Goal: Transaction & Acquisition: Purchase product/service

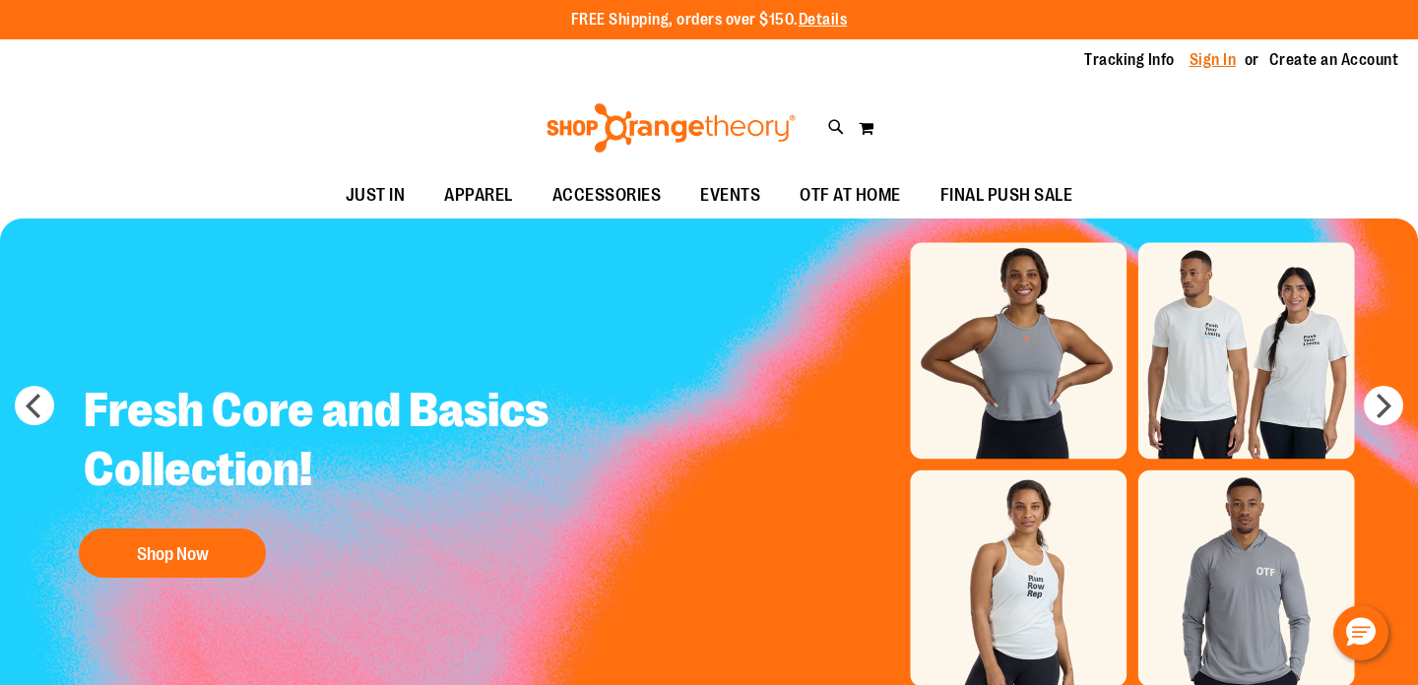
click at [1211, 57] on link "Sign In" at bounding box center [1213, 60] width 47 height 22
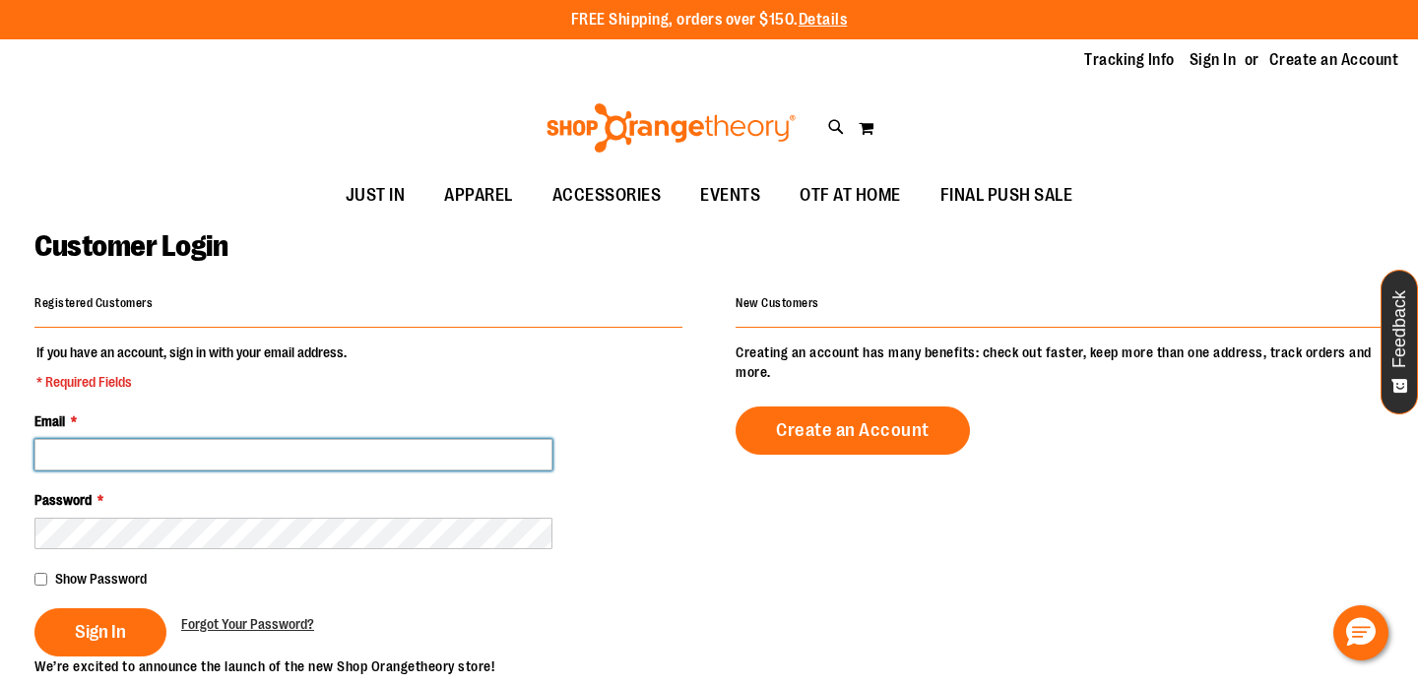
click at [397, 455] on input "Email *" at bounding box center [293, 455] width 518 height 32
type input "**********"
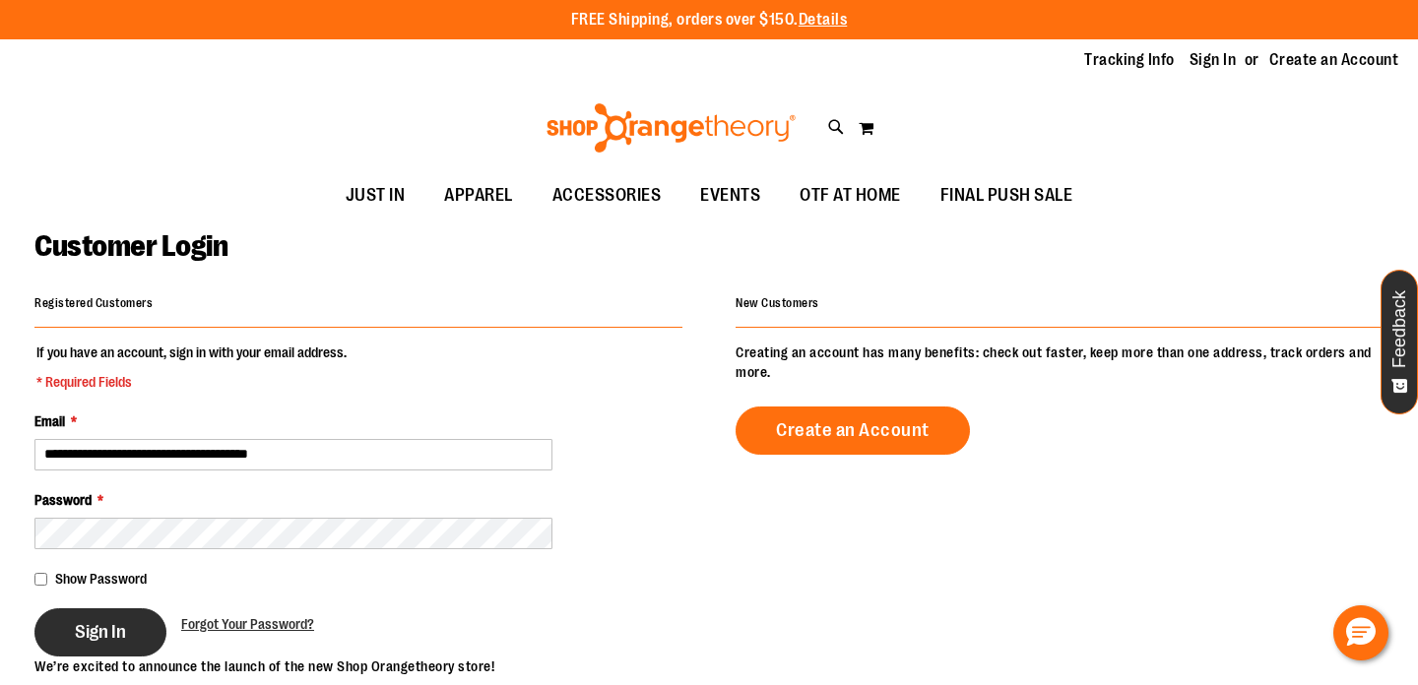
click at [87, 626] on span "Sign In" at bounding box center [100, 632] width 51 height 22
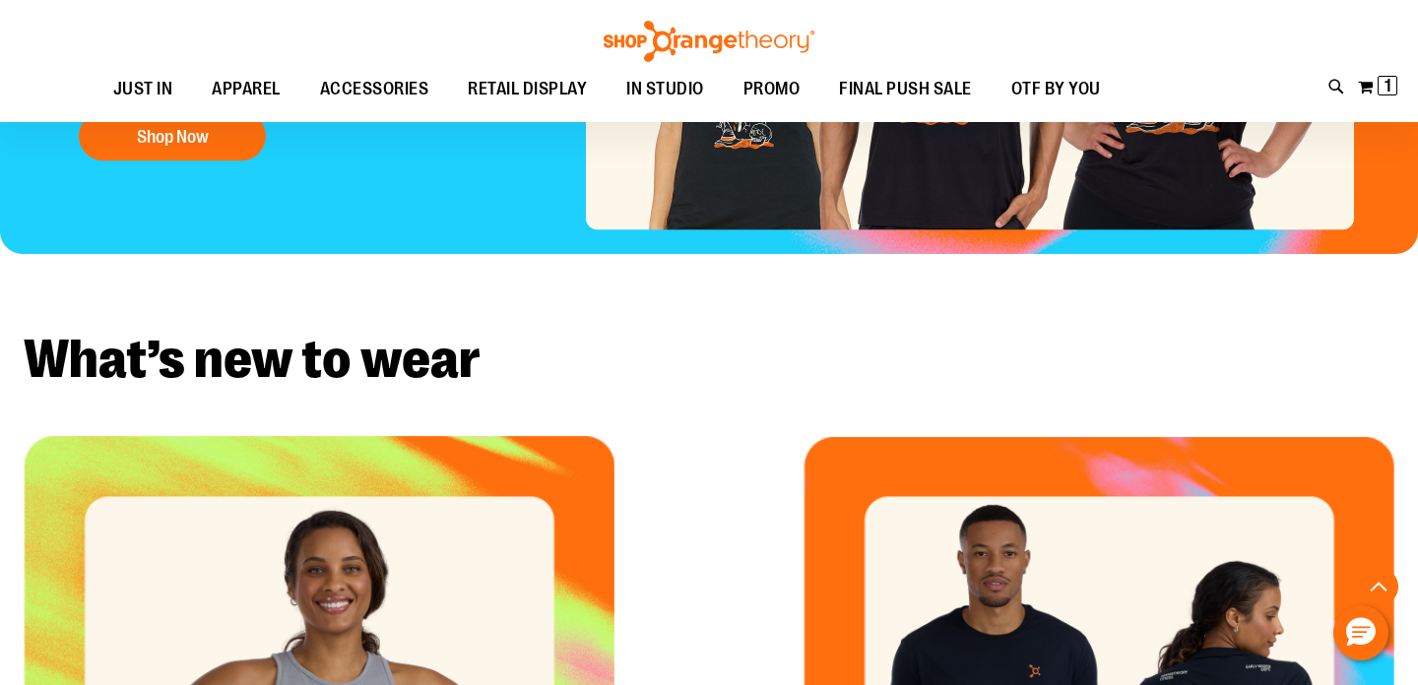
scroll to position [382, 0]
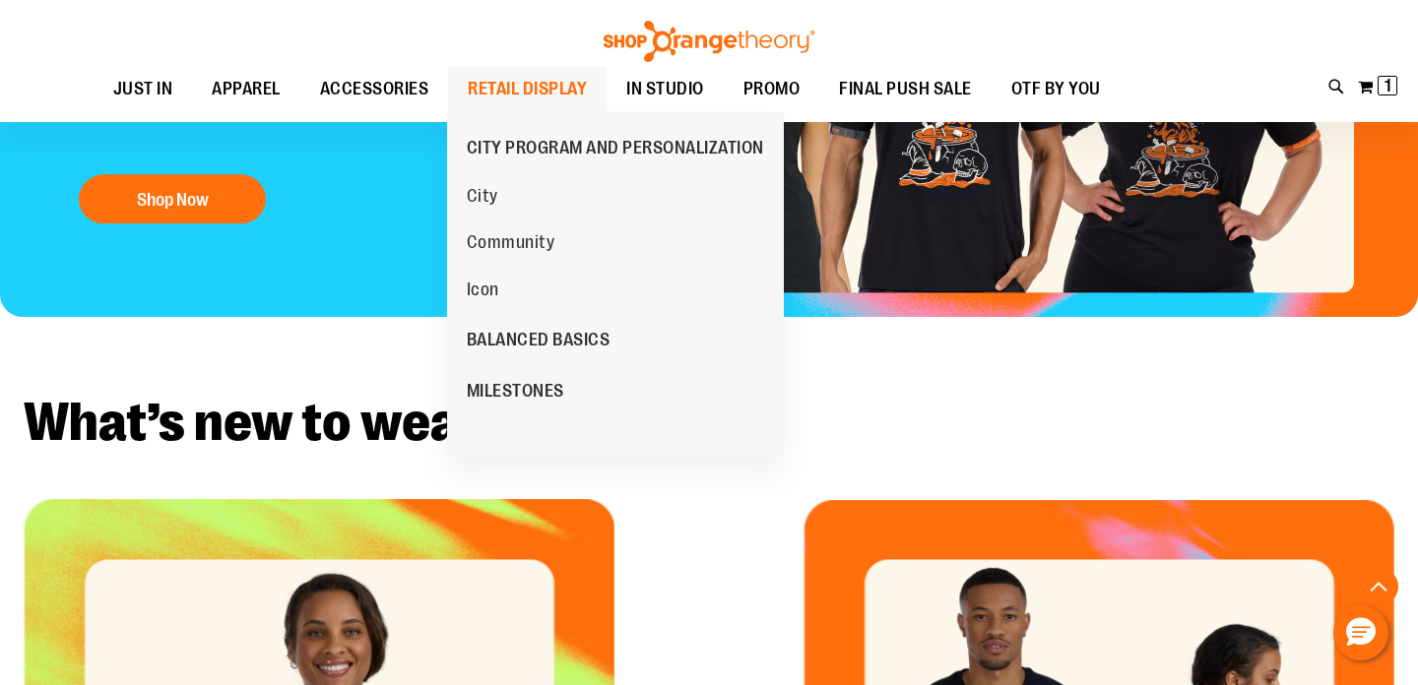
click at [535, 90] on span "RETAIL DISPLAY" at bounding box center [527, 89] width 119 height 44
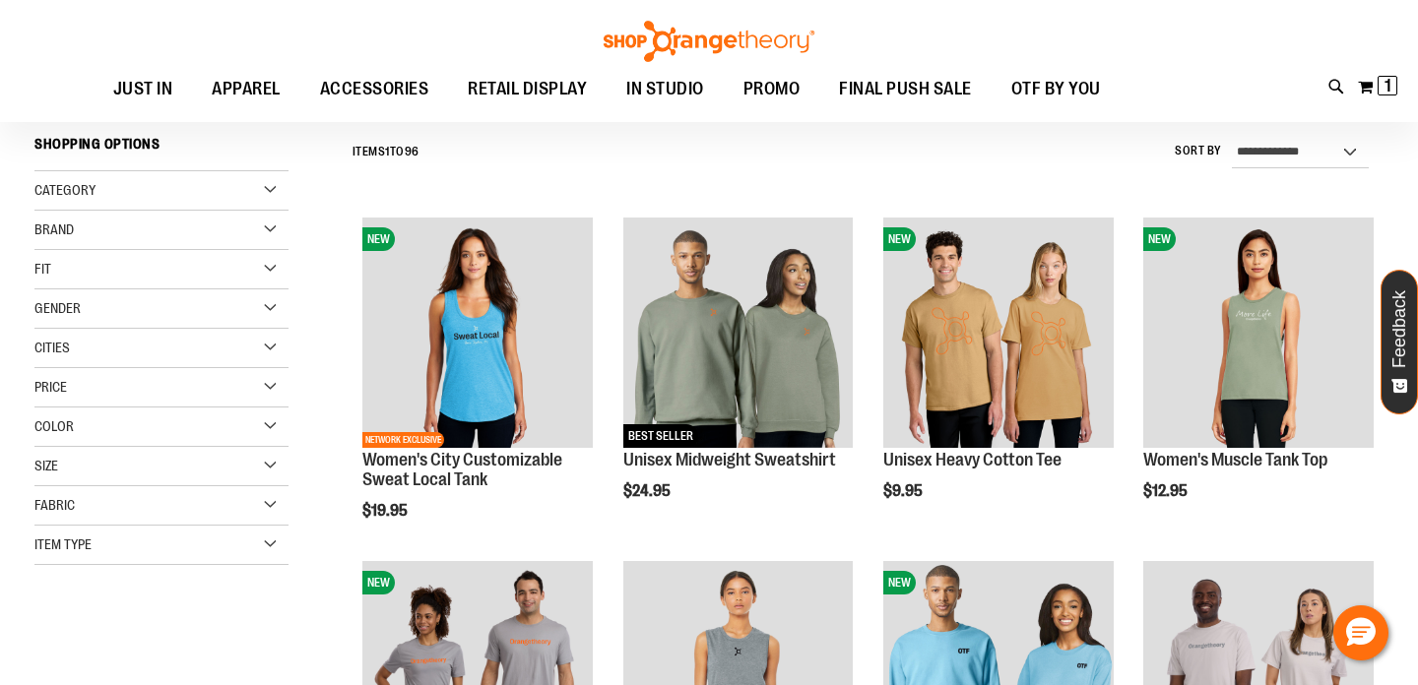
scroll to position [169, 0]
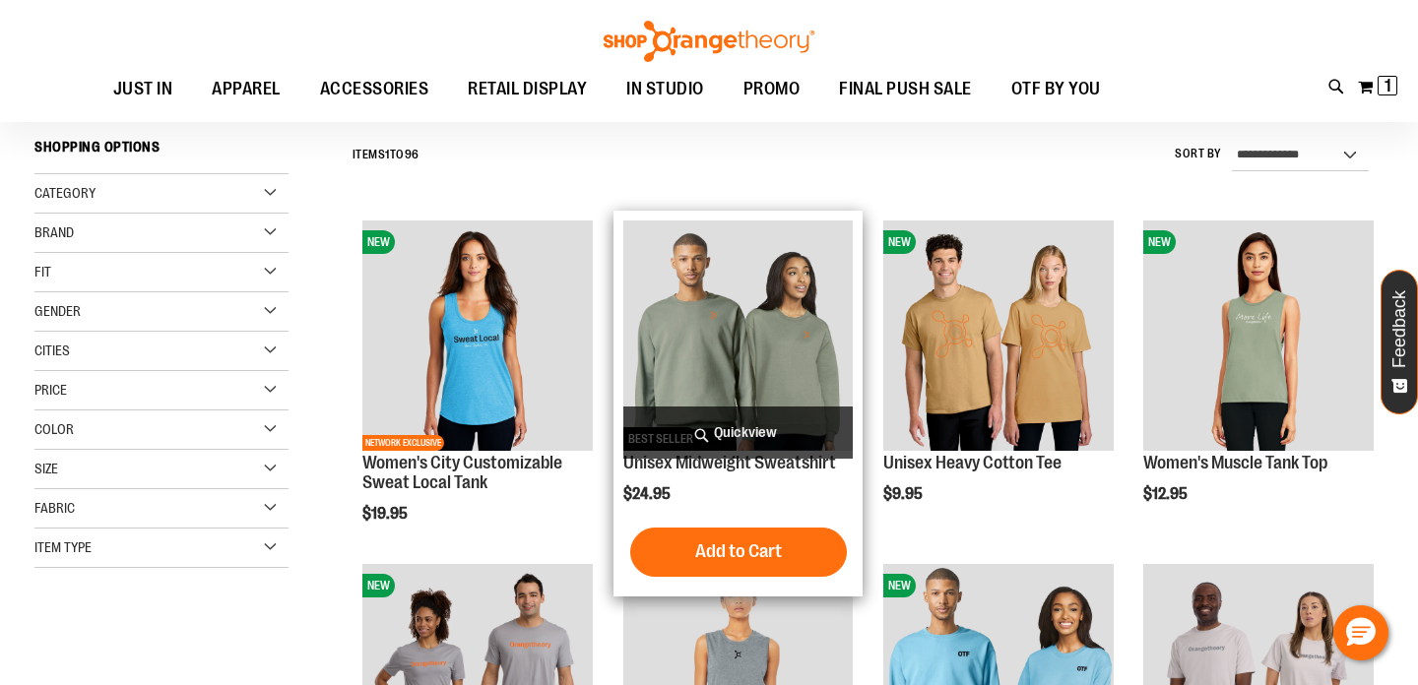
click at [675, 327] on img "product" at bounding box center [738, 336] width 230 height 230
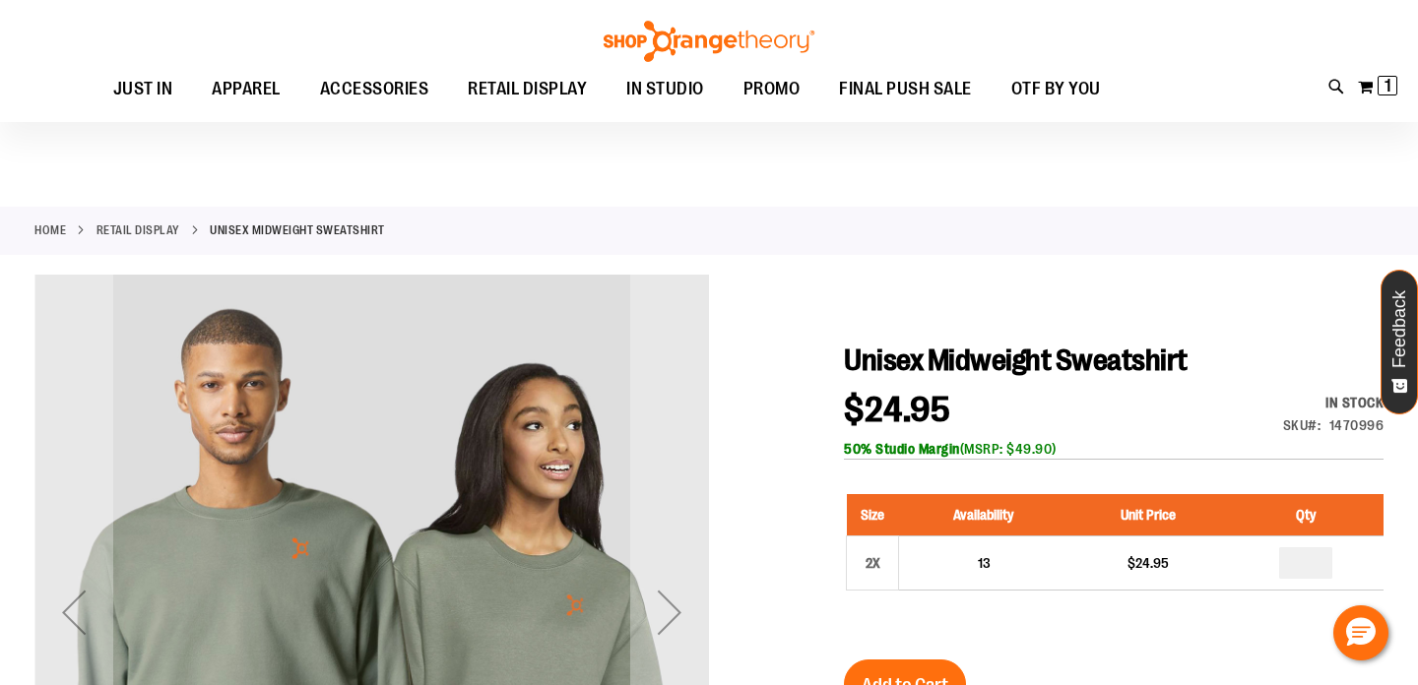
scroll to position [174, 0]
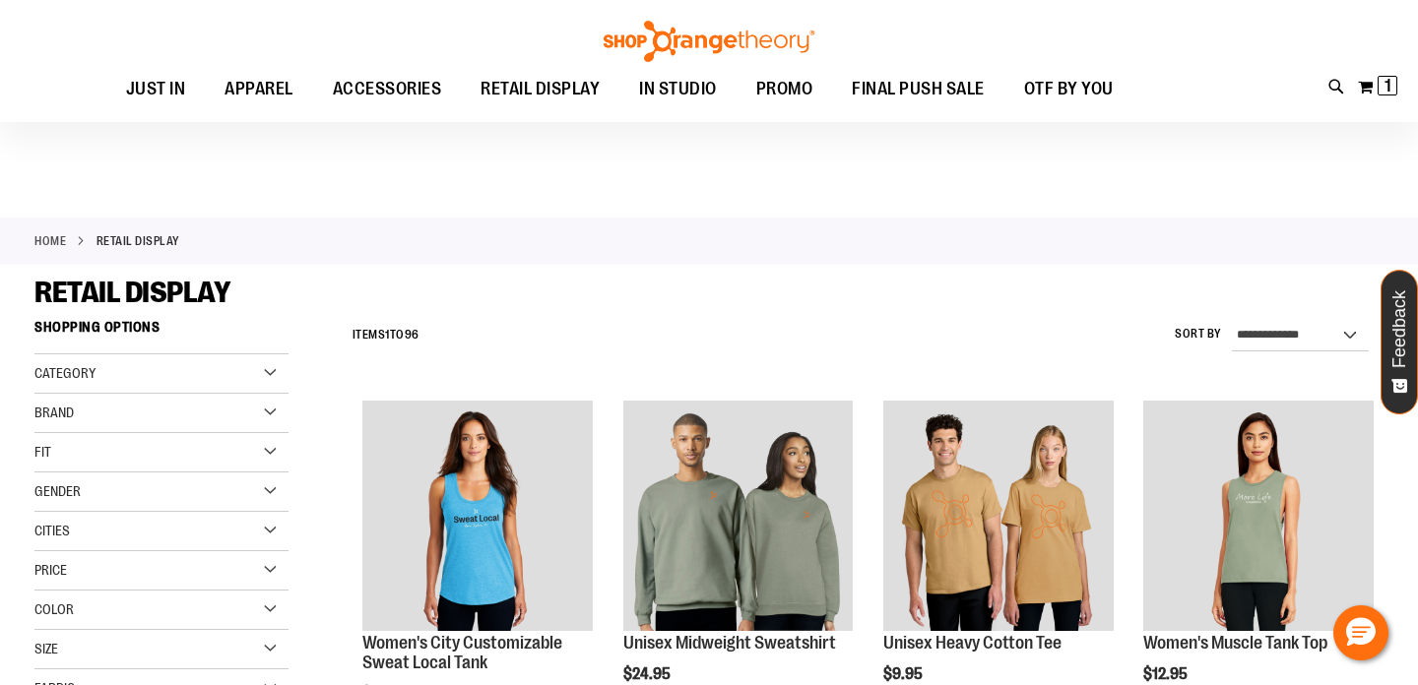
scroll to position [169, 0]
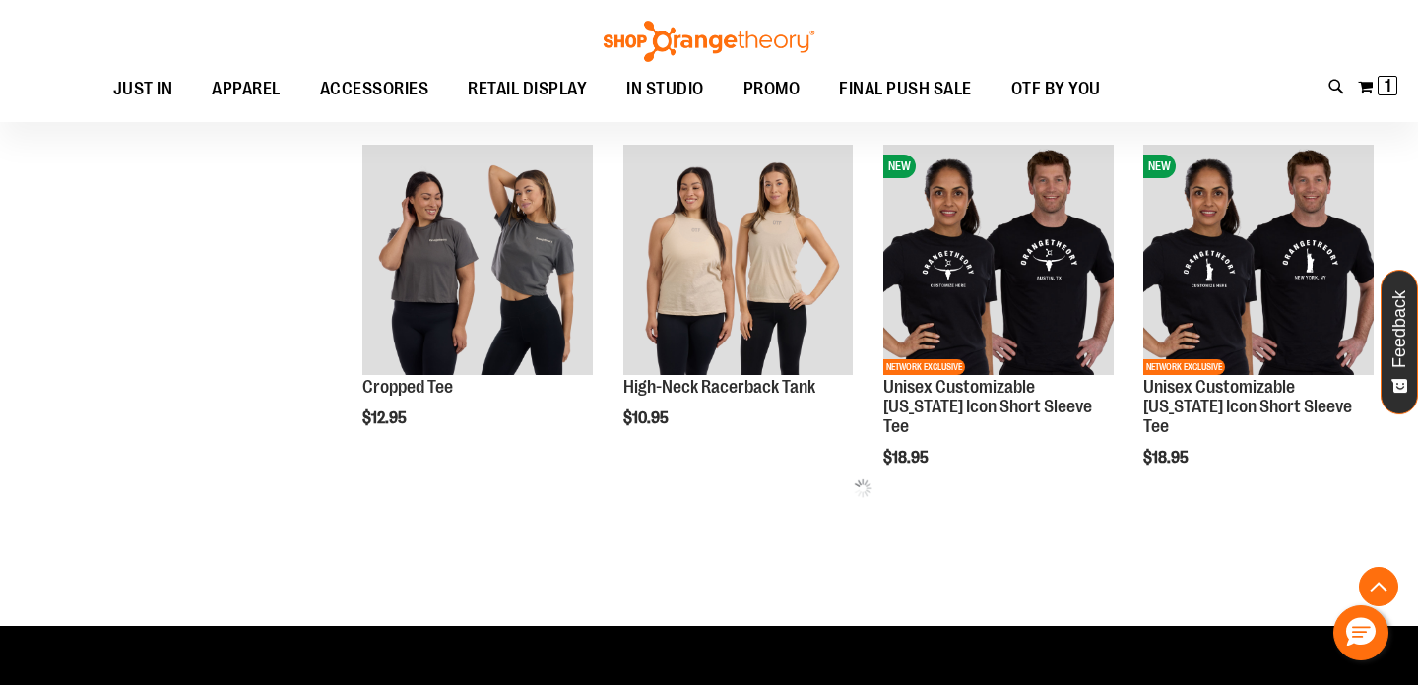
scroll to position [726, 0]
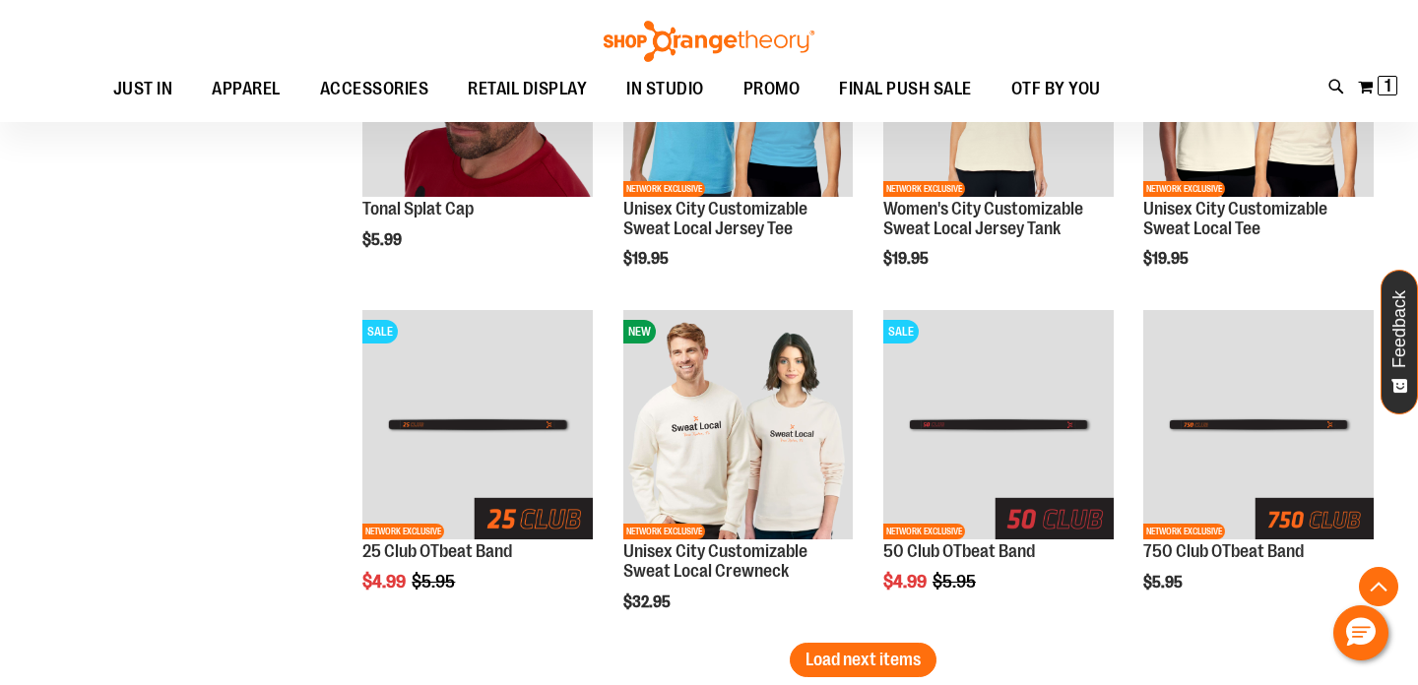
scroll to position [2629, 0]
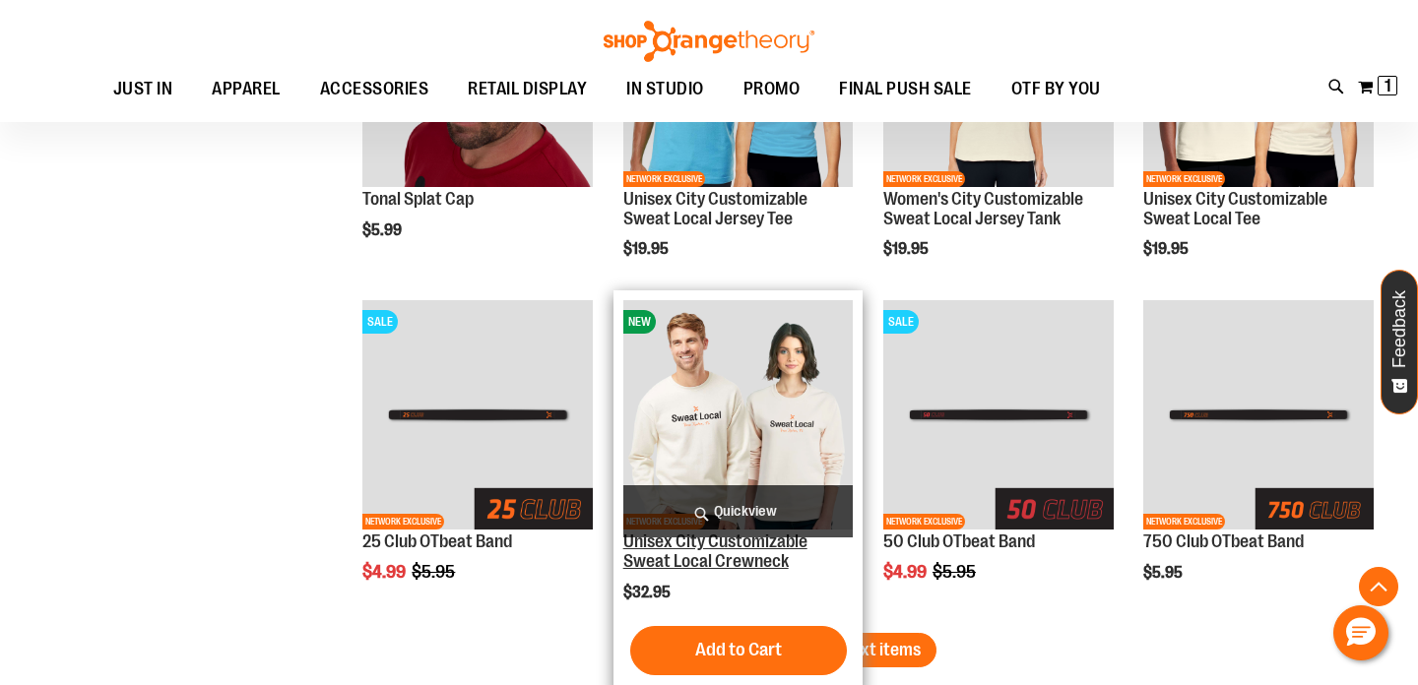
click at [682, 551] on link "Unisex City Customizable Sweat Local Crewneck" at bounding box center [715, 551] width 184 height 39
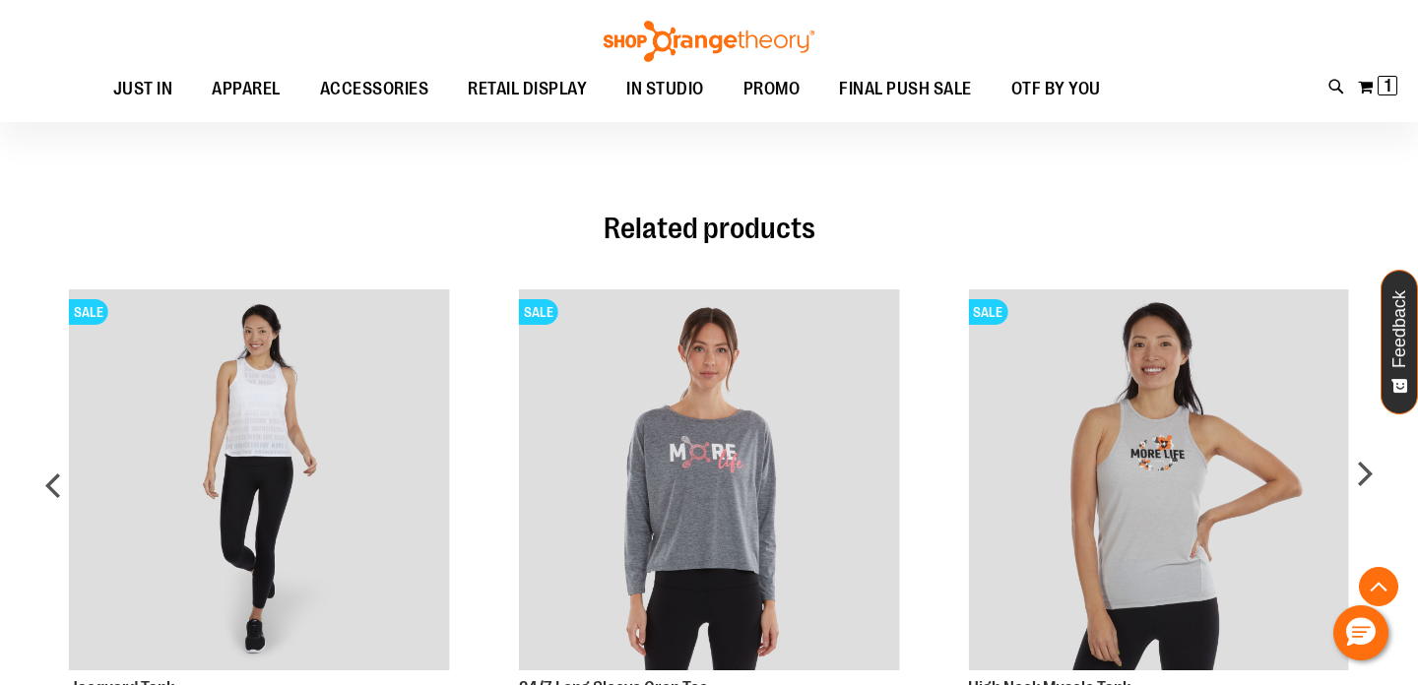
scroll to position [1537, 0]
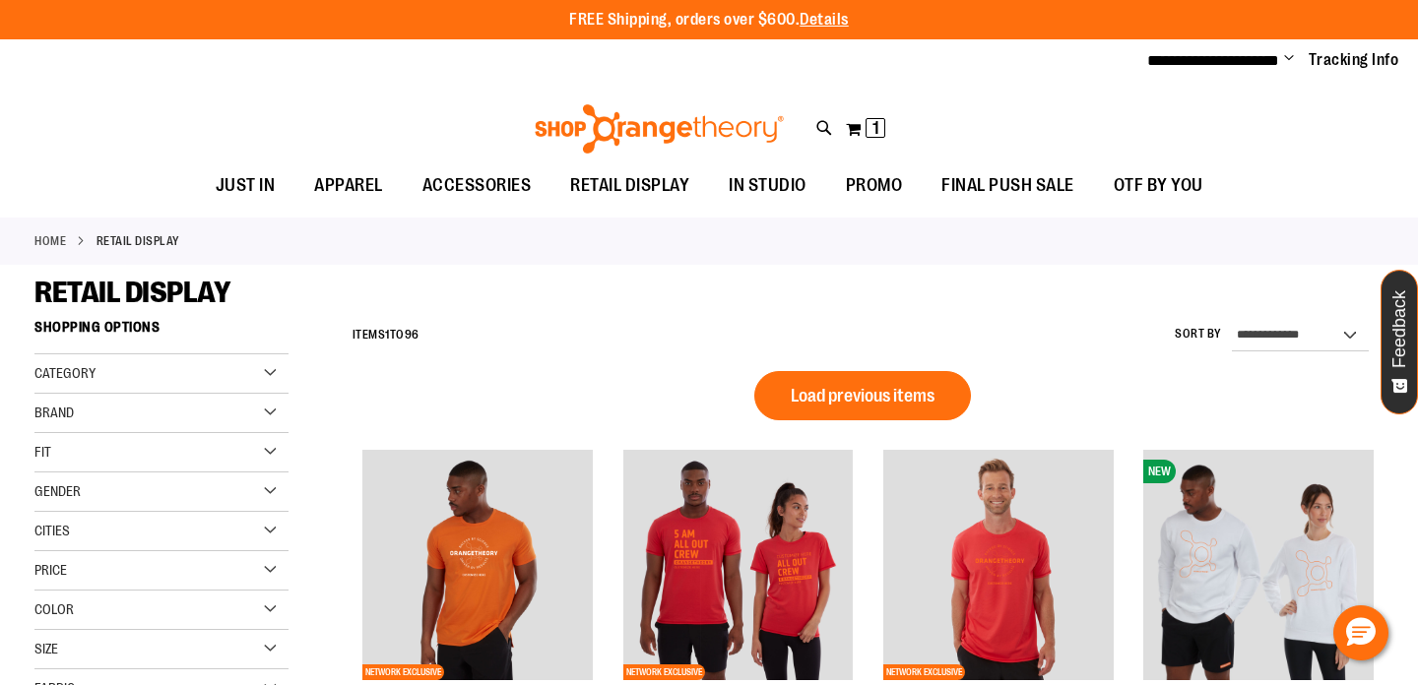
scroll to position [1348, 0]
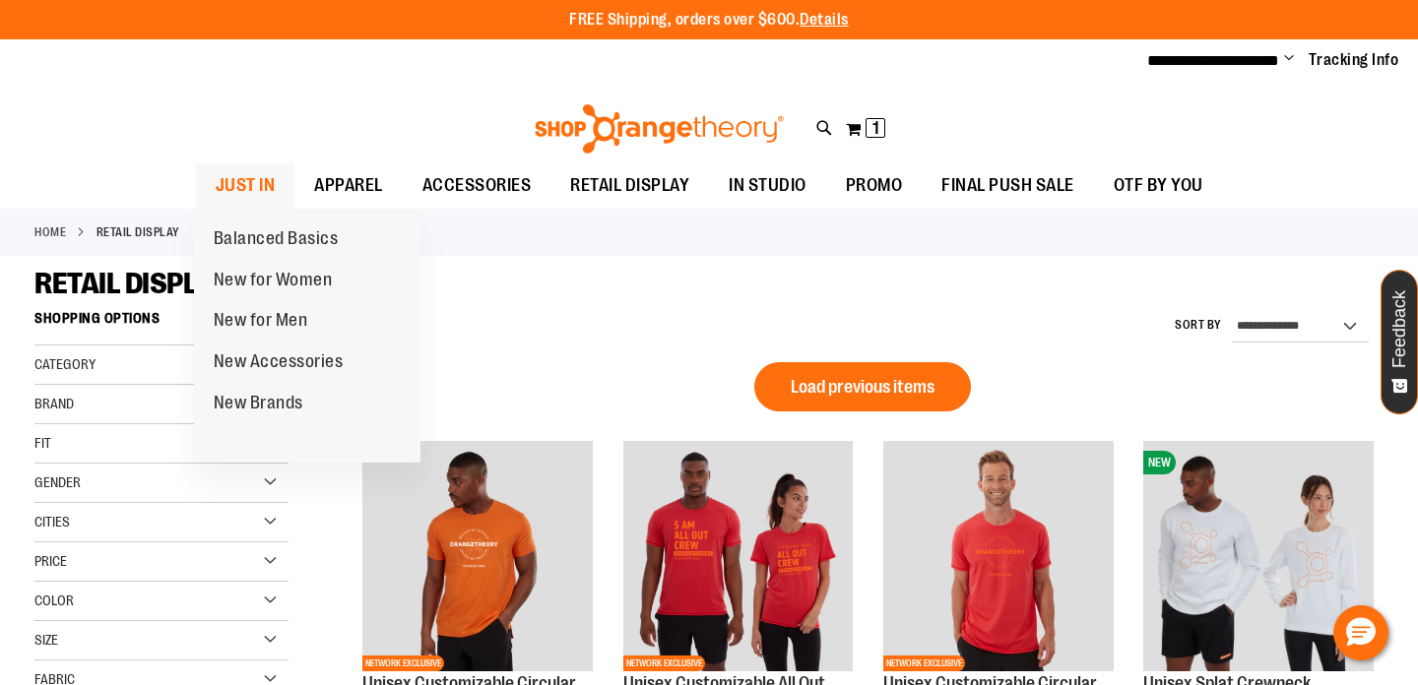
click at [221, 194] on span "JUST IN" at bounding box center [246, 185] width 60 height 44
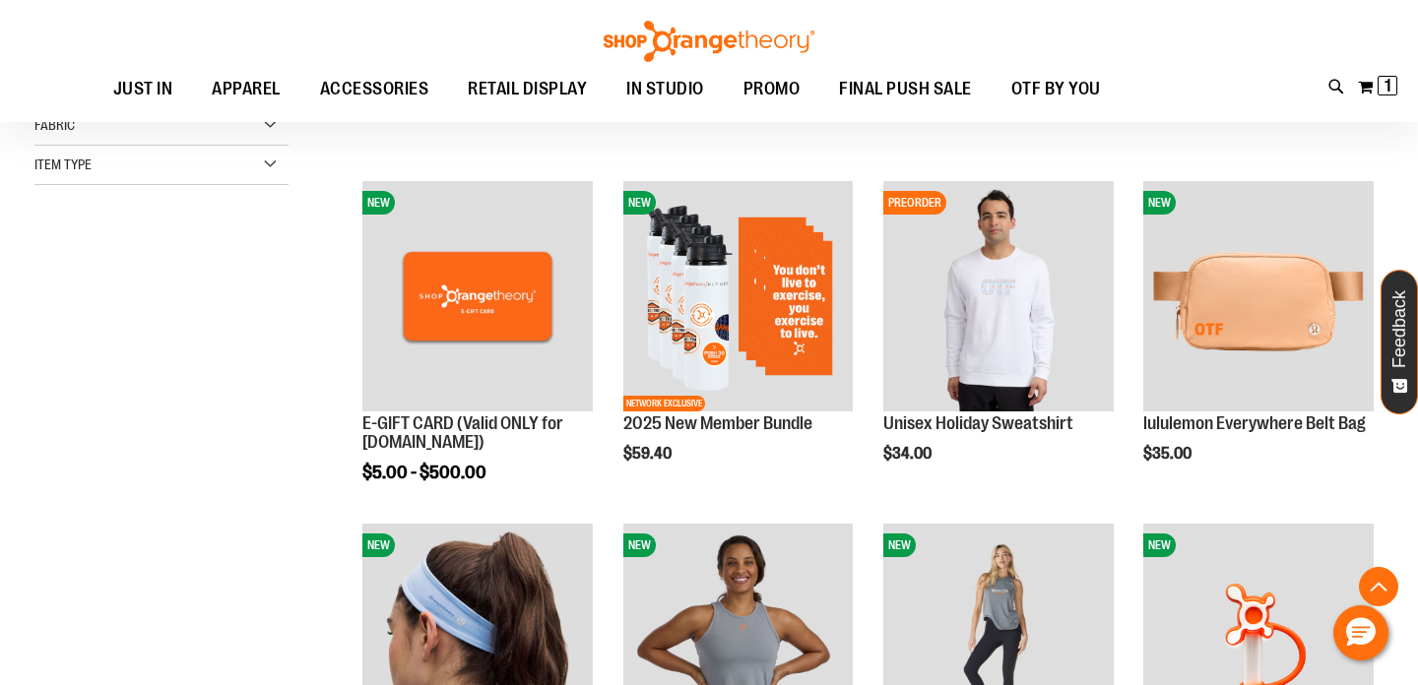
scroll to position [350, 0]
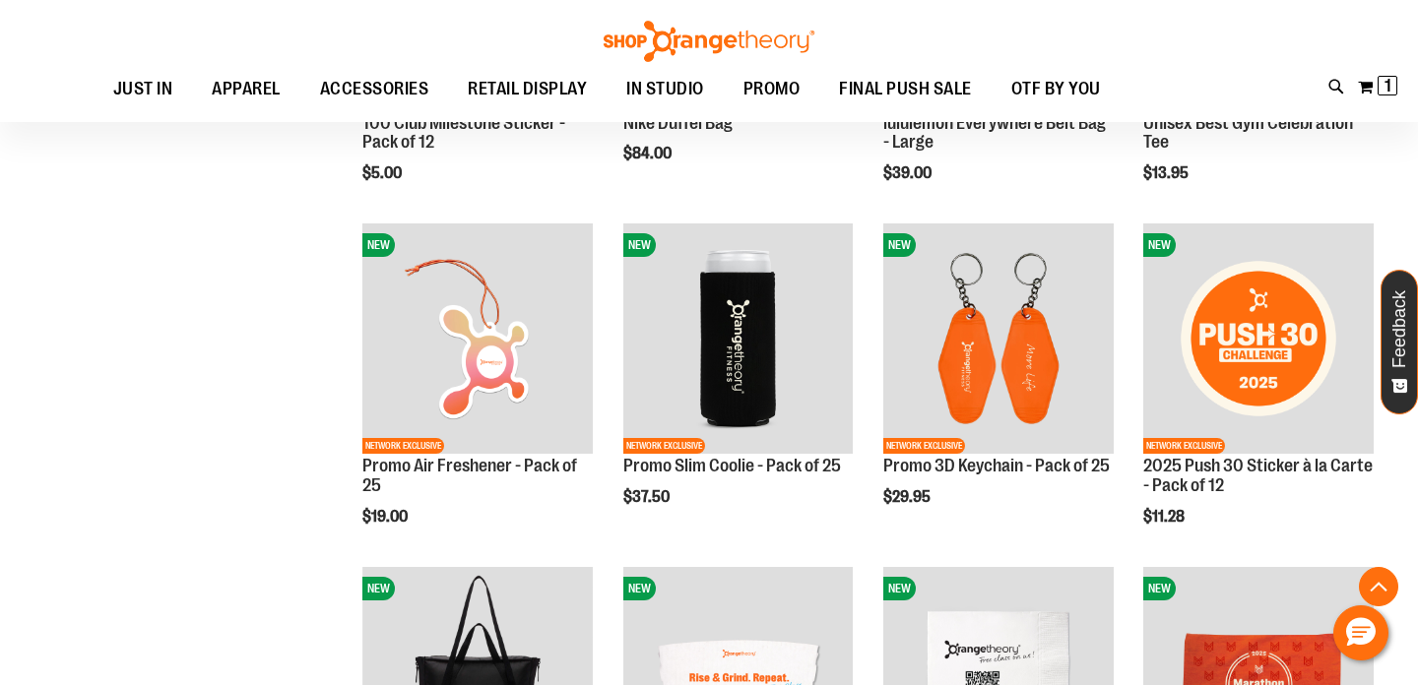
scroll to position [1366, 0]
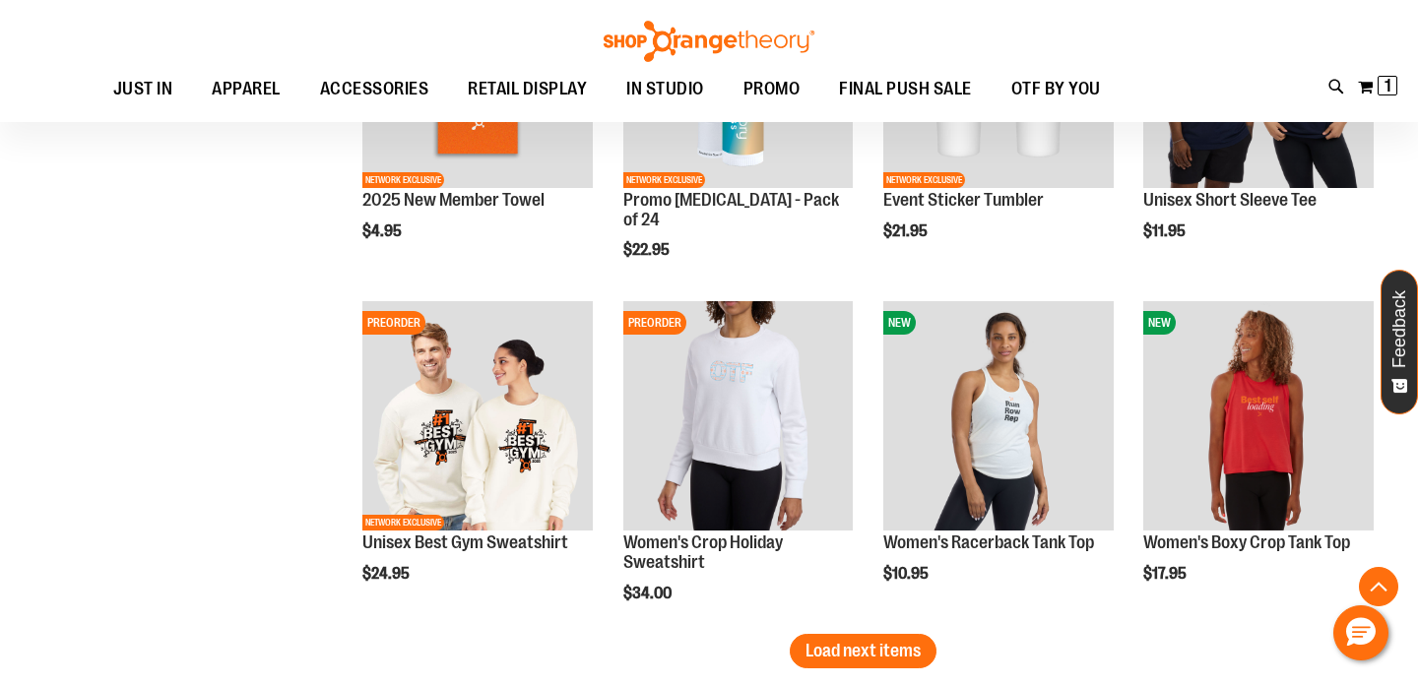
scroll to position [2661, 0]
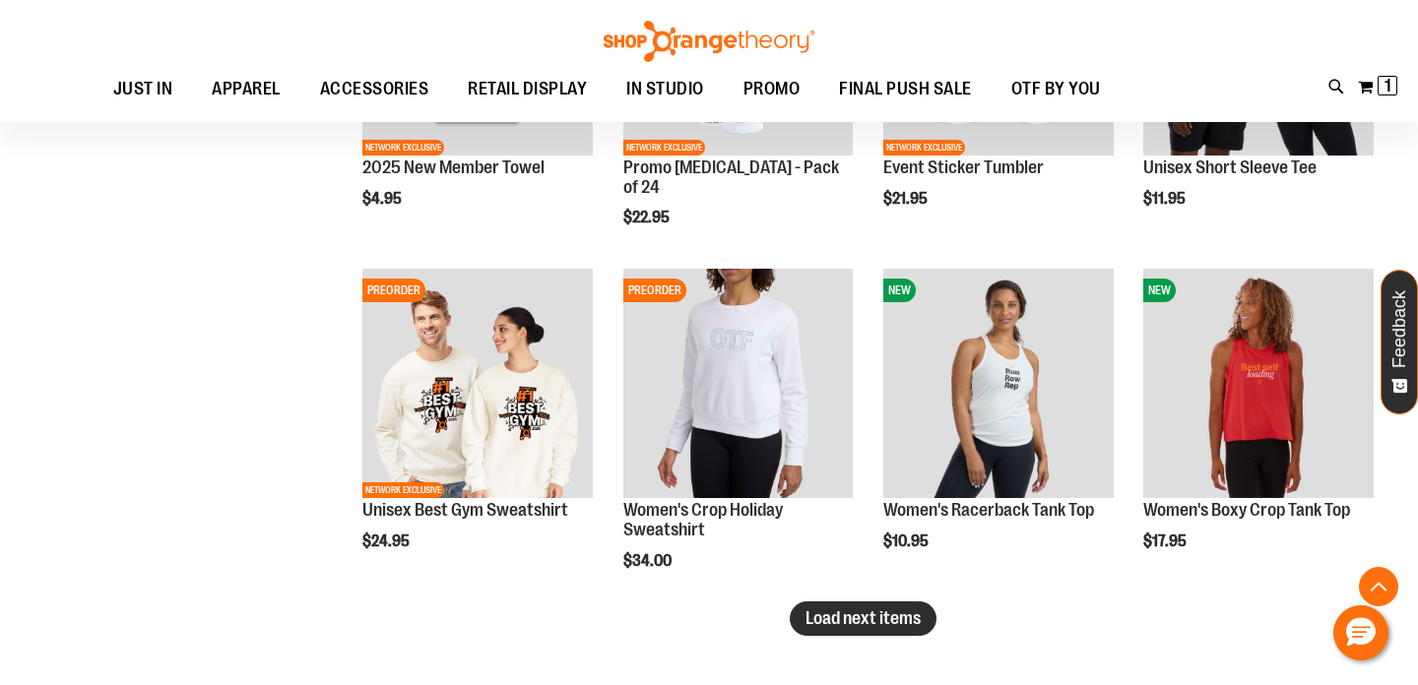
click at [914, 609] on span "Load next items" at bounding box center [863, 619] width 115 height 20
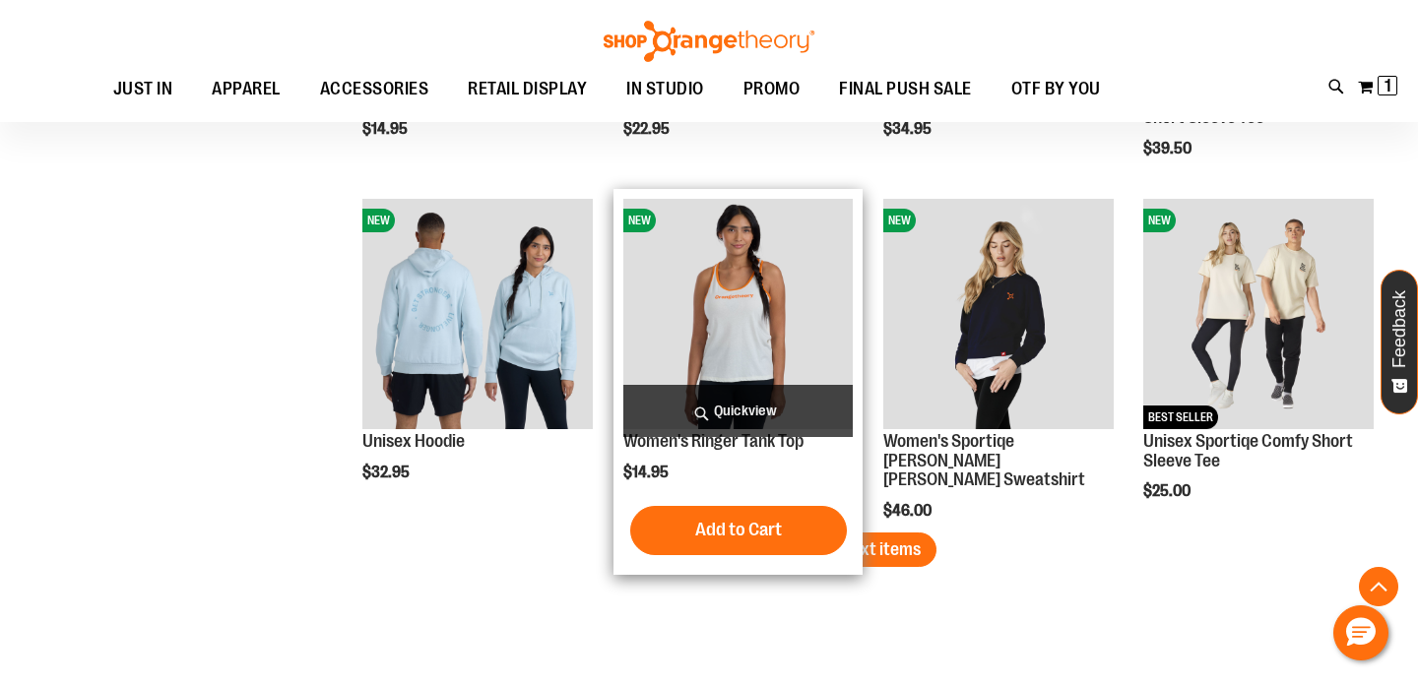
scroll to position [3792, 0]
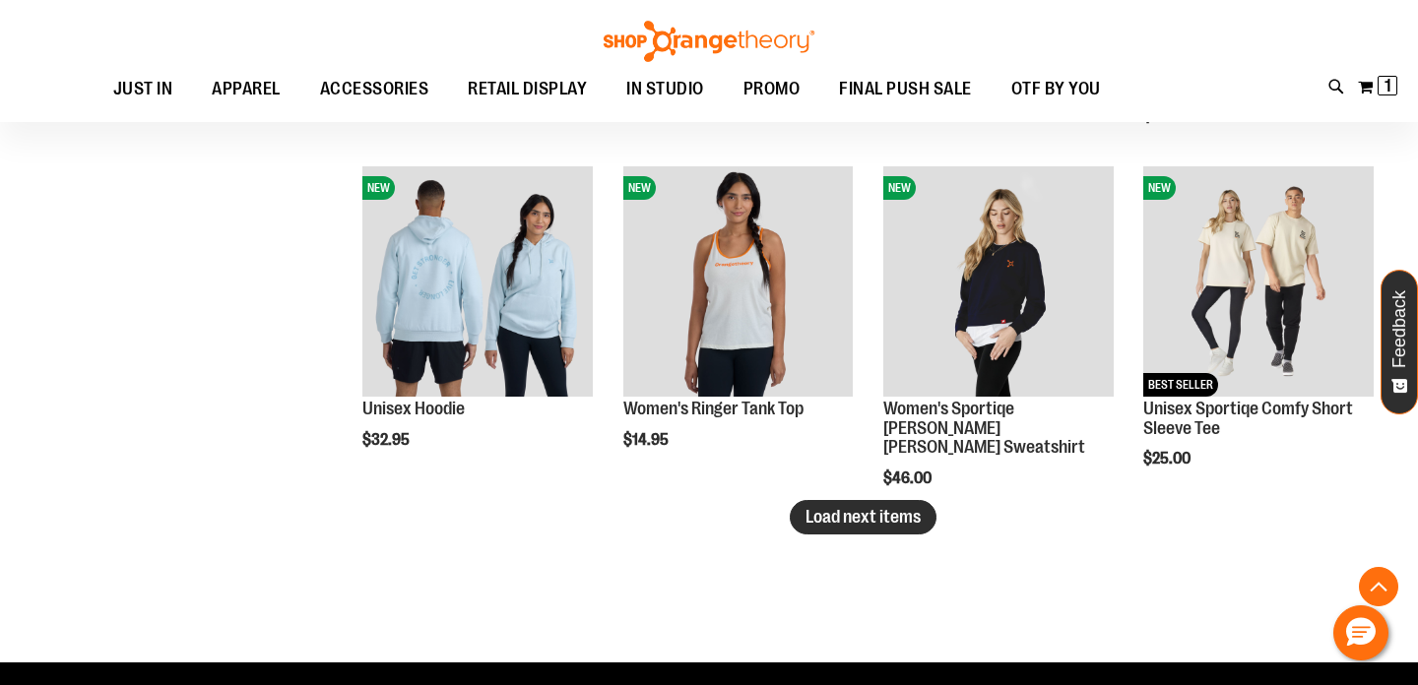
click at [901, 519] on span "Load next items" at bounding box center [863, 517] width 115 height 20
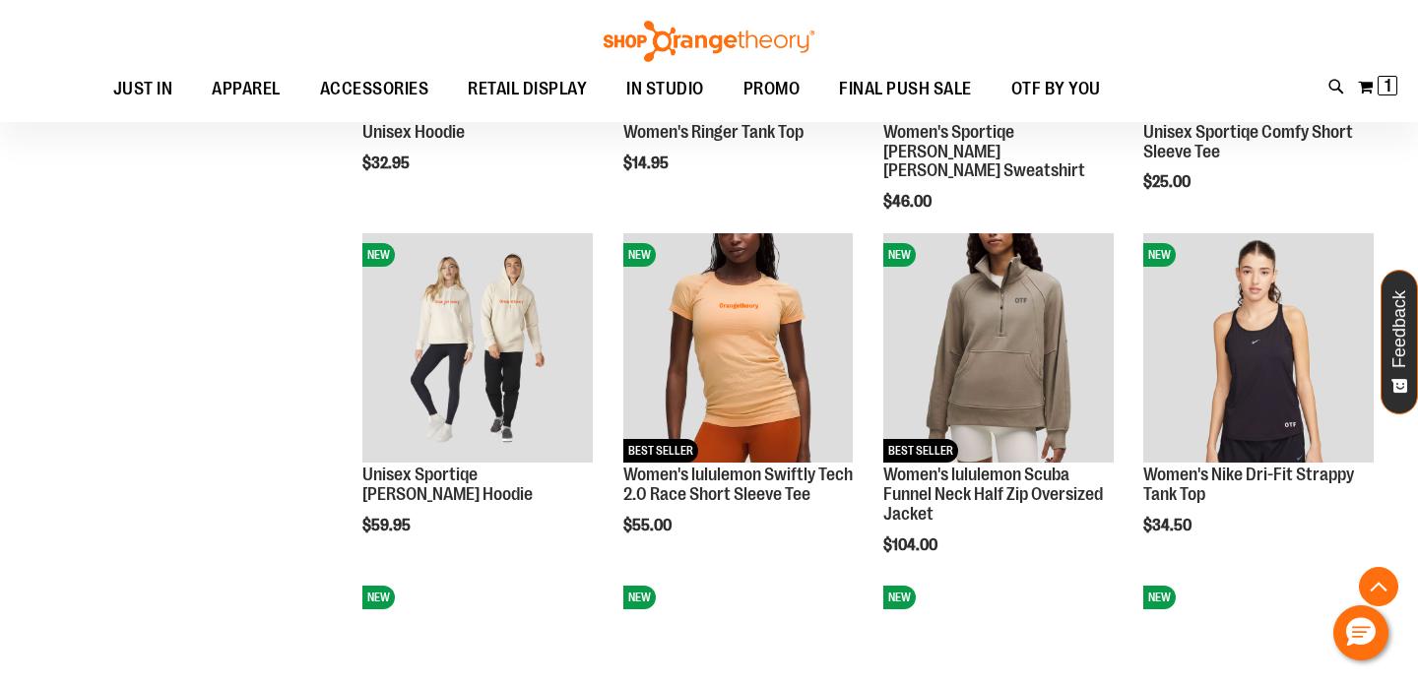
scroll to position [4071, 0]
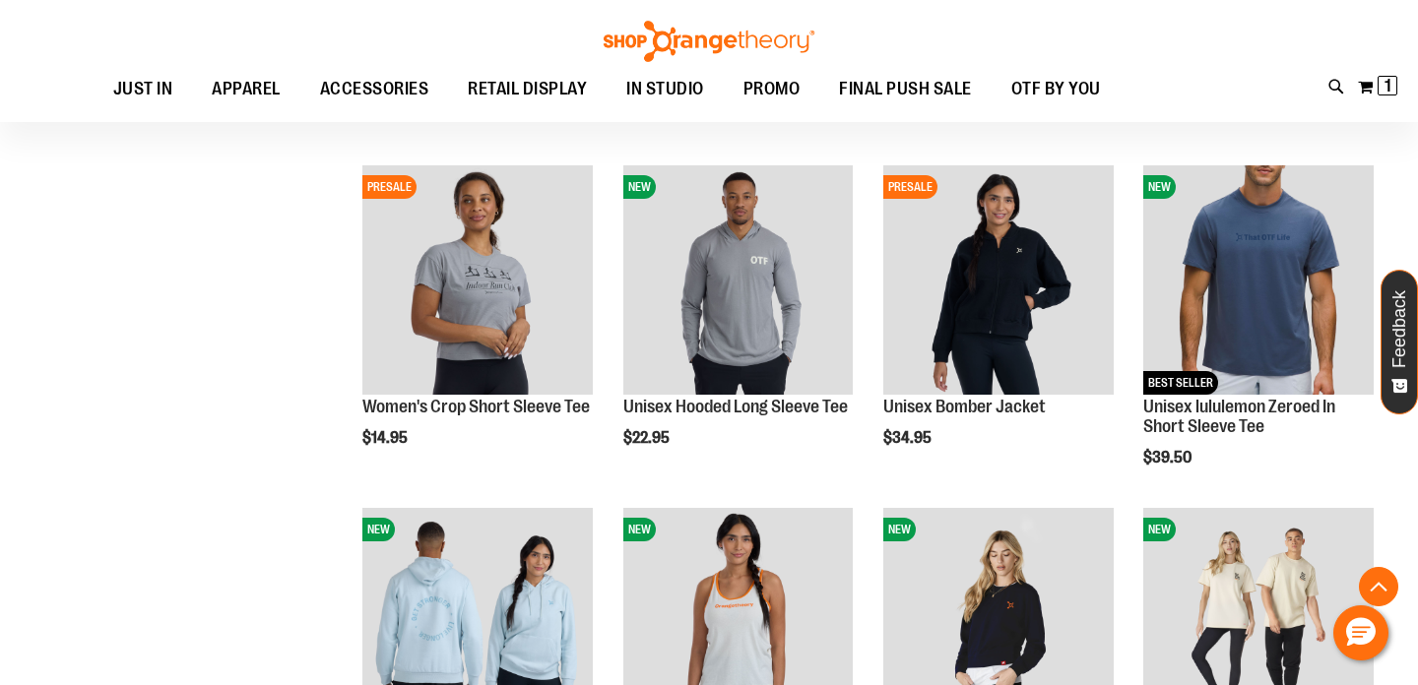
scroll to position [3452, 0]
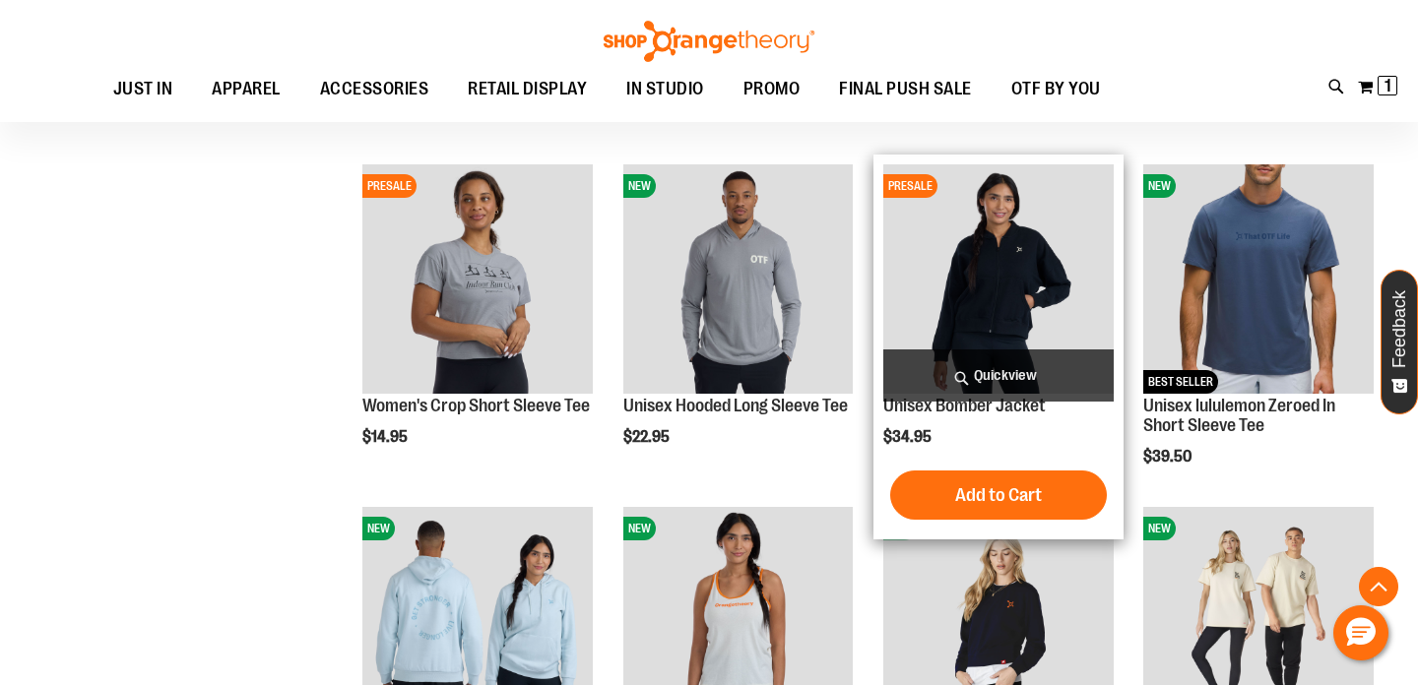
click at [948, 306] on img "product" at bounding box center [998, 279] width 230 height 230
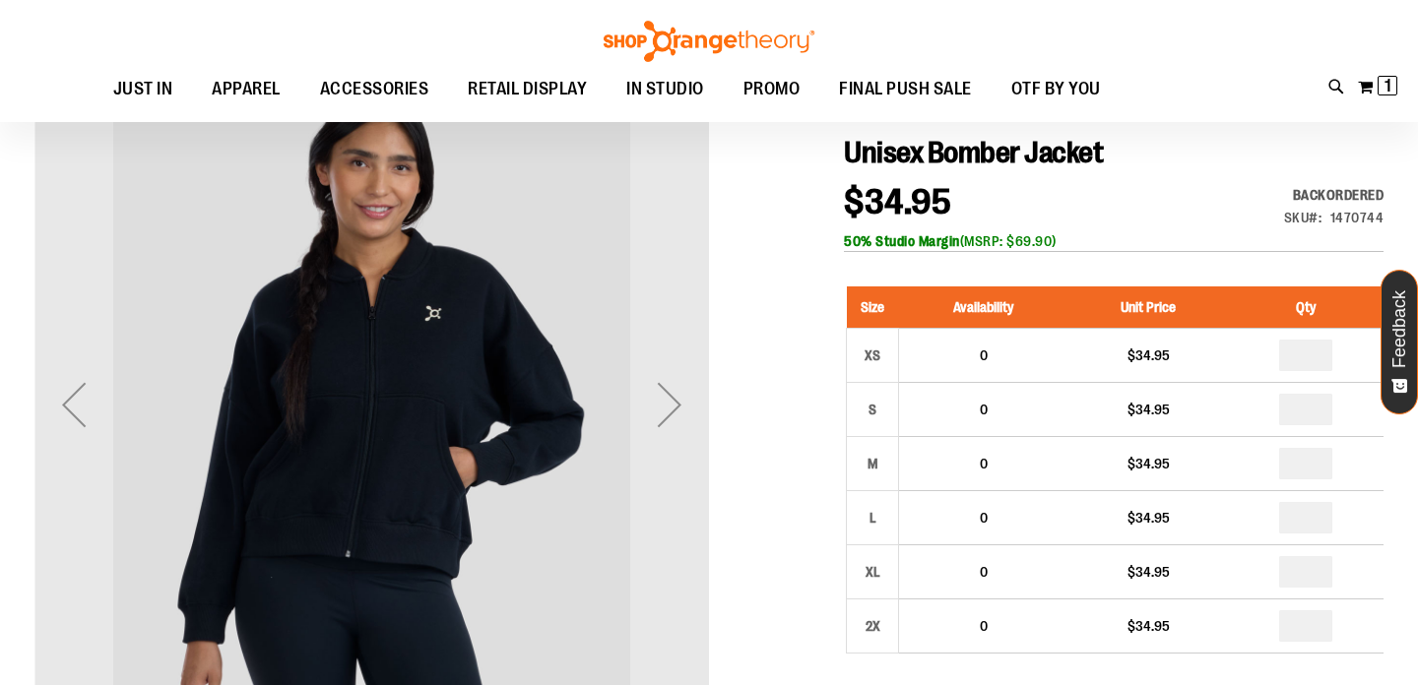
scroll to position [209, 0]
click at [672, 400] on div "Next" at bounding box center [669, 403] width 79 height 79
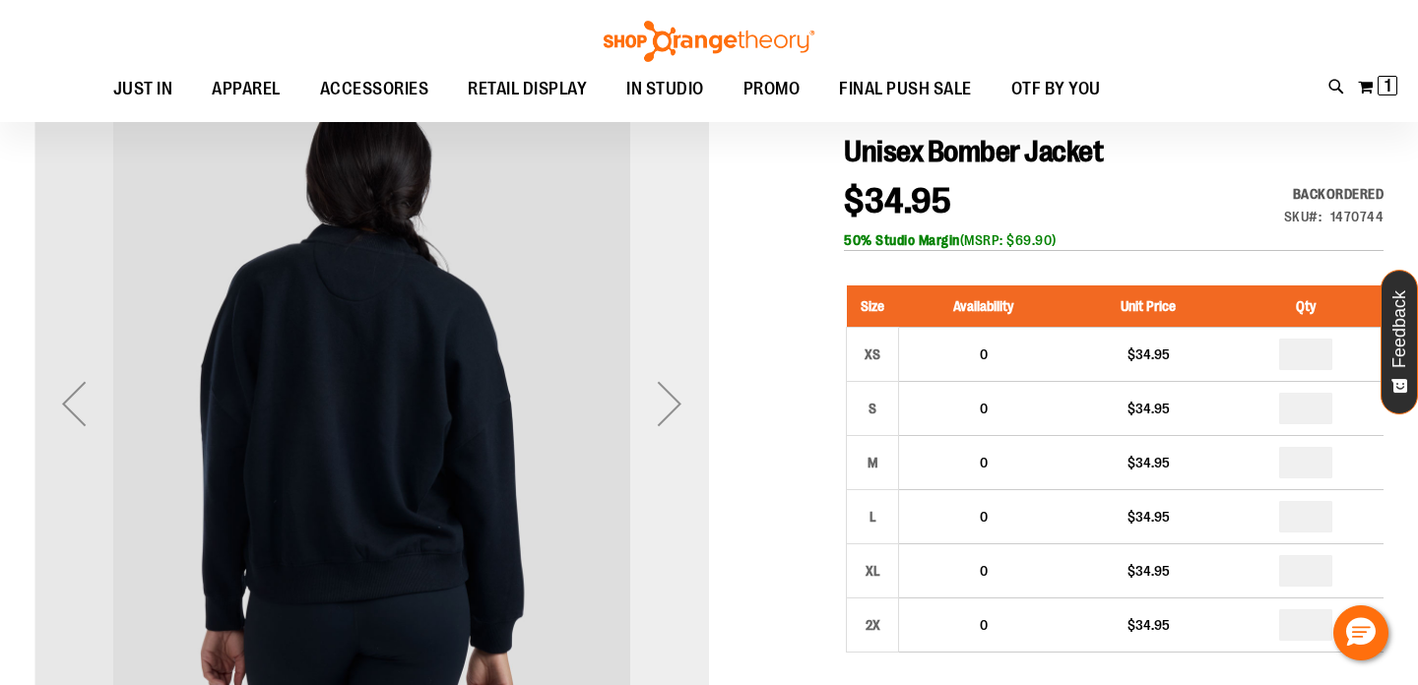
click at [672, 400] on div "Next" at bounding box center [669, 403] width 79 height 79
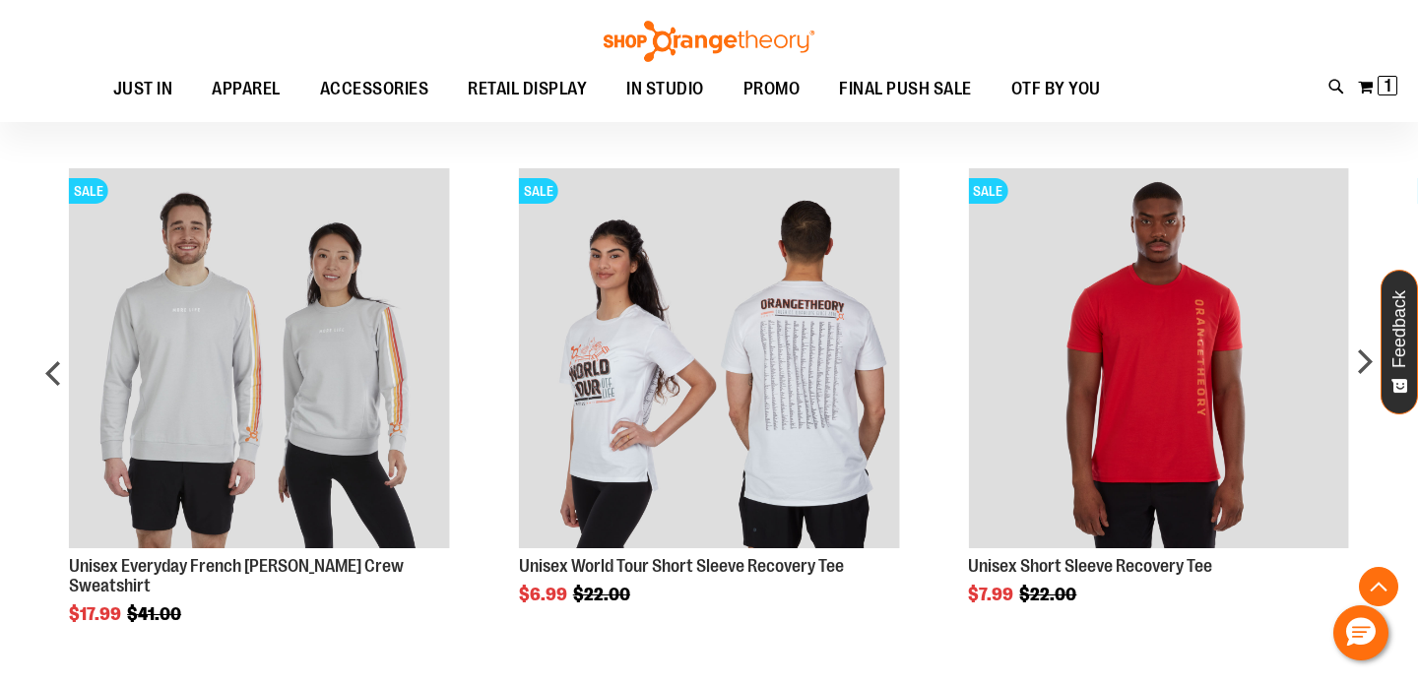
scroll to position [1419, 0]
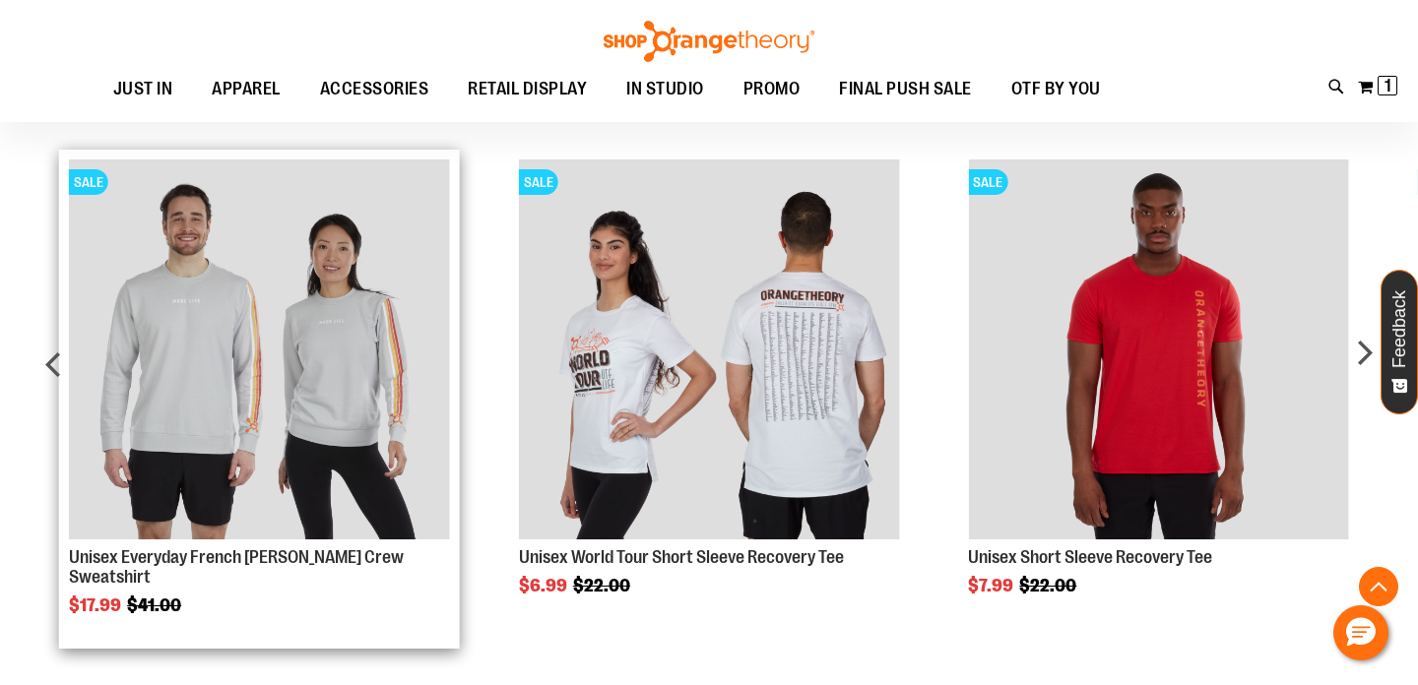
click at [341, 542] on link "SALE" at bounding box center [259, 351] width 380 height 383
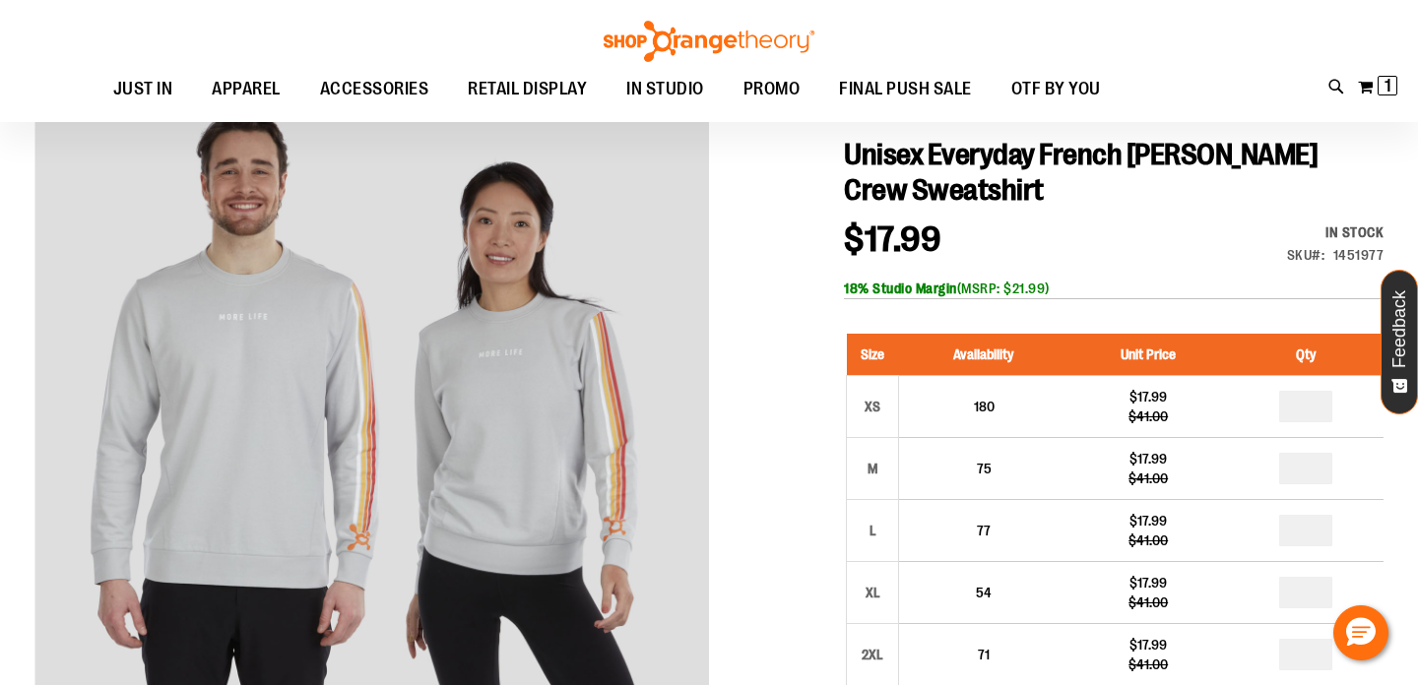
scroll to position [207, 0]
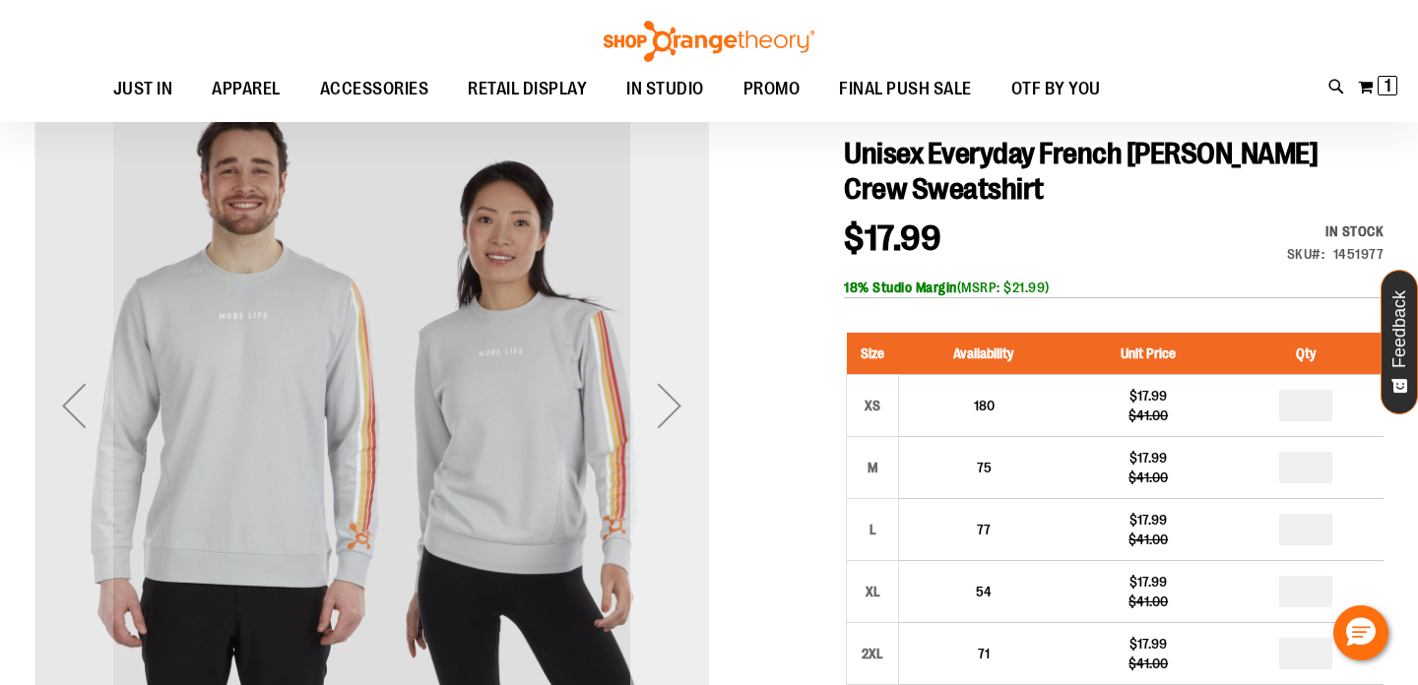
click at [662, 394] on div "Next" at bounding box center [669, 405] width 79 height 79
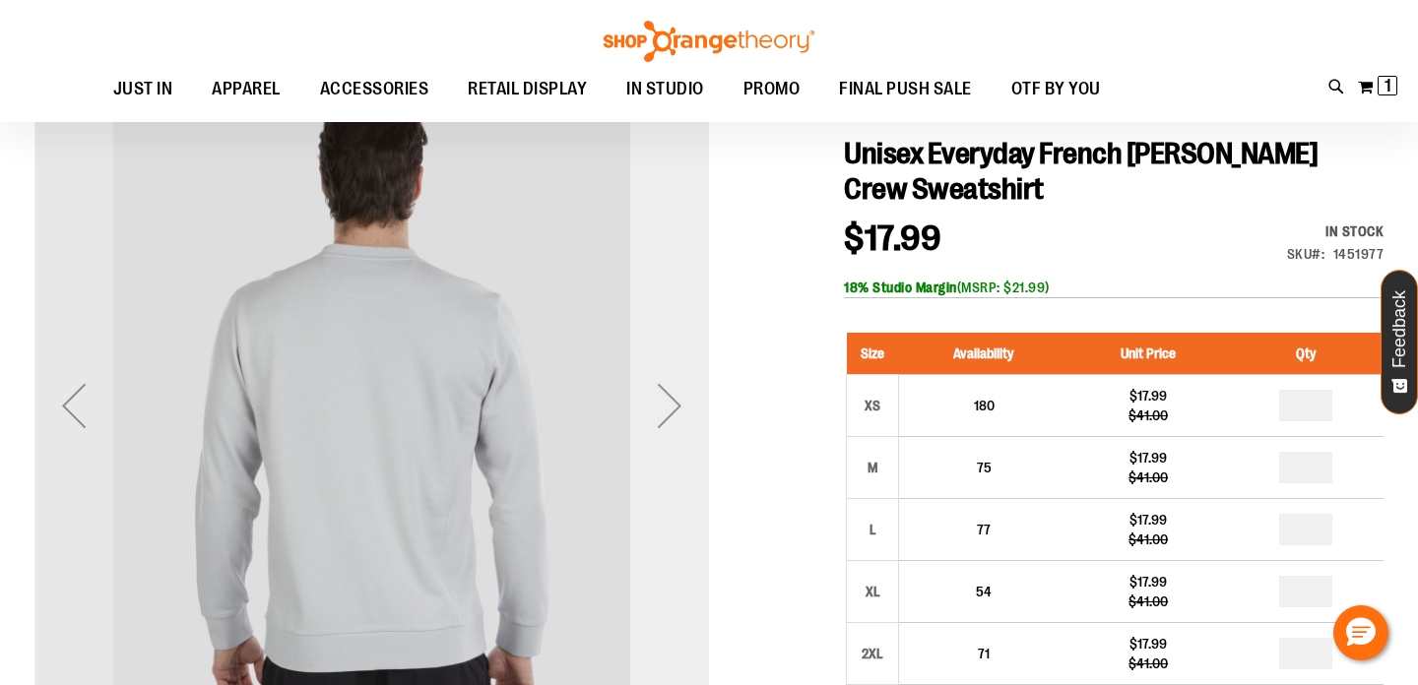
click at [662, 394] on div "Next" at bounding box center [669, 405] width 79 height 79
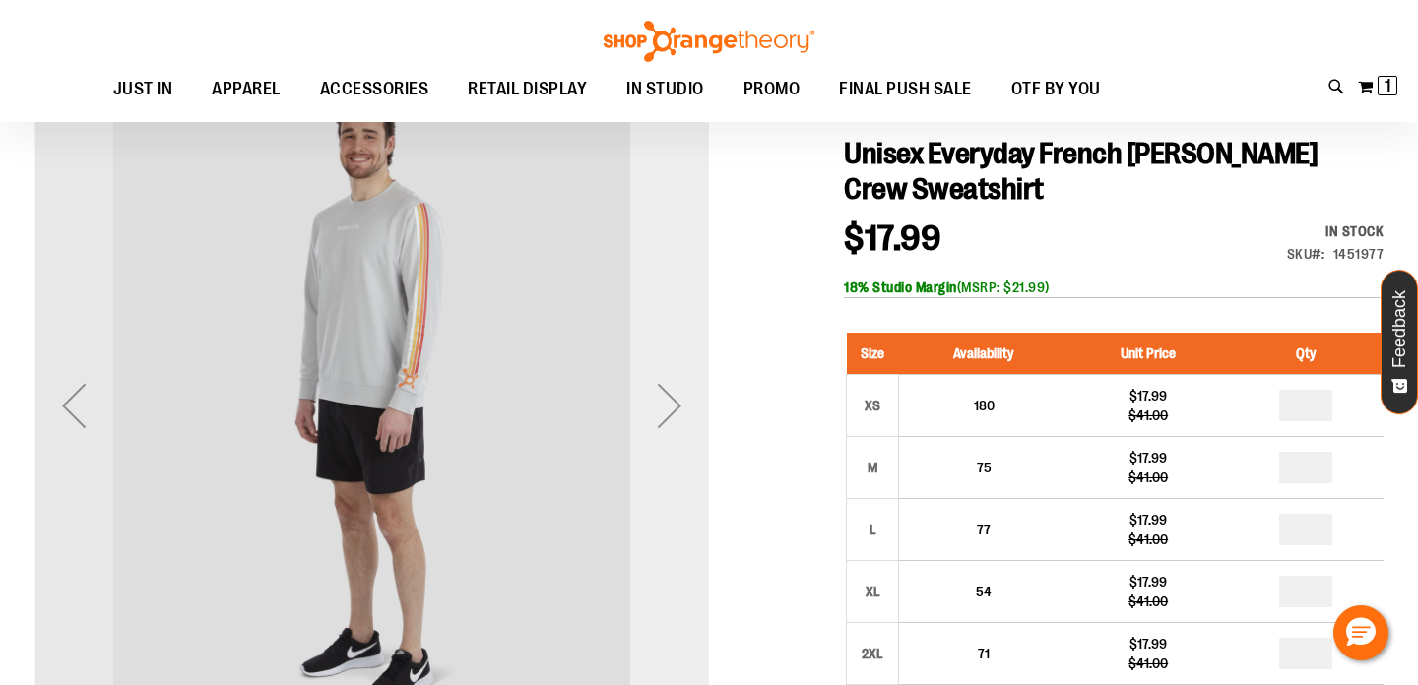
click at [662, 394] on div "Next" at bounding box center [669, 405] width 79 height 79
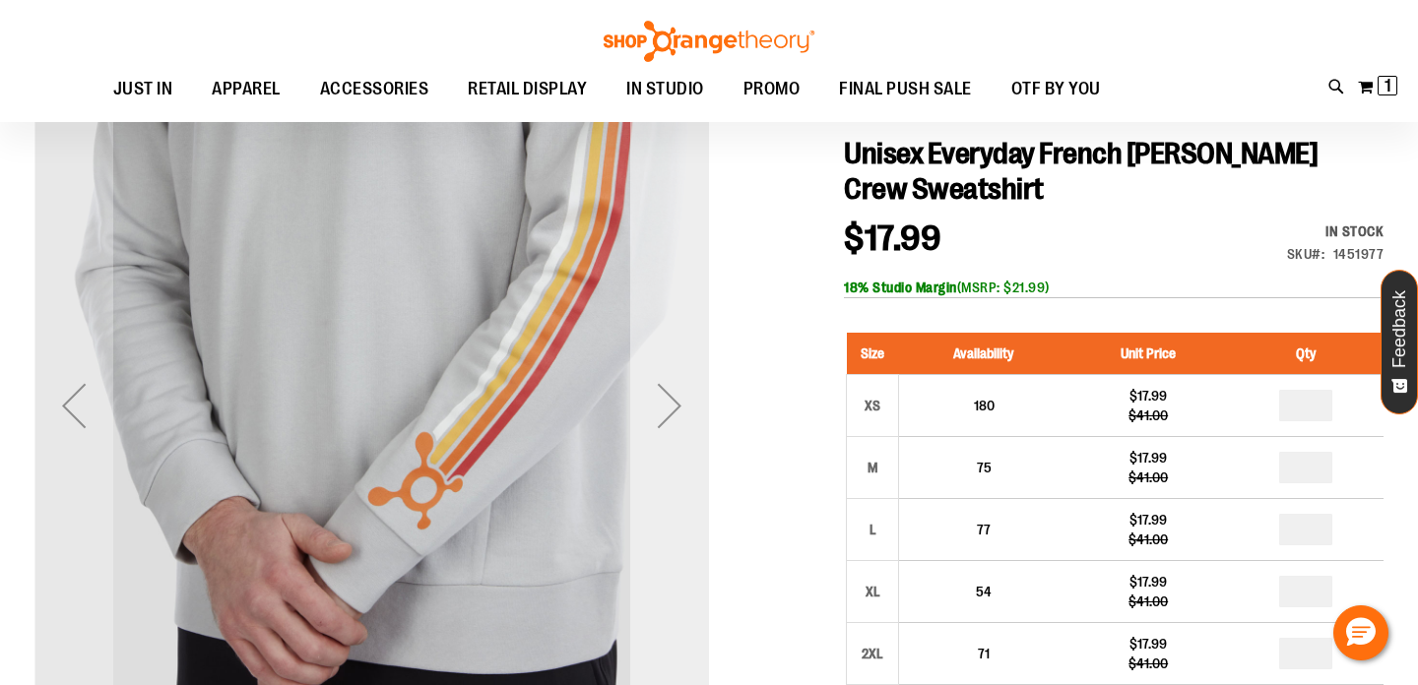
click at [663, 394] on div "Next" at bounding box center [669, 405] width 79 height 79
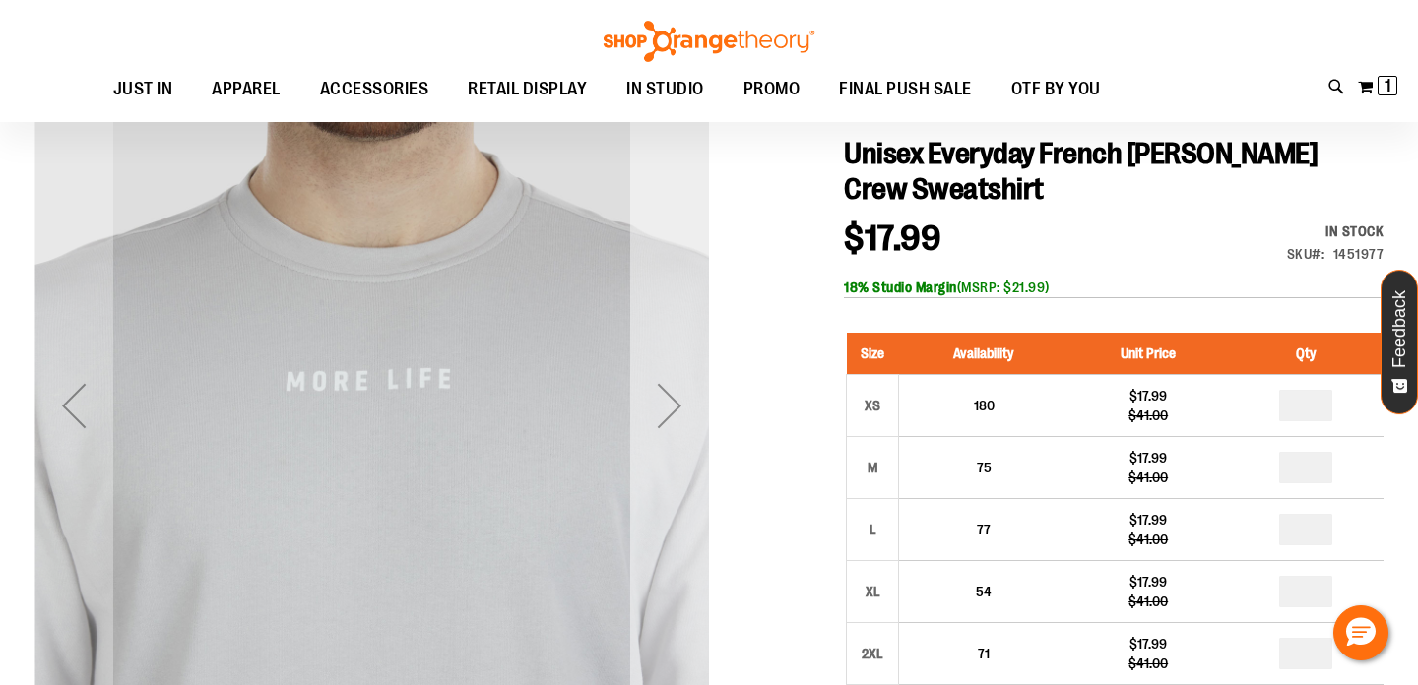
click at [663, 394] on div "Next" at bounding box center [669, 405] width 79 height 79
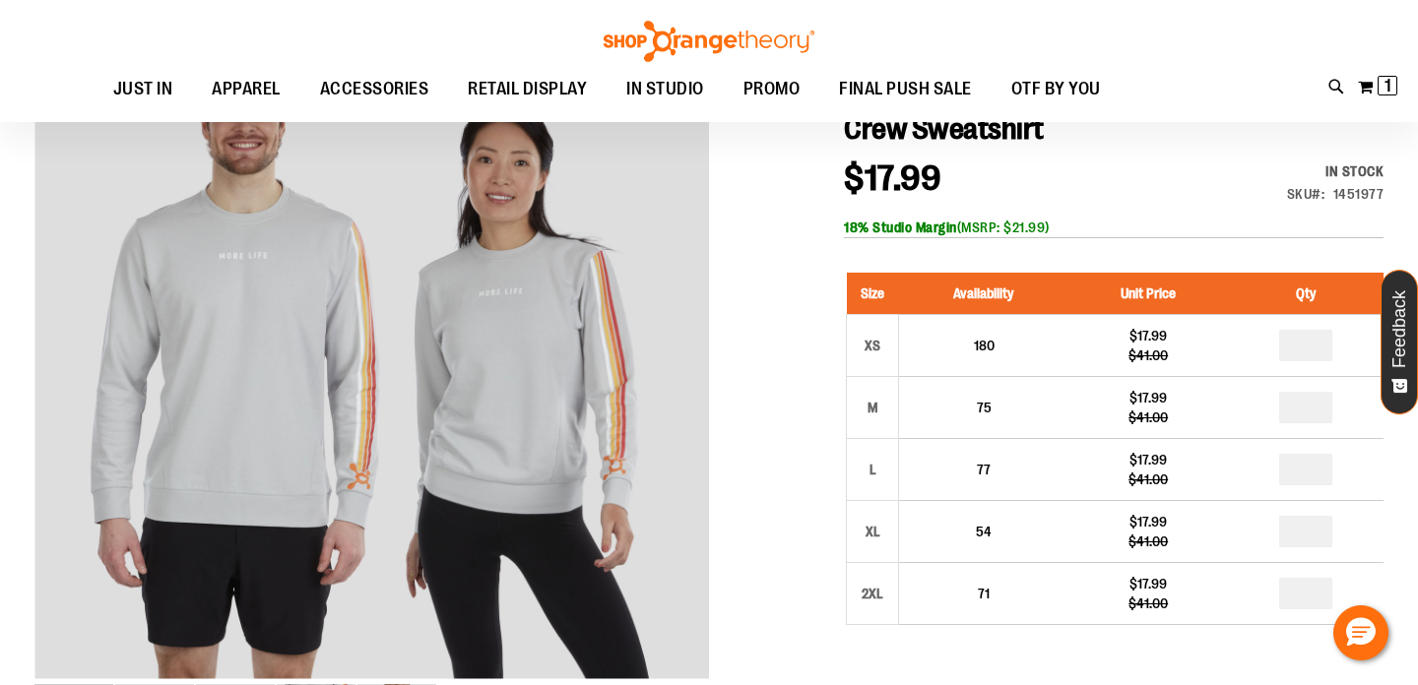
scroll to position [268, 0]
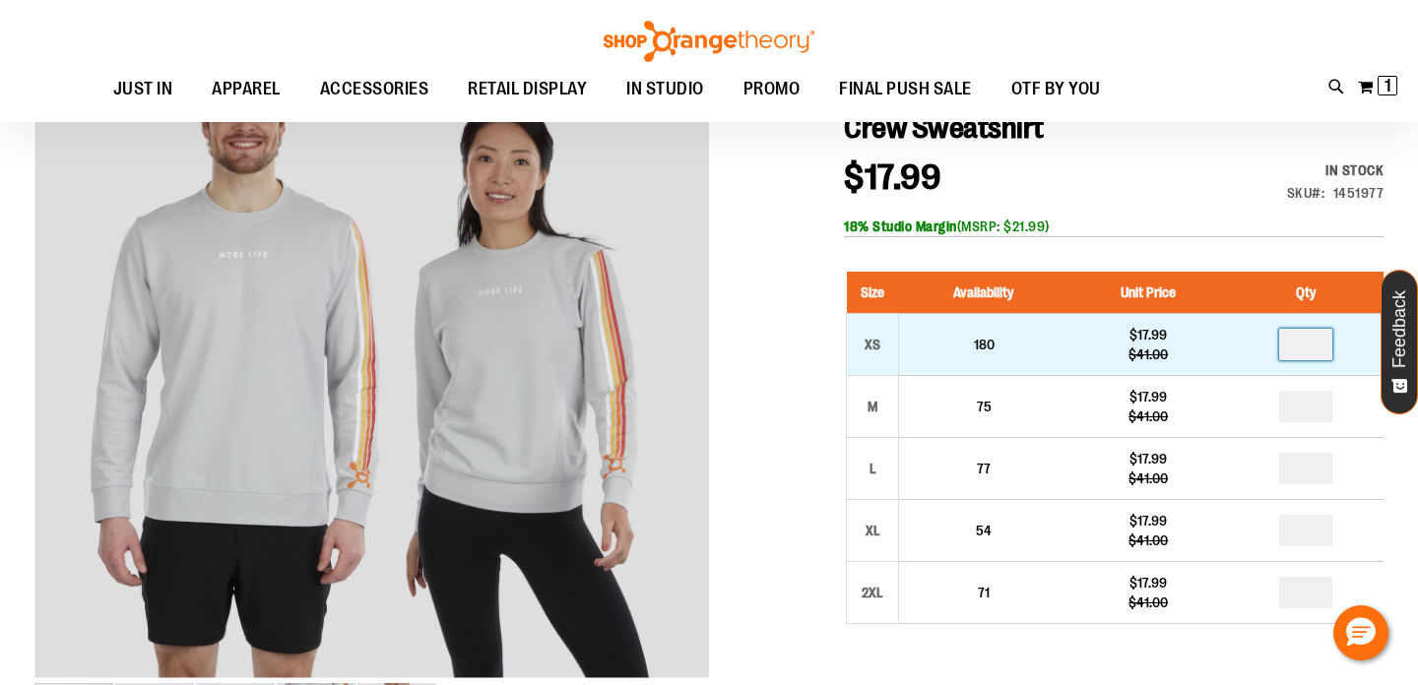
click at [1318, 343] on input "number" at bounding box center [1305, 345] width 53 height 32
type input "*"
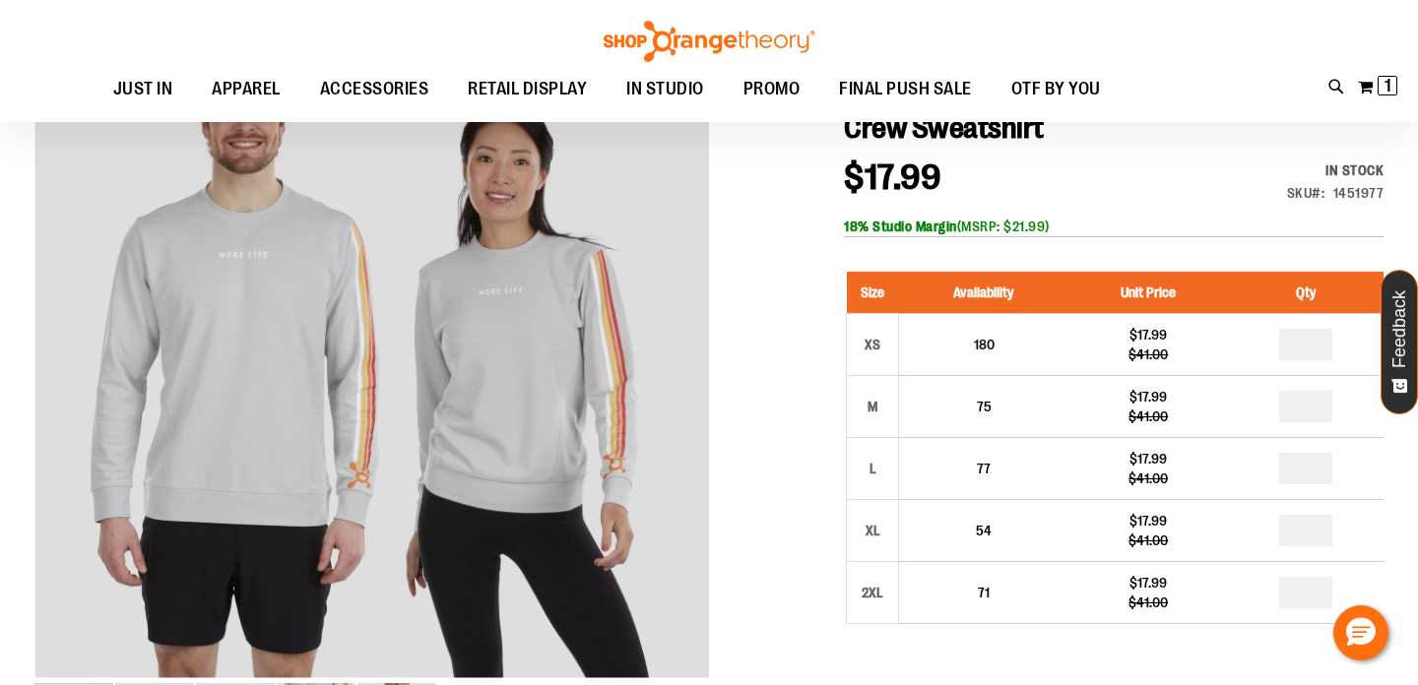
type input "*"
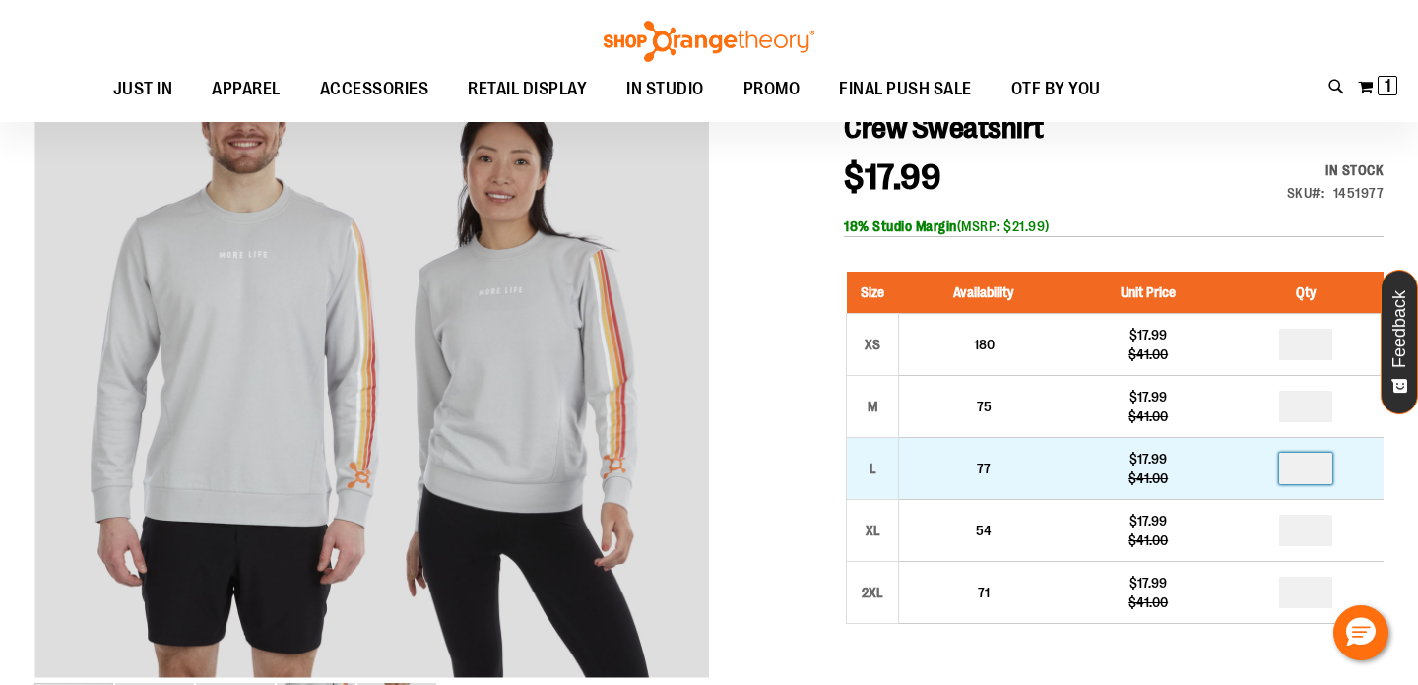
drag, startPoint x: 1314, startPoint y: 466, endPoint x: 1293, endPoint y: 466, distance: 20.7
click at [1293, 466] on input "number" at bounding box center [1305, 469] width 53 height 32
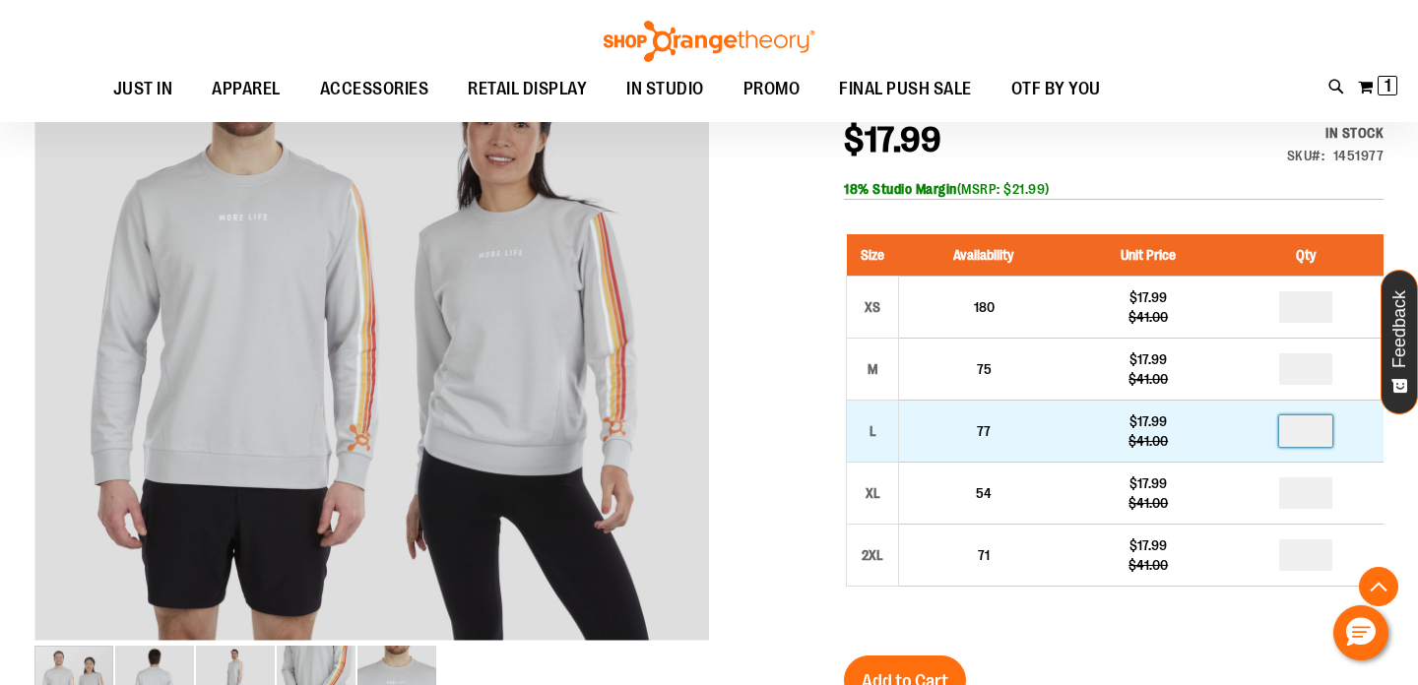
scroll to position [322, 0]
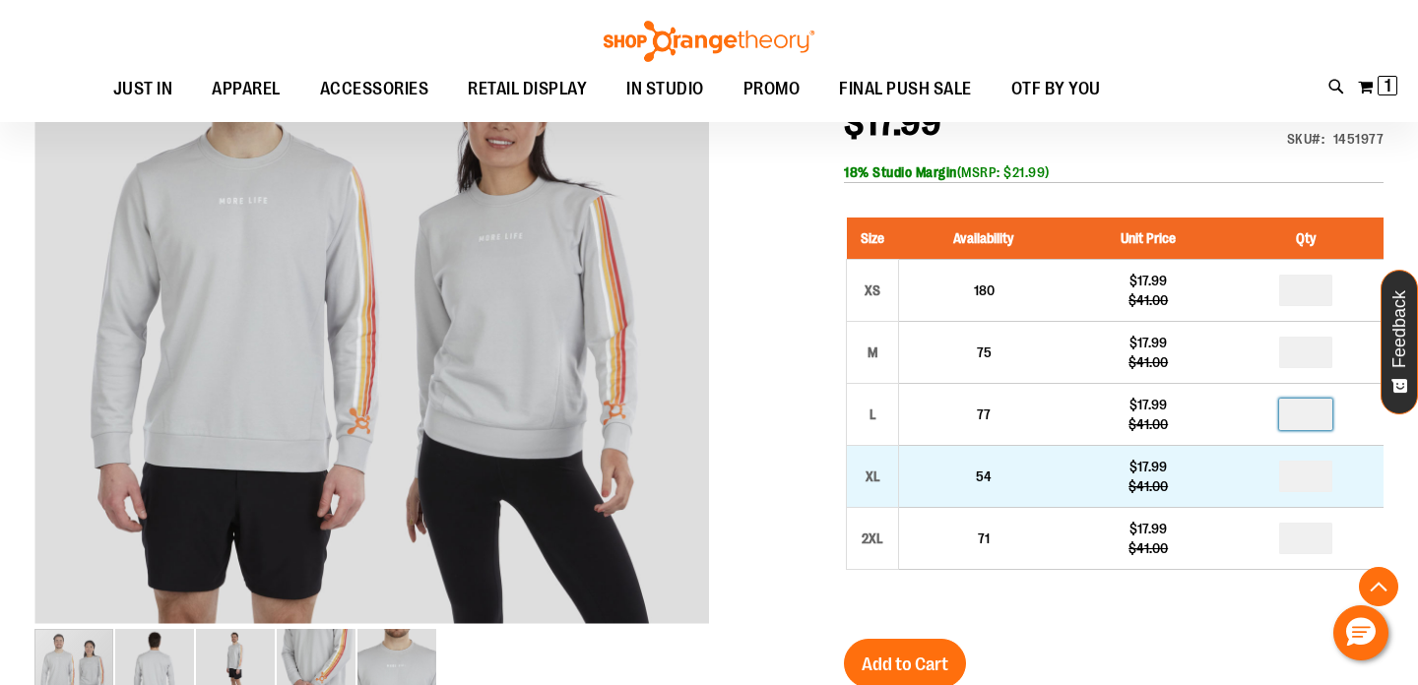
type input "**"
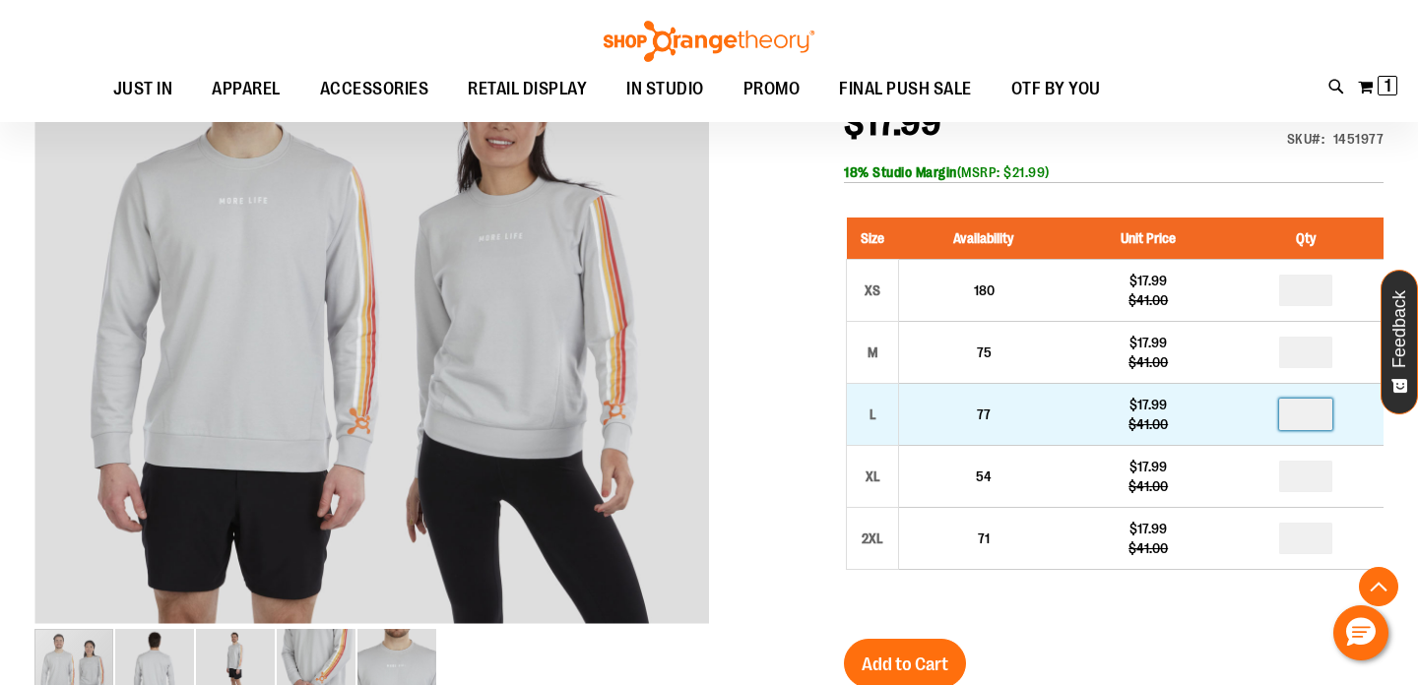
click at [1309, 418] on input "**" at bounding box center [1305, 415] width 53 height 32
type input "*"
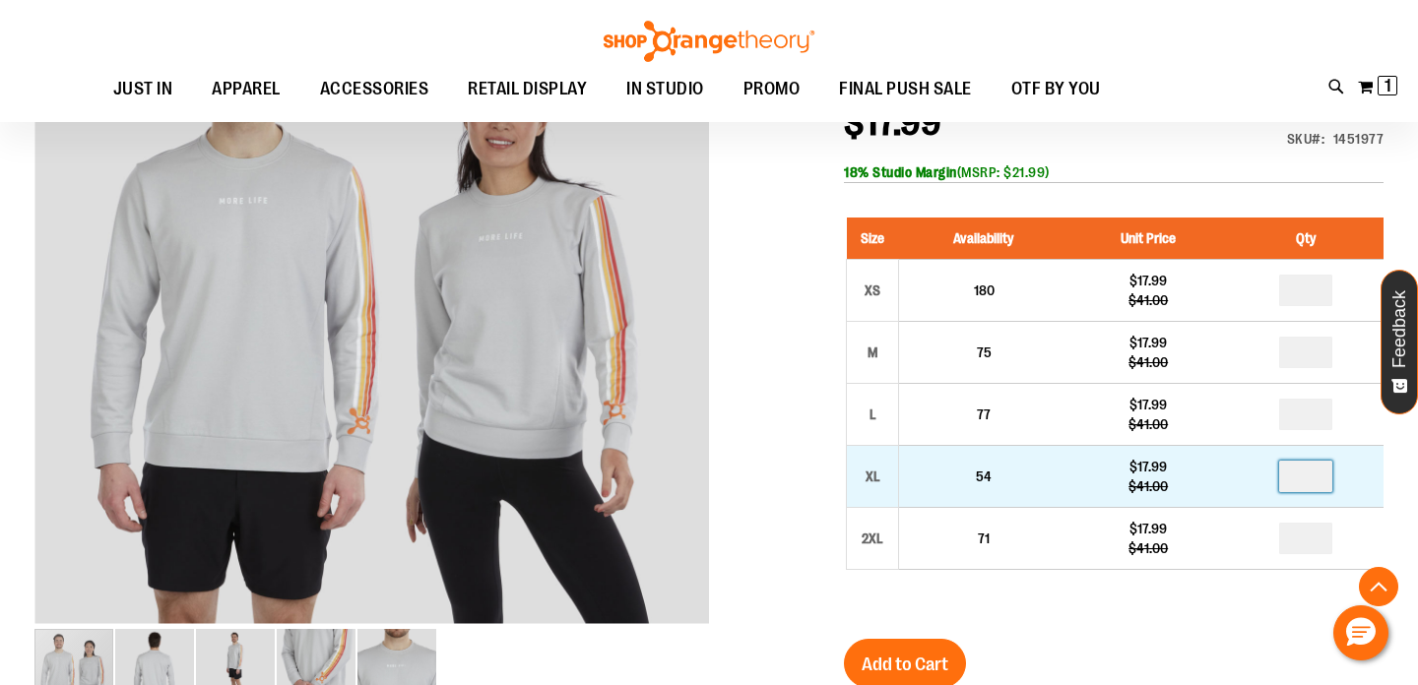
click at [1310, 480] on input "number" at bounding box center [1305, 477] width 53 height 32
type input "*"
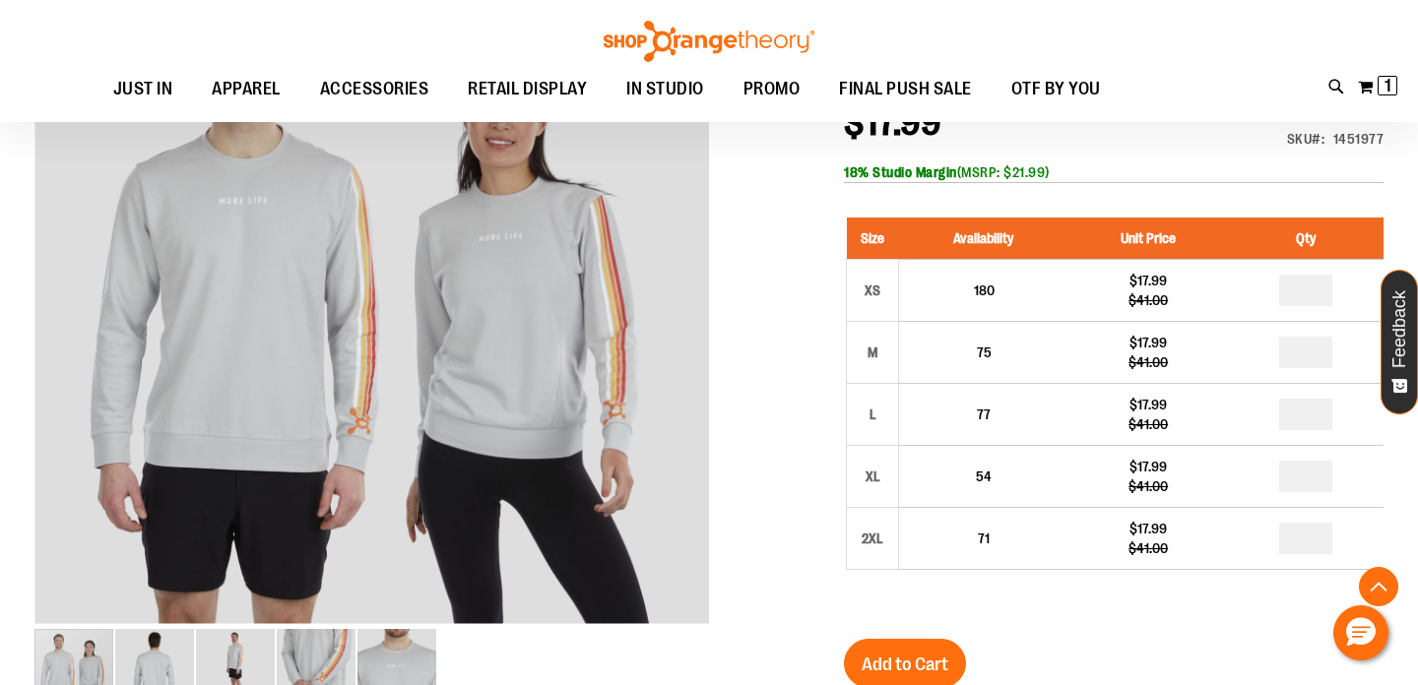
click at [1161, 605] on div "Size Availability Unit Price Qty XS 180 $17.99 $41.00 * M 75 * L" at bounding box center [1114, 408] width 540 height 421
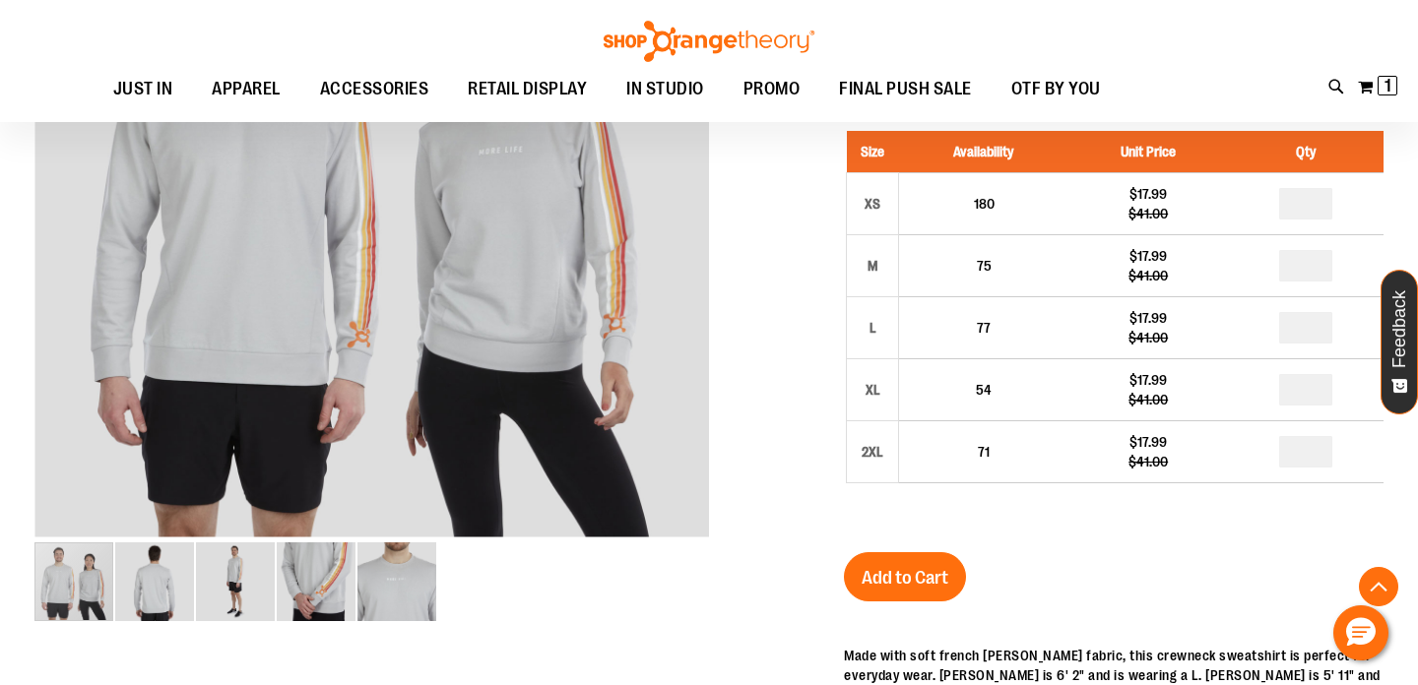
scroll to position [416, 0]
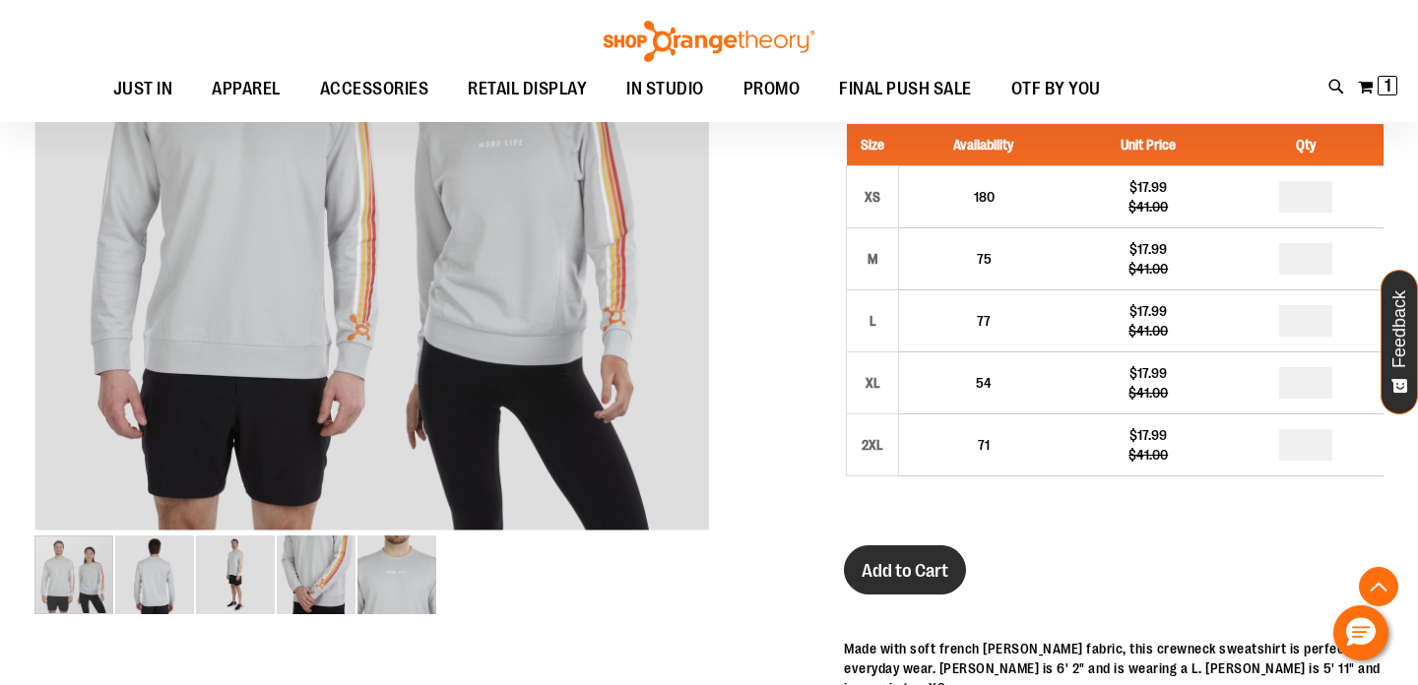
click at [944, 578] on span "Add to Cart" at bounding box center [905, 571] width 87 height 22
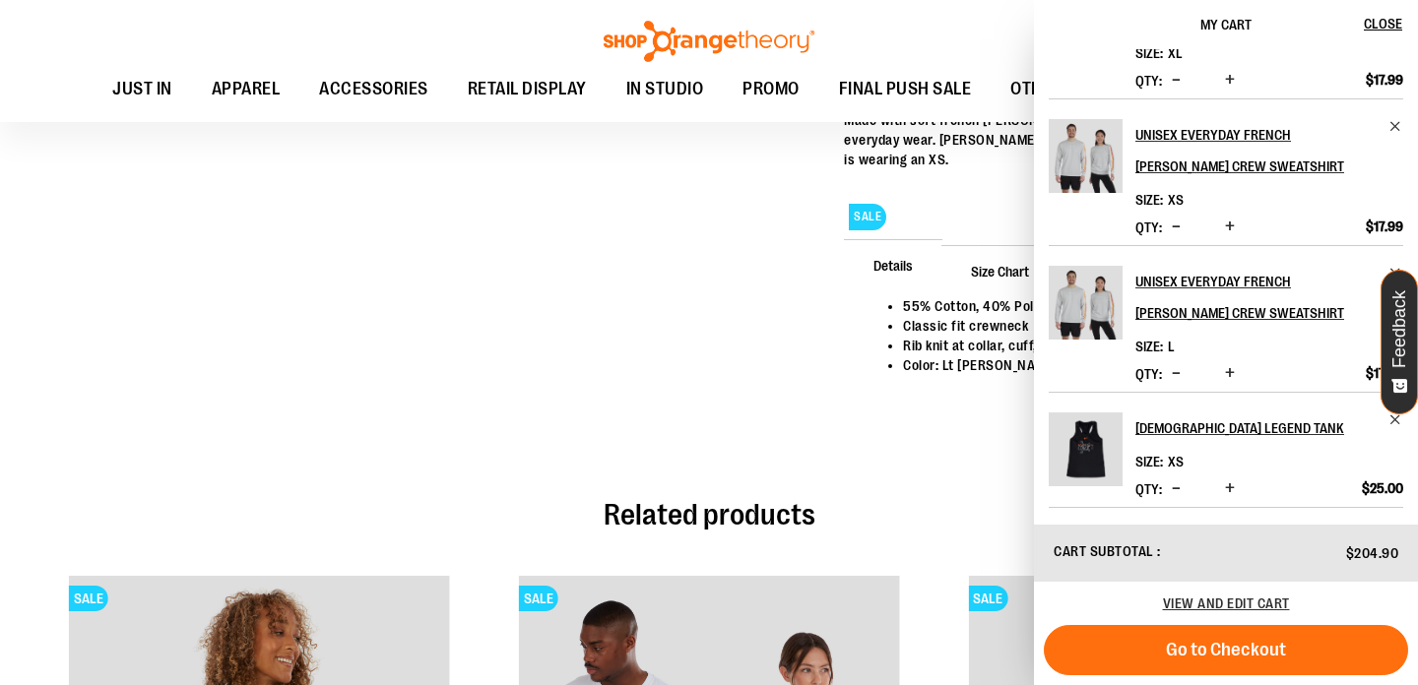
scroll to position [957, 0]
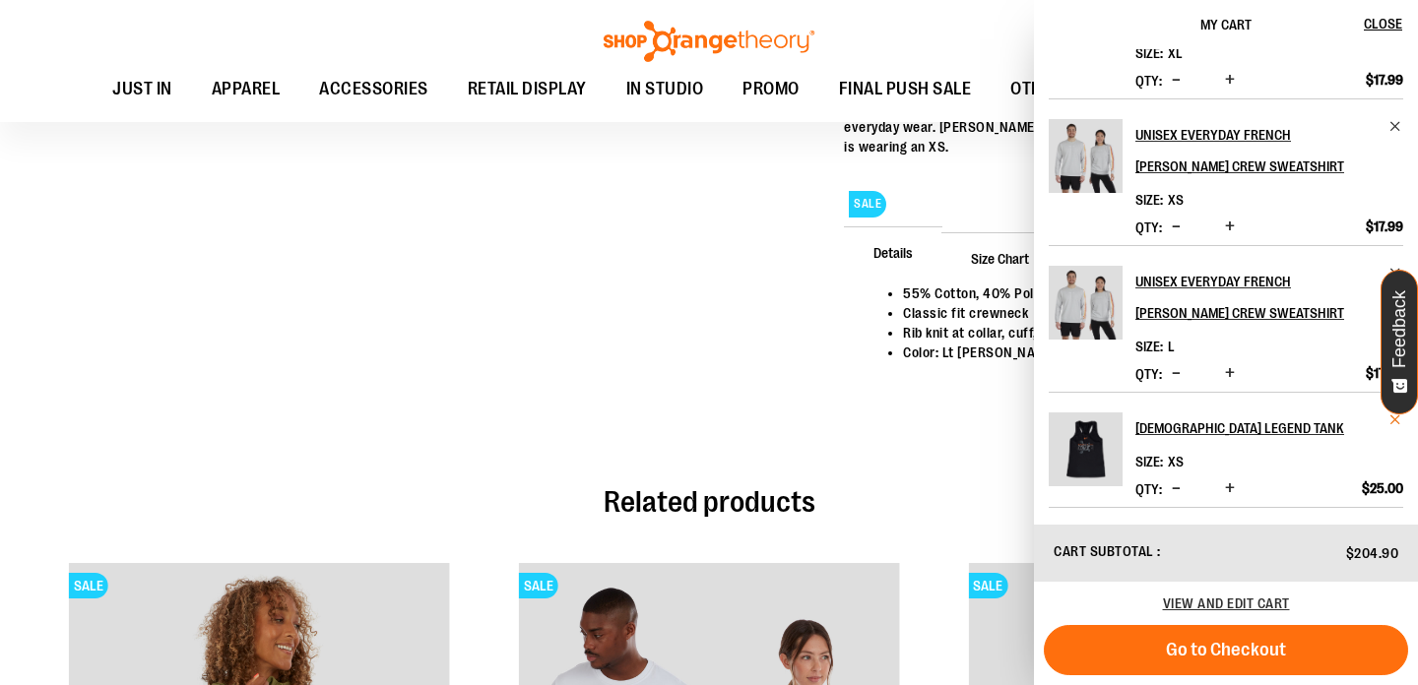
click at [1388, 421] on span "Remove item" at bounding box center [1395, 420] width 15 height 15
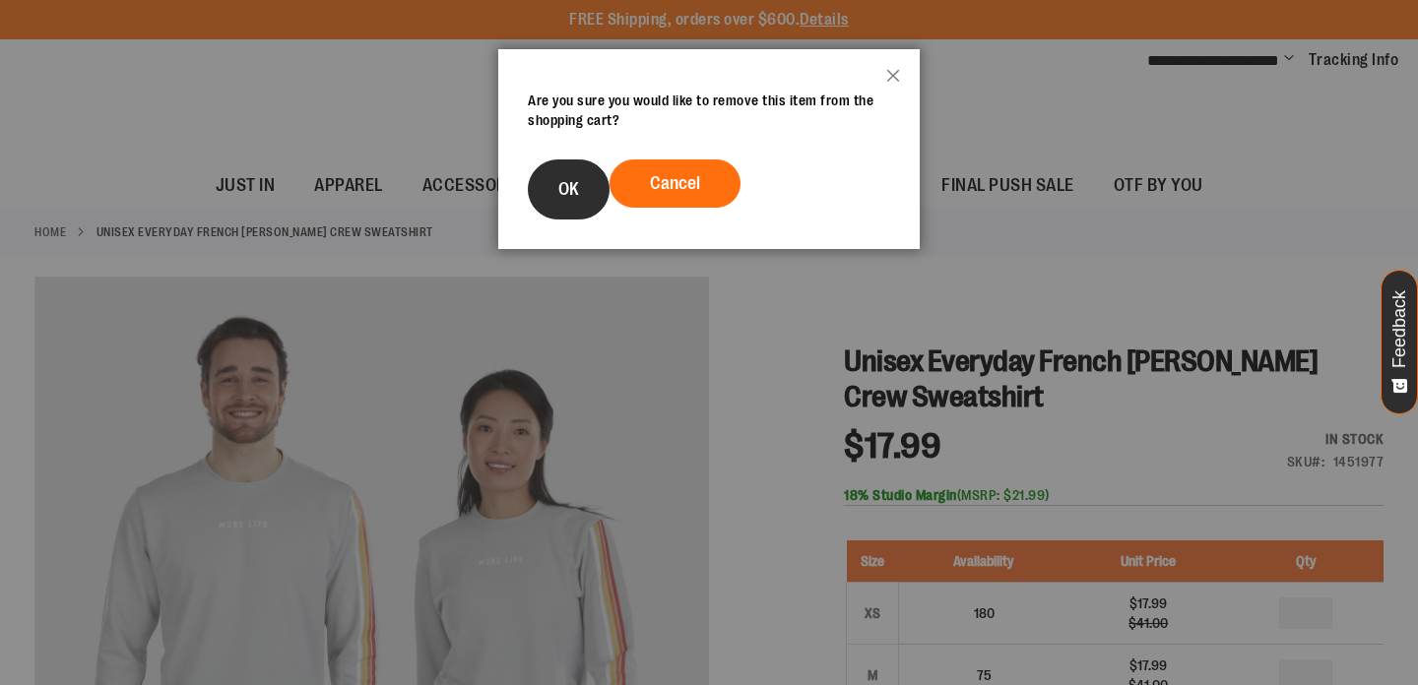
click at [569, 196] on span "OK" at bounding box center [568, 189] width 21 height 20
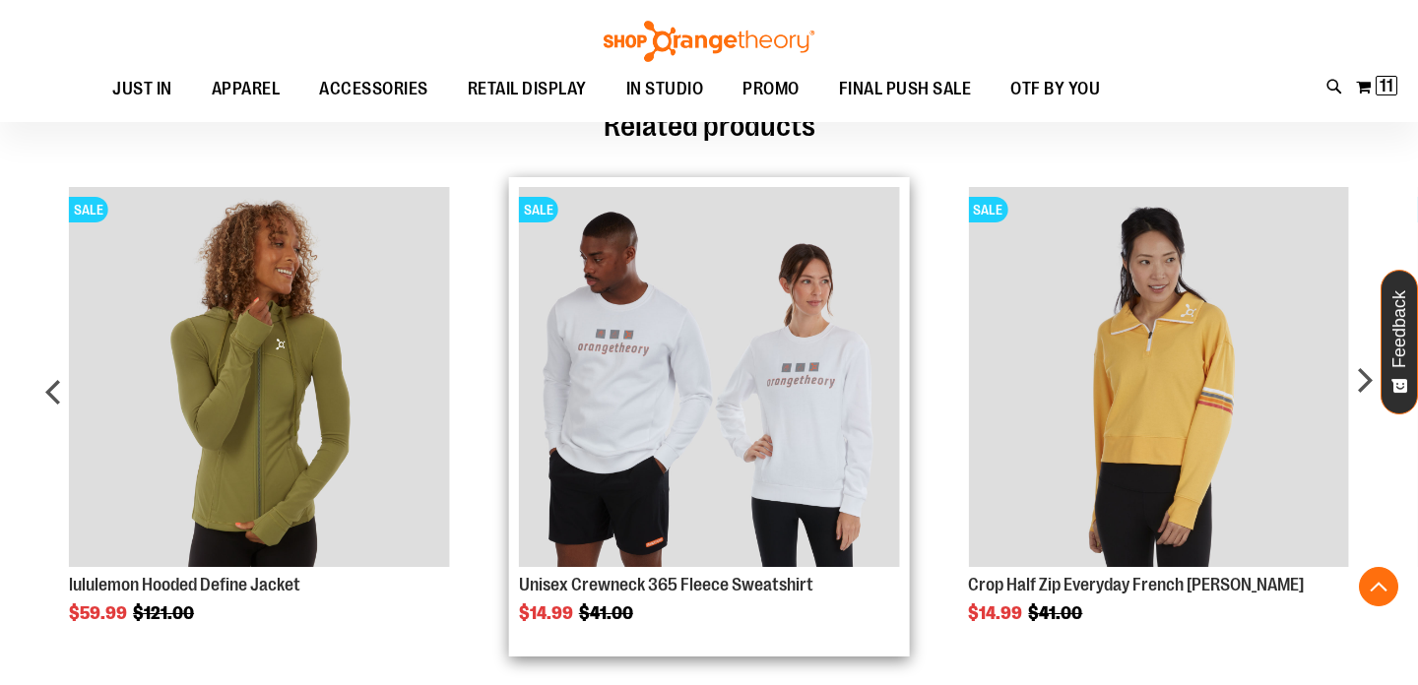
scroll to position [1394, 0]
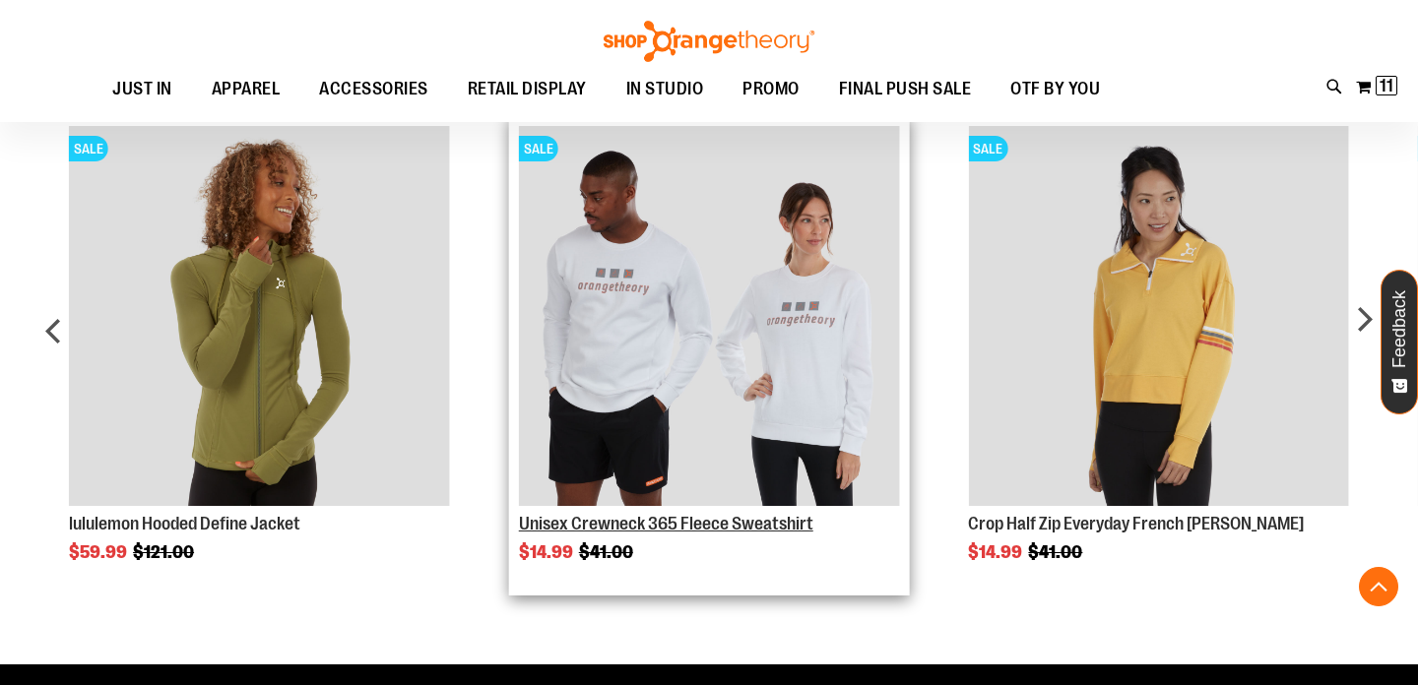
click at [569, 514] on link "Unisex Crewneck 365 Fleece Sweatshirt" at bounding box center [666, 524] width 294 height 20
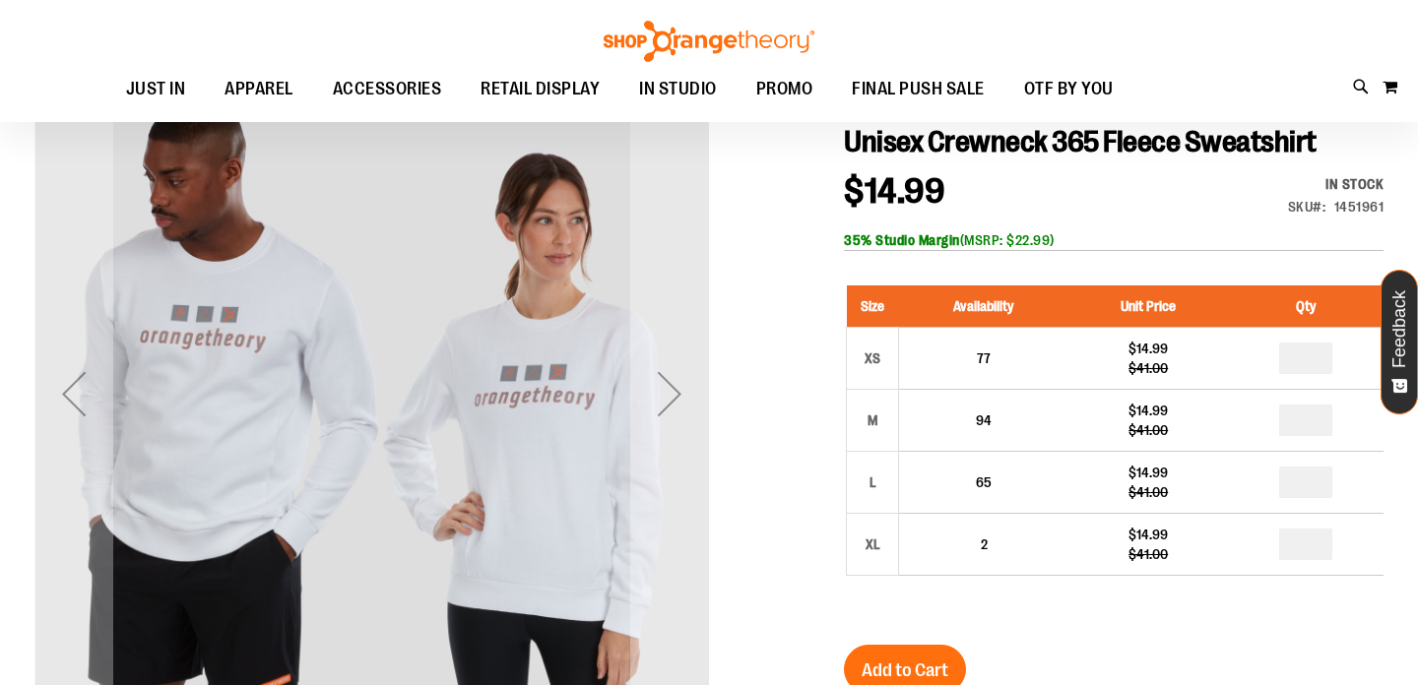
scroll to position [220, 0]
click at [671, 393] on div "Next" at bounding box center [669, 393] width 79 height 79
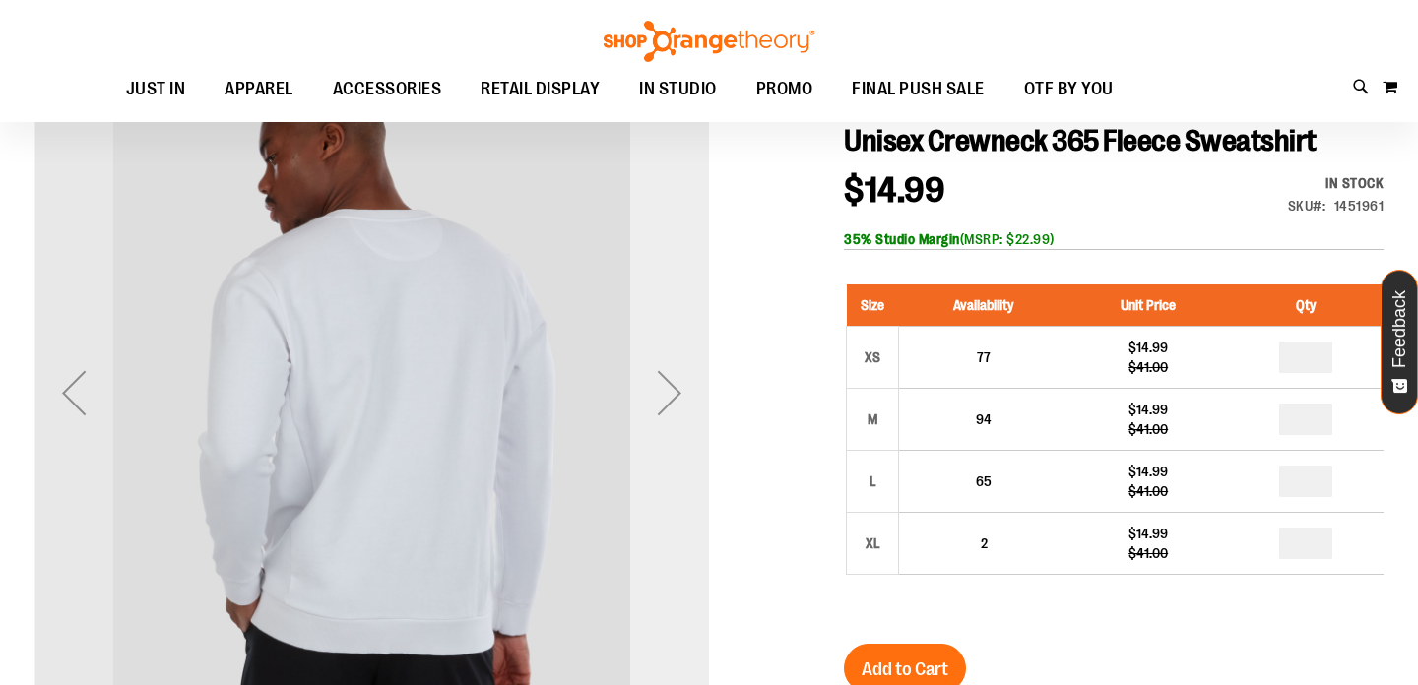
click at [671, 393] on div "Next" at bounding box center [669, 393] width 79 height 79
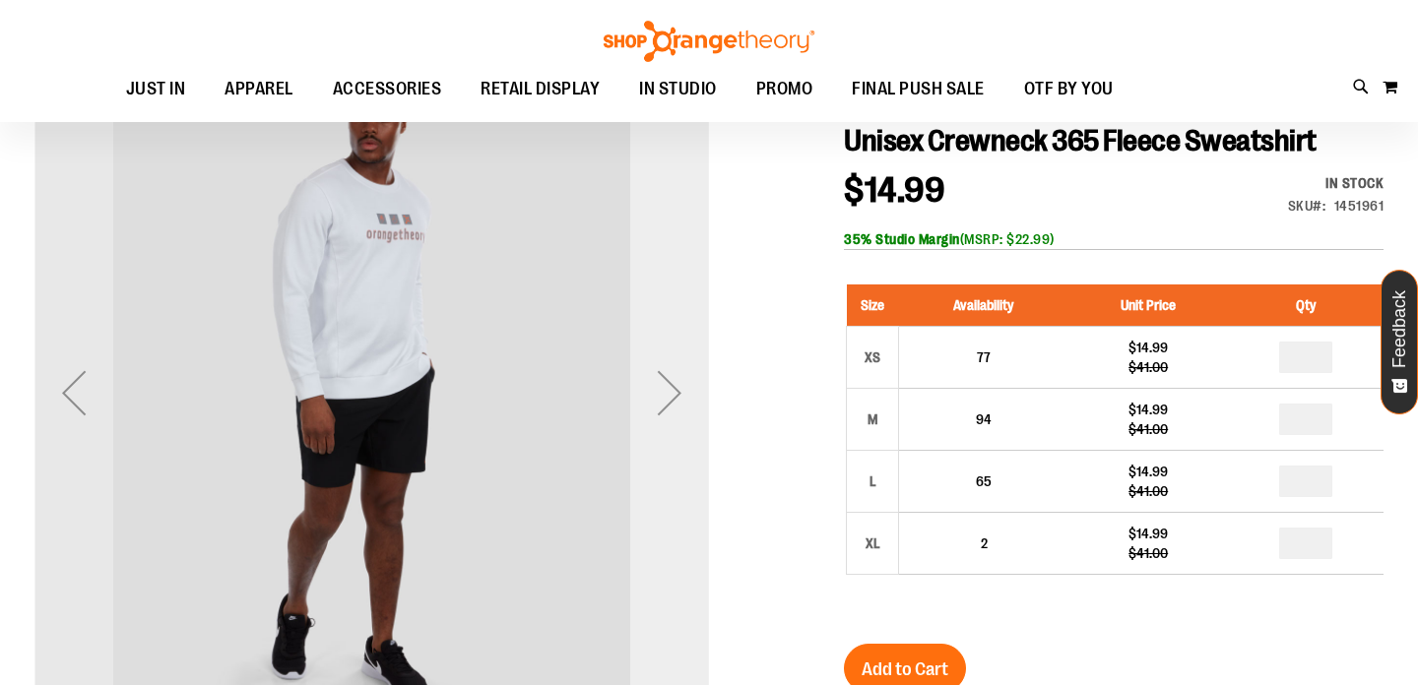
click at [671, 393] on div "Next" at bounding box center [669, 393] width 79 height 79
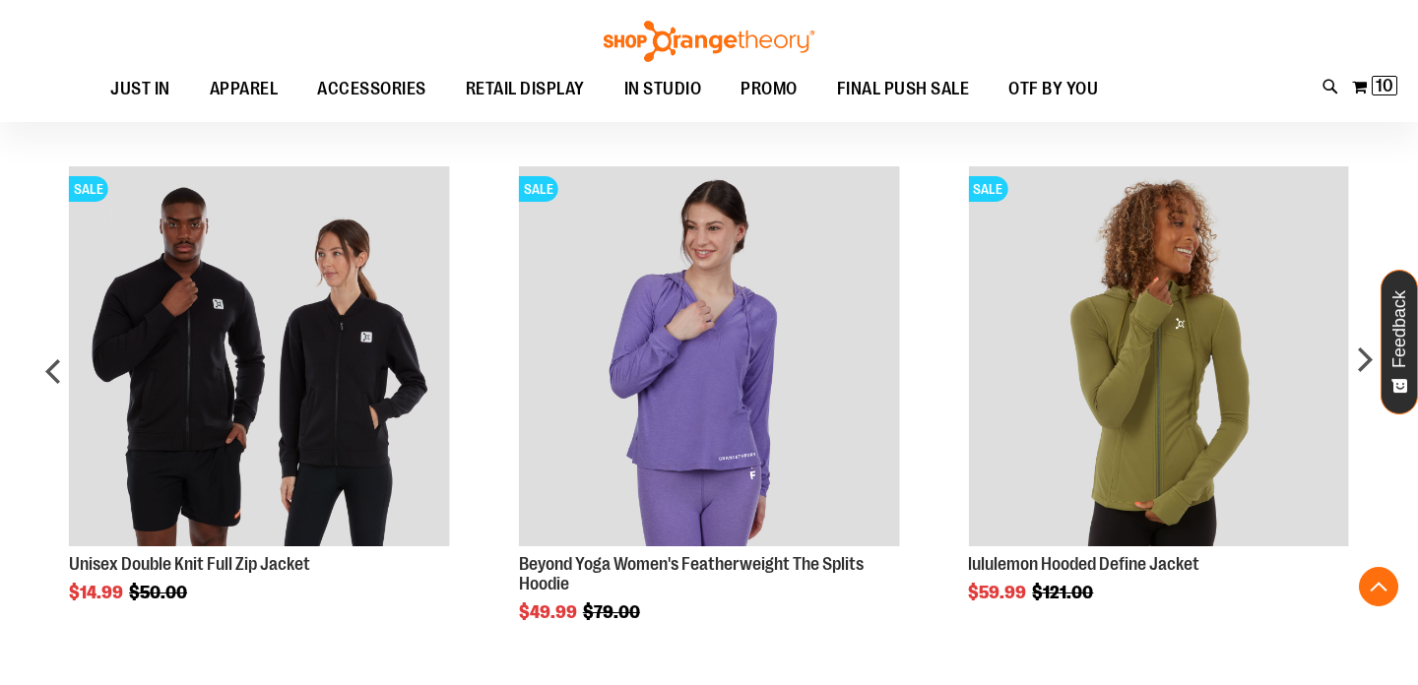
scroll to position [1270, 0]
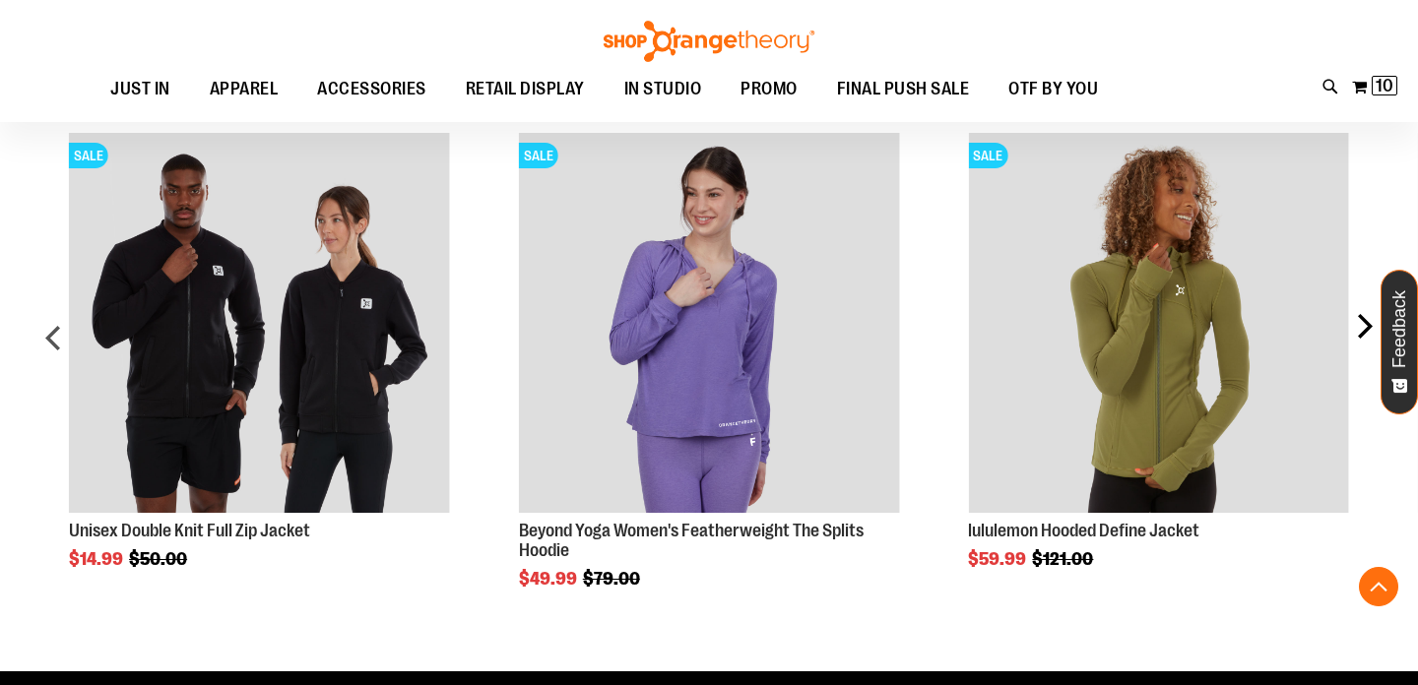
click at [1370, 325] on div "next" at bounding box center [1363, 345] width 39 height 484
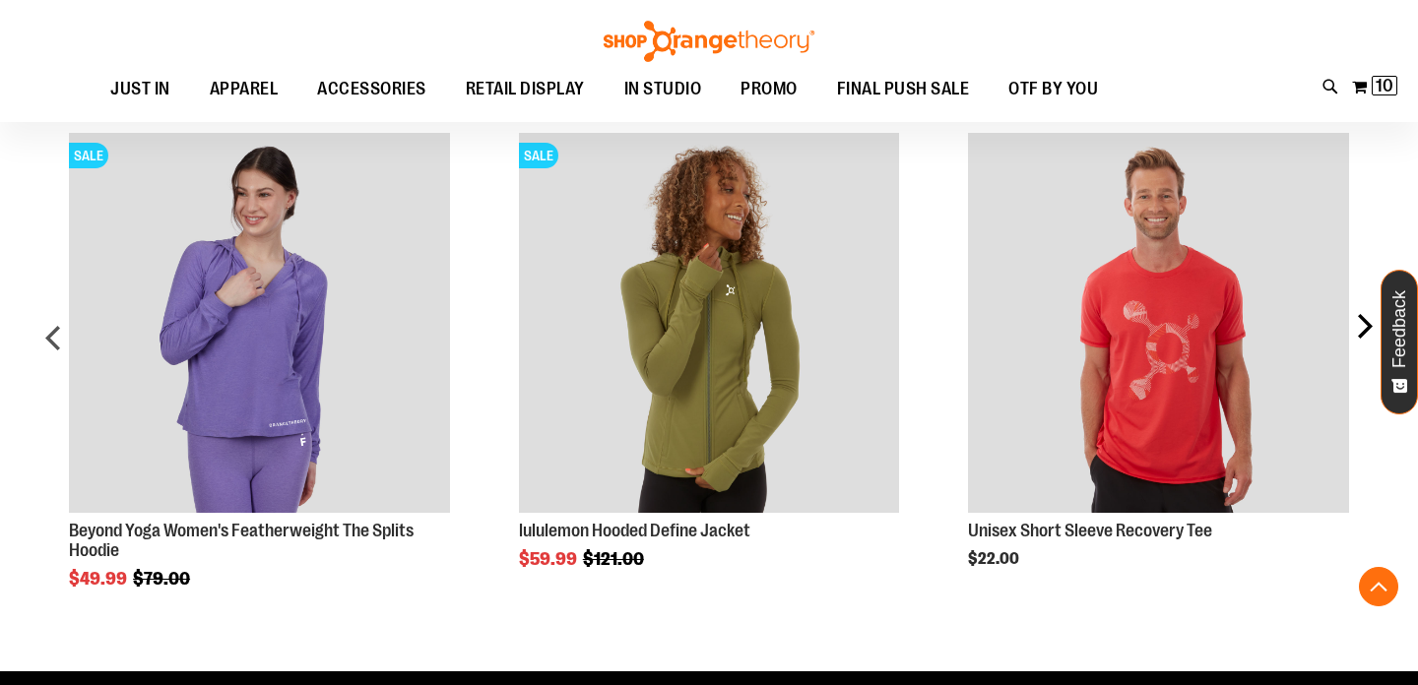
click at [1370, 325] on div "next" at bounding box center [1363, 345] width 39 height 484
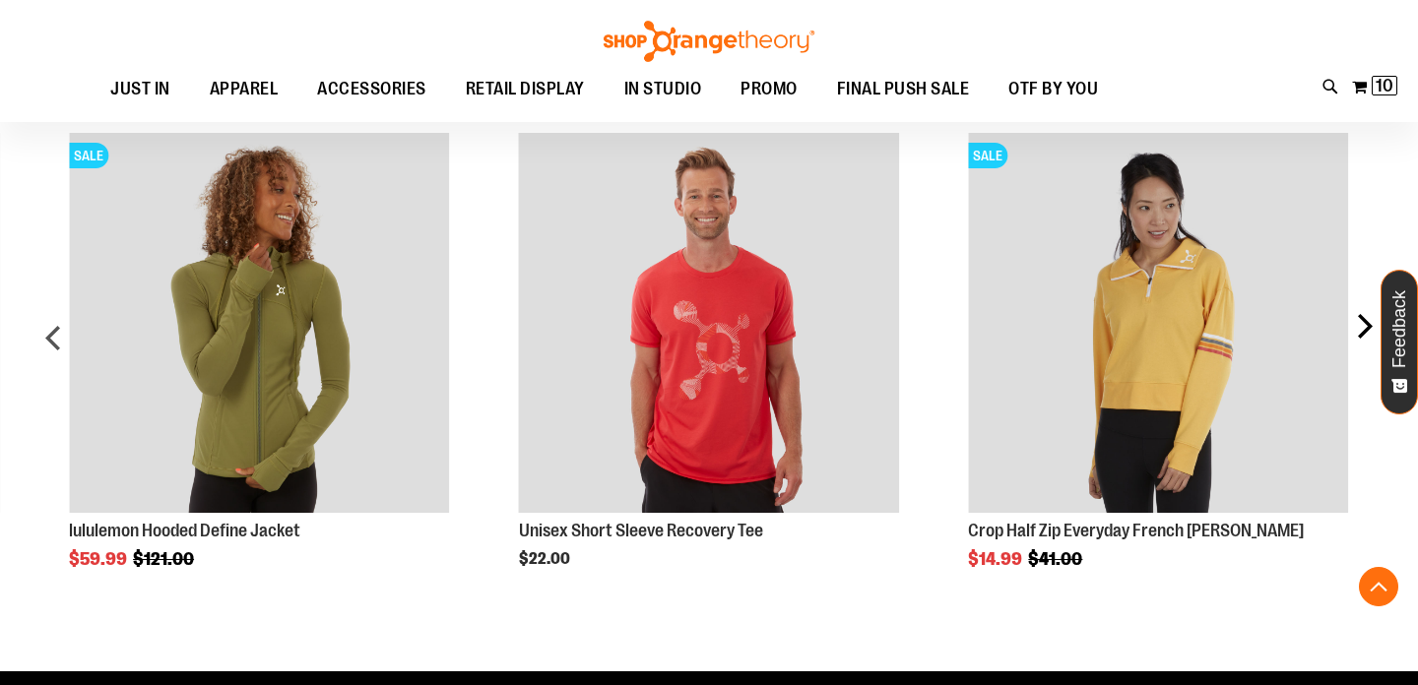
click at [1370, 325] on div "next" at bounding box center [1363, 345] width 39 height 484
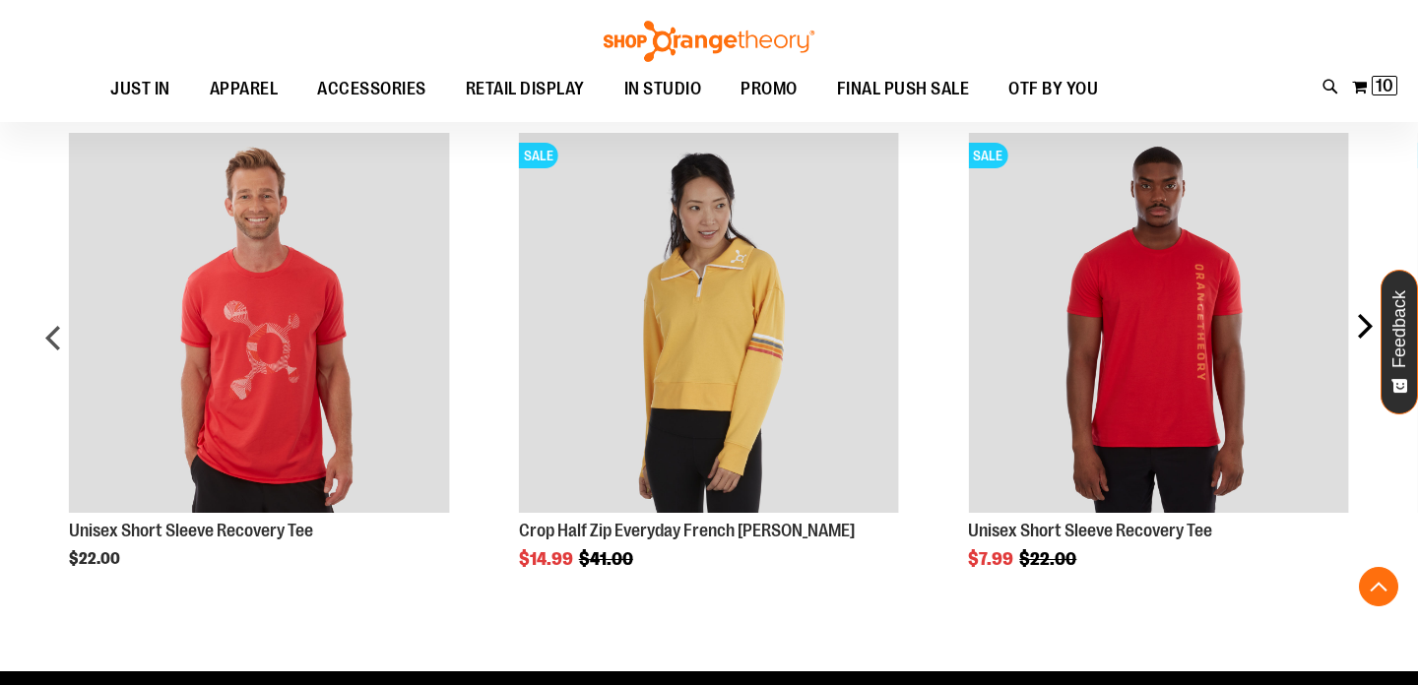
click at [1370, 325] on div "next" at bounding box center [1363, 345] width 39 height 484
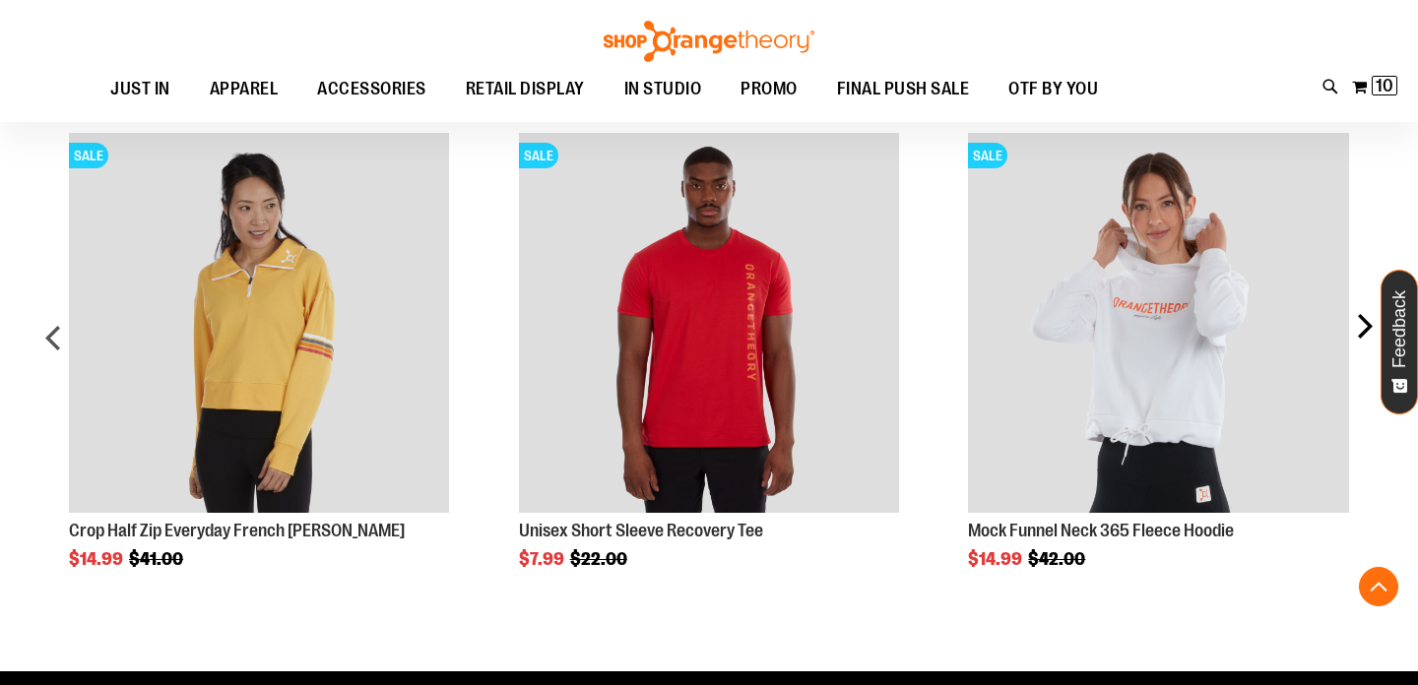
click at [1370, 325] on div "next" at bounding box center [1363, 345] width 39 height 484
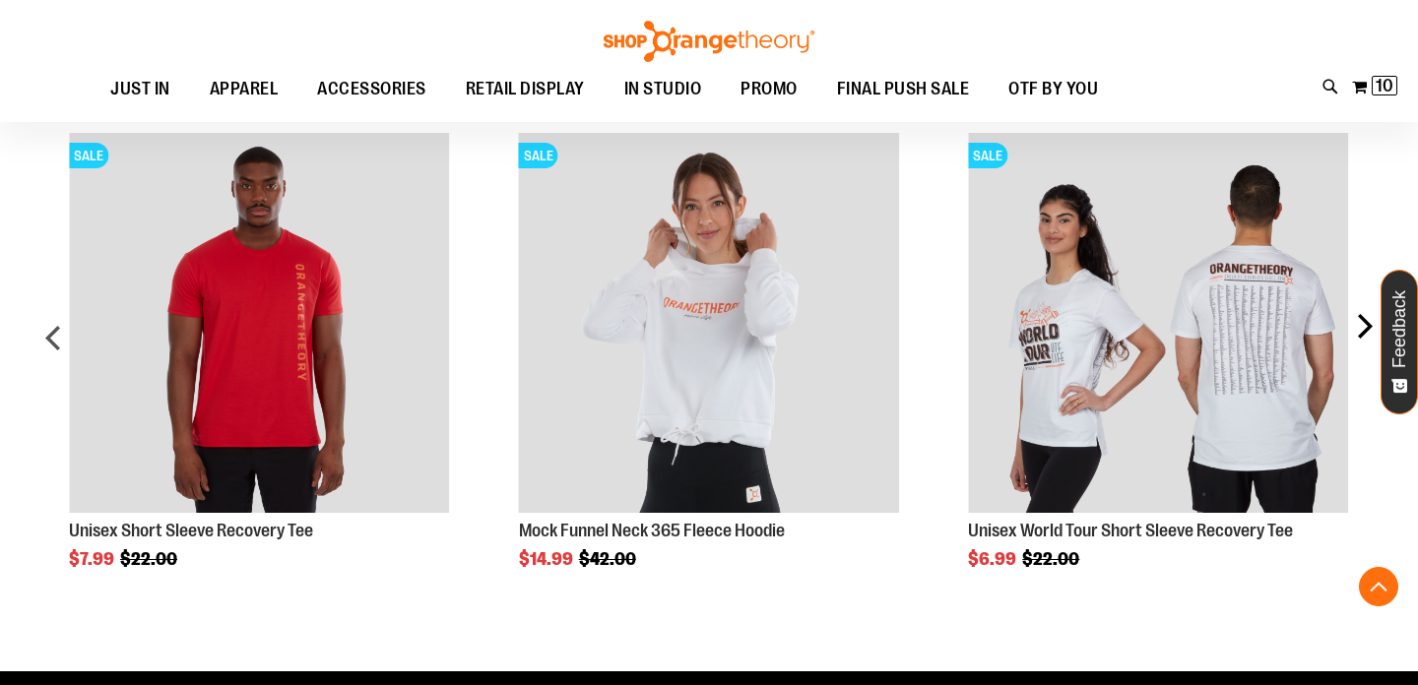
click at [1370, 325] on div "next" at bounding box center [1363, 345] width 39 height 484
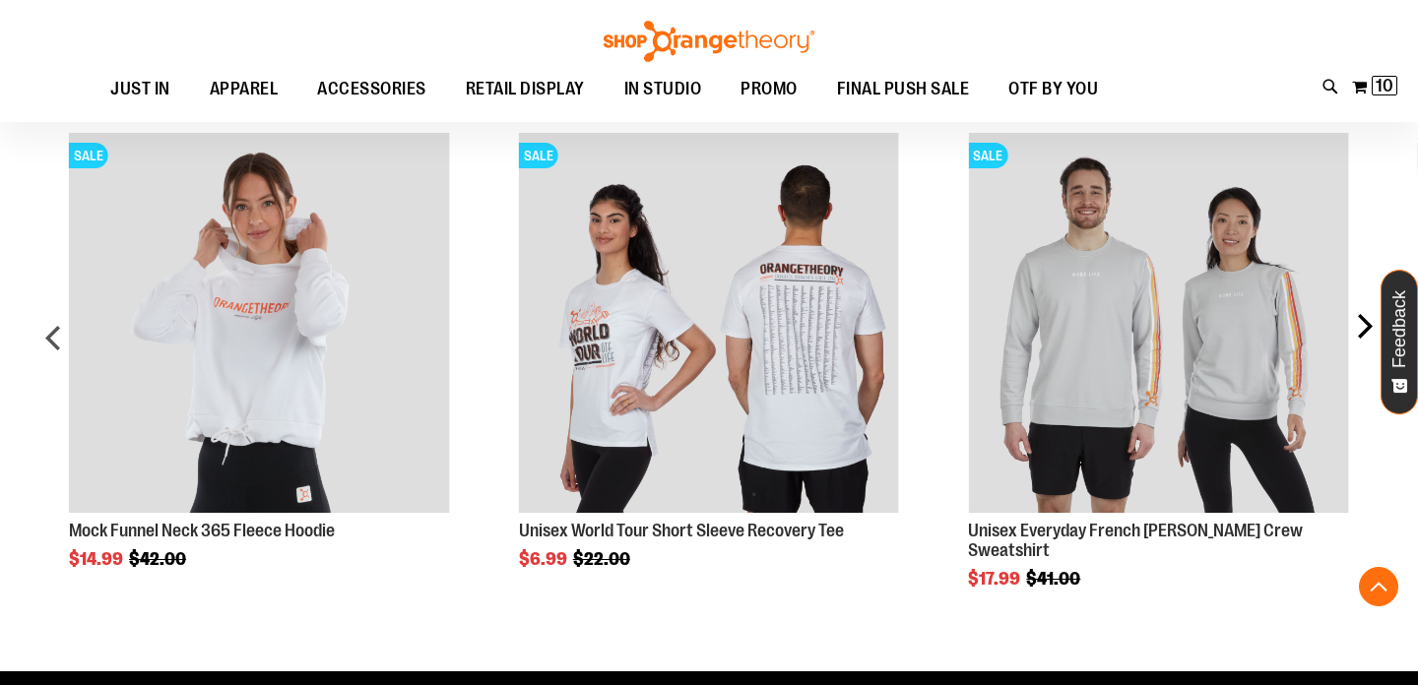
click at [1370, 325] on div "next" at bounding box center [1363, 345] width 39 height 484
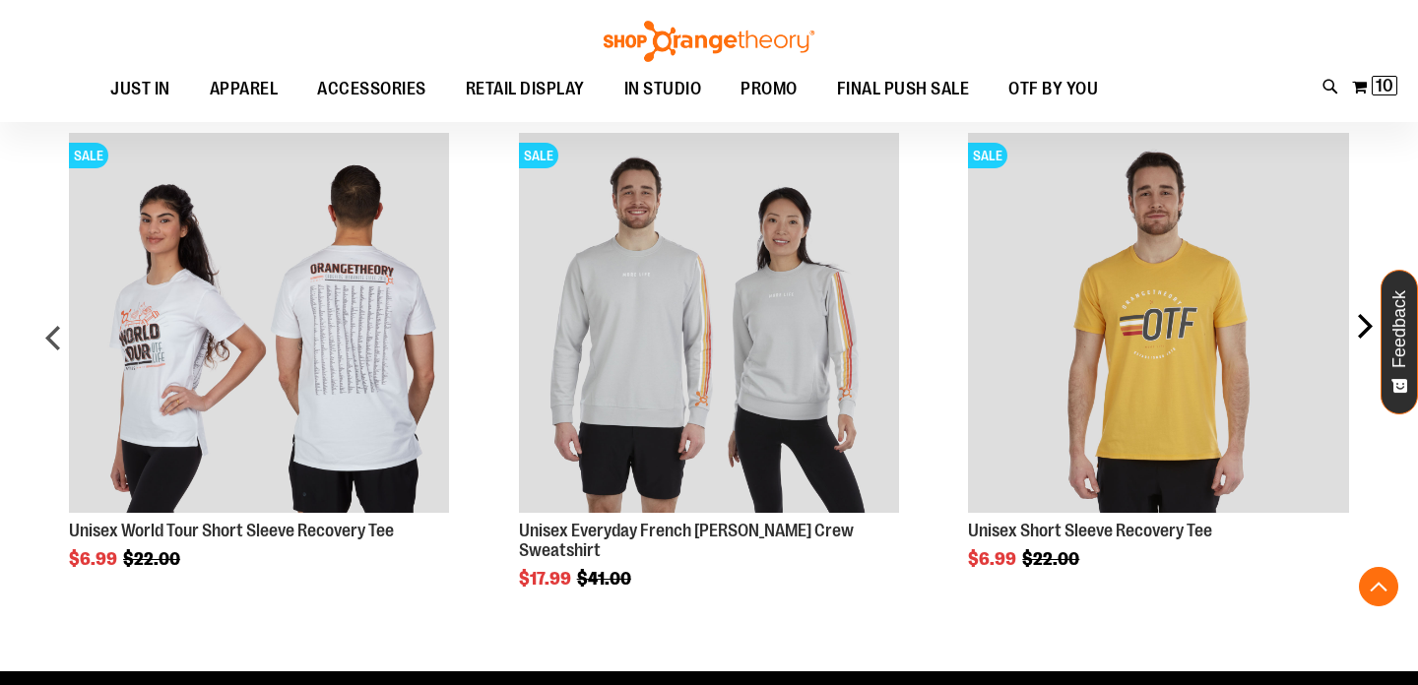
click at [1370, 325] on div "next" at bounding box center [1363, 345] width 39 height 484
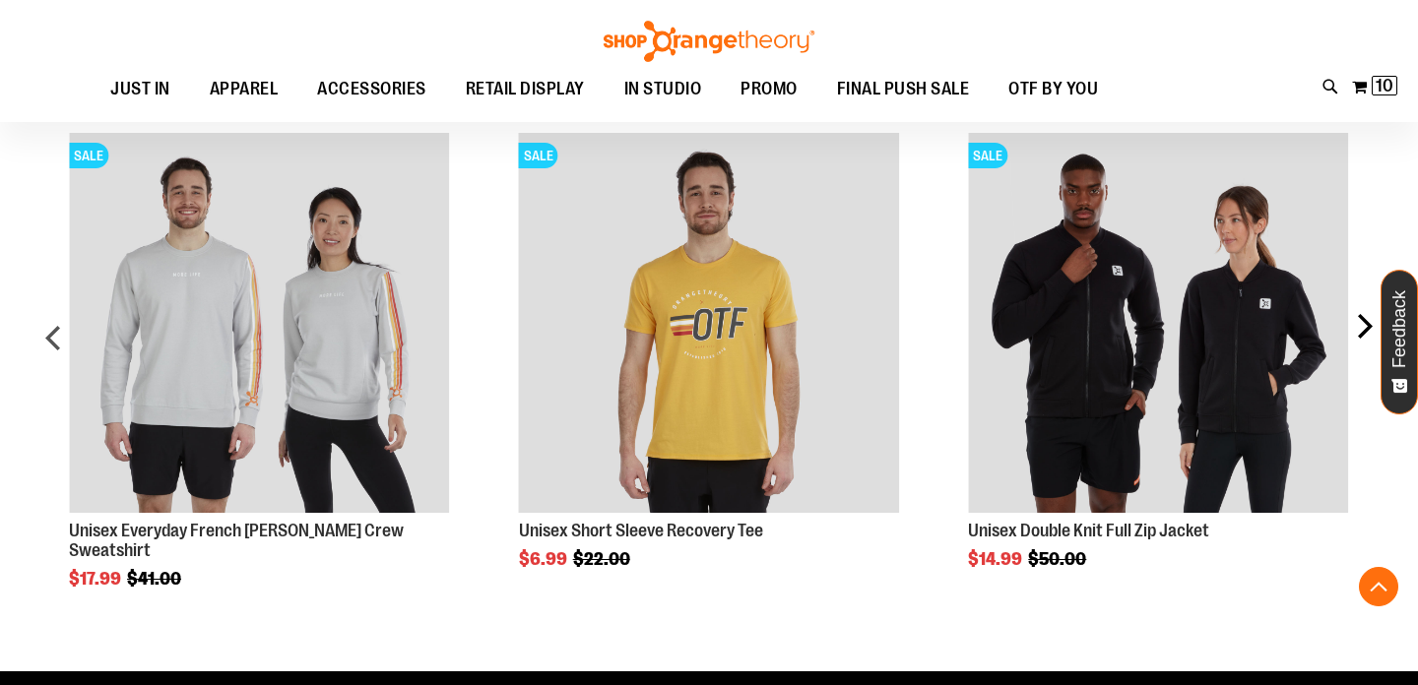
click at [1370, 325] on div "next" at bounding box center [1363, 345] width 39 height 484
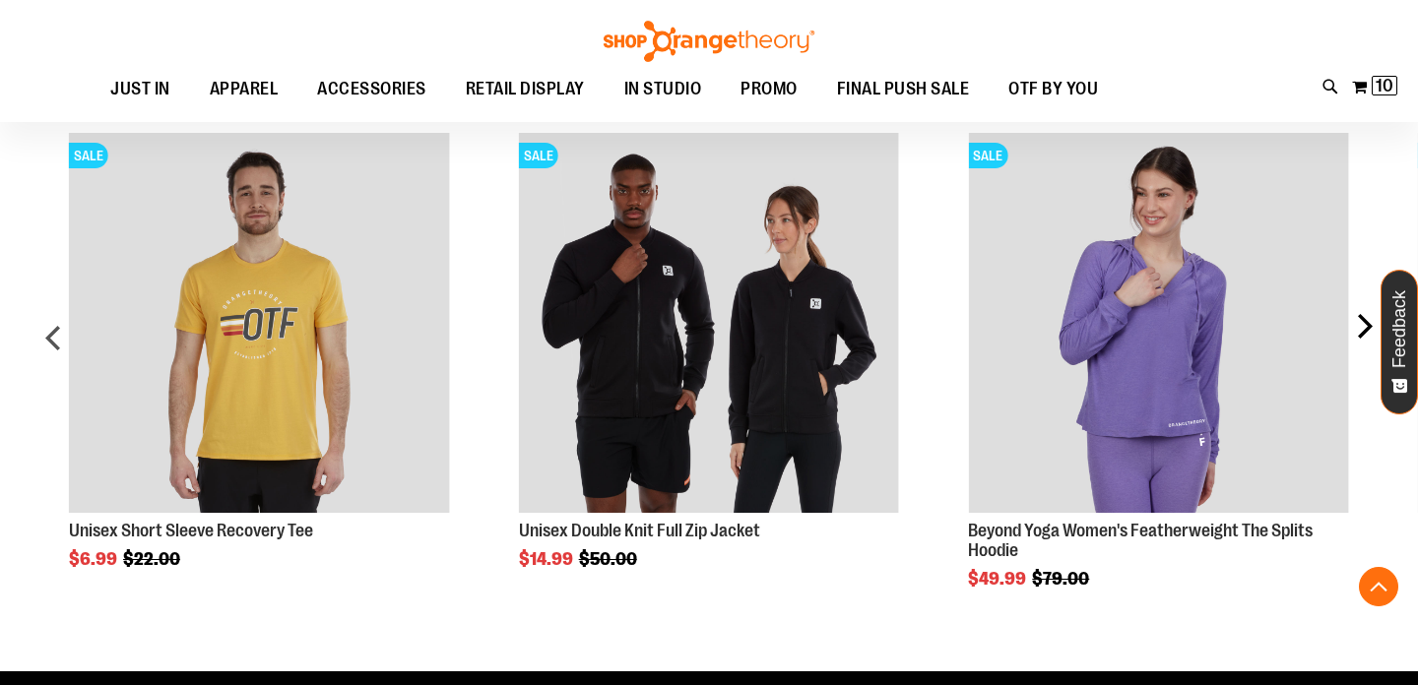
click at [1370, 325] on div "next" at bounding box center [1363, 345] width 39 height 484
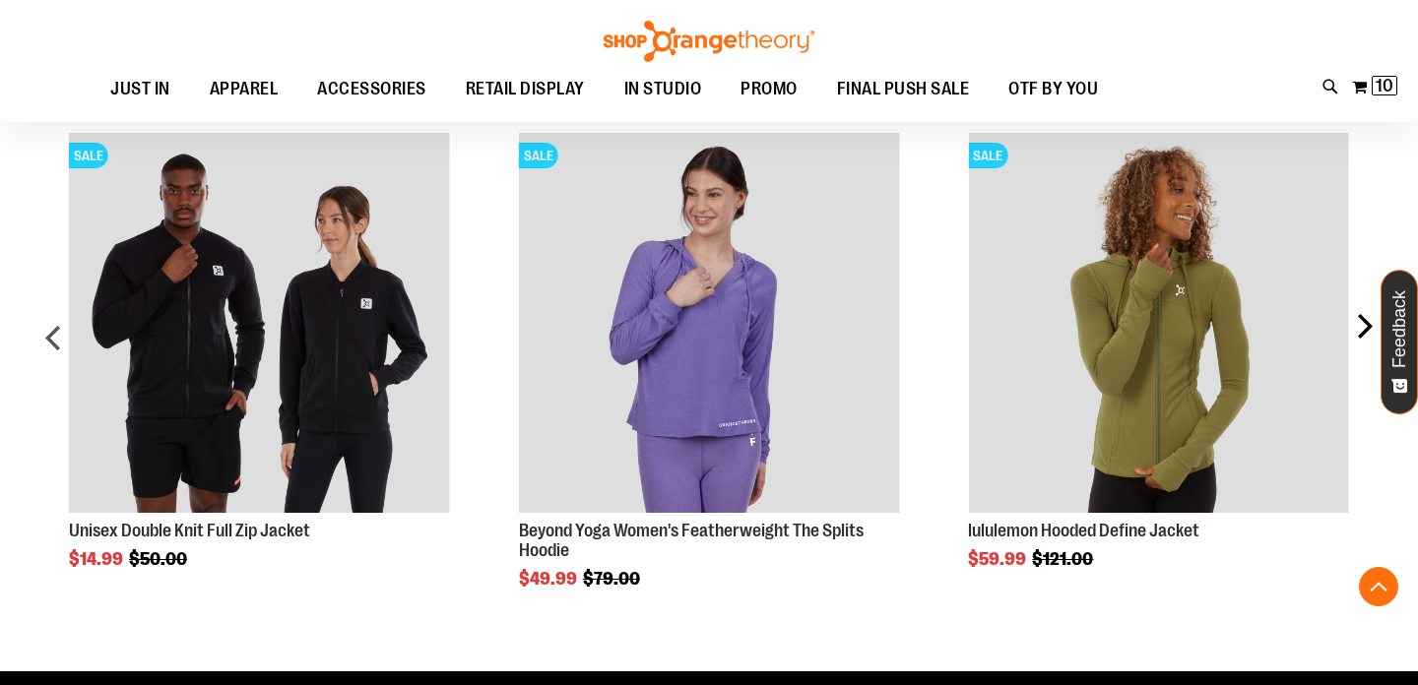
click at [1370, 325] on div "next" at bounding box center [1363, 345] width 39 height 484
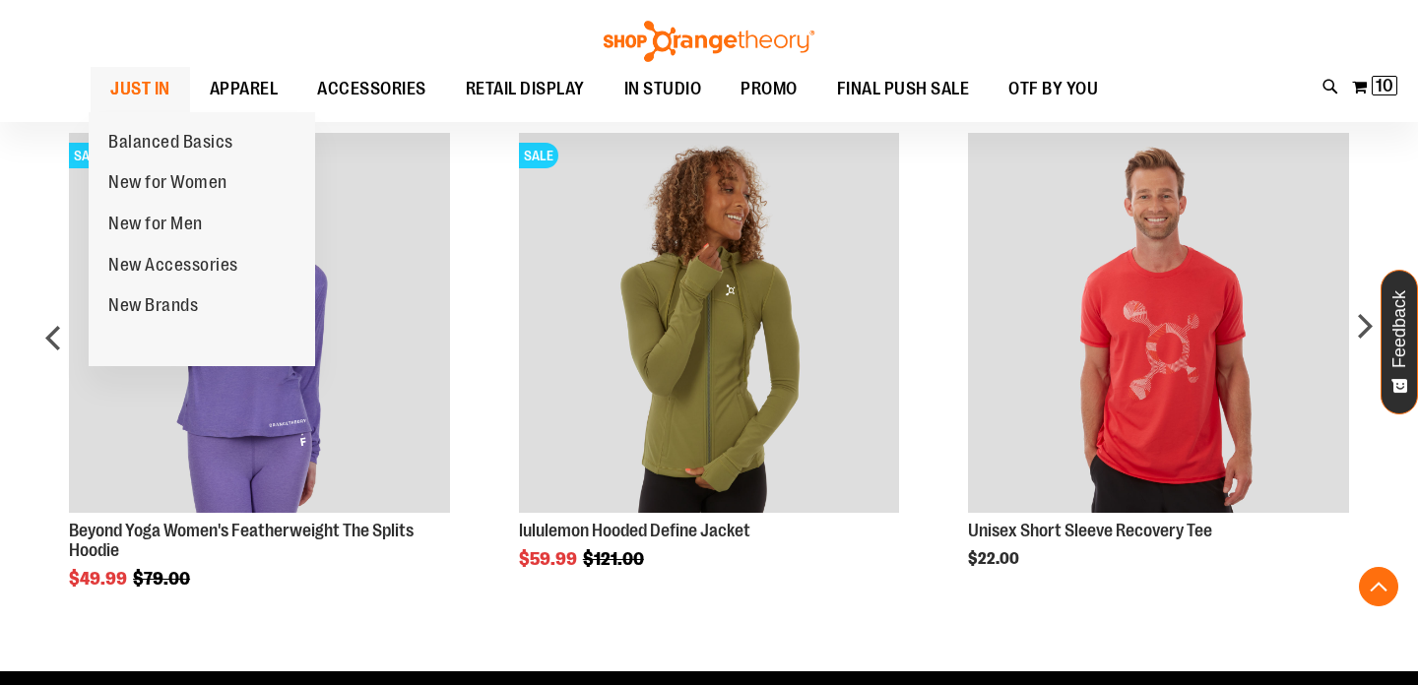
click at [144, 96] on span "JUST IN" at bounding box center [140, 89] width 60 height 44
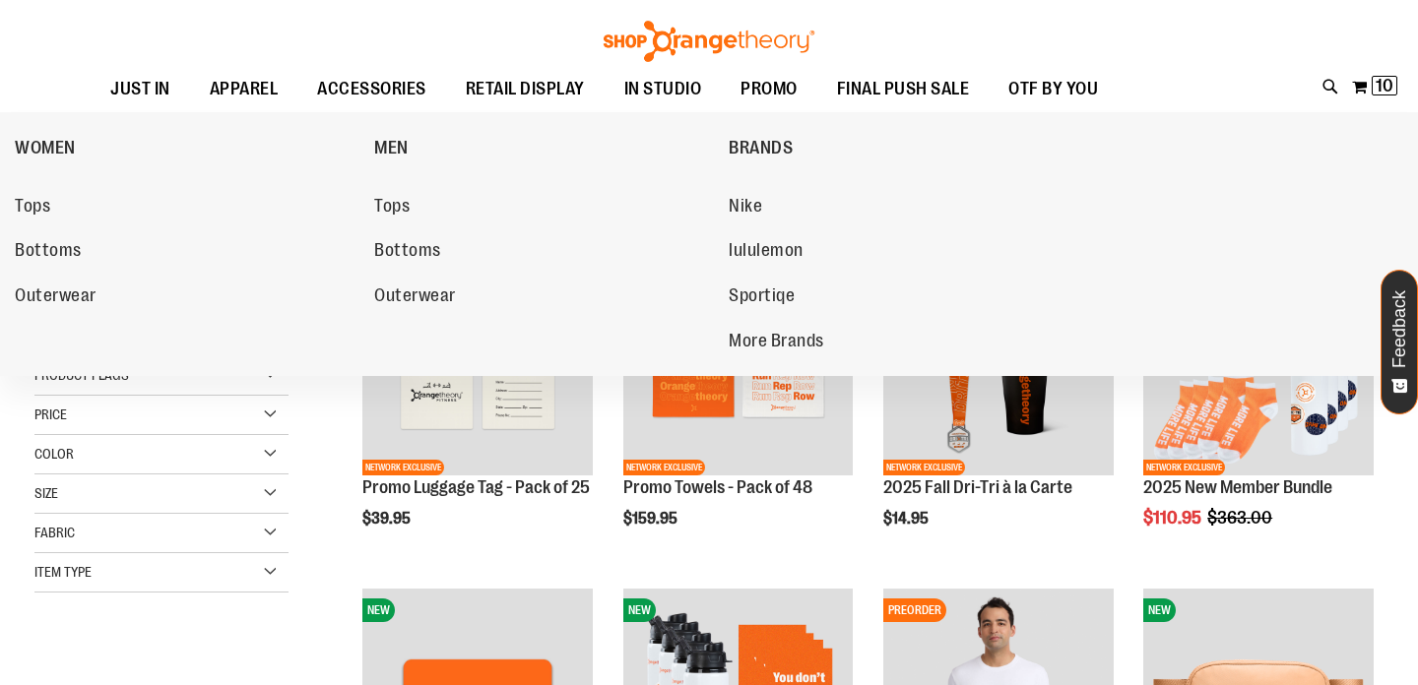
scroll to position [147, 0]
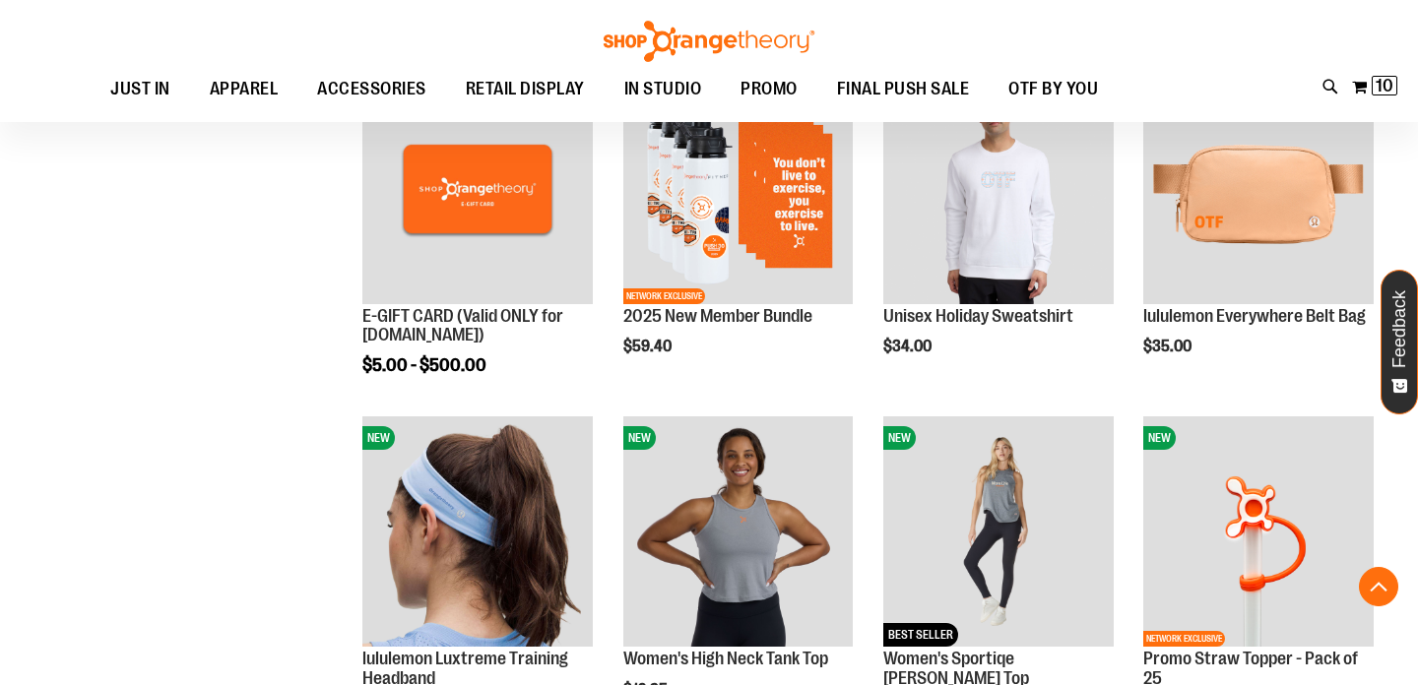
scroll to position [929, 0]
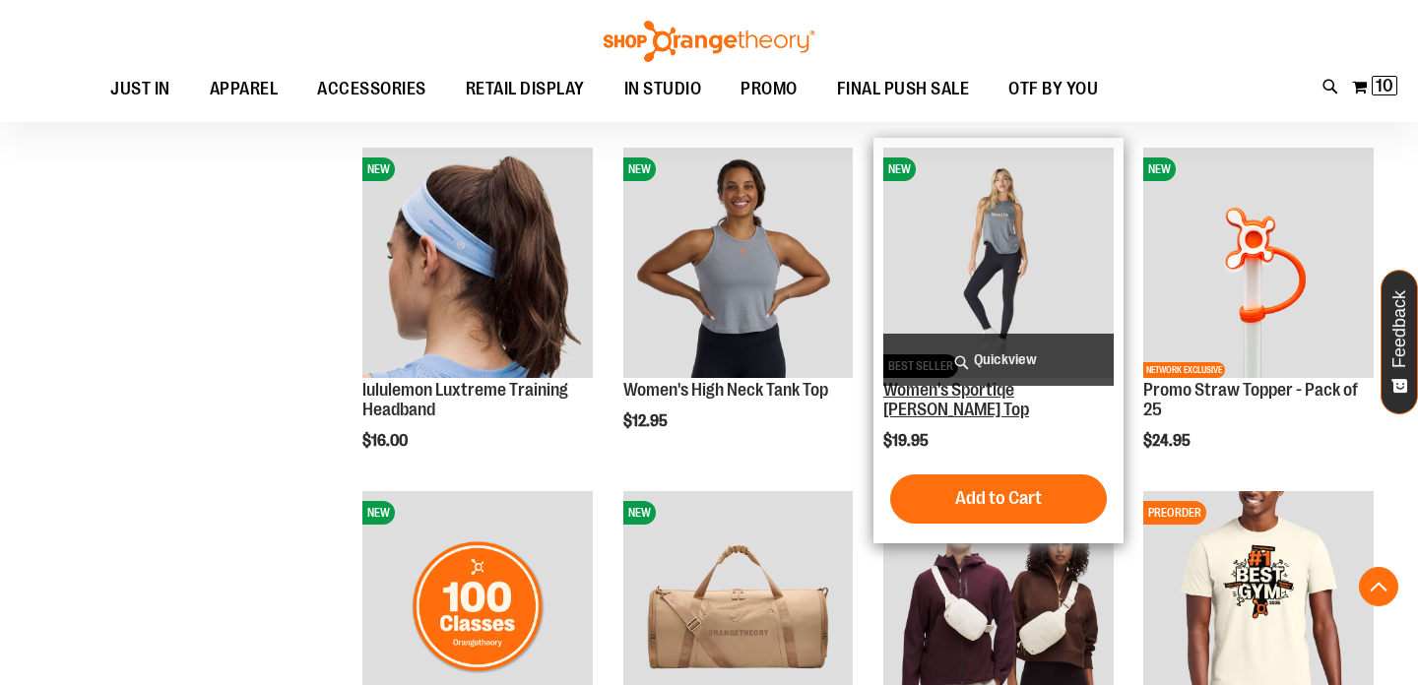
click at [962, 391] on link "Women's Sportiqe Janie Tank Top" at bounding box center [956, 399] width 146 height 39
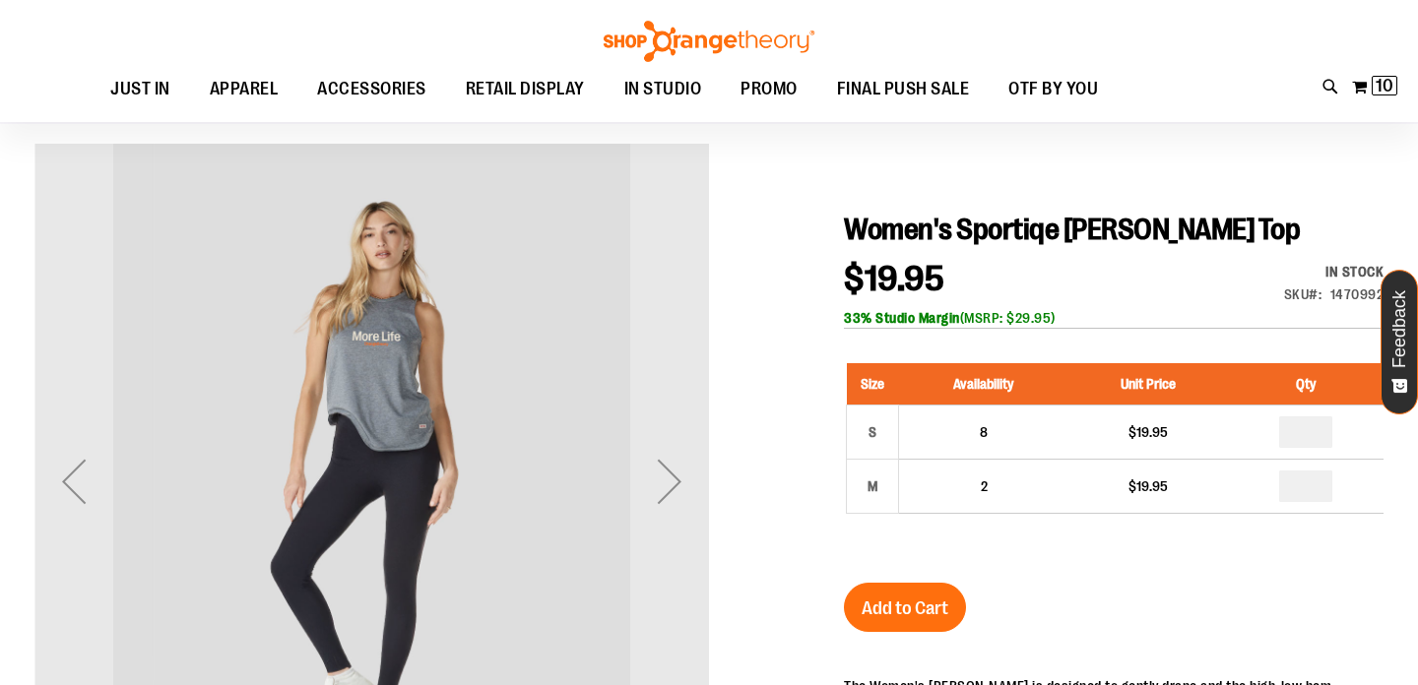
scroll to position [169, 0]
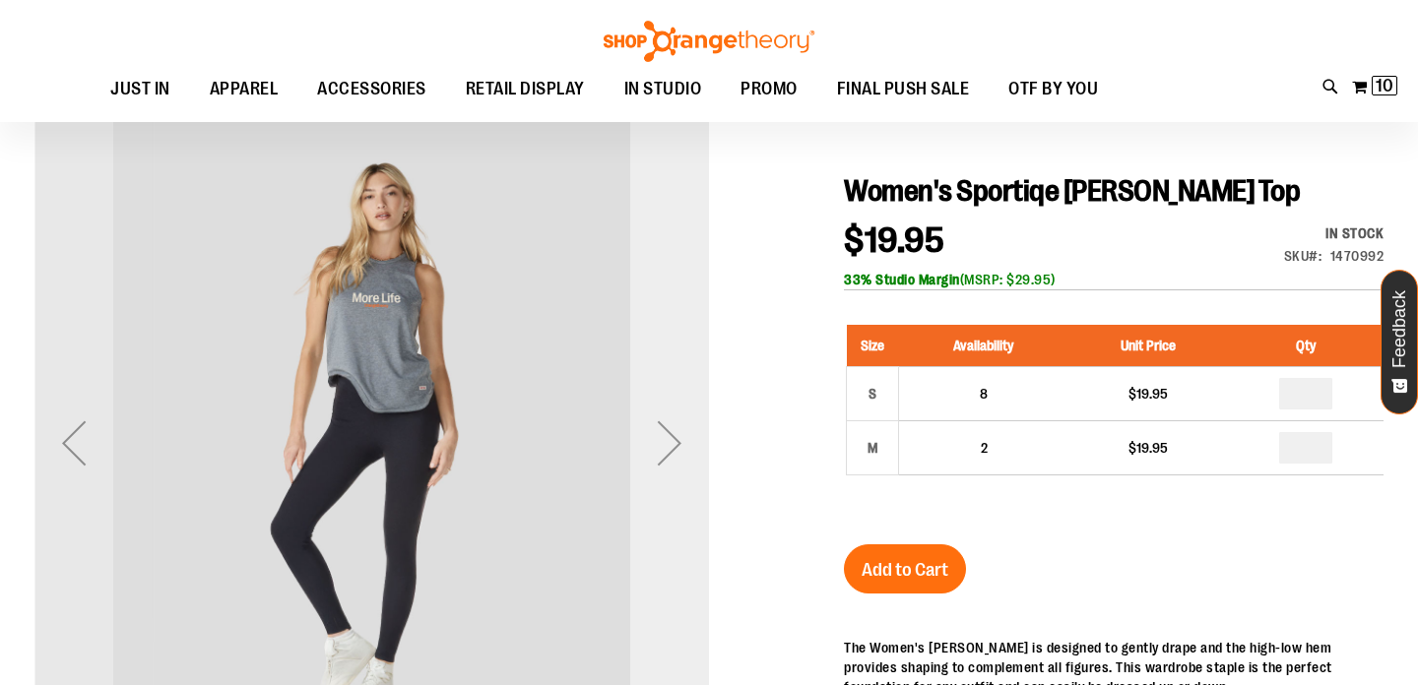
click at [686, 442] on div "Next" at bounding box center [669, 443] width 79 height 79
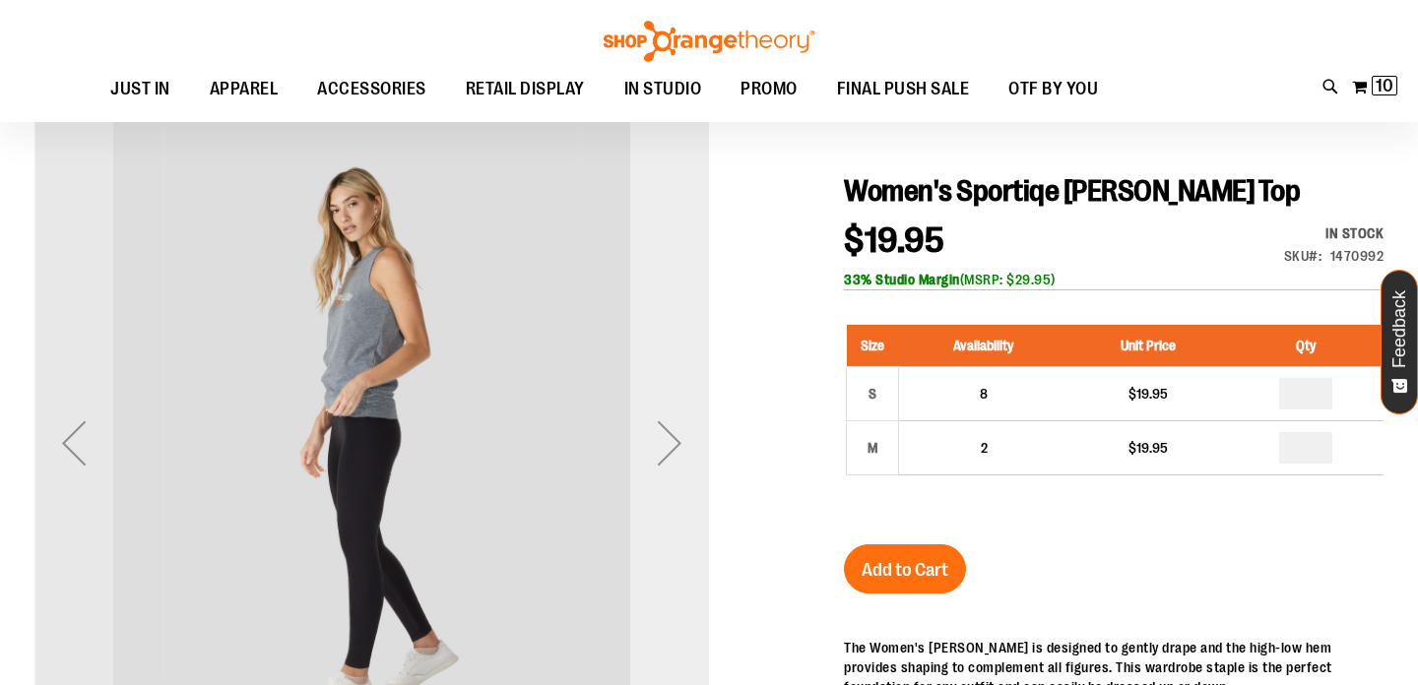
click at [685, 443] on div "Next" at bounding box center [669, 443] width 79 height 79
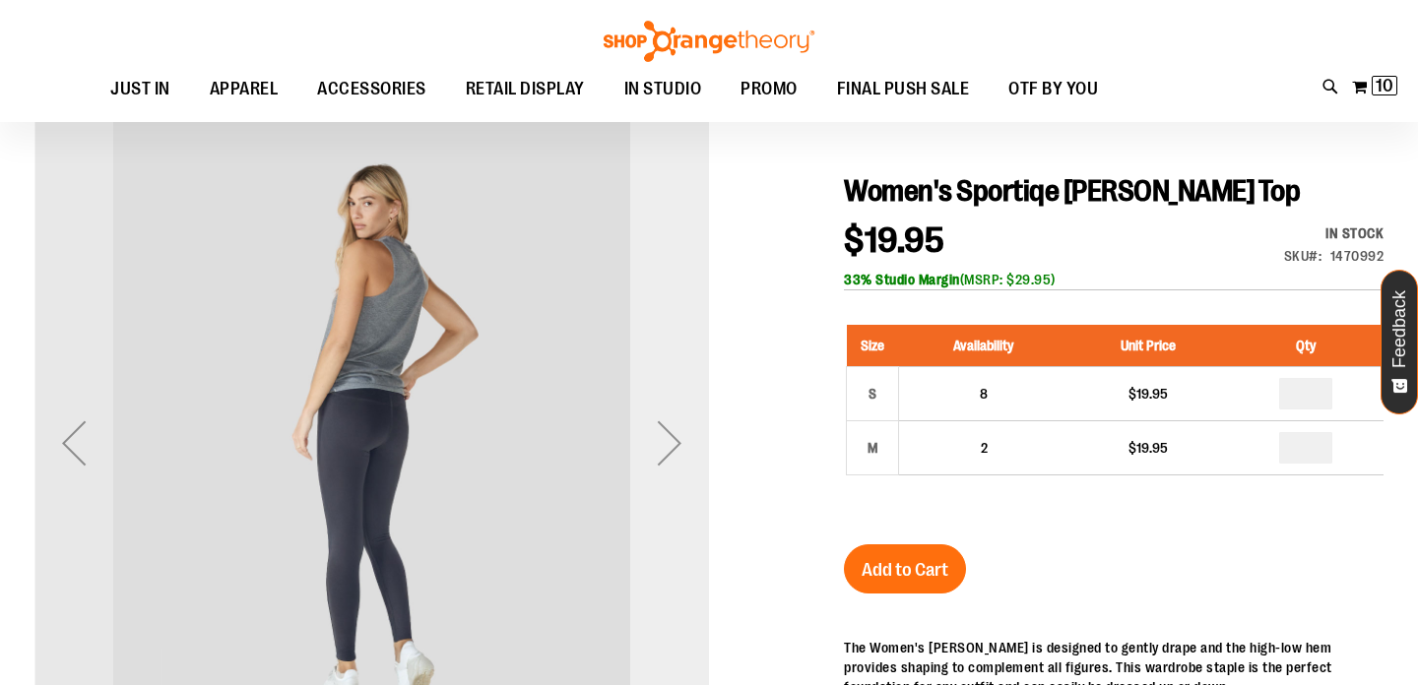
click at [685, 443] on div "Next" at bounding box center [669, 443] width 79 height 79
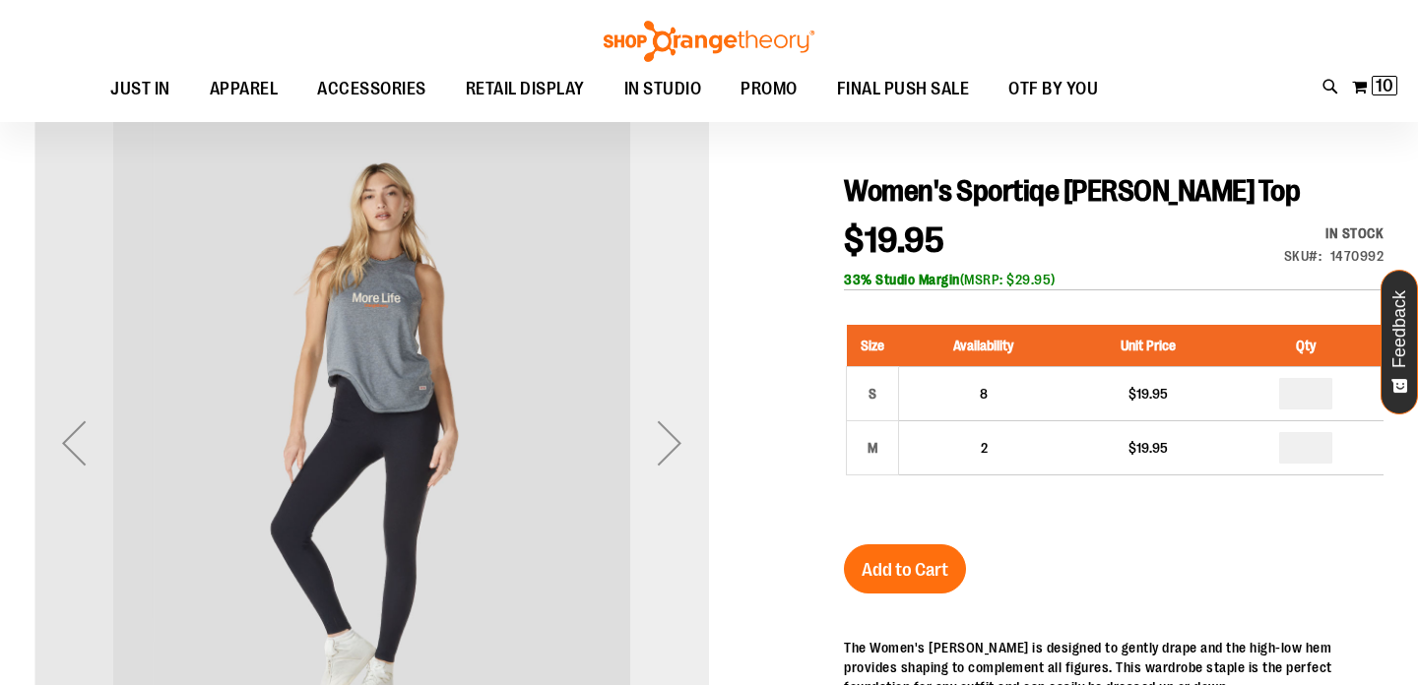
click at [685, 443] on div "Next" at bounding box center [669, 443] width 79 height 79
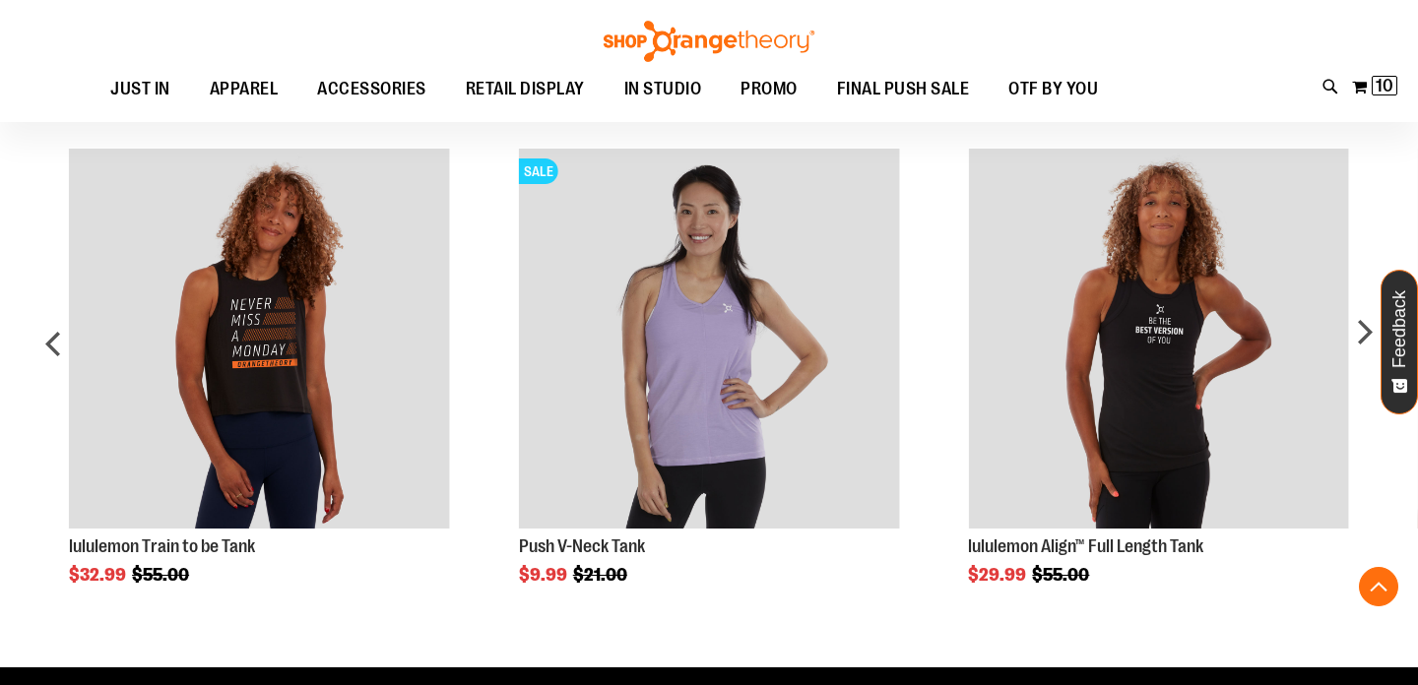
scroll to position [1241, 0]
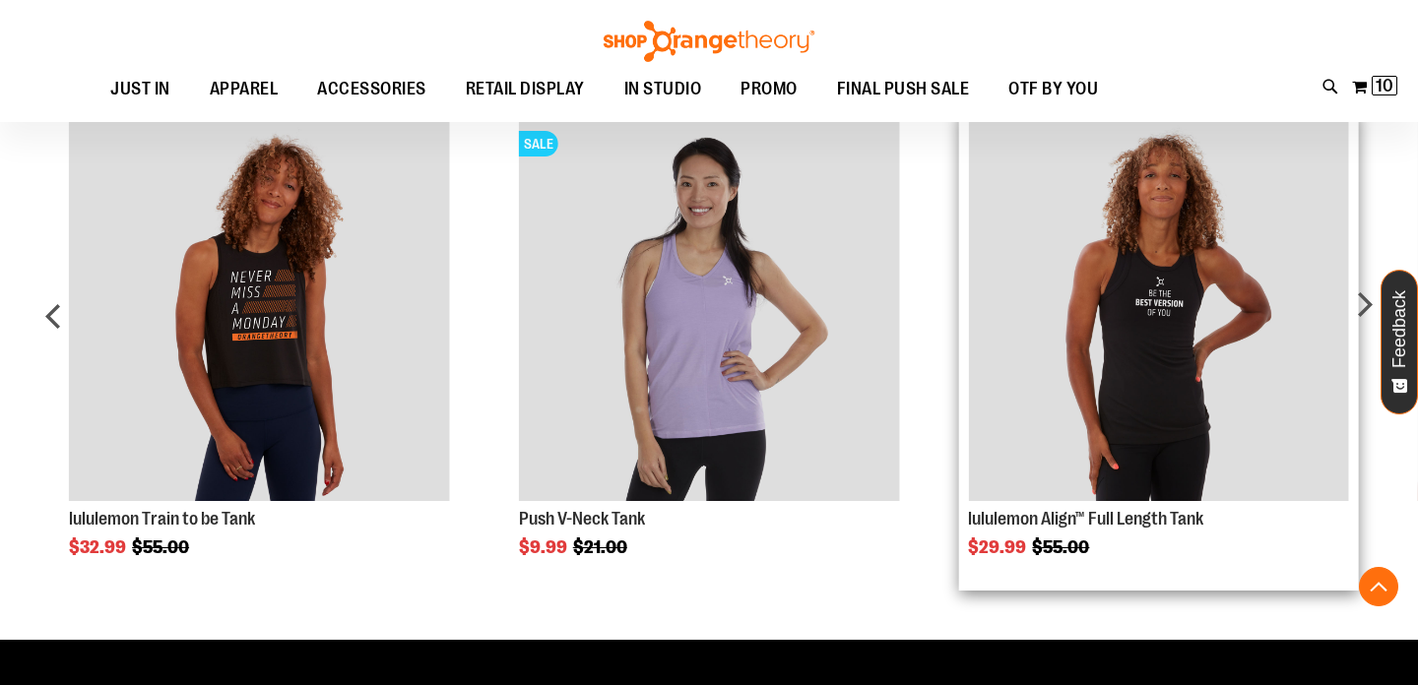
click at [1193, 349] on img "Product Page Link" at bounding box center [1158, 311] width 380 height 380
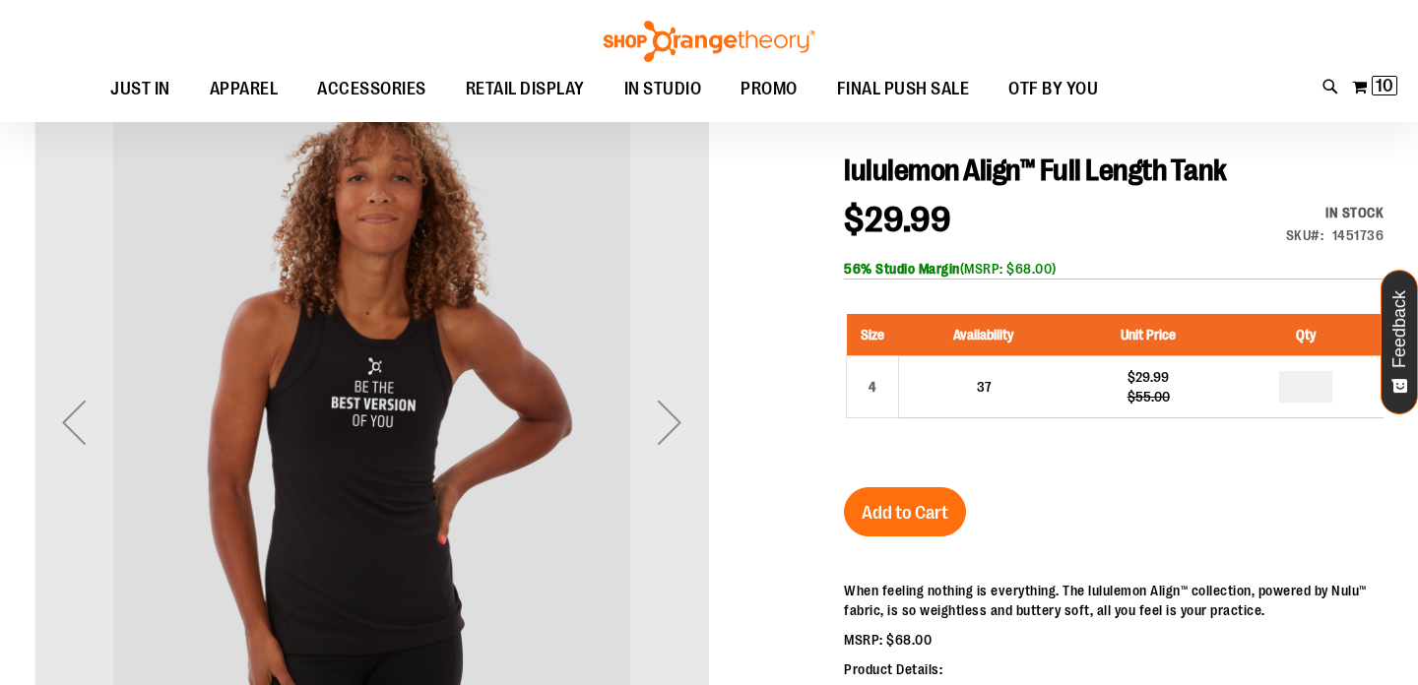
scroll to position [191, 0]
click at [684, 432] on div "Next" at bounding box center [669, 421] width 79 height 79
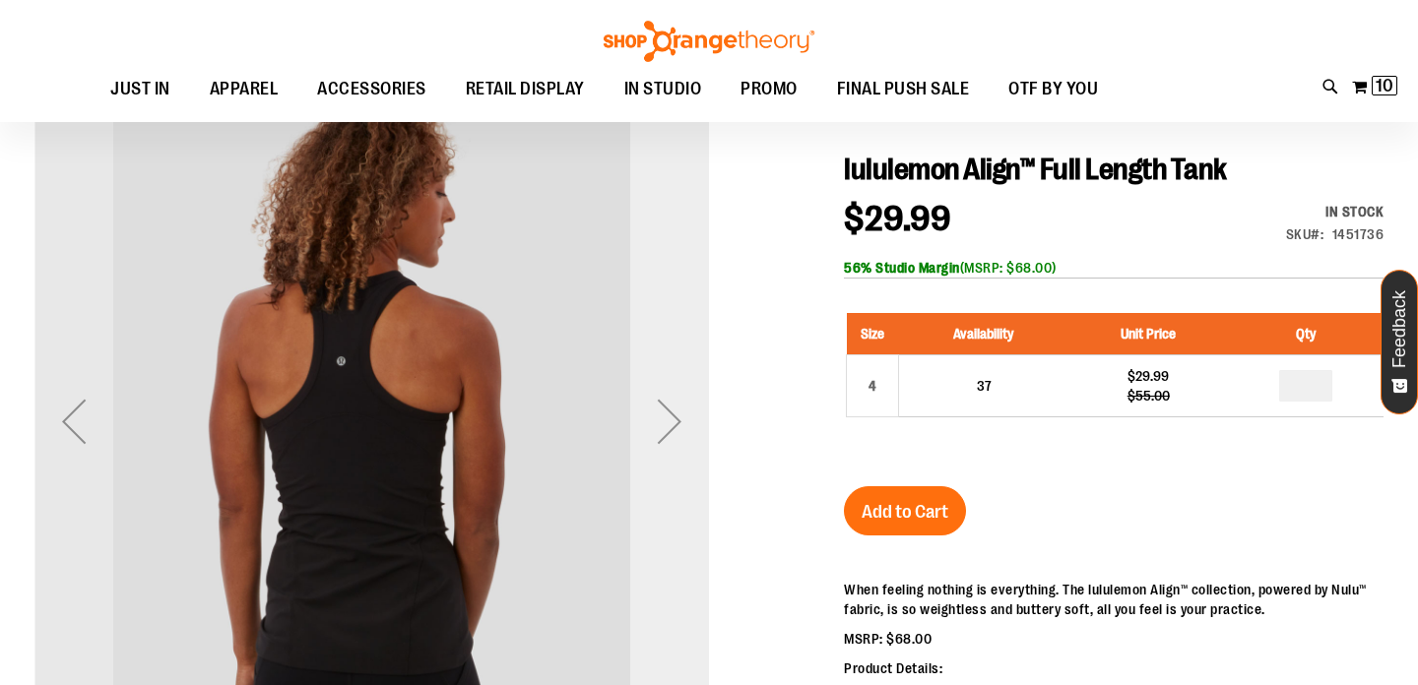
click at [684, 432] on div "Next" at bounding box center [669, 421] width 79 height 79
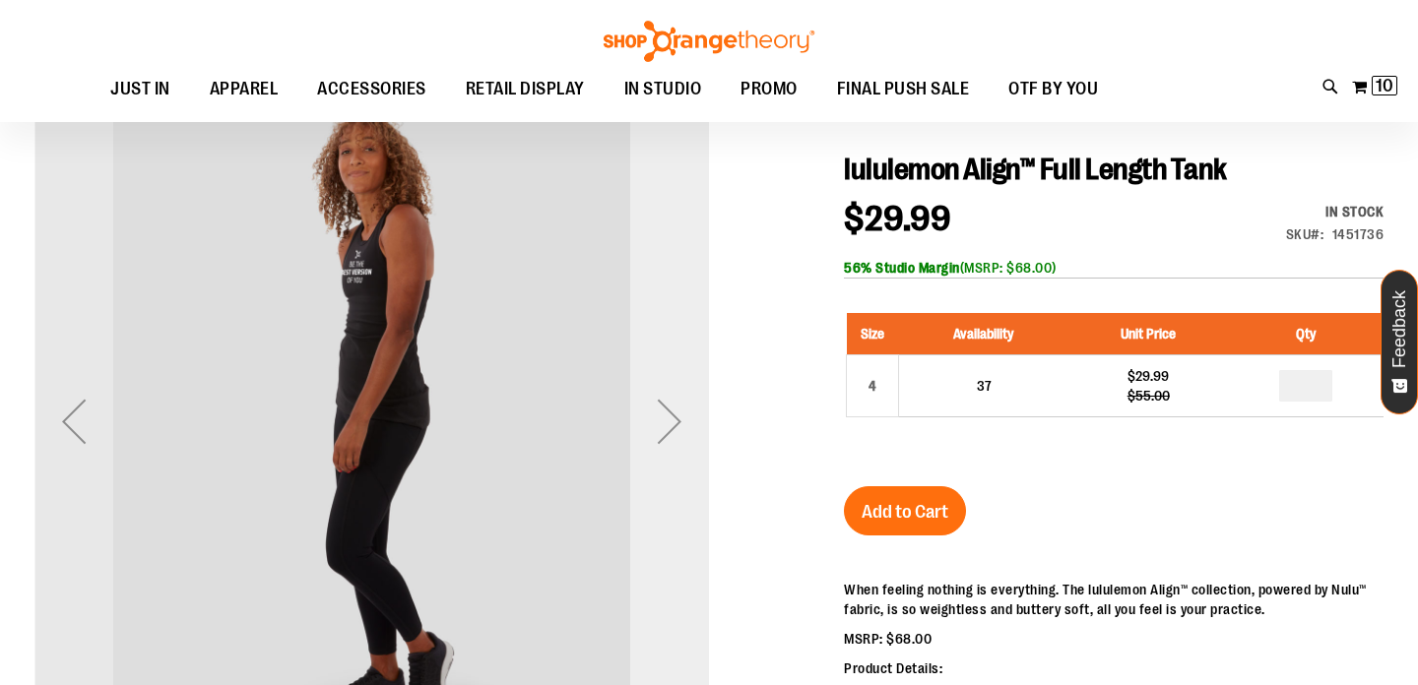
click at [684, 432] on div "Next" at bounding box center [669, 421] width 79 height 79
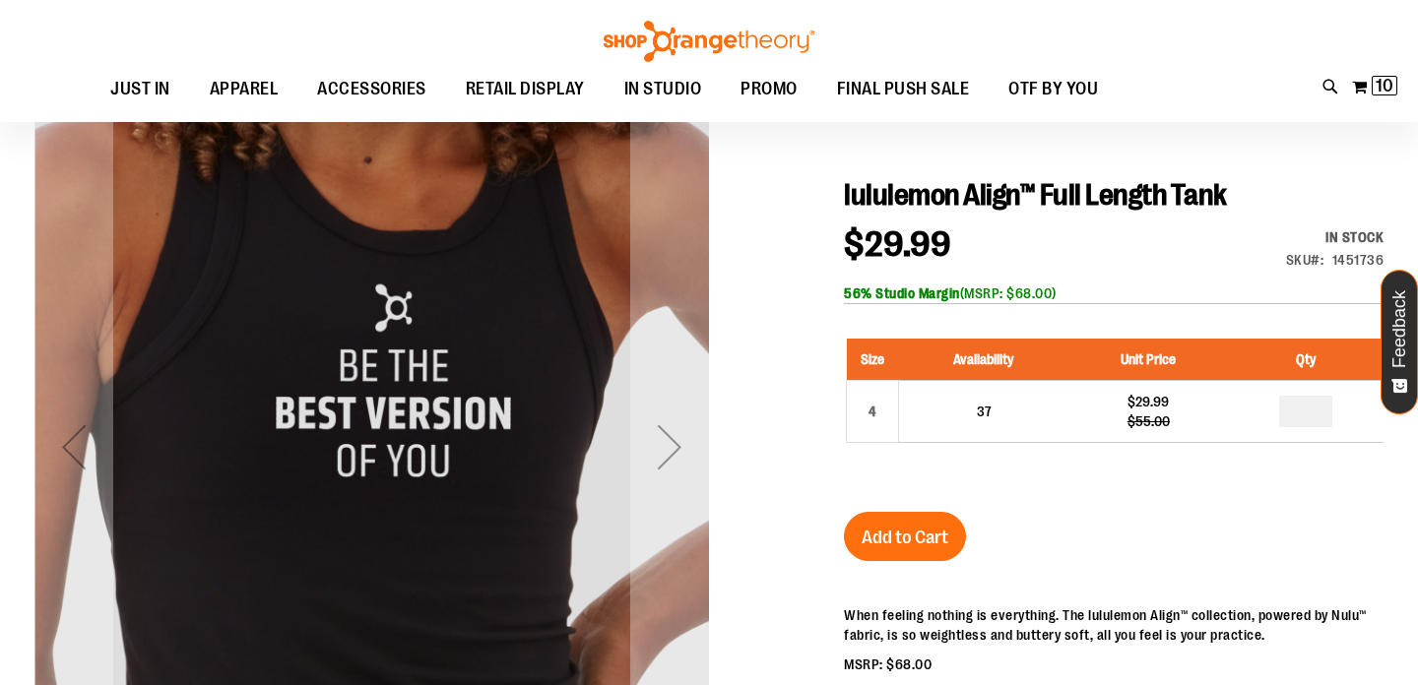
scroll to position [52, 0]
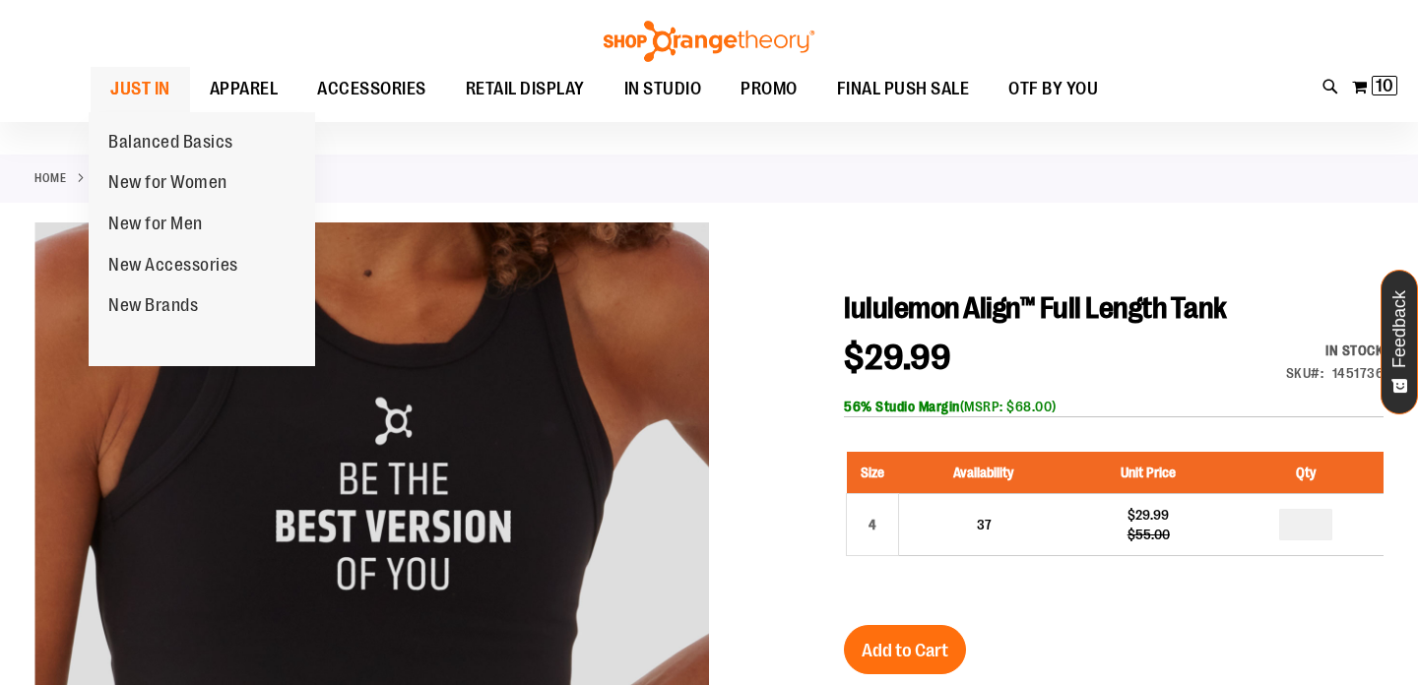
click at [158, 96] on span "JUST IN" at bounding box center [140, 89] width 60 height 44
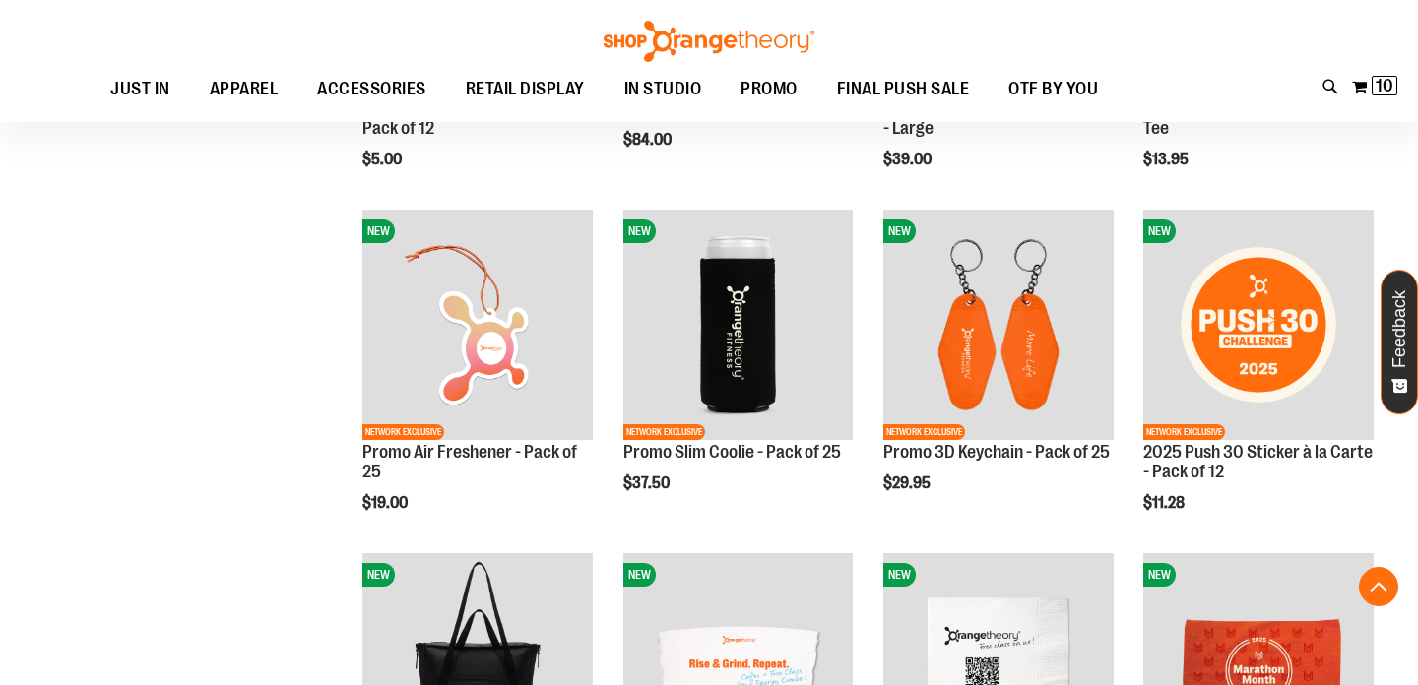
scroll to position [1607, 0]
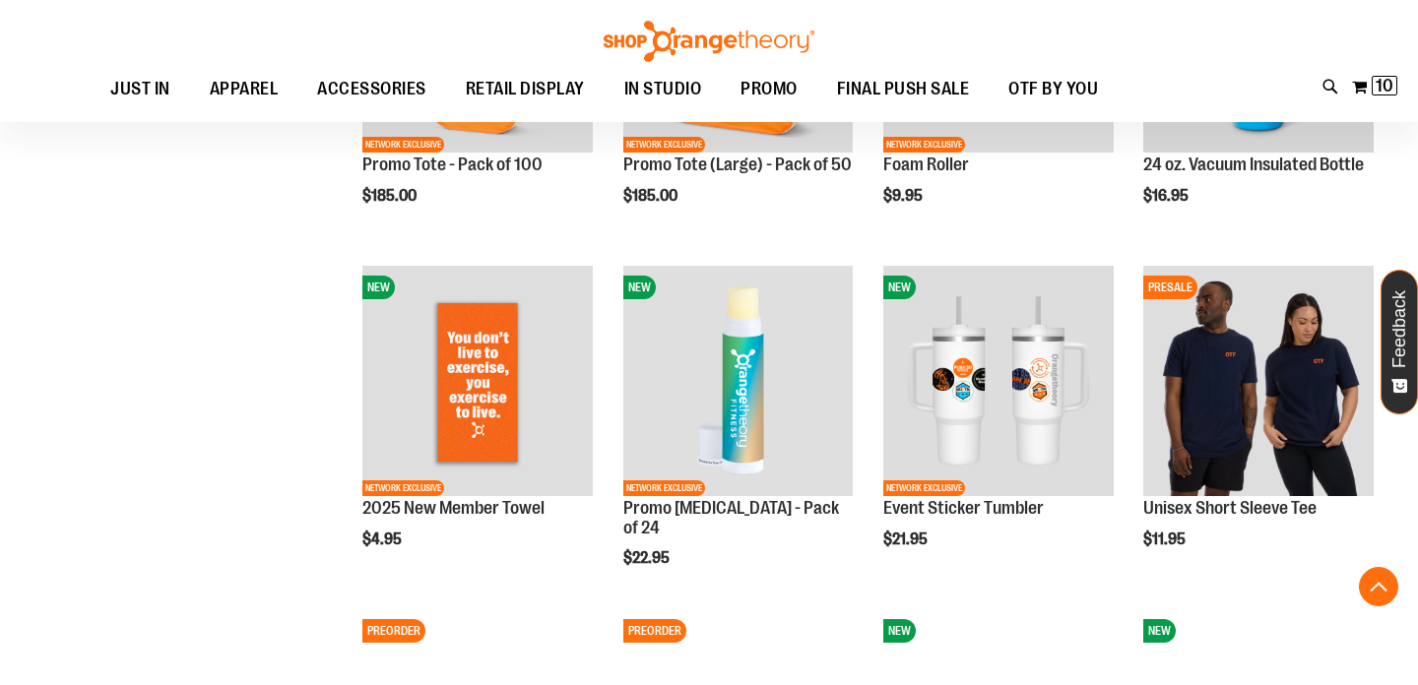
scroll to position [2608, 0]
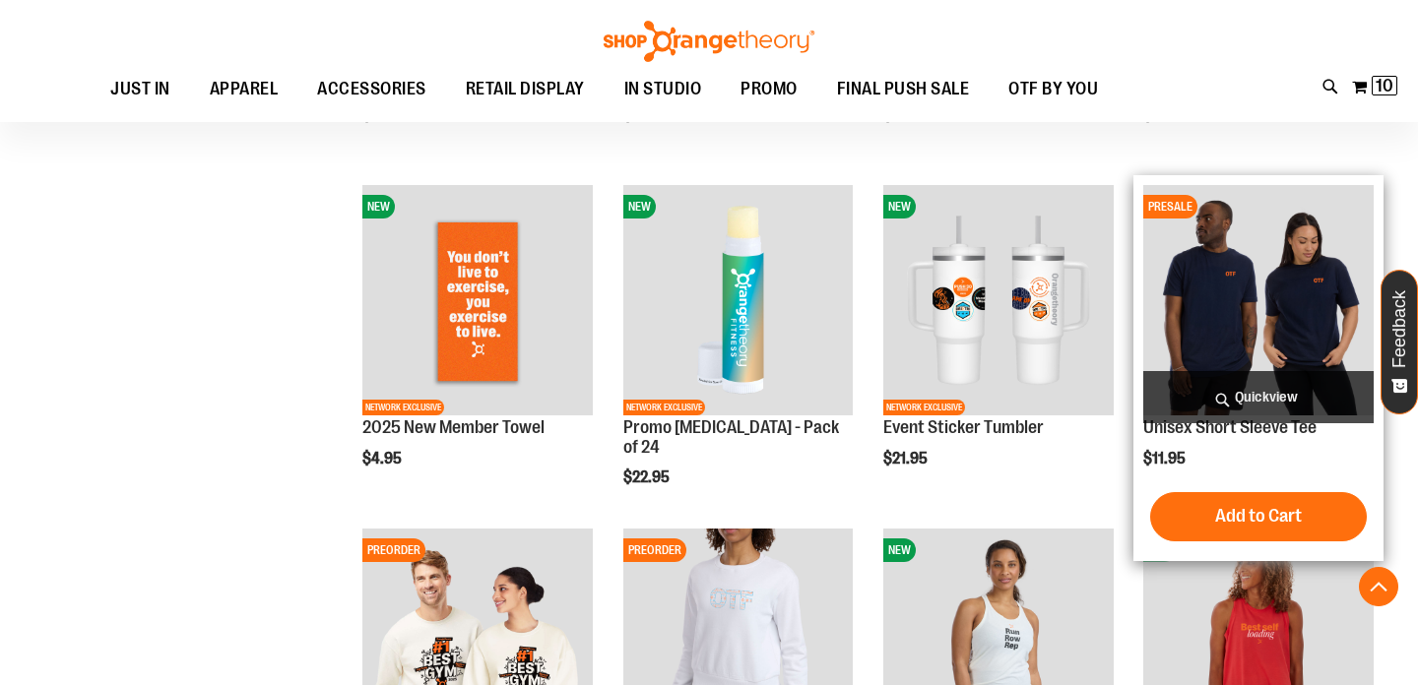
click at [1192, 321] on img "product" at bounding box center [1258, 300] width 230 height 230
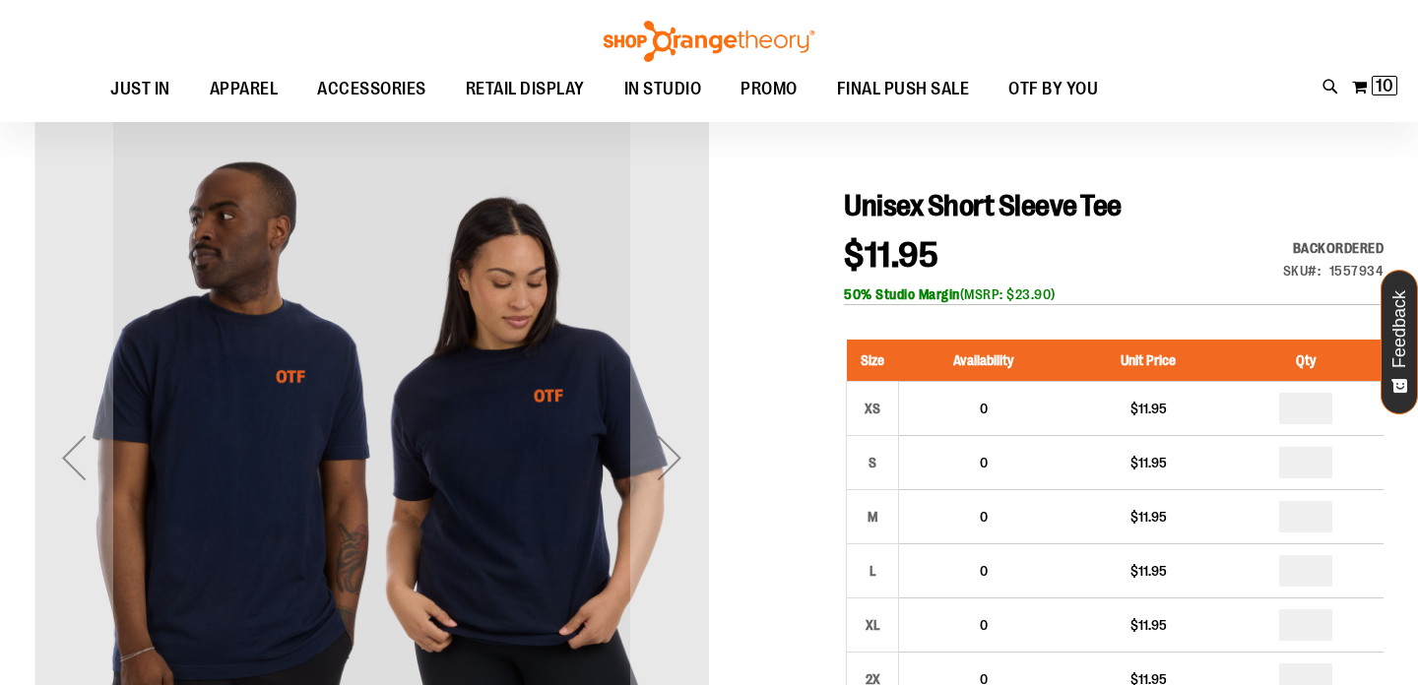
scroll to position [213, 0]
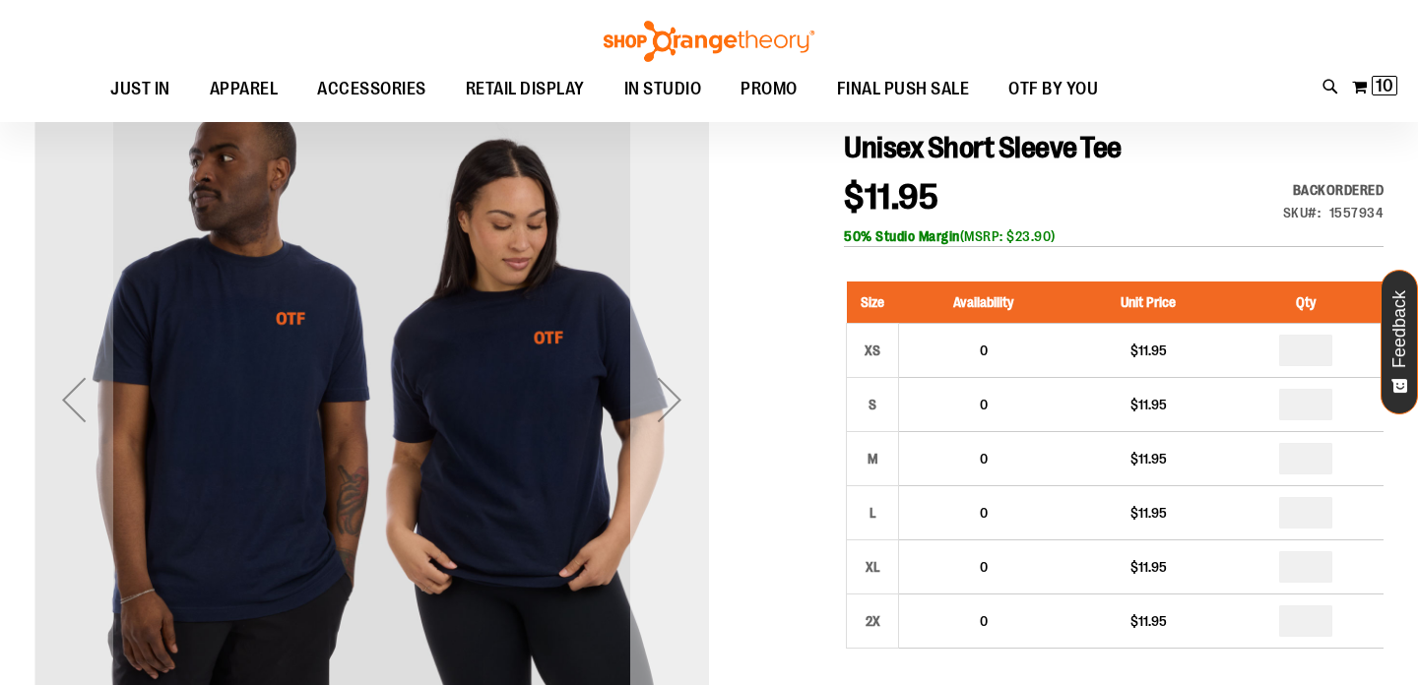
click at [678, 403] on div "Next" at bounding box center [669, 399] width 79 height 79
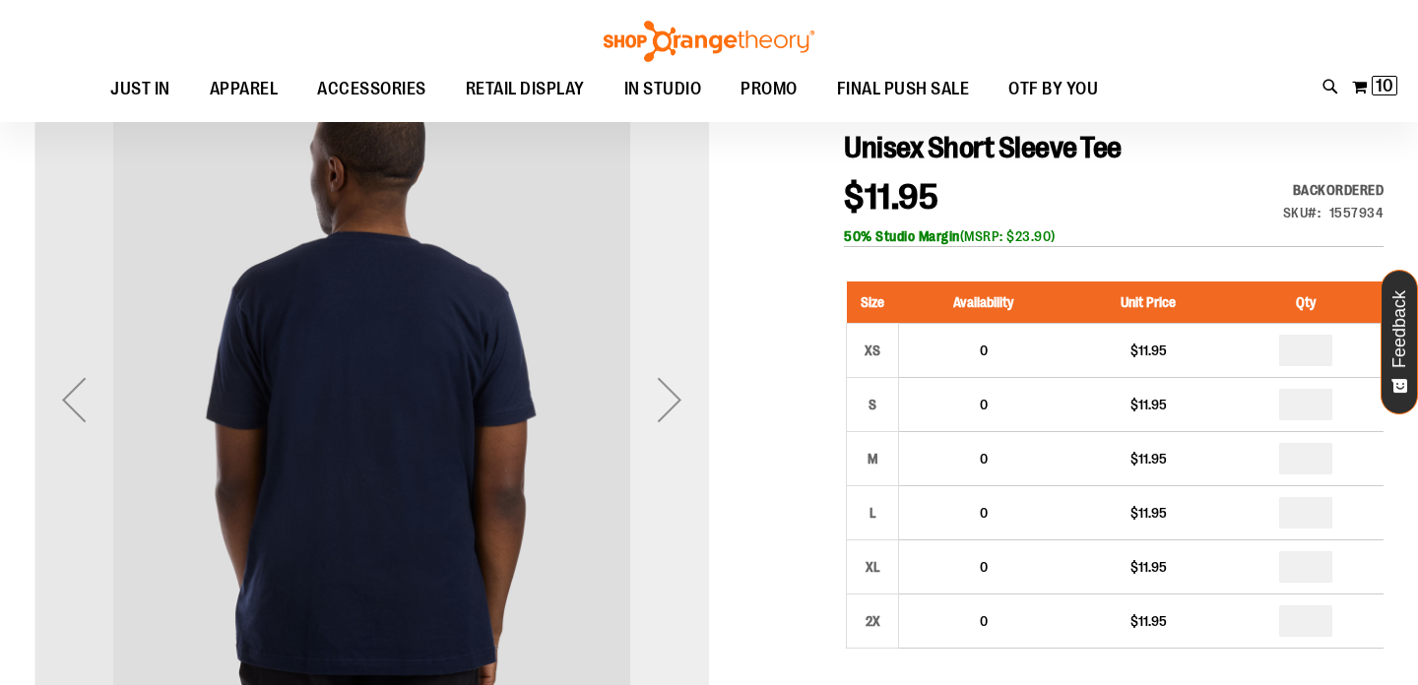
click at [678, 403] on div "Next" at bounding box center [669, 399] width 79 height 79
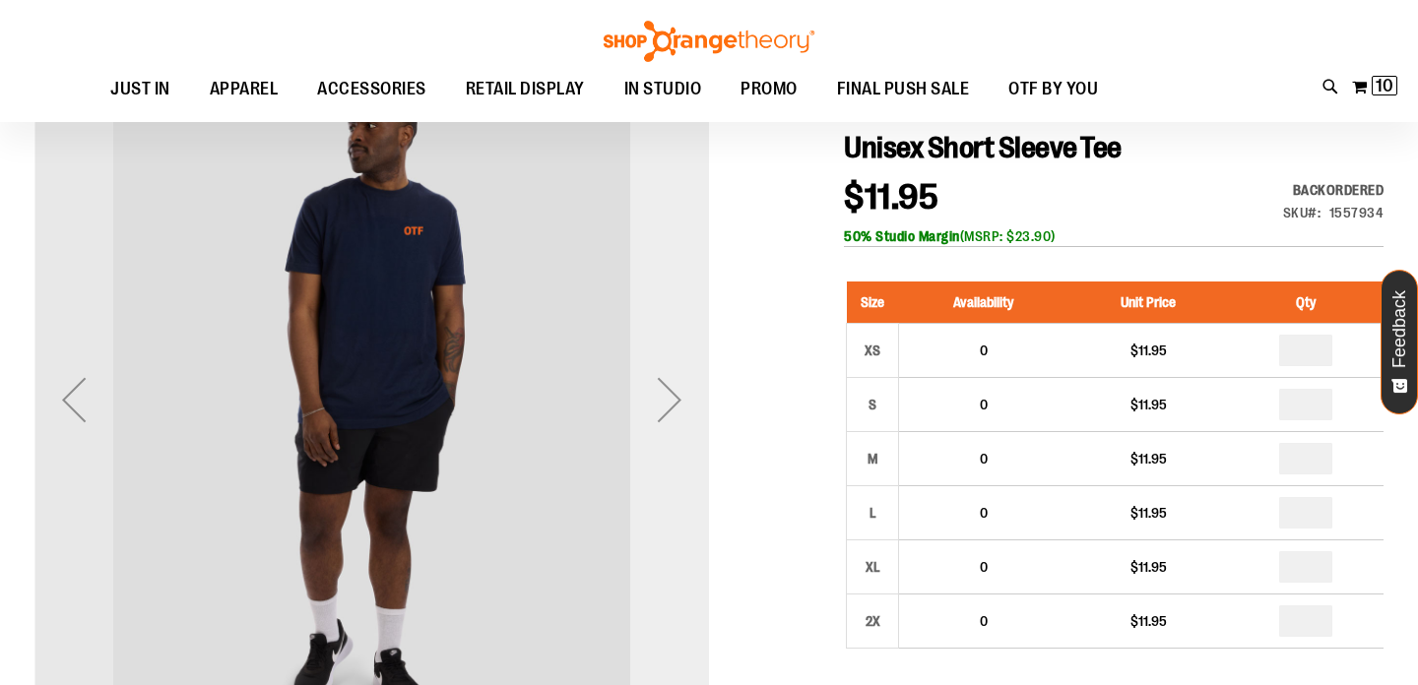
click at [678, 403] on div "Next" at bounding box center [669, 399] width 79 height 79
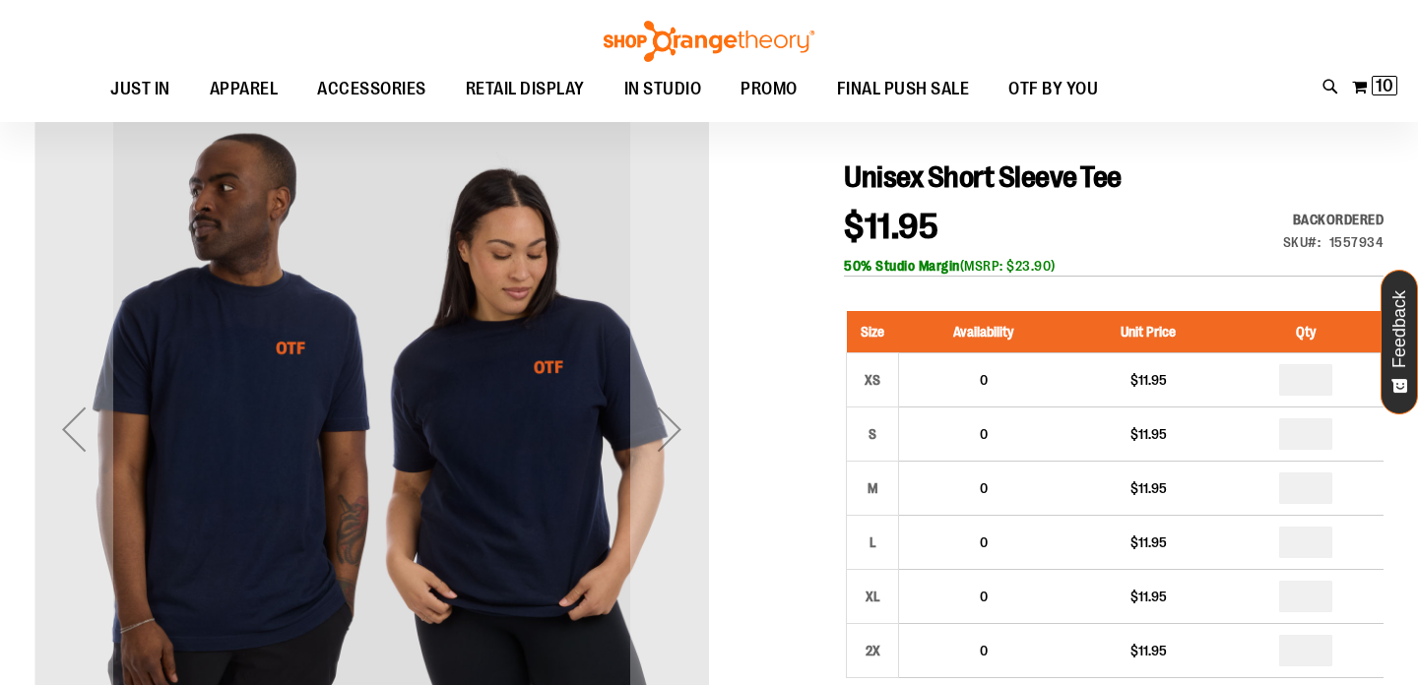
scroll to position [186, 0]
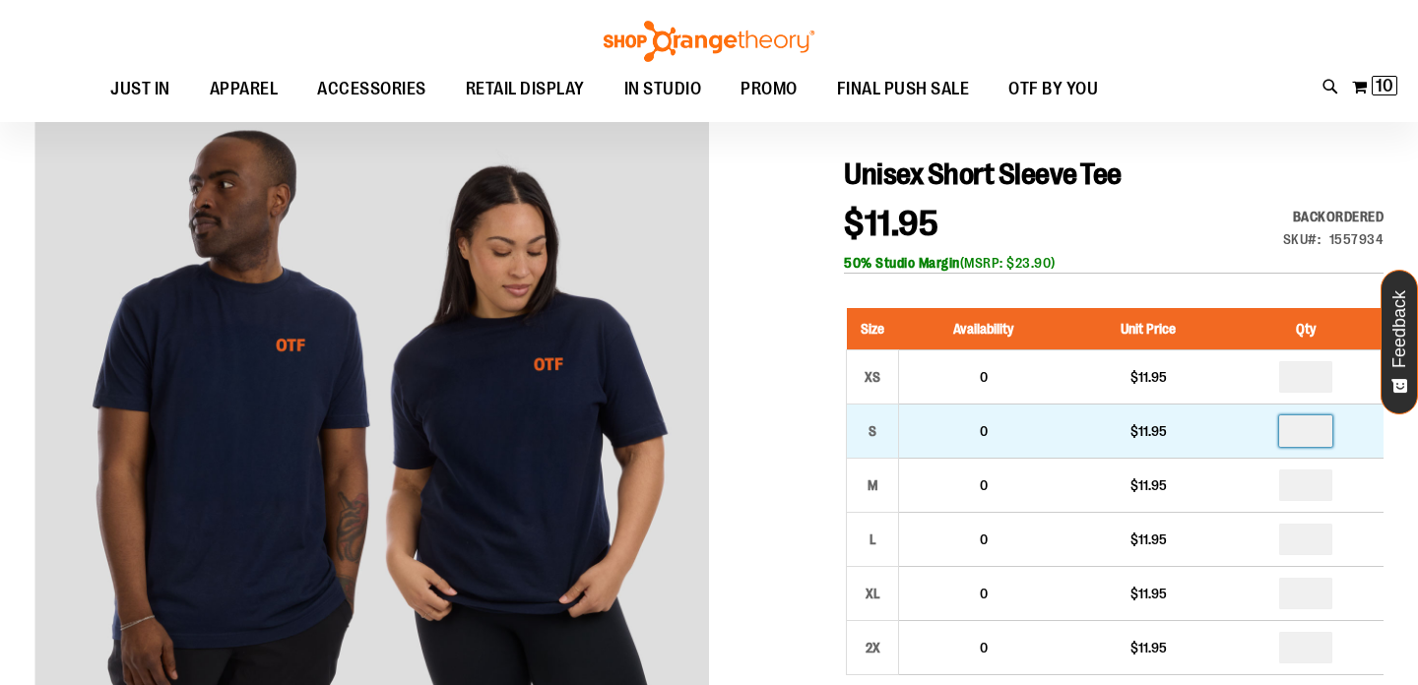
click at [1313, 432] on input "number" at bounding box center [1305, 432] width 53 height 32
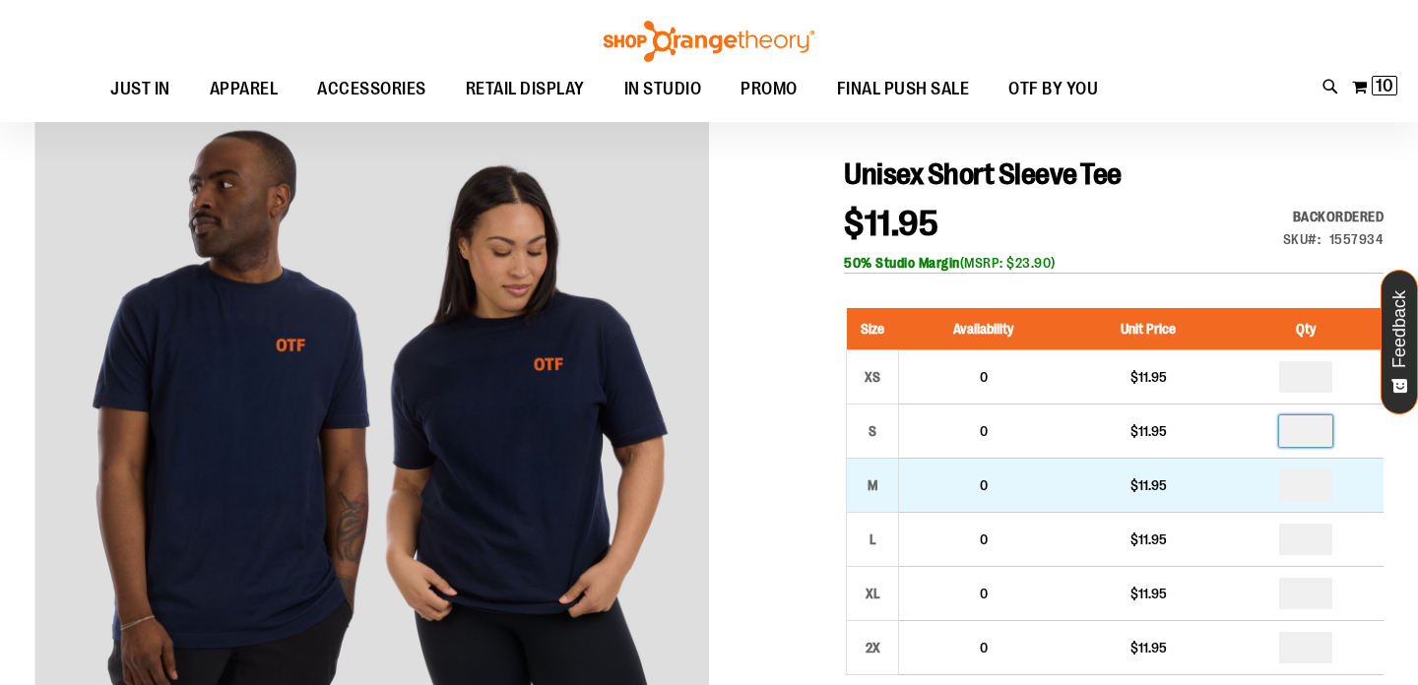
type input "*"
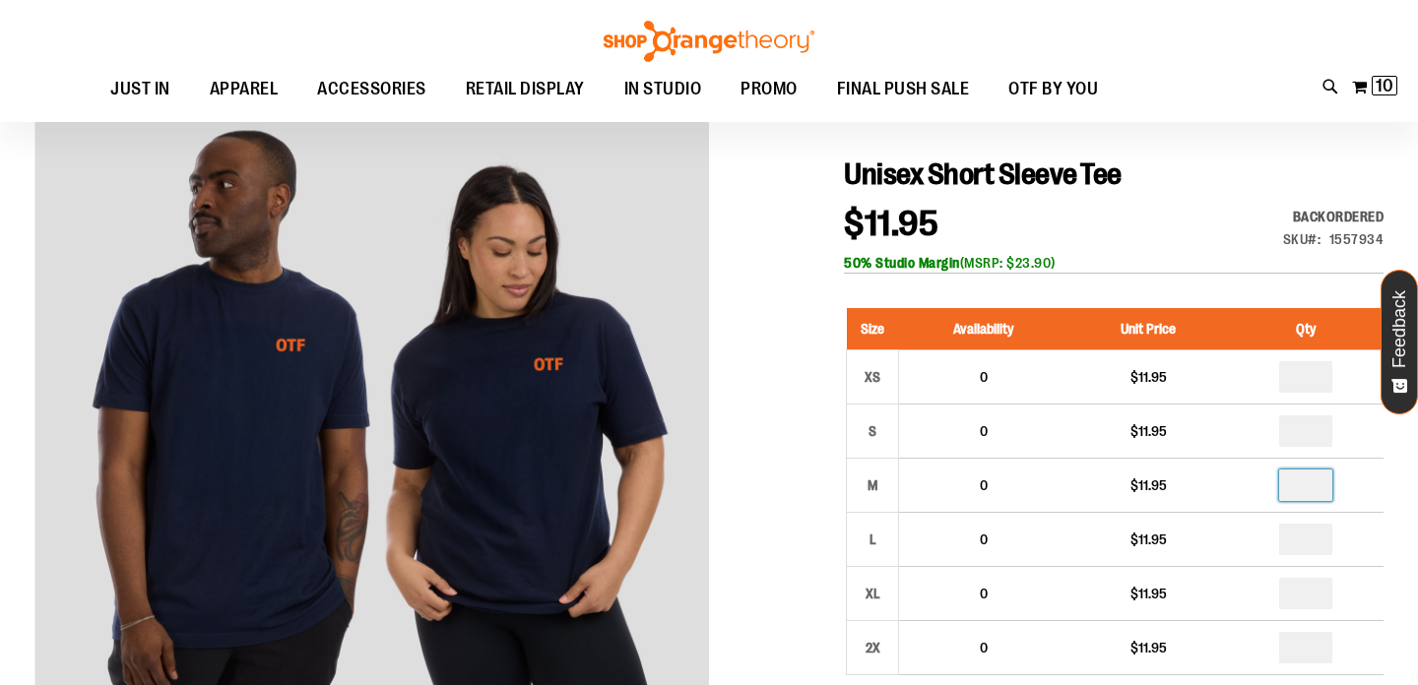
click at [1315, 484] on input "number" at bounding box center [1305, 486] width 53 height 32
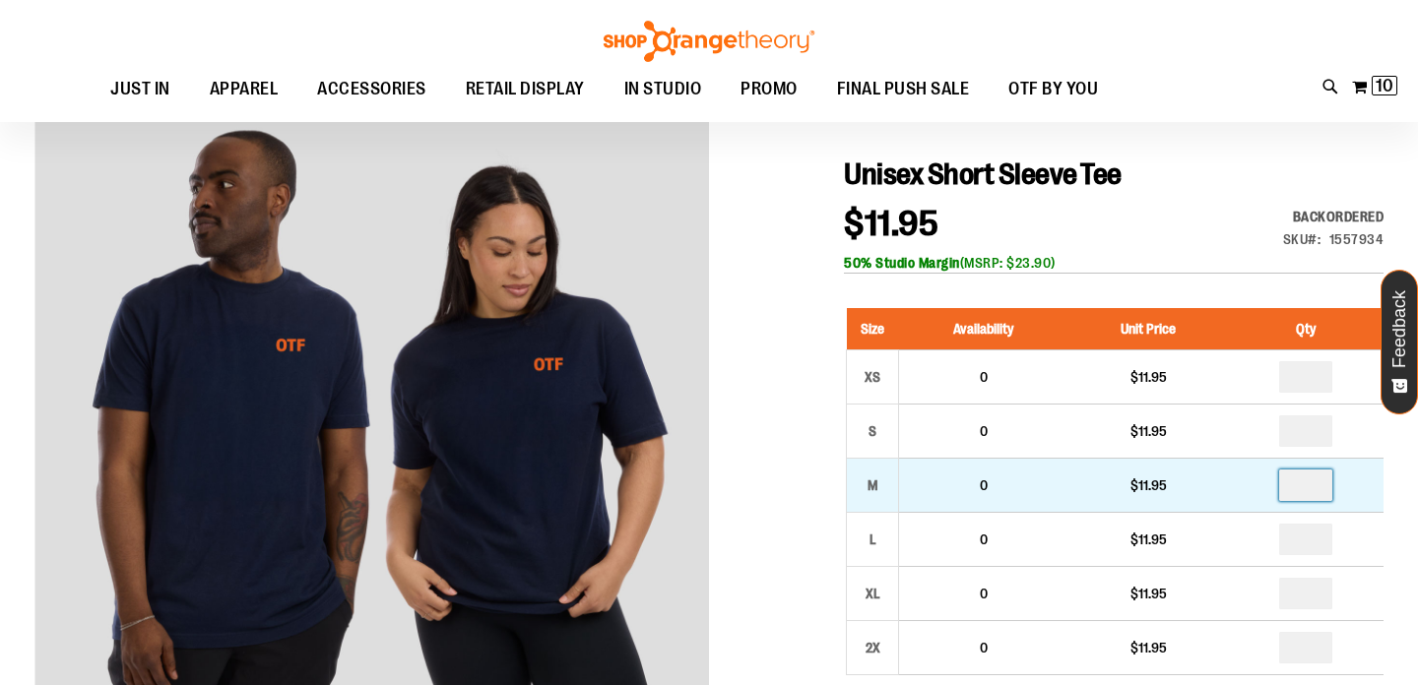
type input "*"
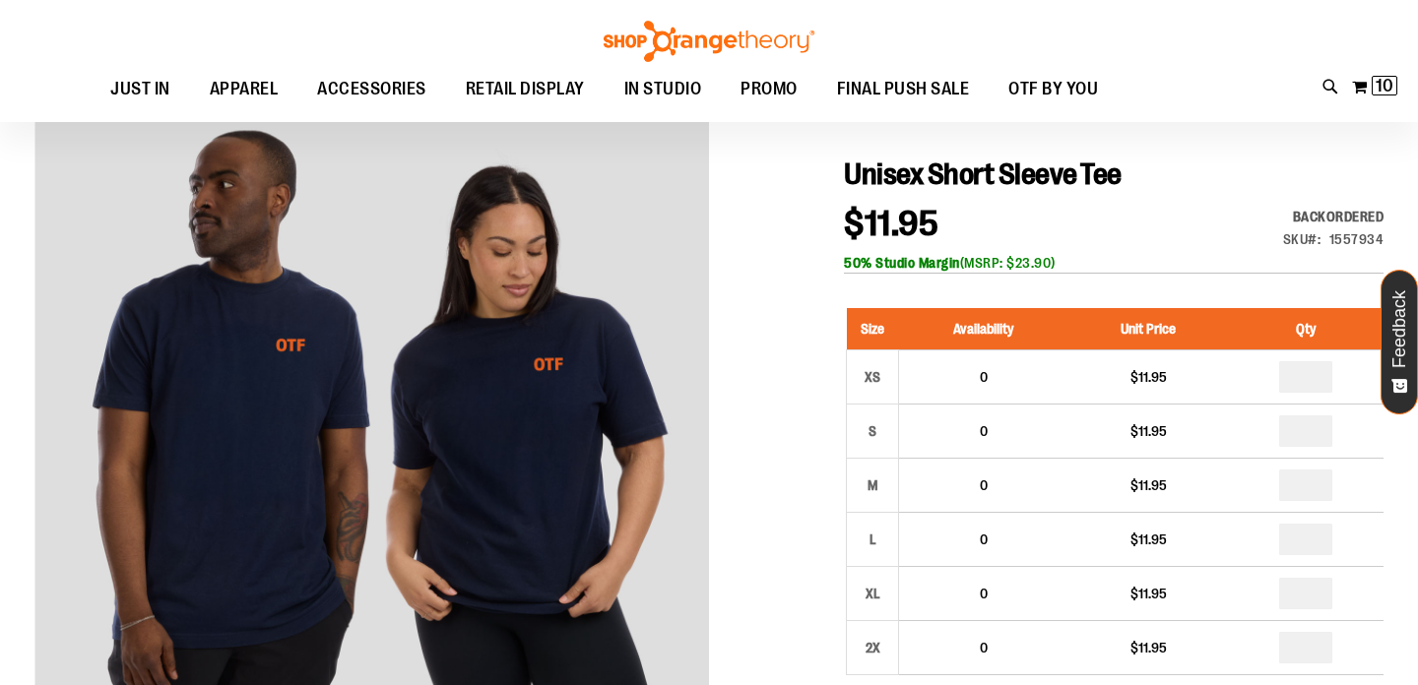
type input "*"
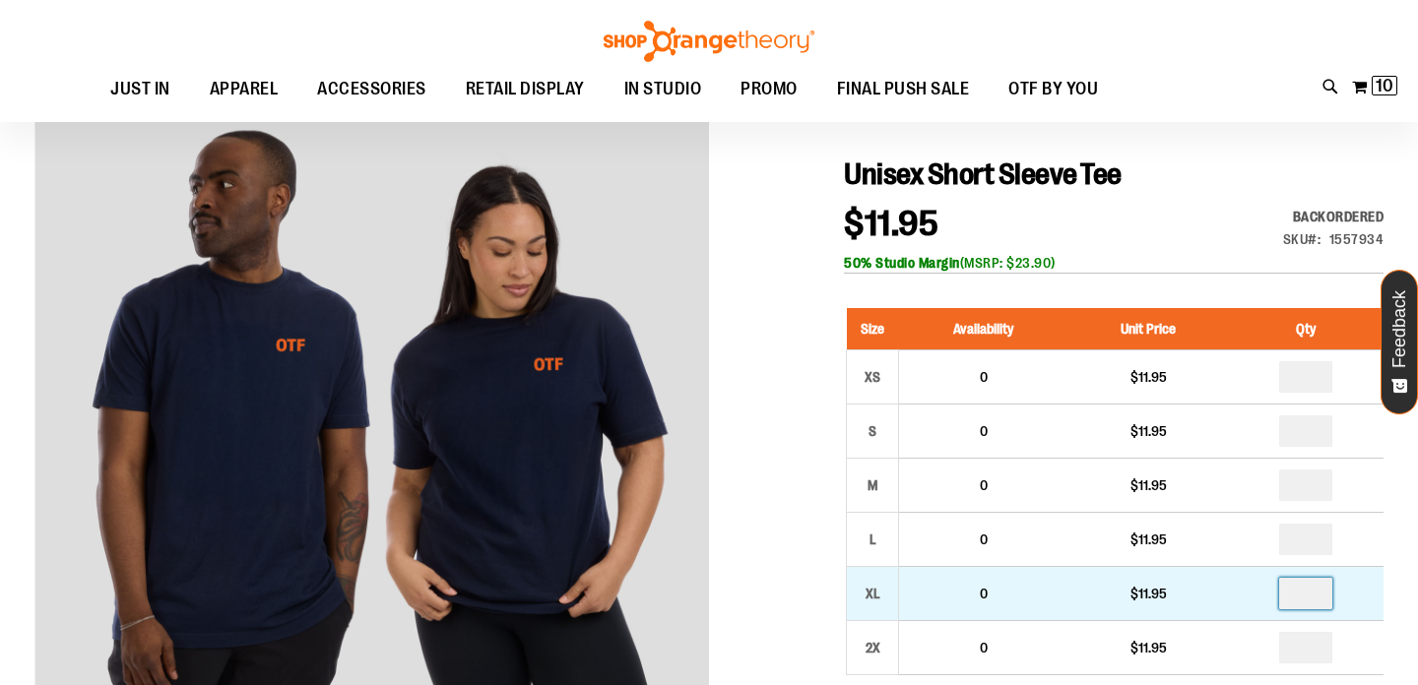
click at [1311, 593] on input "number" at bounding box center [1305, 594] width 53 height 32
type input "*"
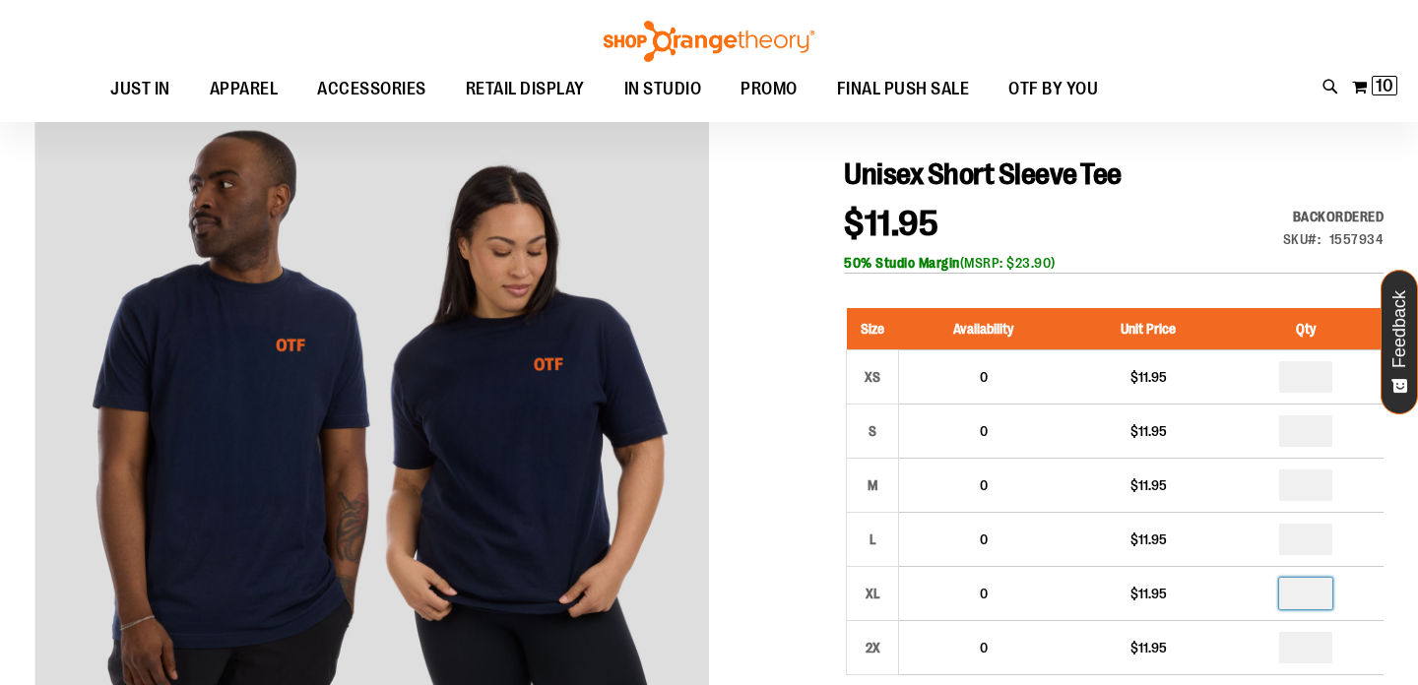
click at [804, 548] on div at bounding box center [708, 670] width 1349 height 1163
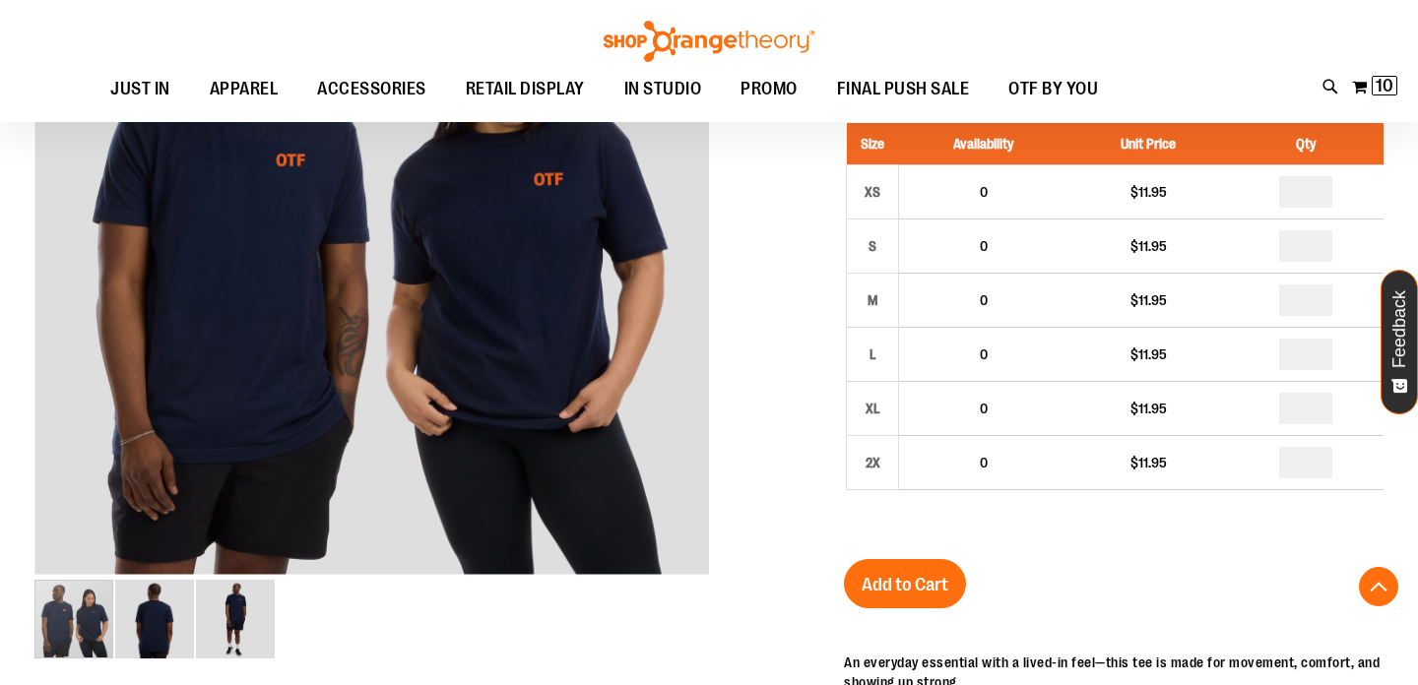
scroll to position [372, 0]
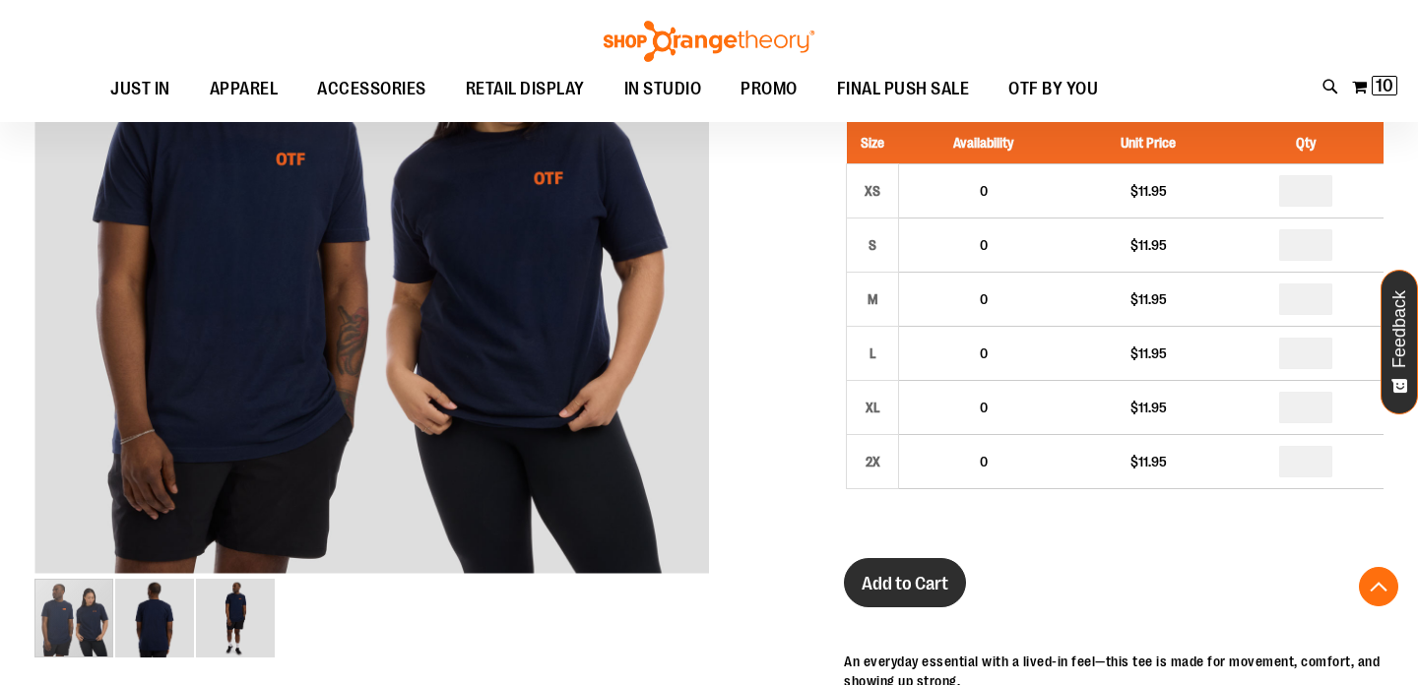
click at [908, 576] on span "Add to Cart" at bounding box center [905, 584] width 87 height 22
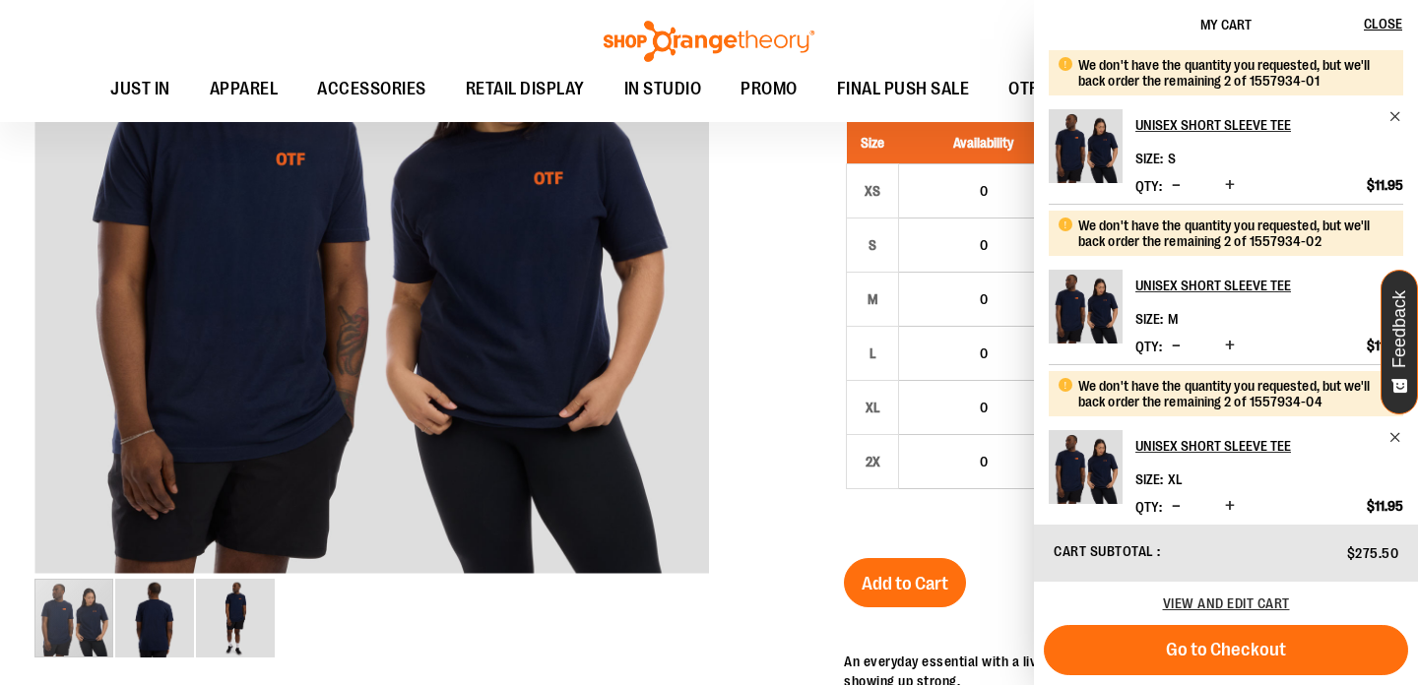
click at [830, 411] on div at bounding box center [708, 484] width 1349 height 1163
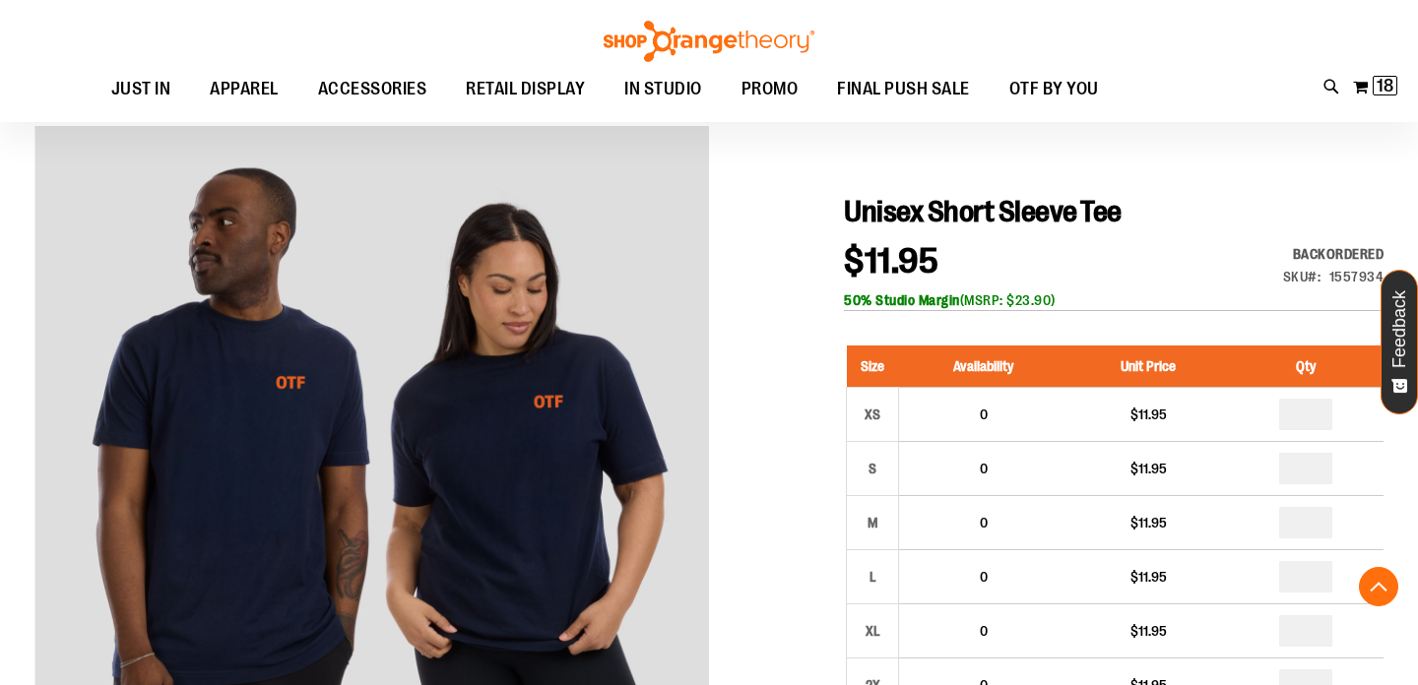
scroll to position [0, 0]
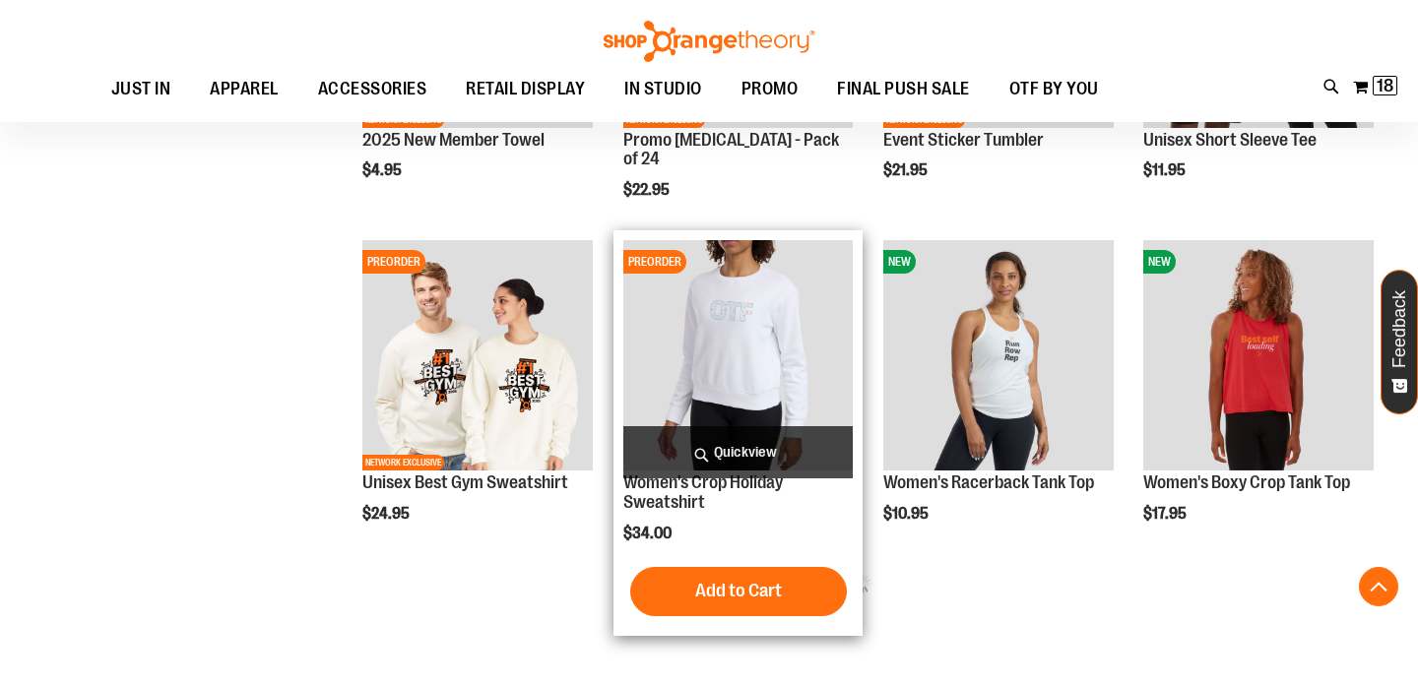
scroll to position [711, 0]
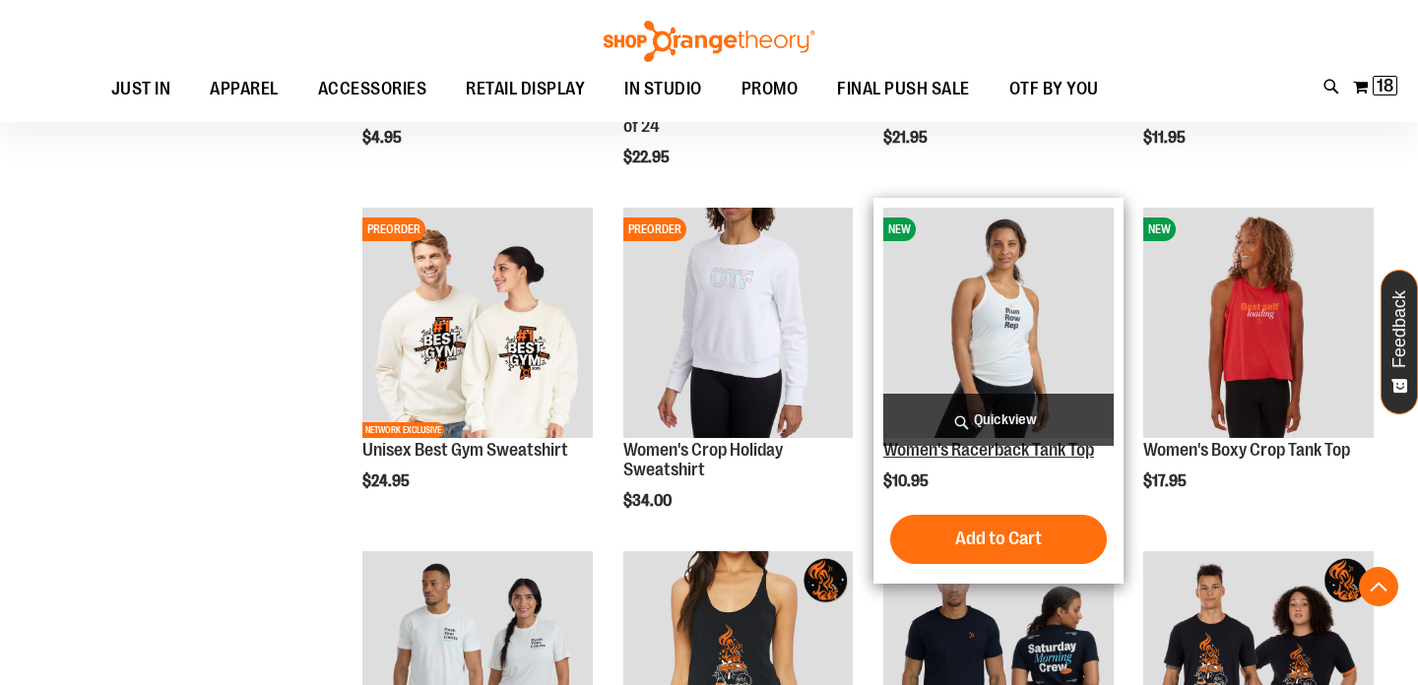
click at [930, 455] on link "Women's Racerback Tank Top" at bounding box center [988, 450] width 211 height 20
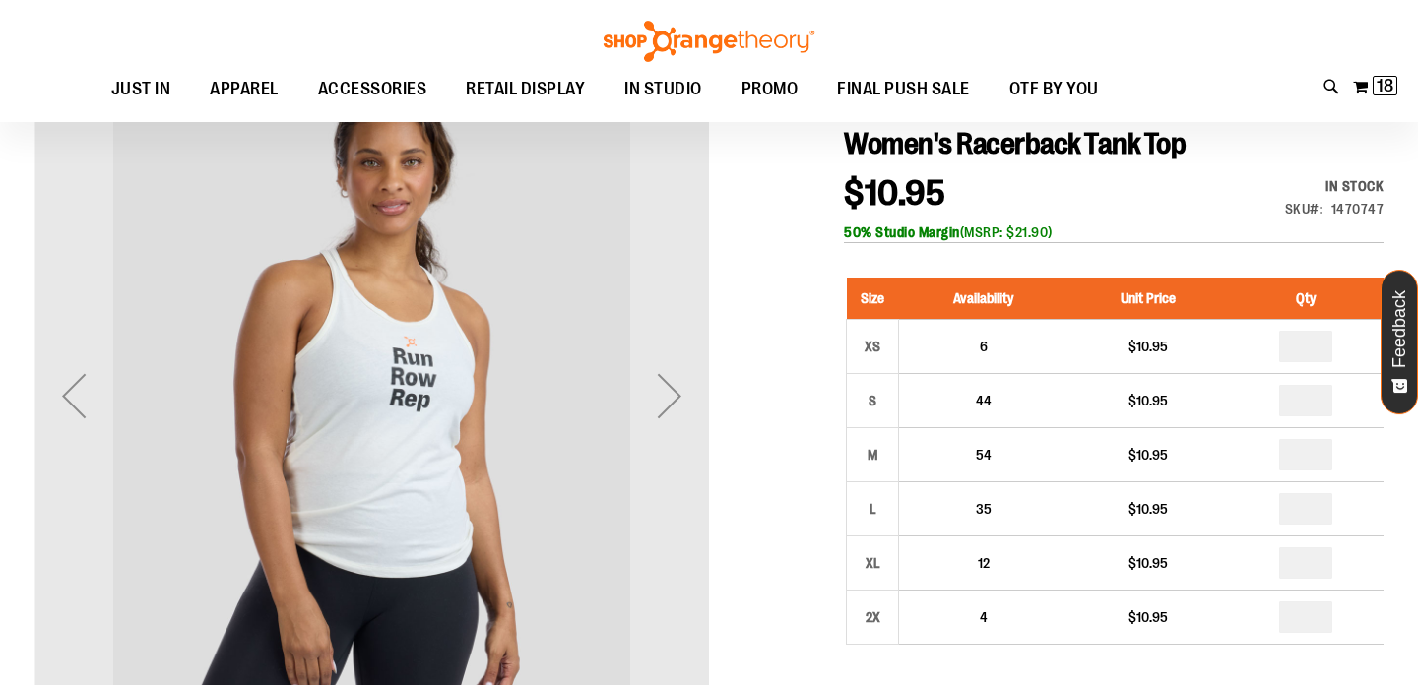
scroll to position [226, 0]
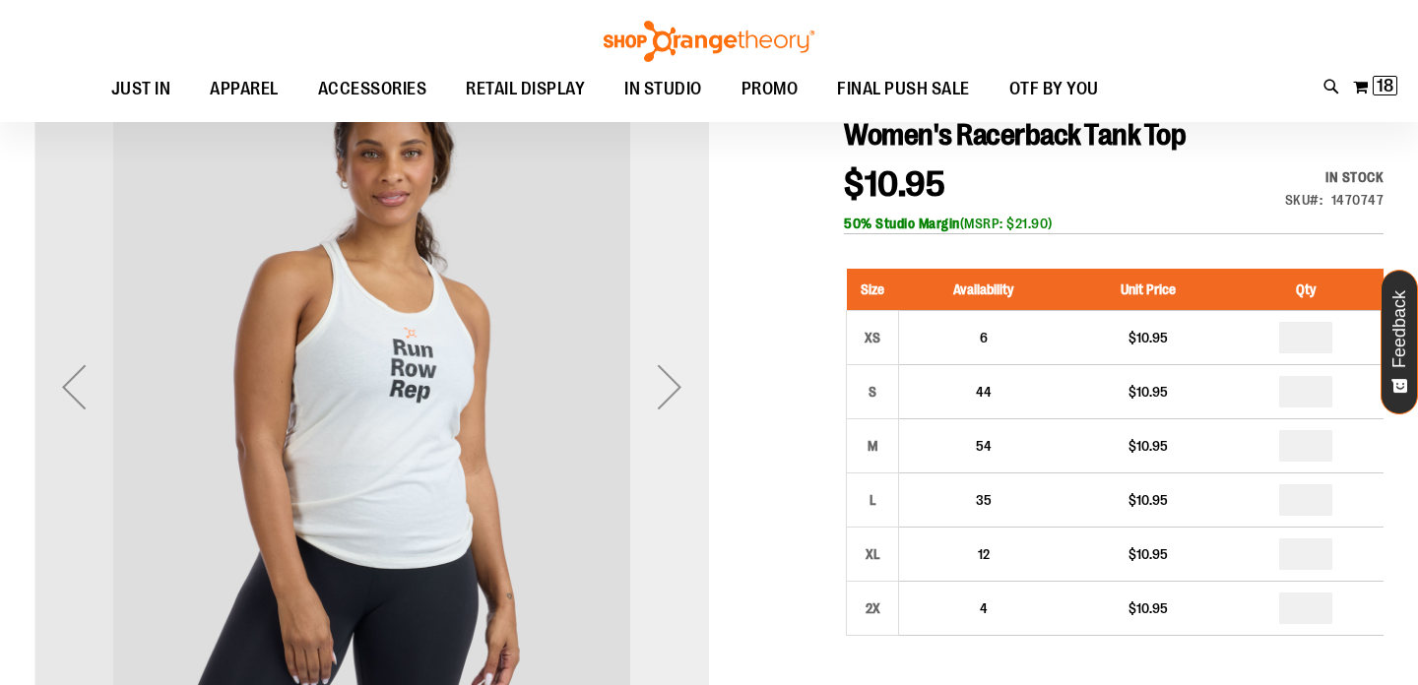
click at [667, 382] on div "Next" at bounding box center [669, 387] width 79 height 79
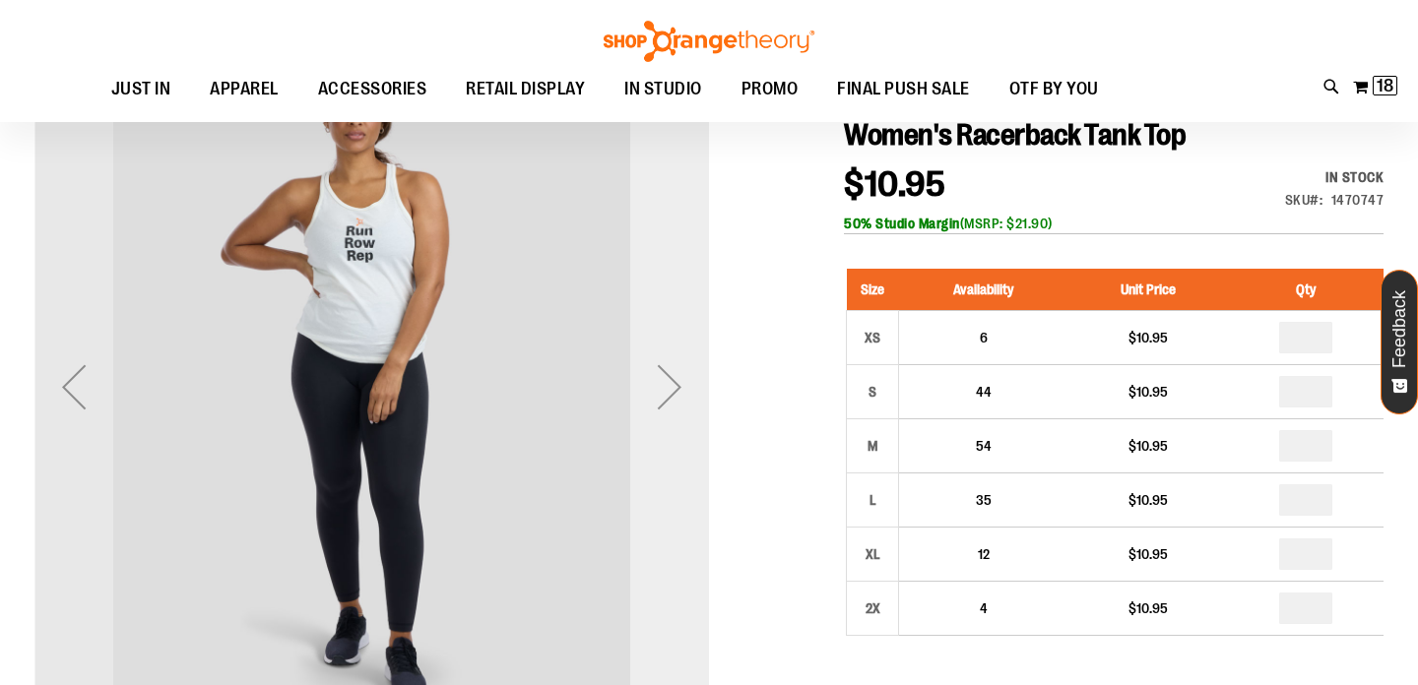
click at [667, 382] on div "Next" at bounding box center [669, 387] width 79 height 79
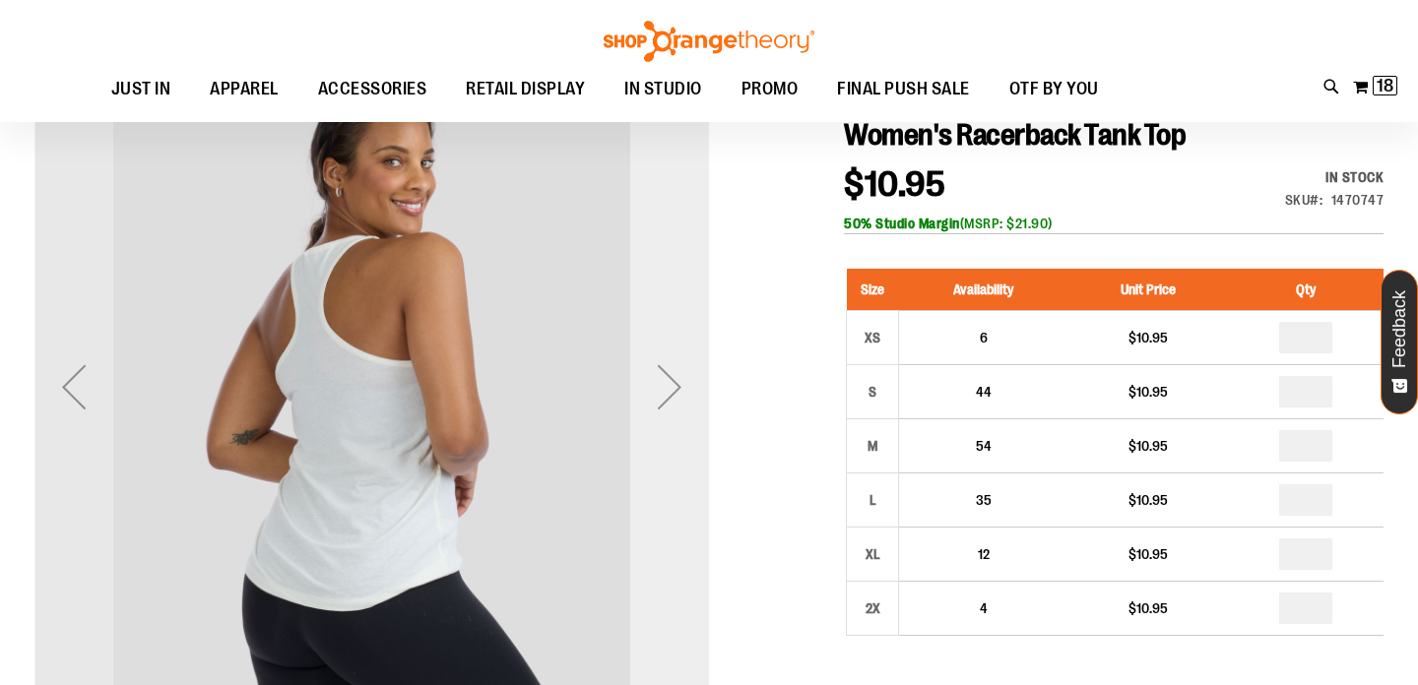
click at [667, 382] on div "Next" at bounding box center [669, 387] width 79 height 79
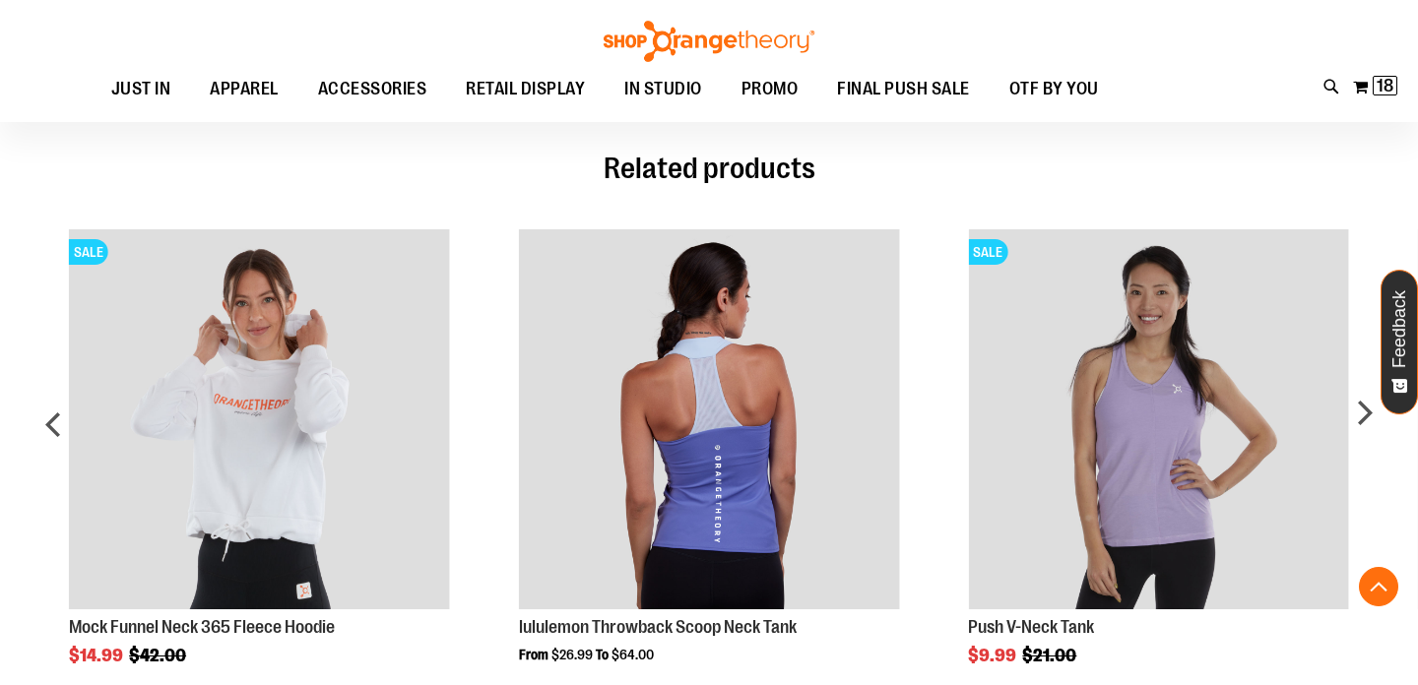
scroll to position [1347, 0]
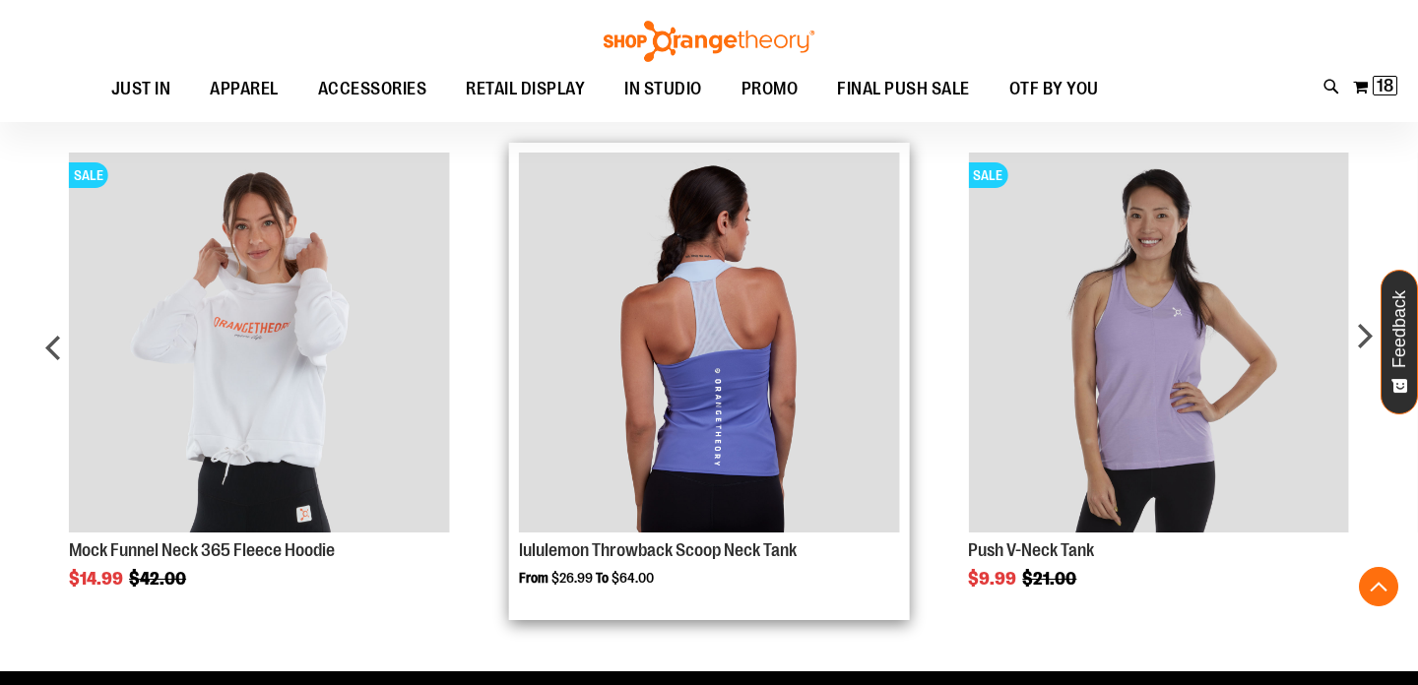
click at [856, 409] on img "Product Page Link" at bounding box center [709, 343] width 380 height 380
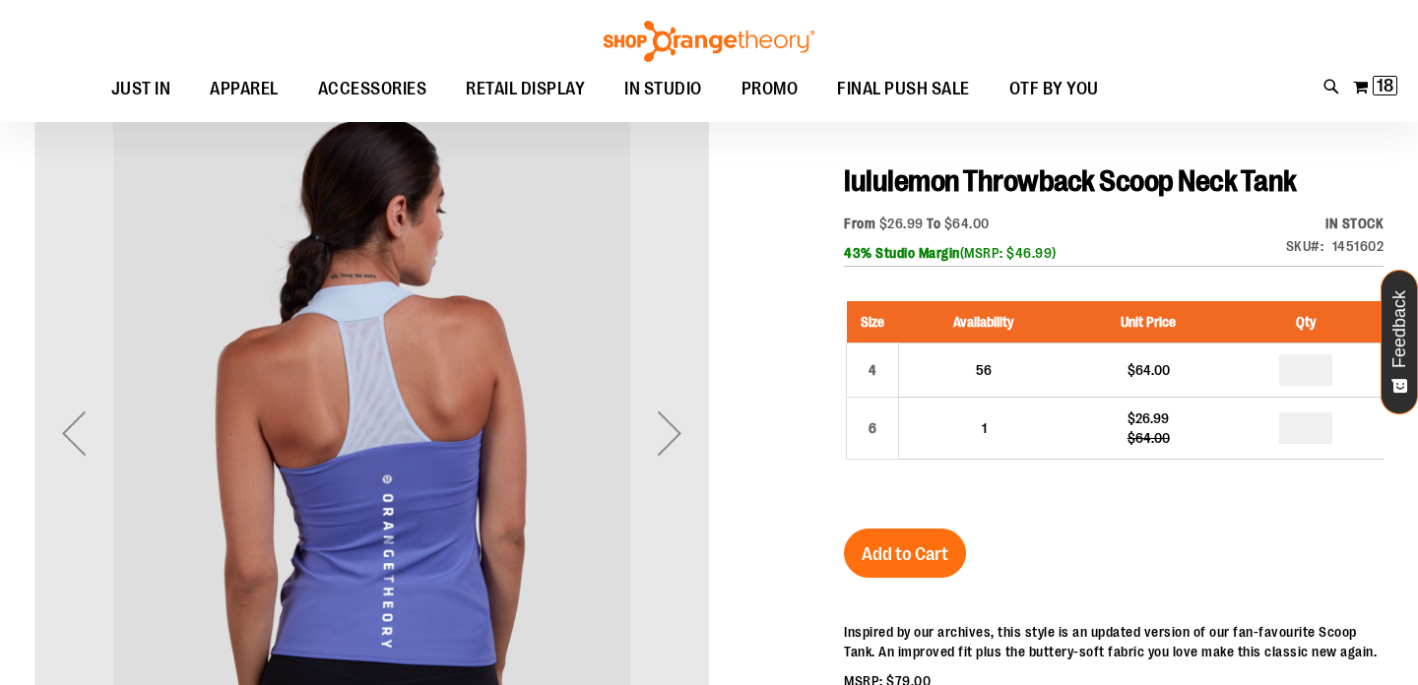
scroll to position [181, 0]
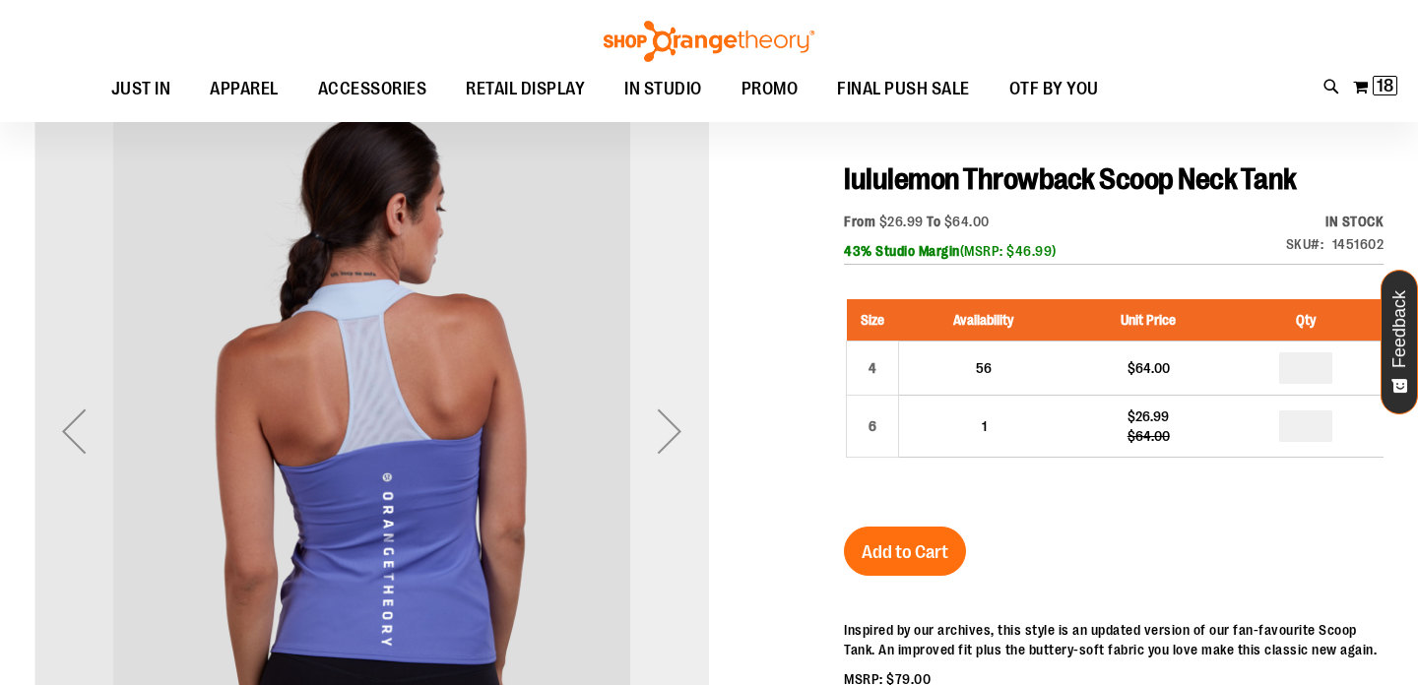
click at [677, 416] on div "Next" at bounding box center [669, 431] width 79 height 79
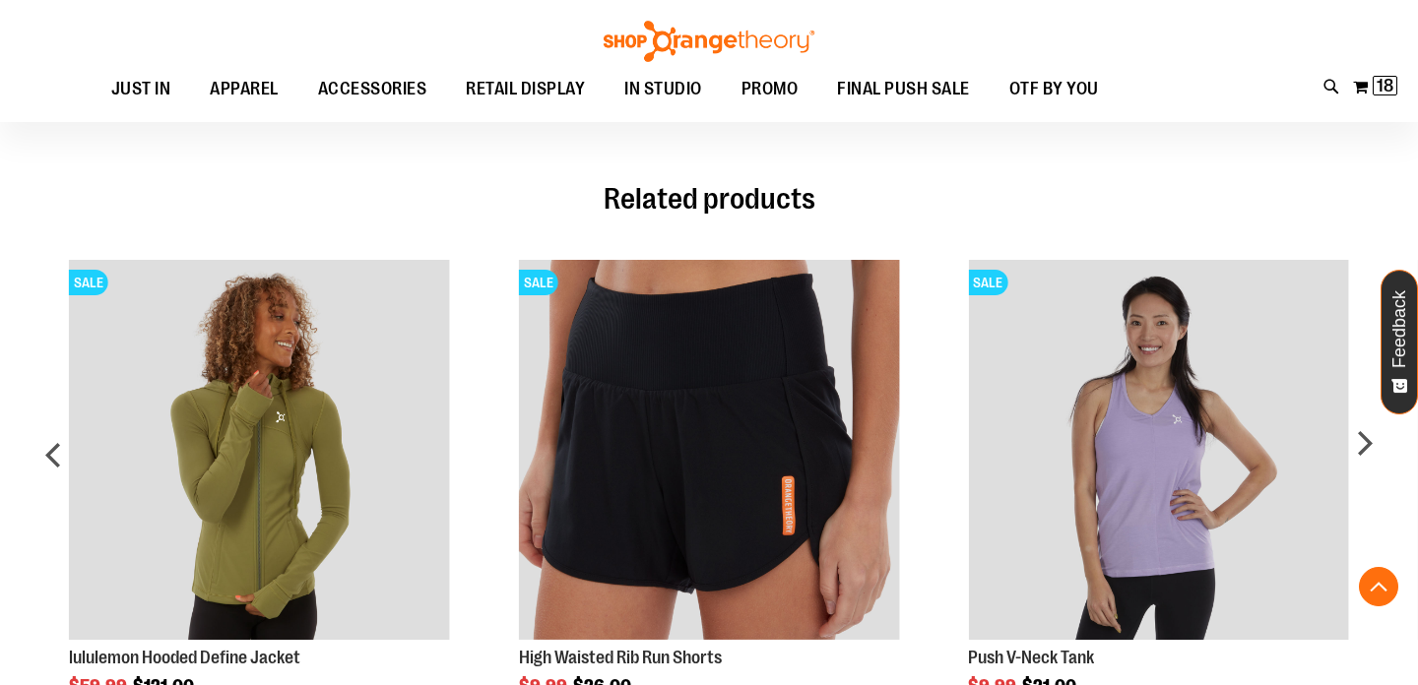
scroll to position [1539, 0]
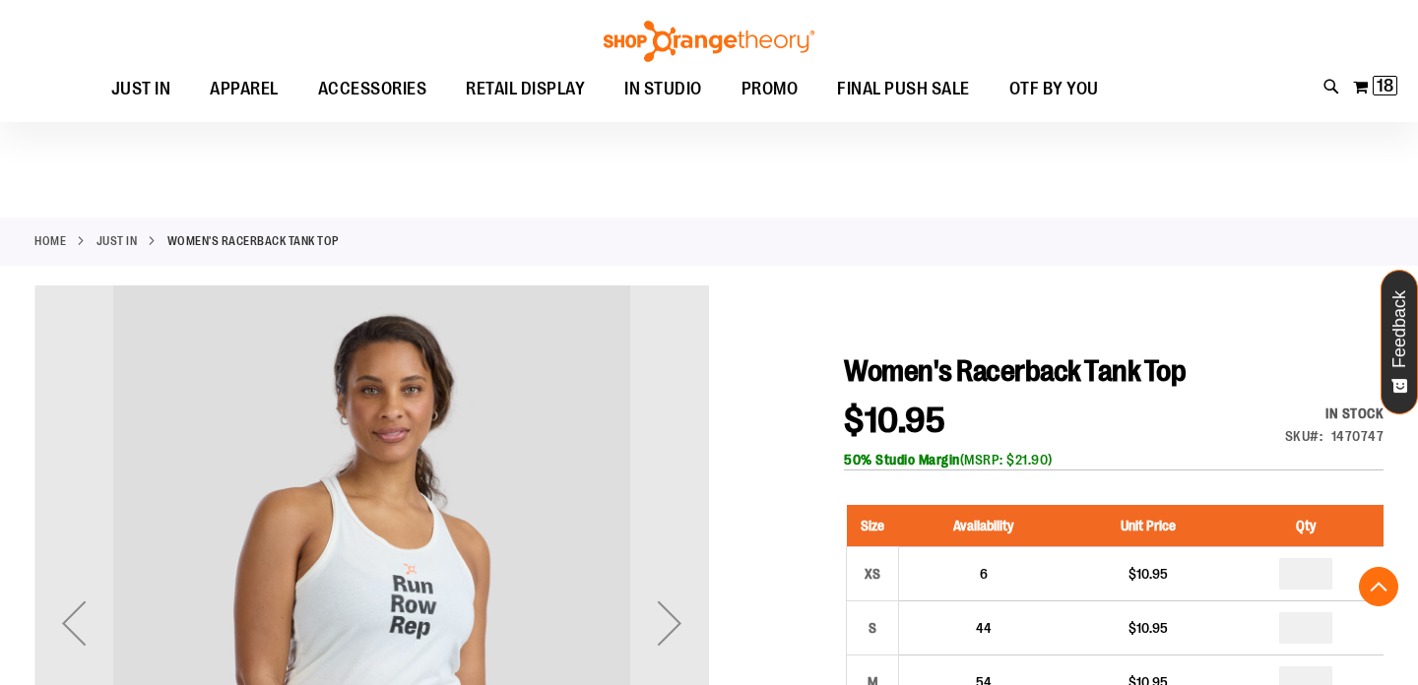
scroll to position [1140, 0]
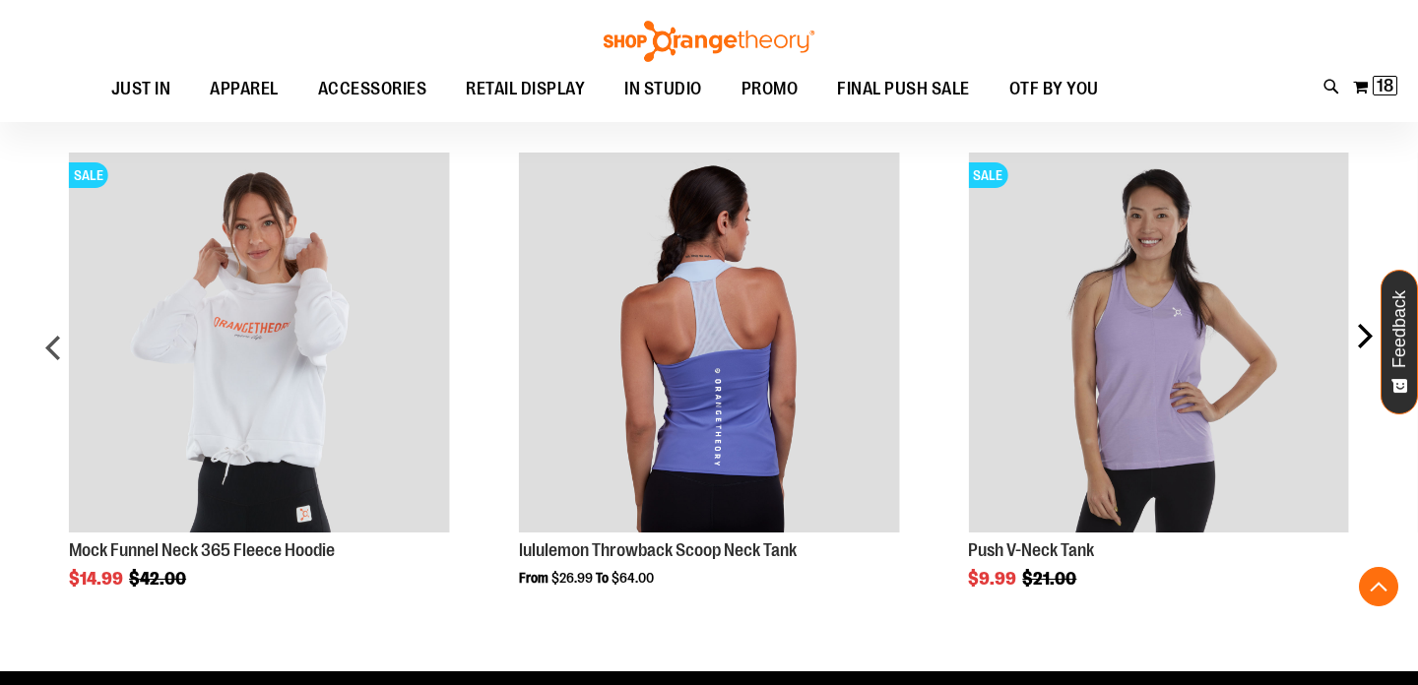
click at [1372, 349] on div "next" at bounding box center [1363, 355] width 39 height 465
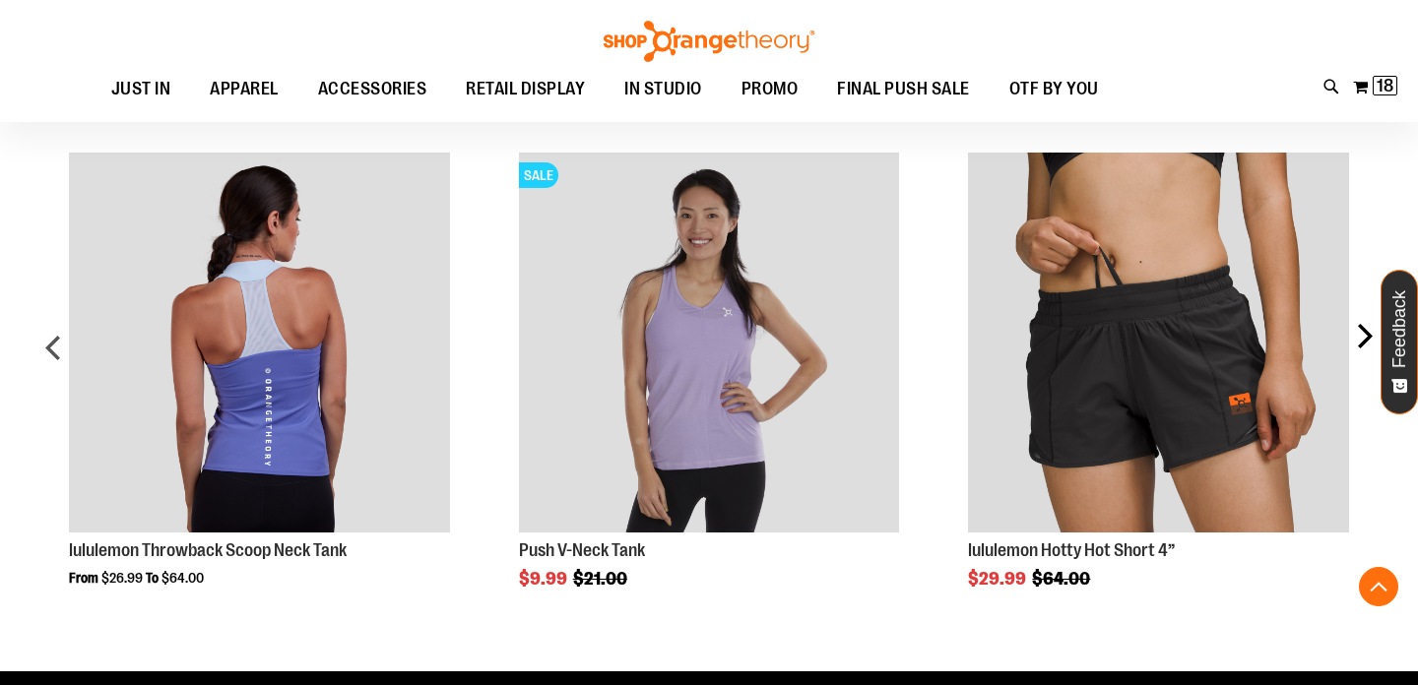
click at [1372, 349] on div "next" at bounding box center [1363, 355] width 39 height 465
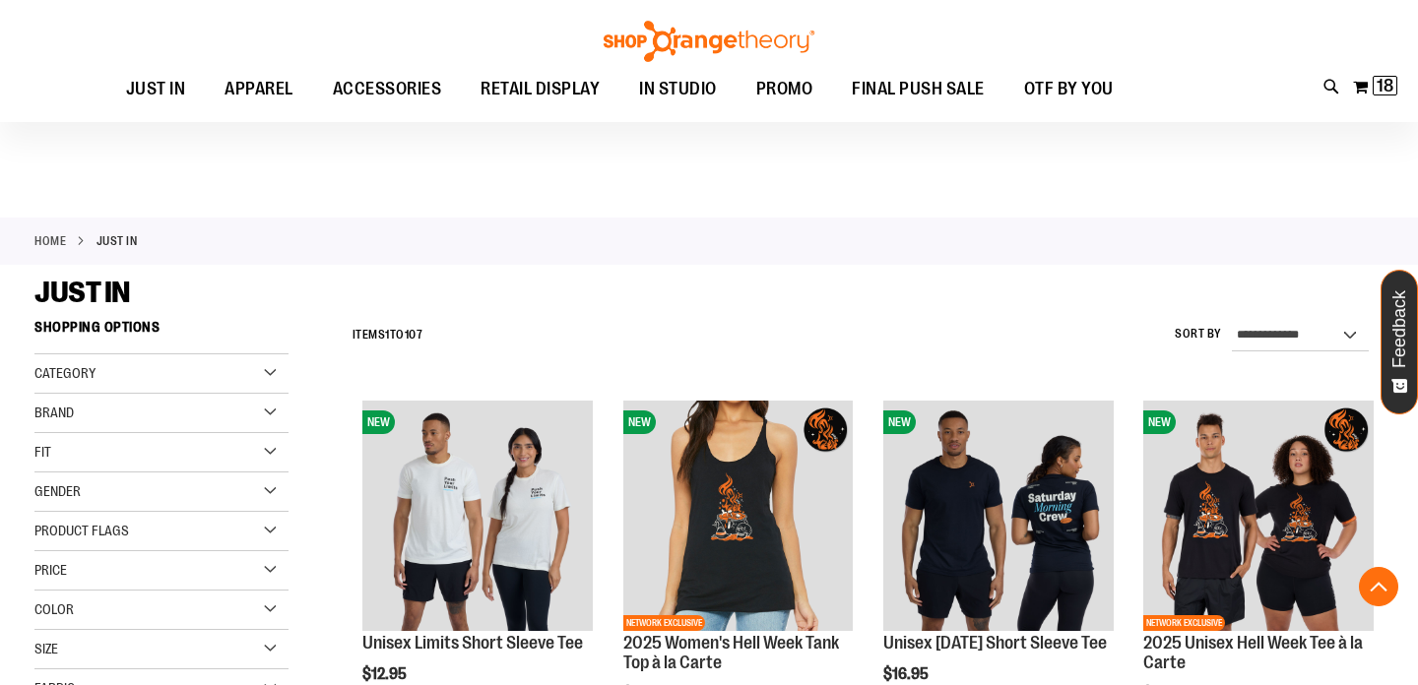
scroll to position [711, 0]
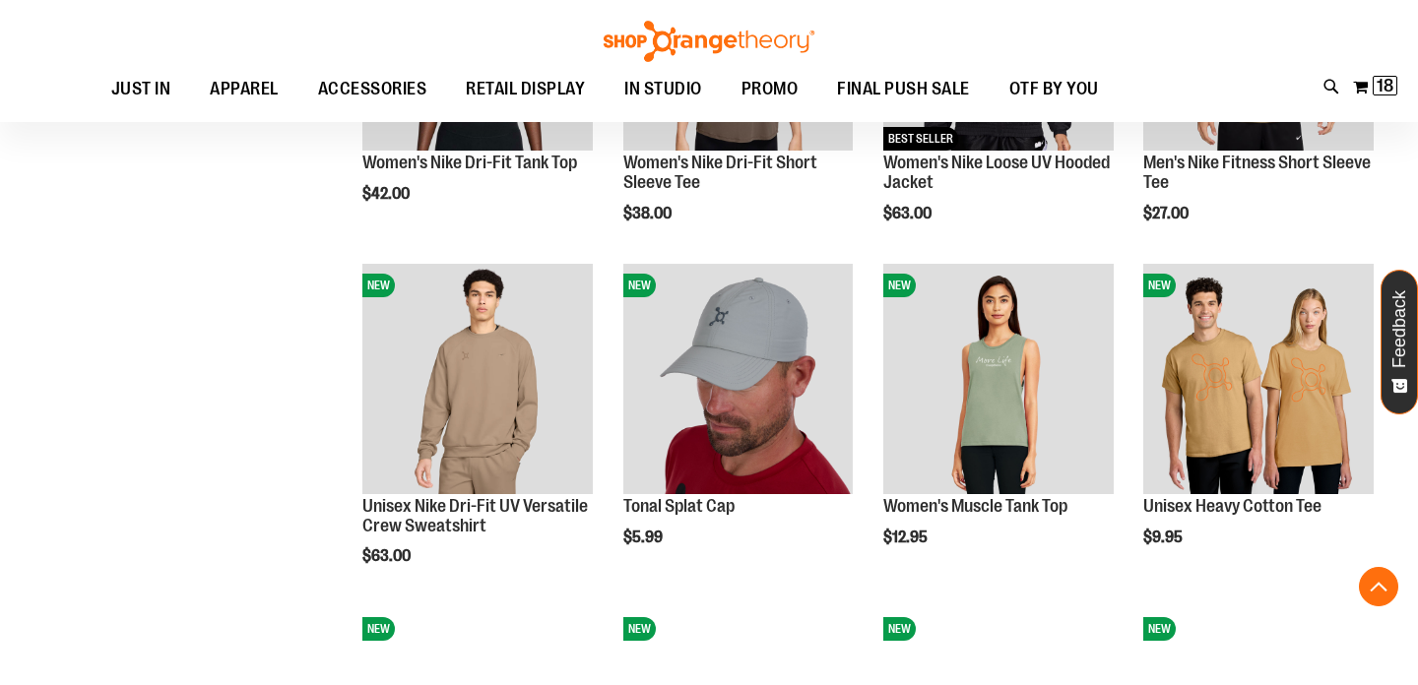
scroll to position [1700, 0]
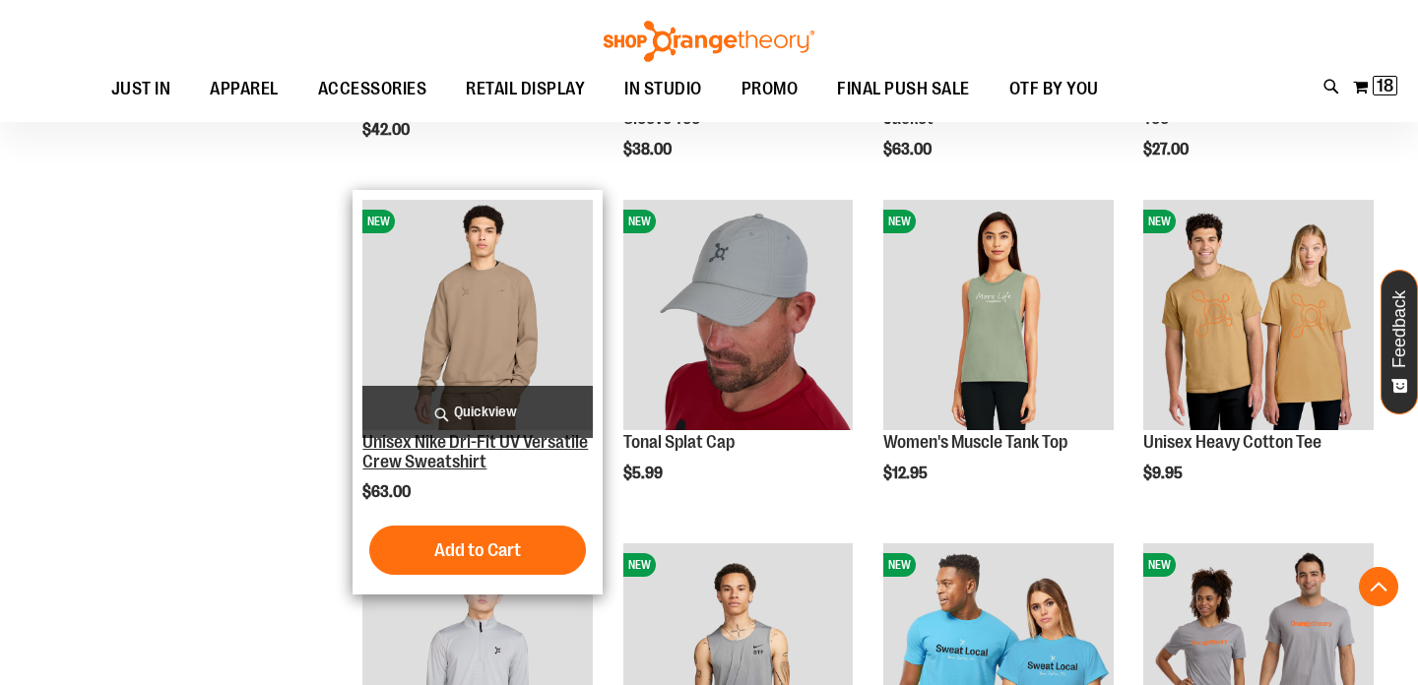
click at [387, 453] on link "Unisex Nike Dri-Fit UV Versatile Crew Sweatshirt" at bounding box center [475, 451] width 226 height 39
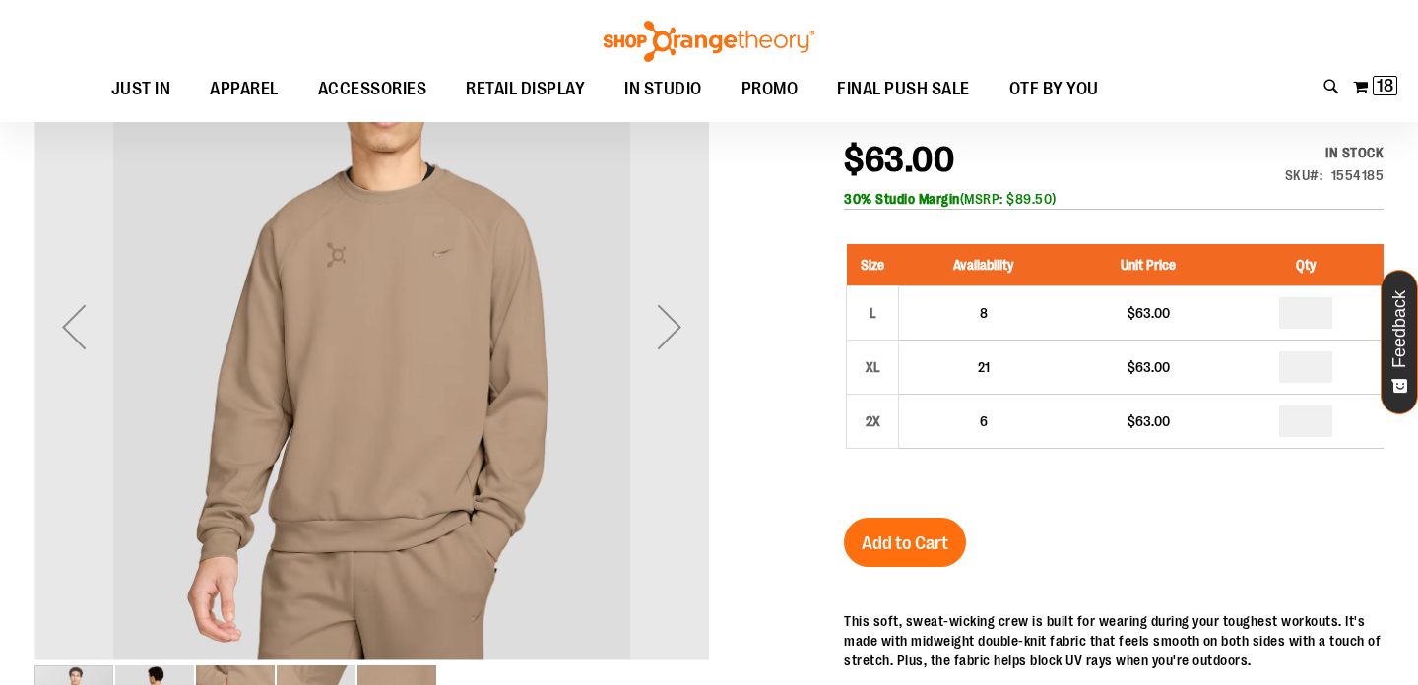
scroll to position [294, 0]
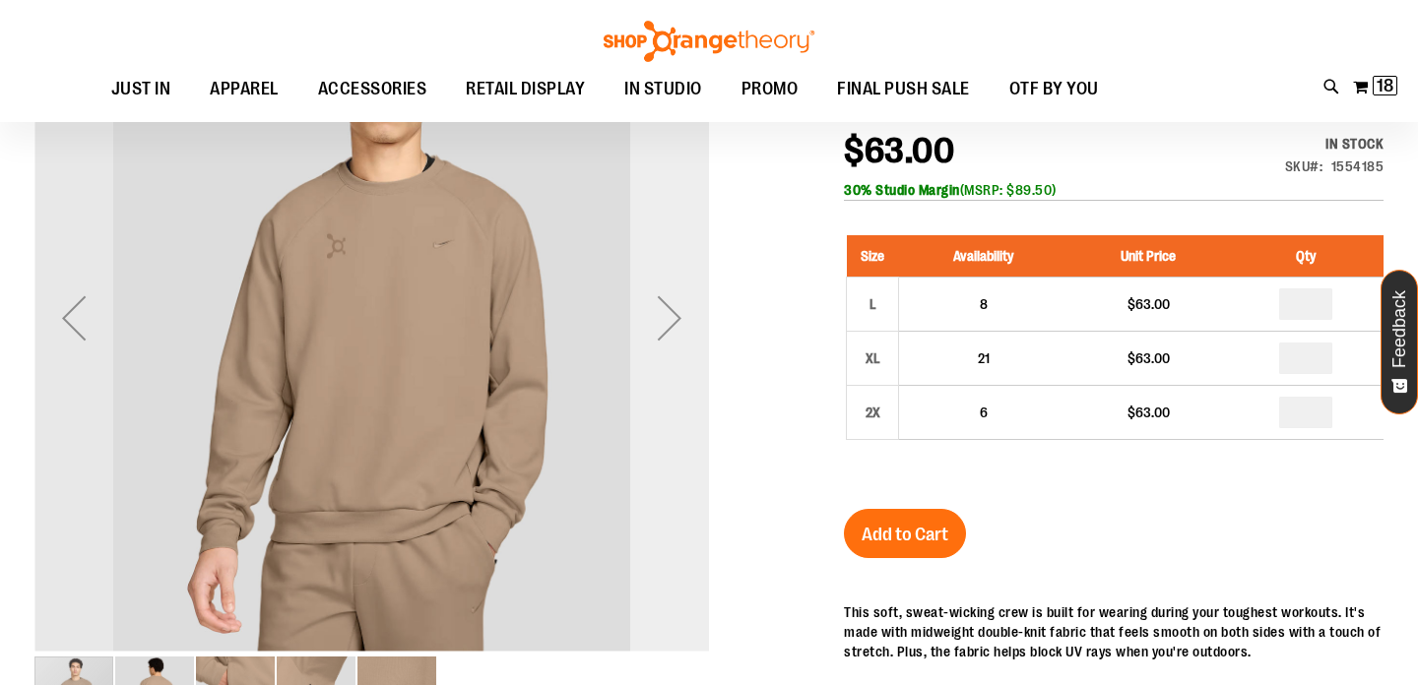
click at [668, 329] on div "Next" at bounding box center [669, 318] width 79 height 79
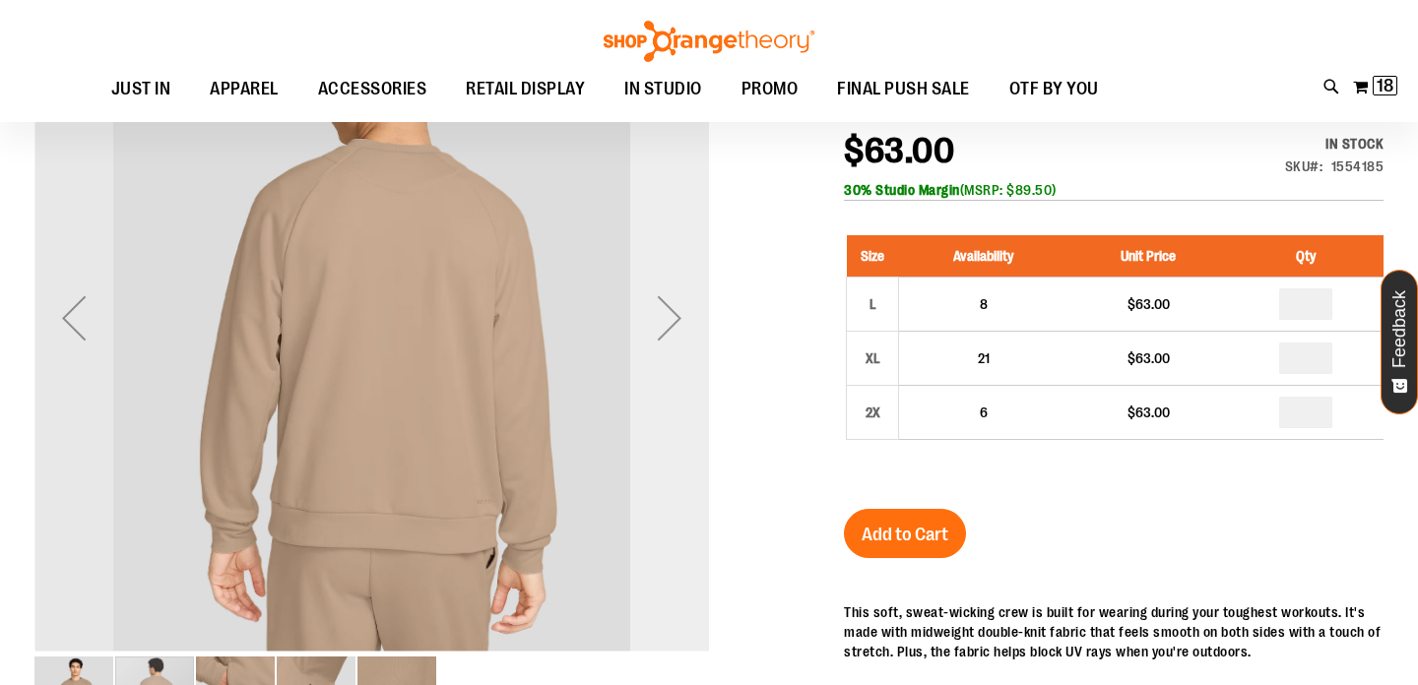
click at [668, 329] on div "Next" at bounding box center [669, 318] width 79 height 79
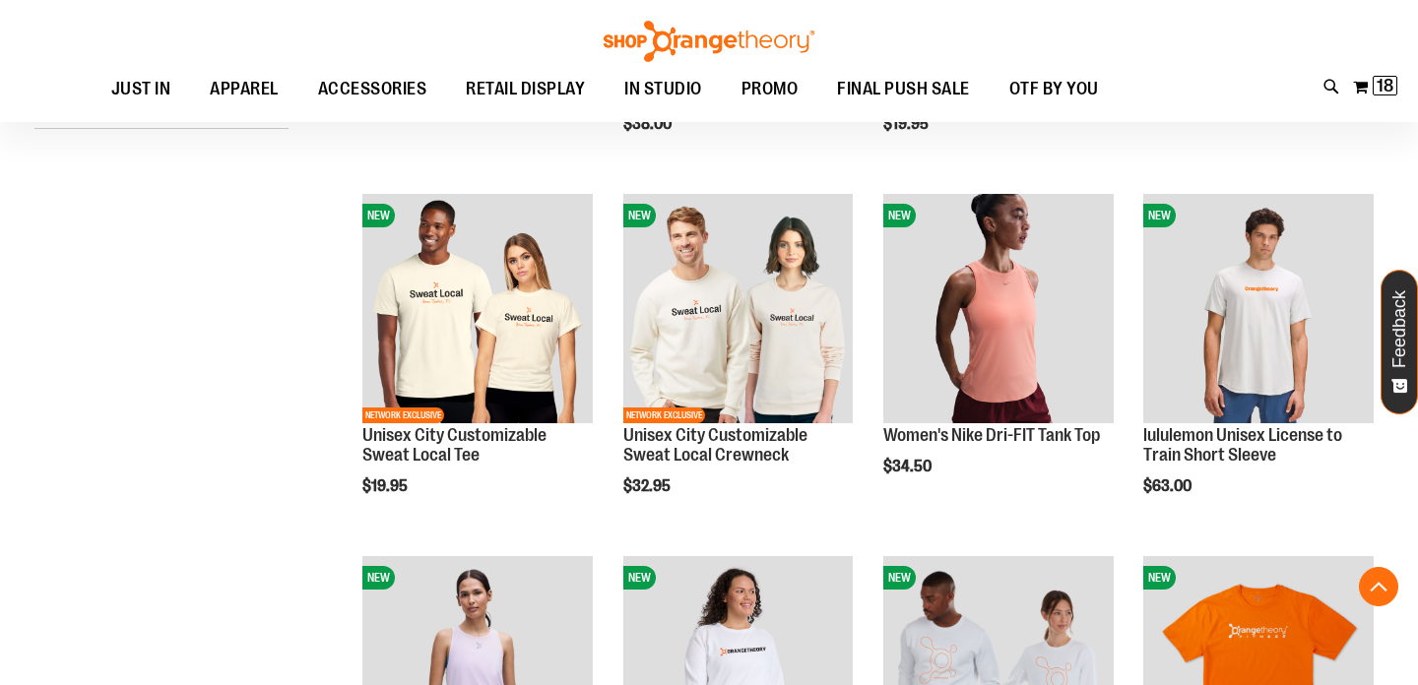
scroll to position [604, 0]
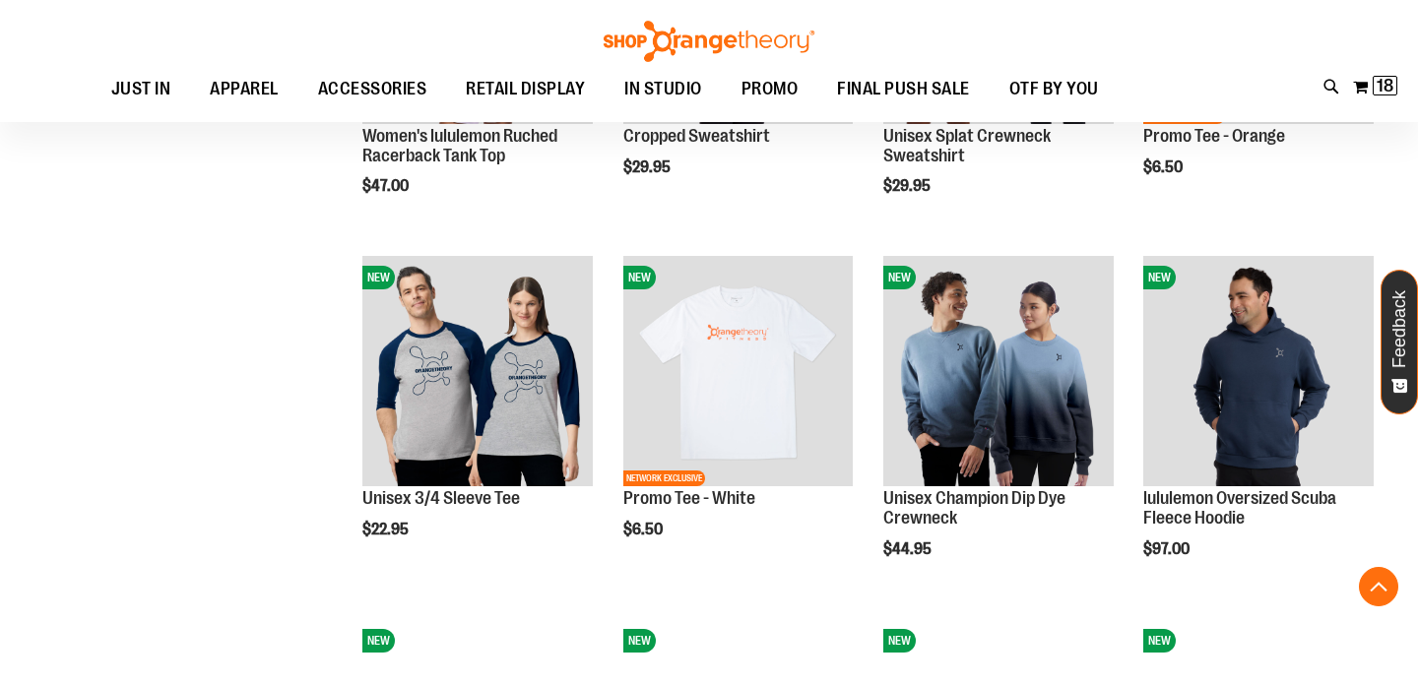
scroll to position [1273, 0]
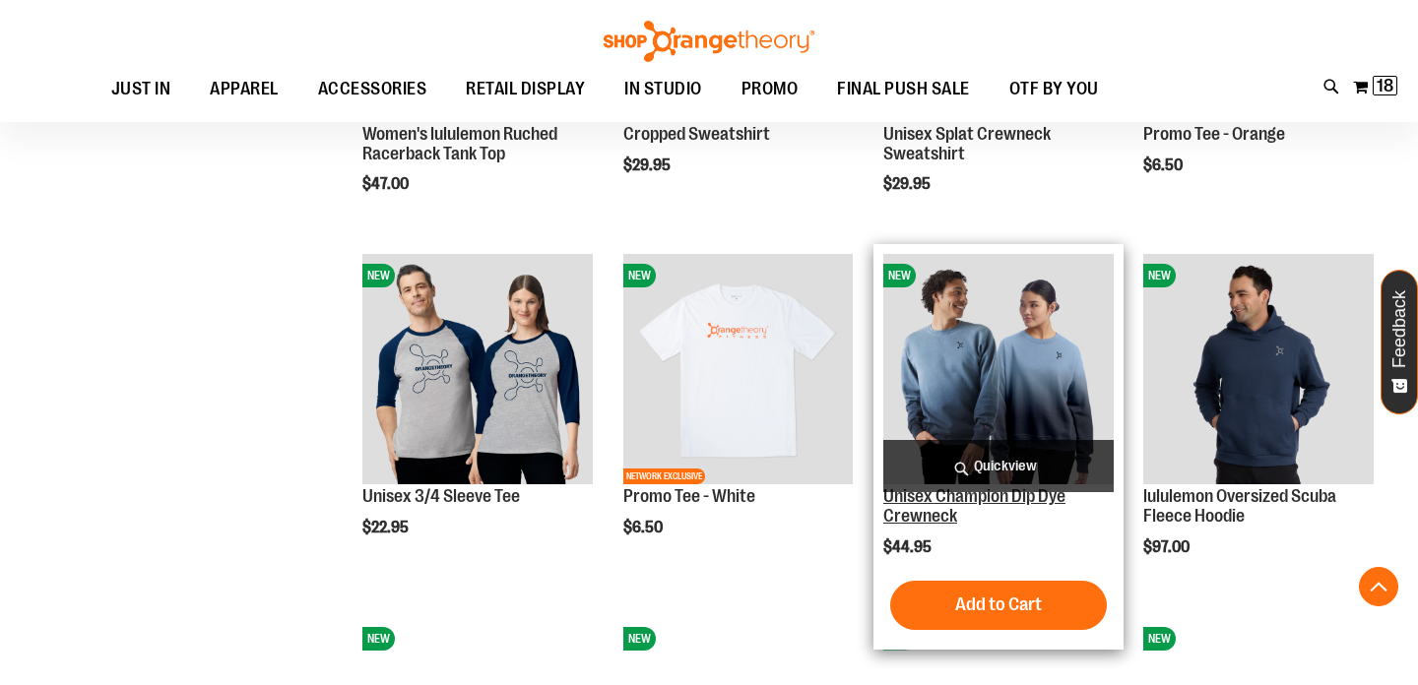
click at [903, 517] on link "Unisex Champion Dip Dye Crewneck" at bounding box center [974, 505] width 182 height 39
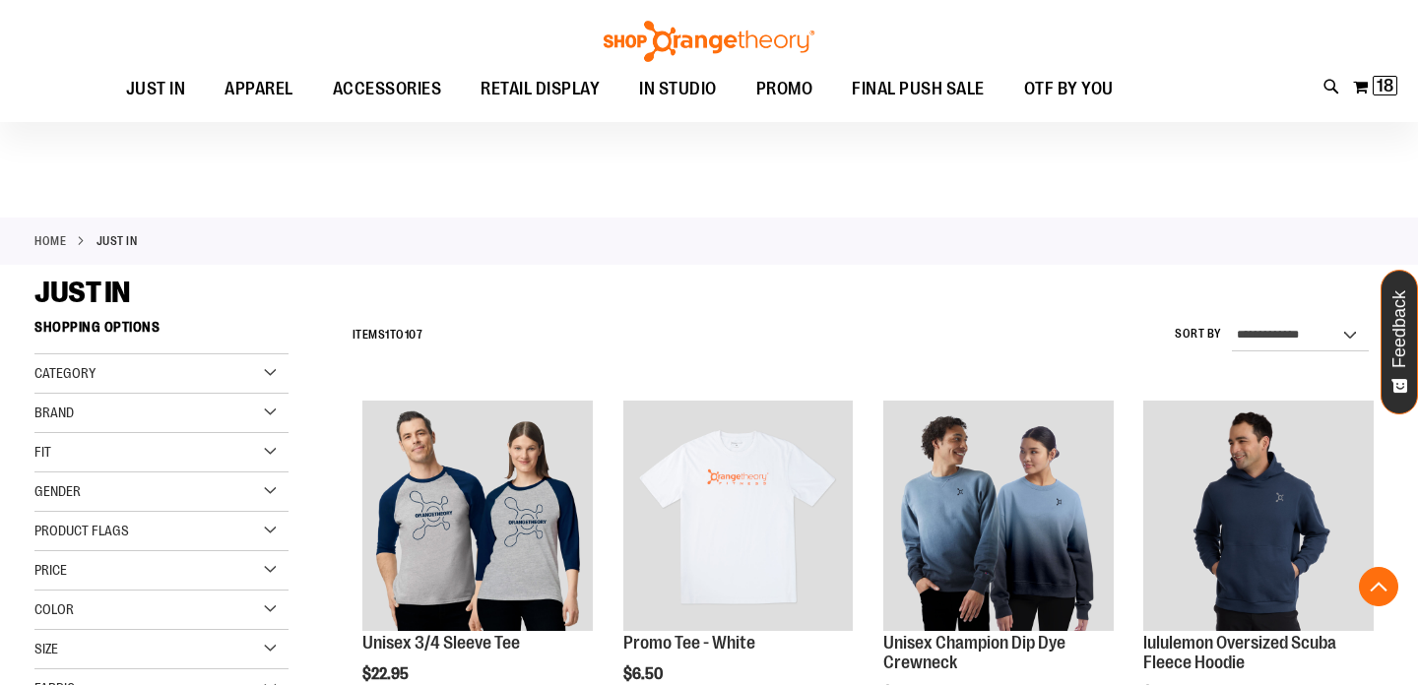
scroll to position [1112, 0]
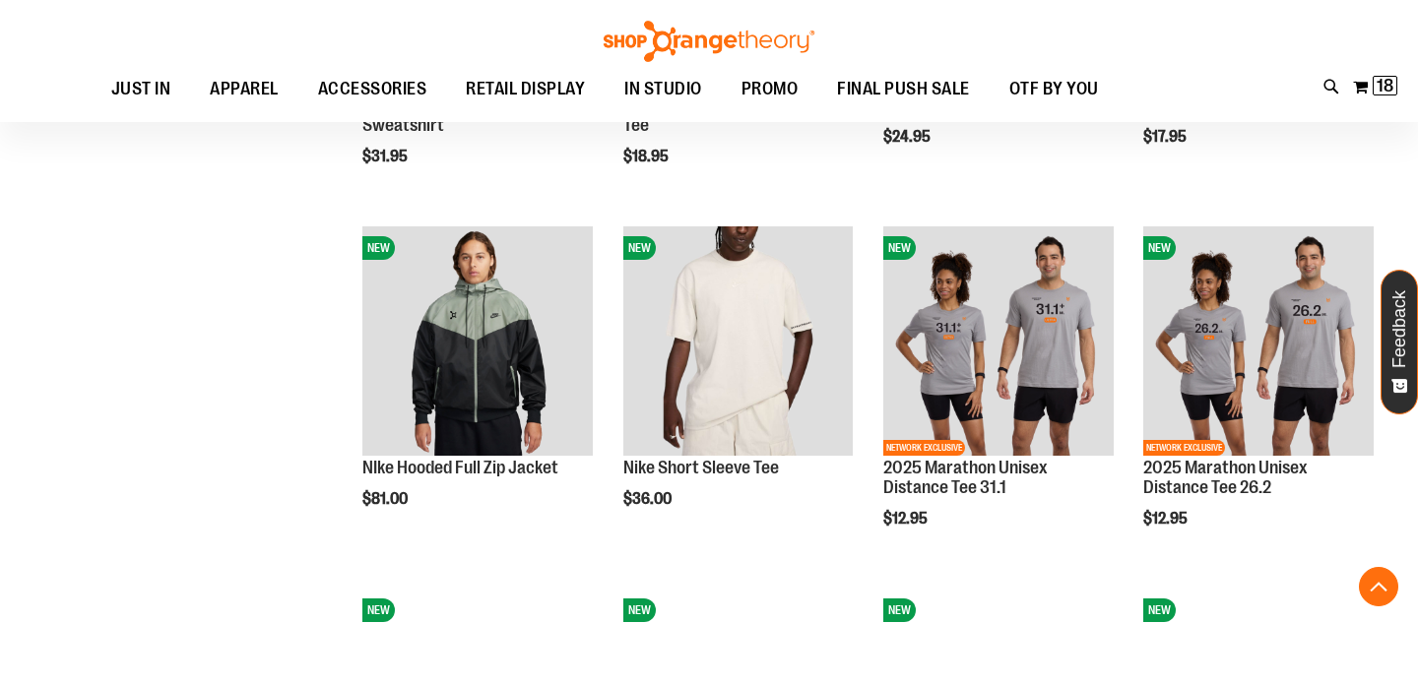
scroll to position [1411, 0]
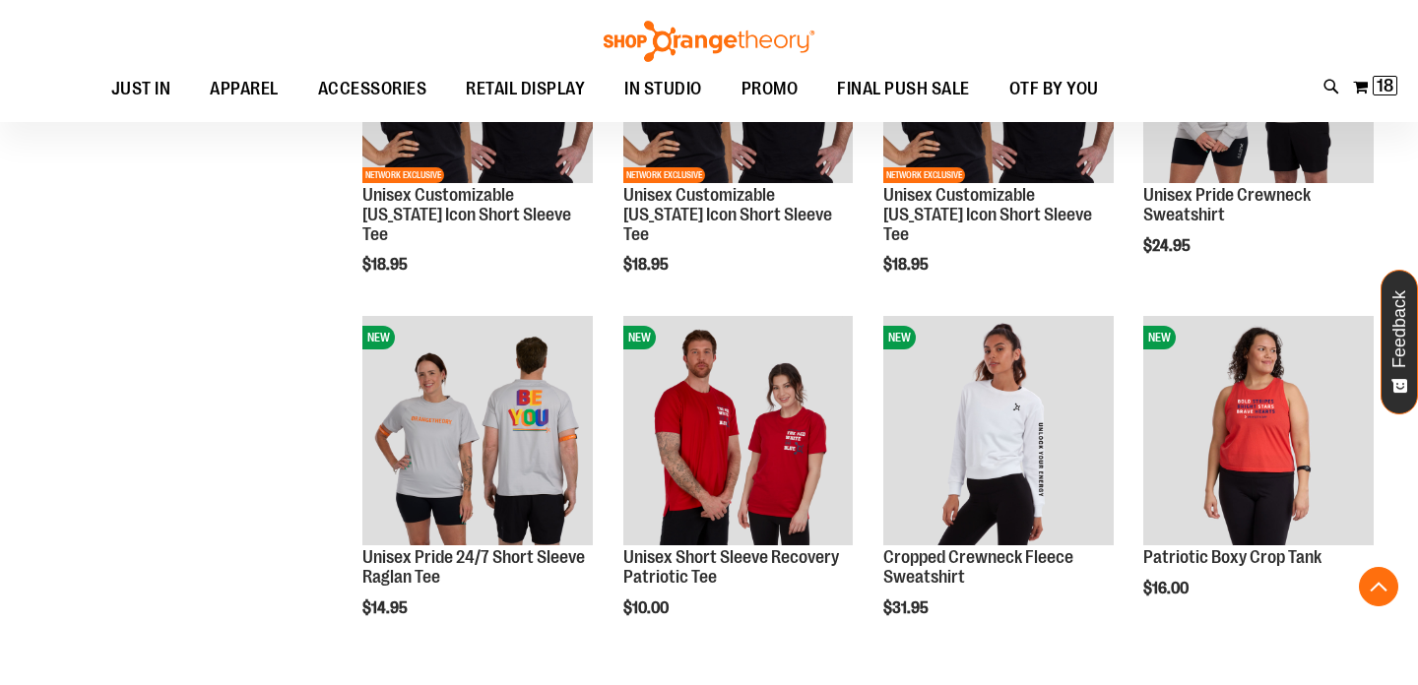
scroll to position [2432, 0]
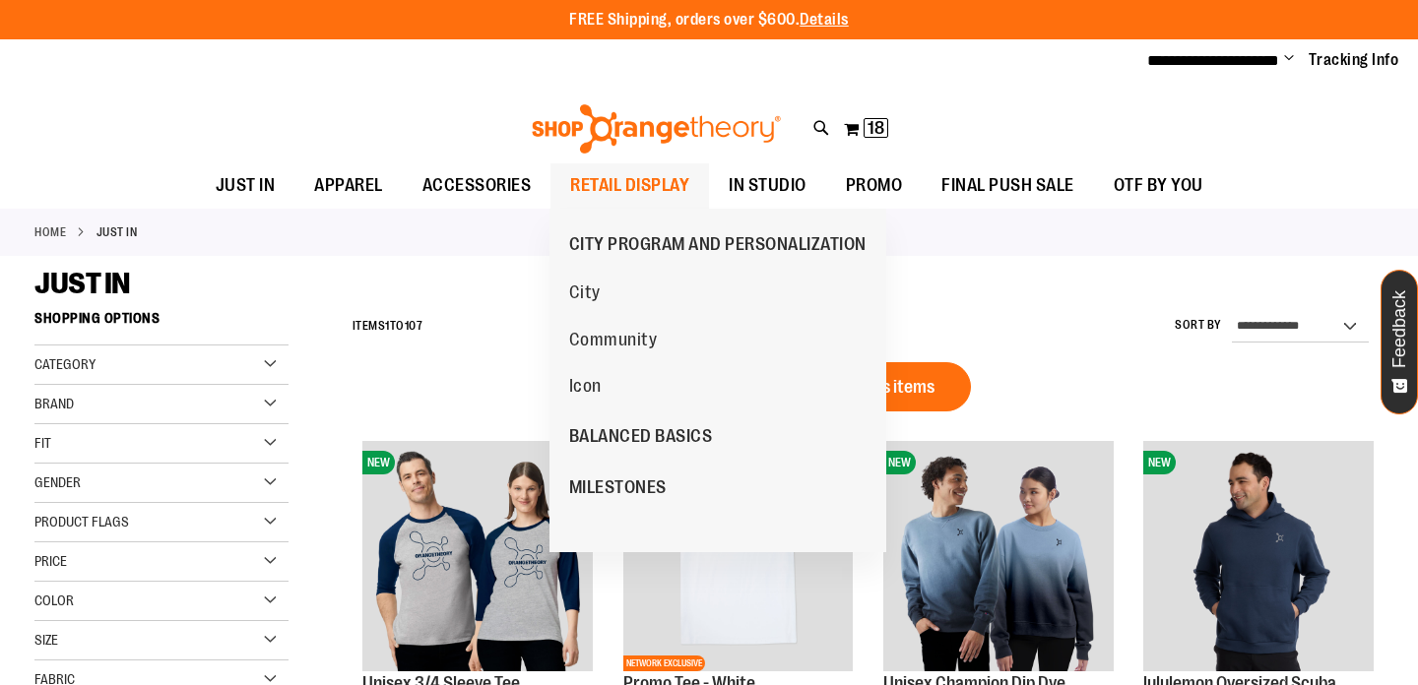
click at [651, 182] on span "RETAIL DISPLAY" at bounding box center [629, 185] width 119 height 44
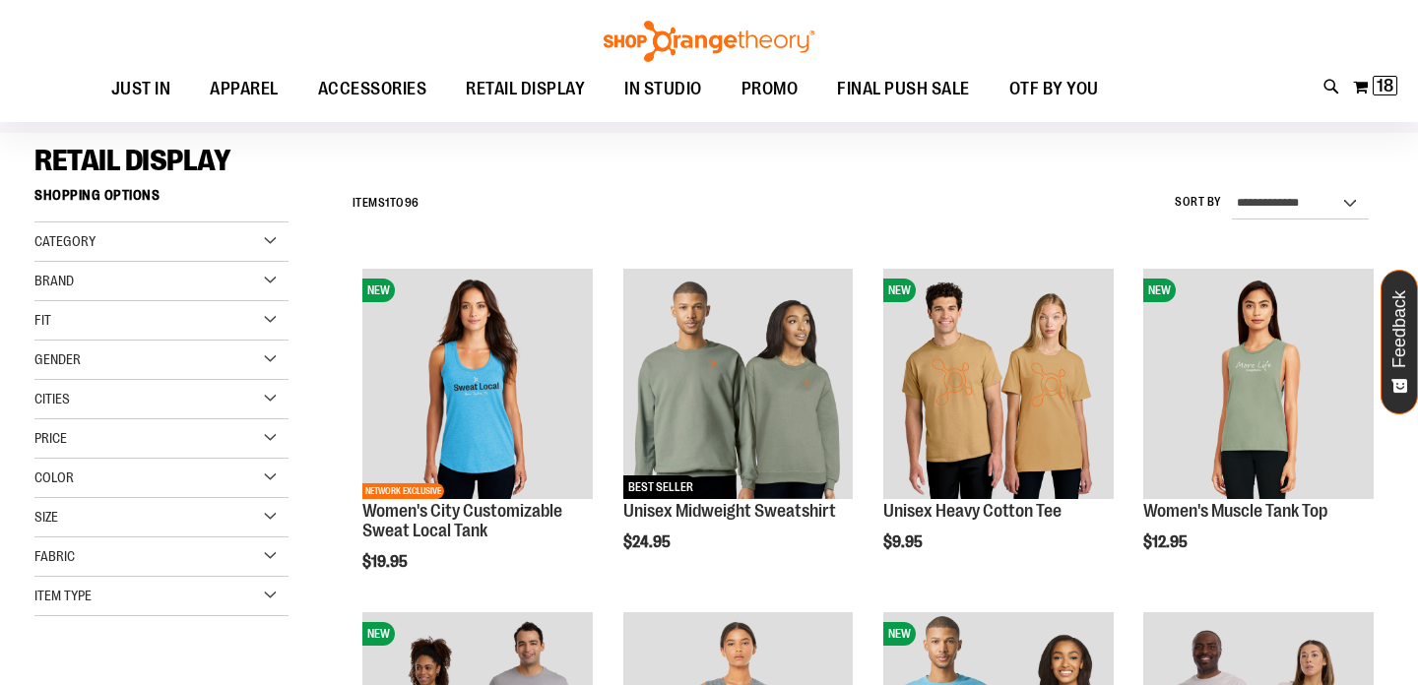
scroll to position [164, 0]
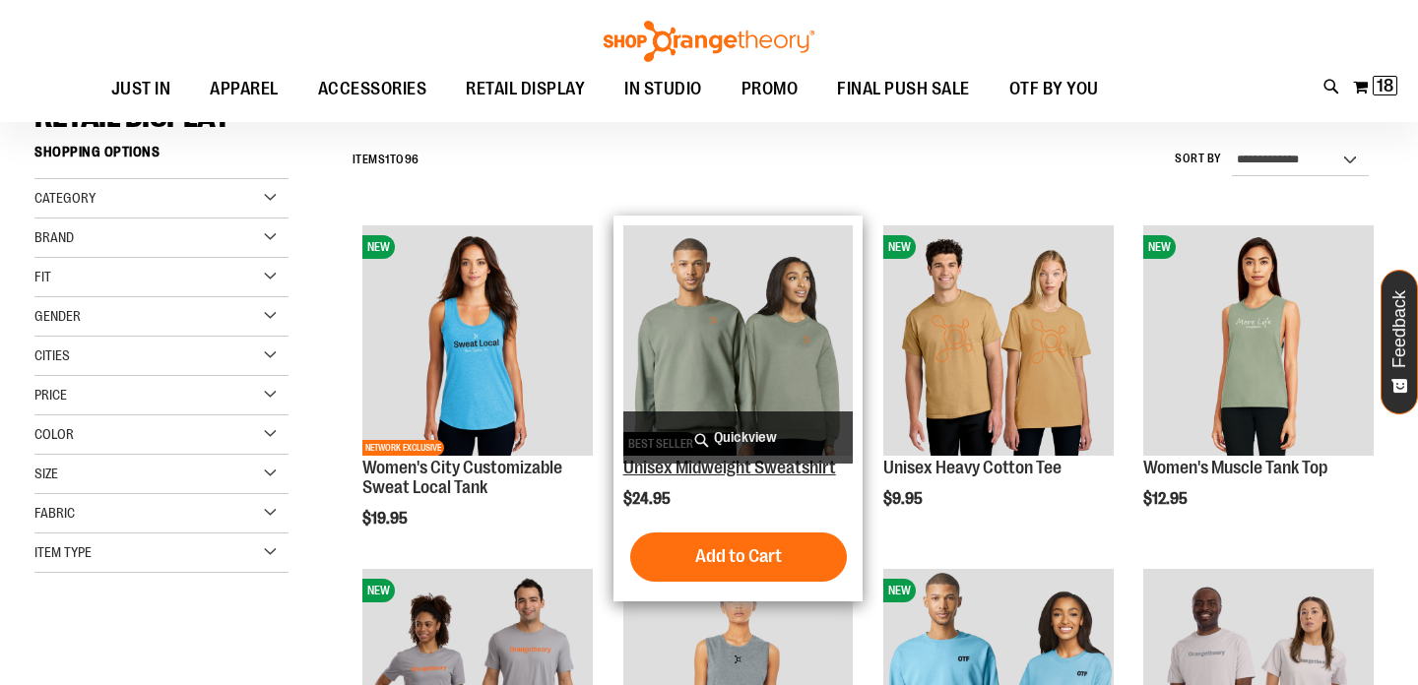
click at [661, 471] on link "Unisex Midweight Sweatshirt" at bounding box center [729, 468] width 213 height 20
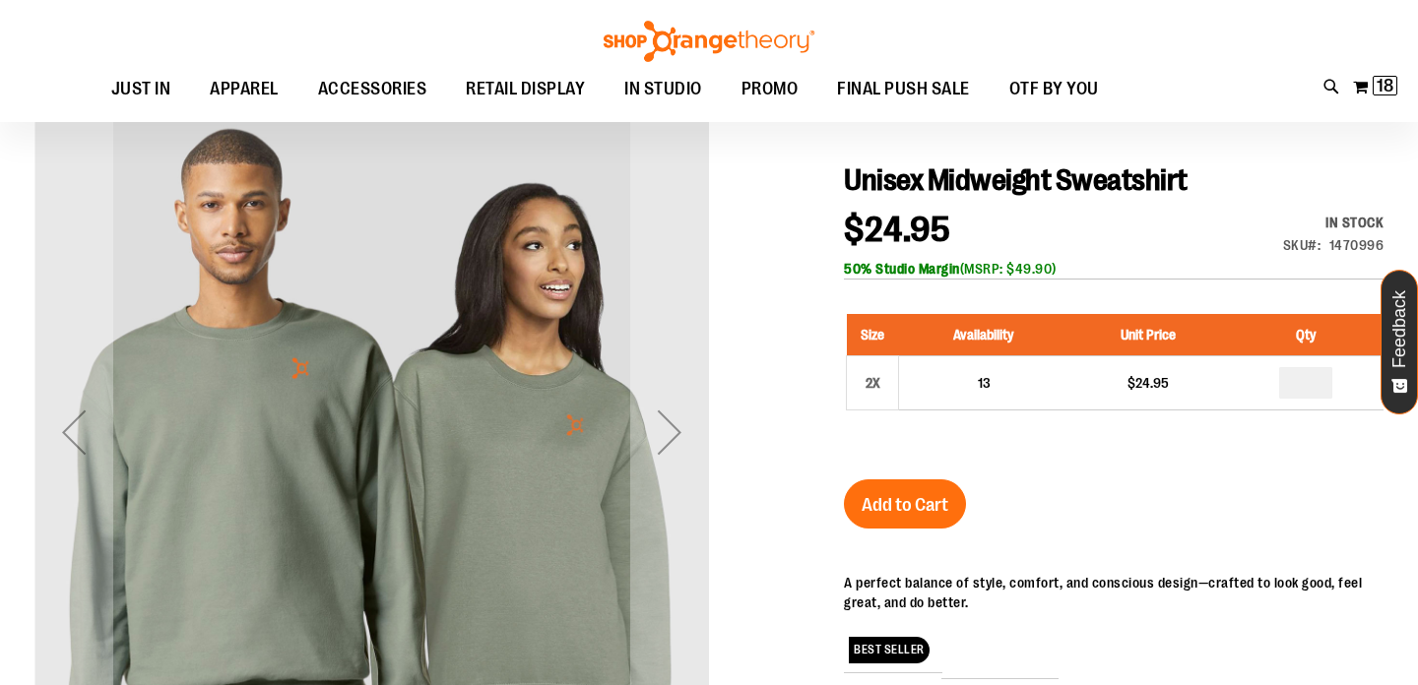
scroll to position [188, 0]
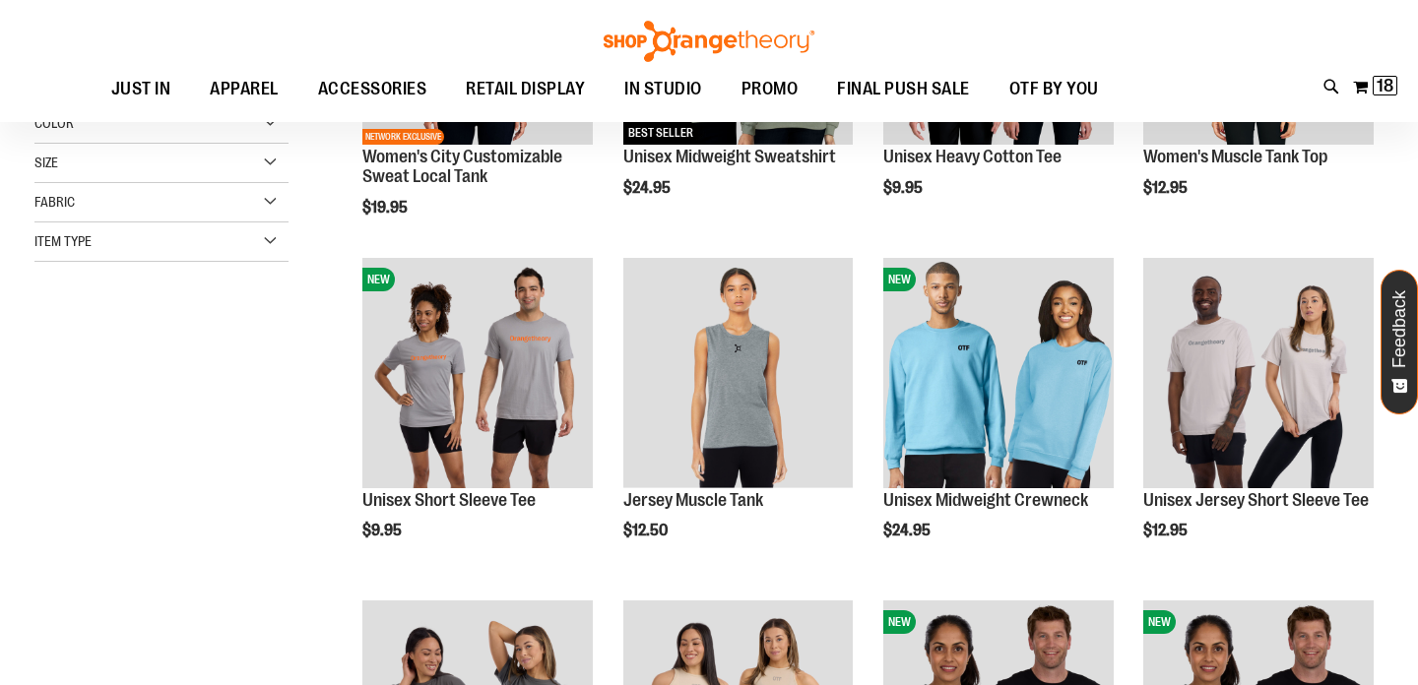
scroll to position [278, 0]
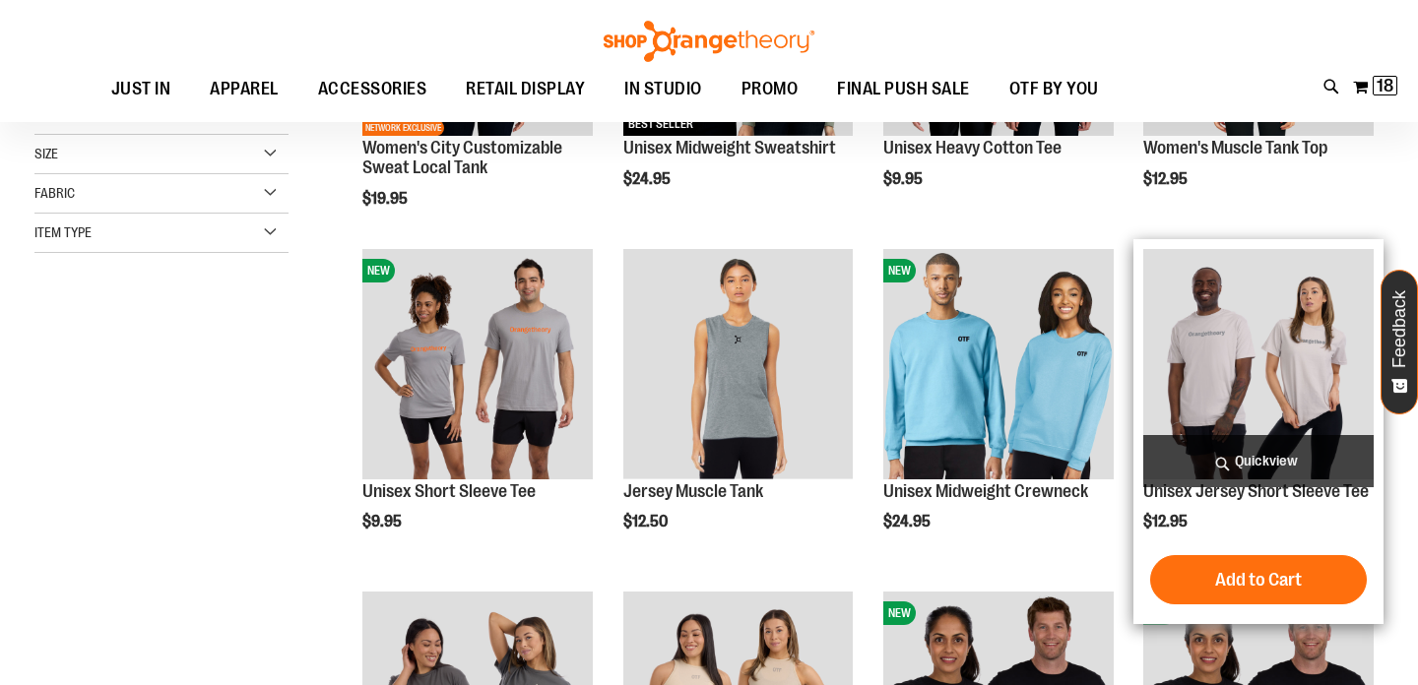
click at [1190, 415] on img "product" at bounding box center [1258, 364] width 230 height 230
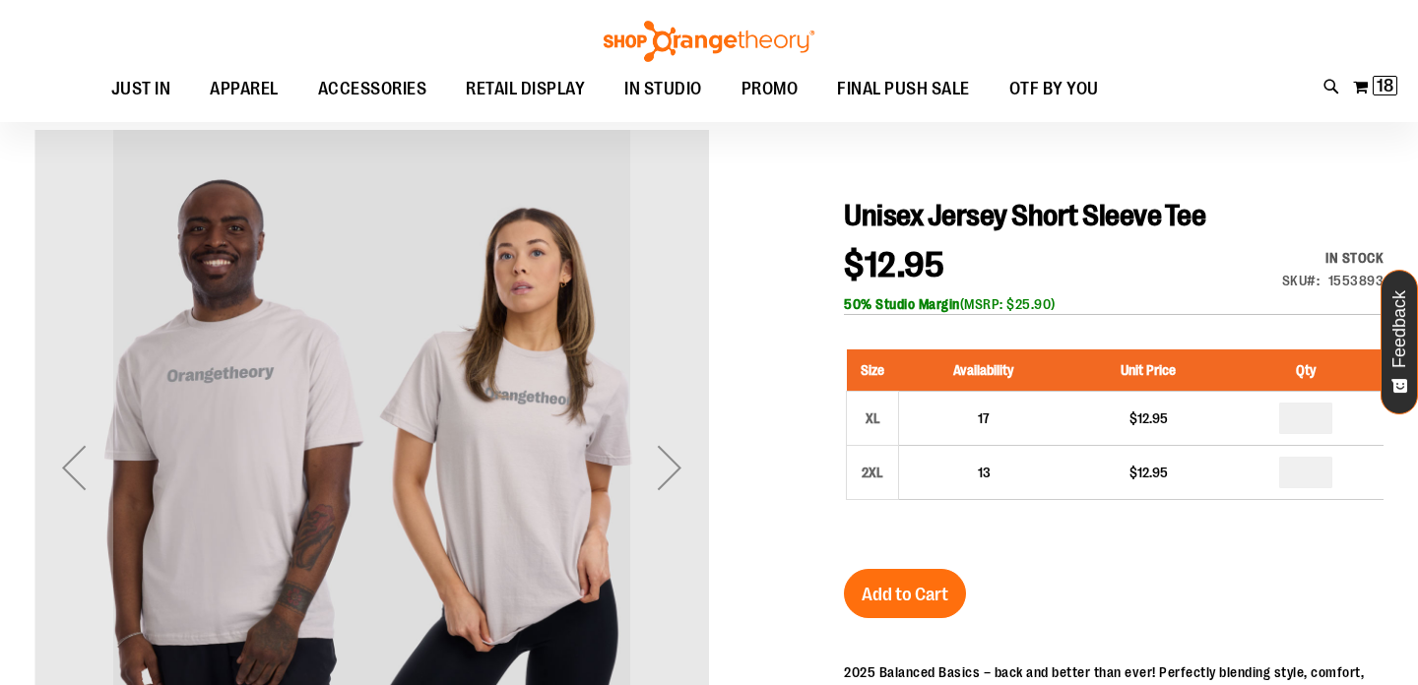
scroll to position [147, 0]
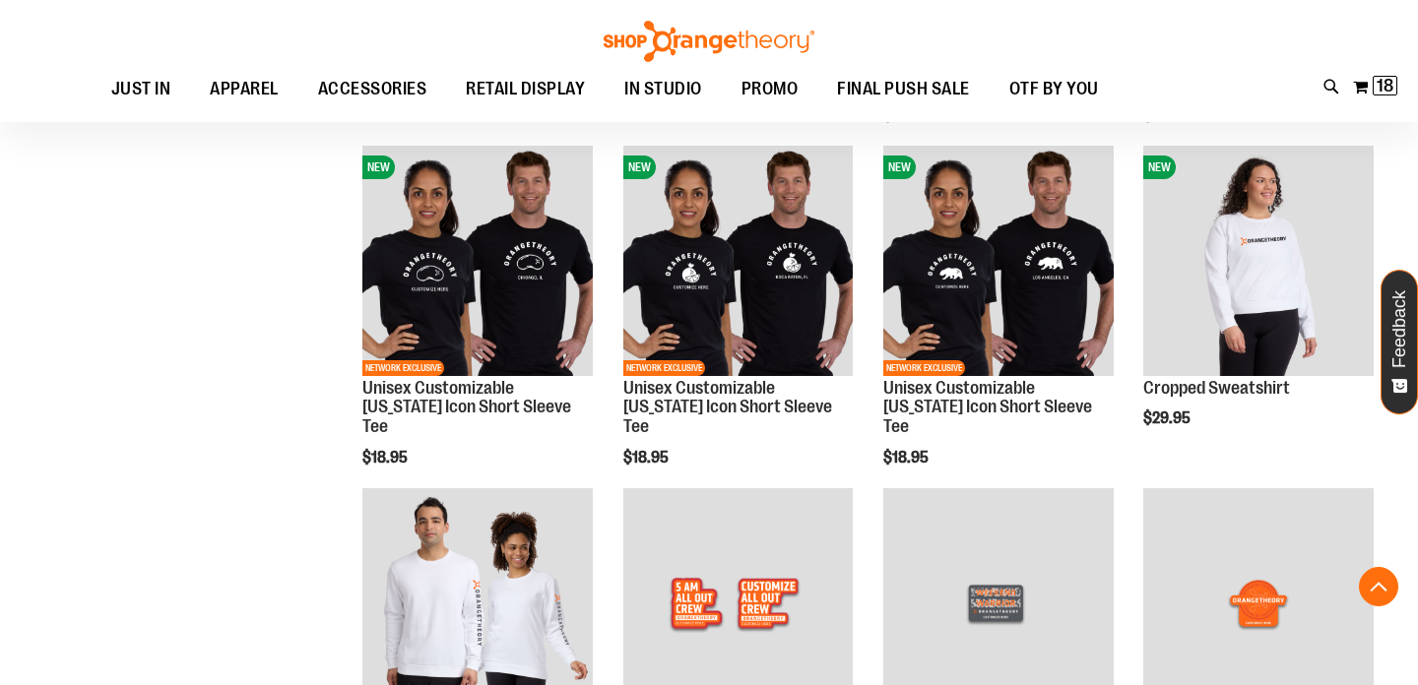
scroll to position [1074, 0]
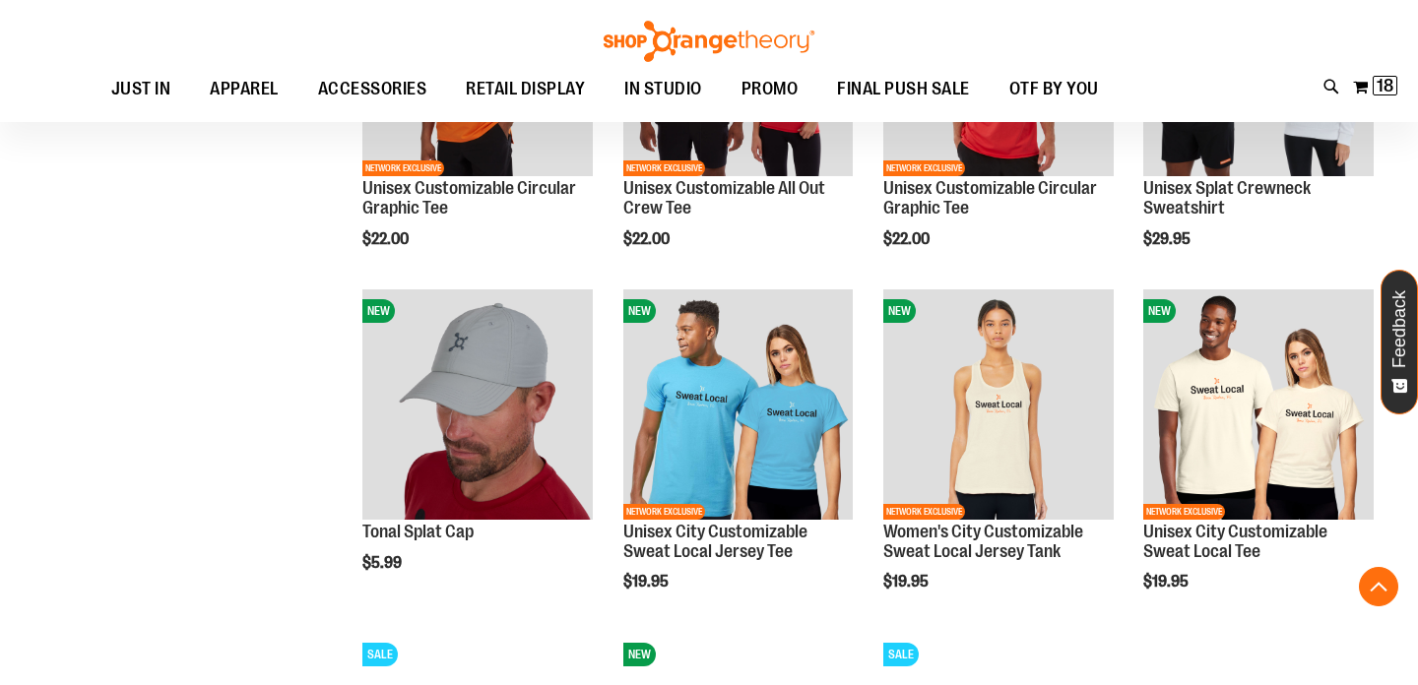
scroll to position [2346, 0]
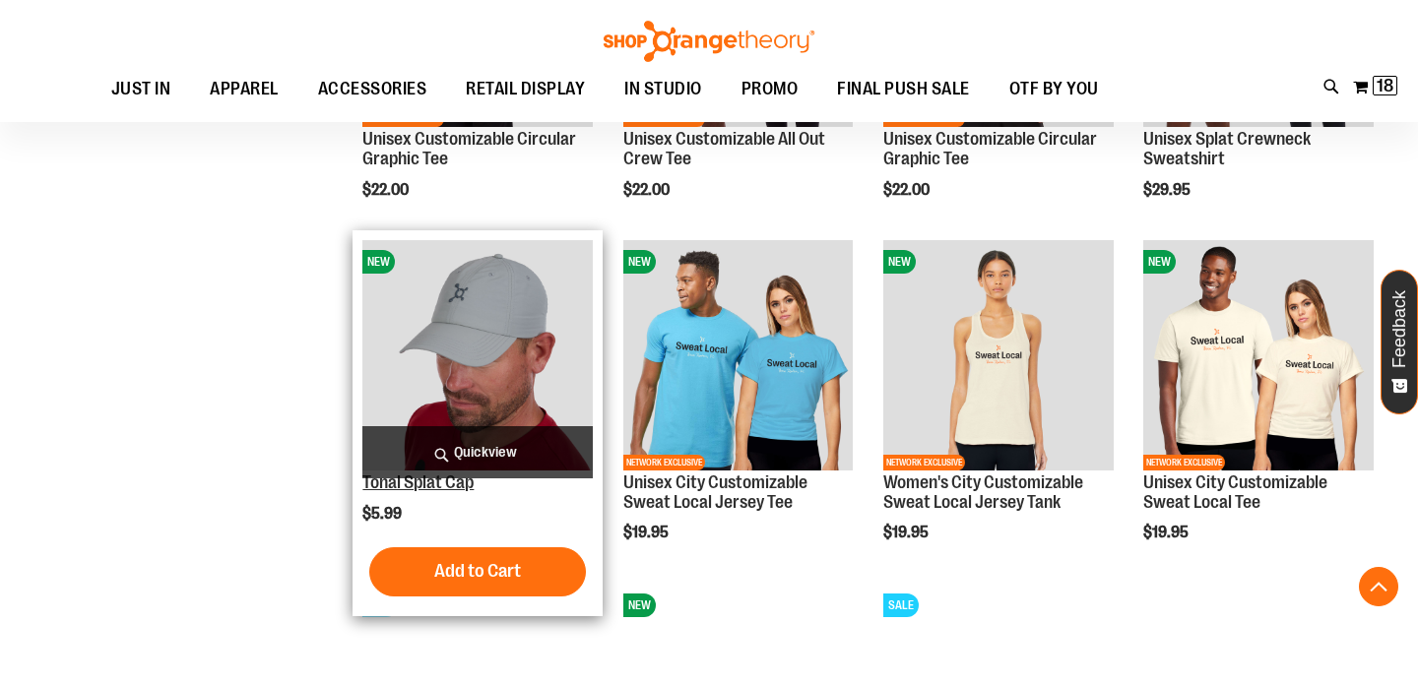
click at [416, 485] on link "Tonal Splat Cap" at bounding box center [417, 483] width 111 height 20
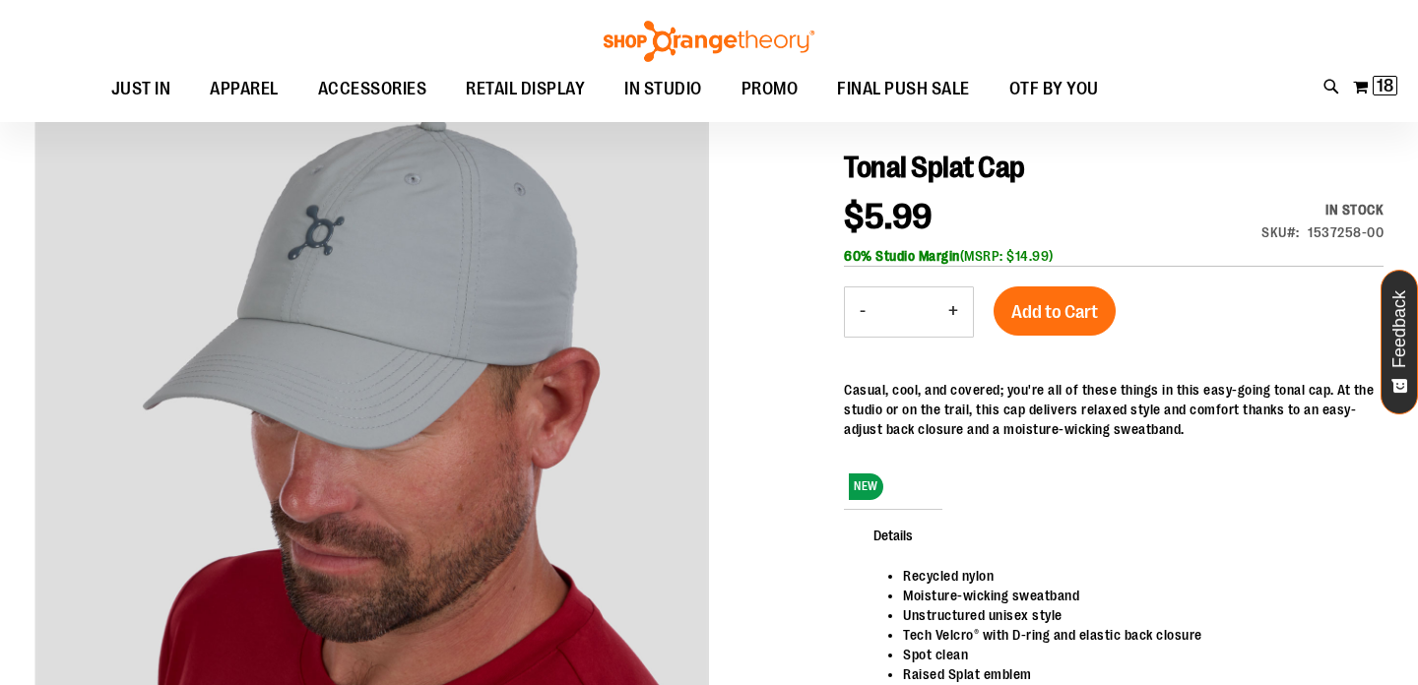
scroll to position [213, 0]
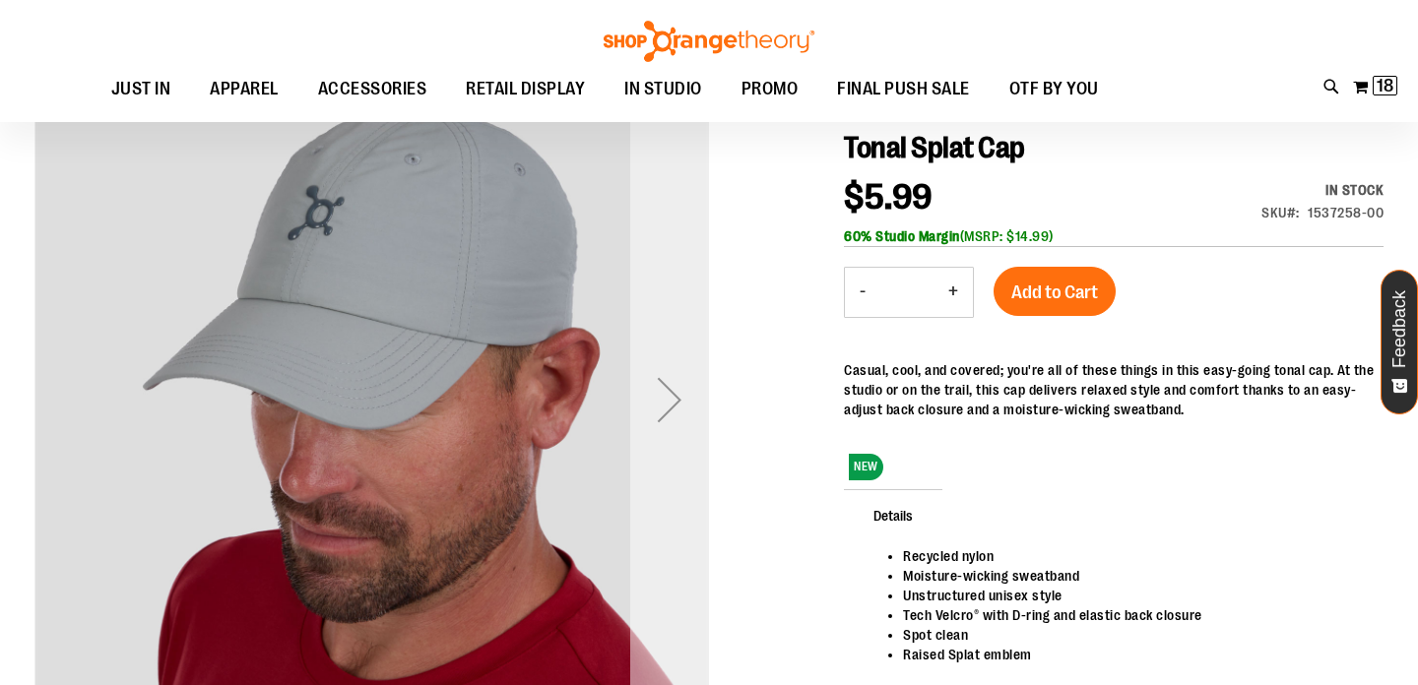
click at [685, 417] on div "Next" at bounding box center [669, 399] width 79 height 79
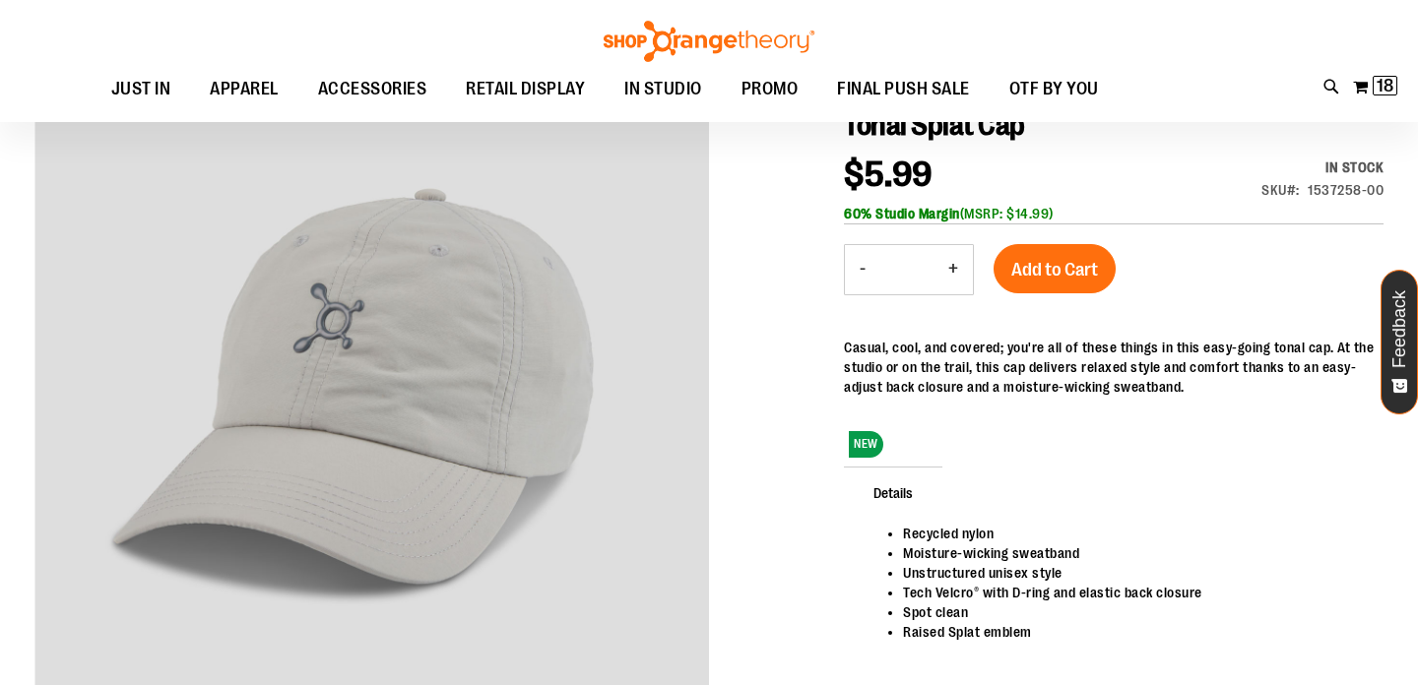
scroll to position [232, 0]
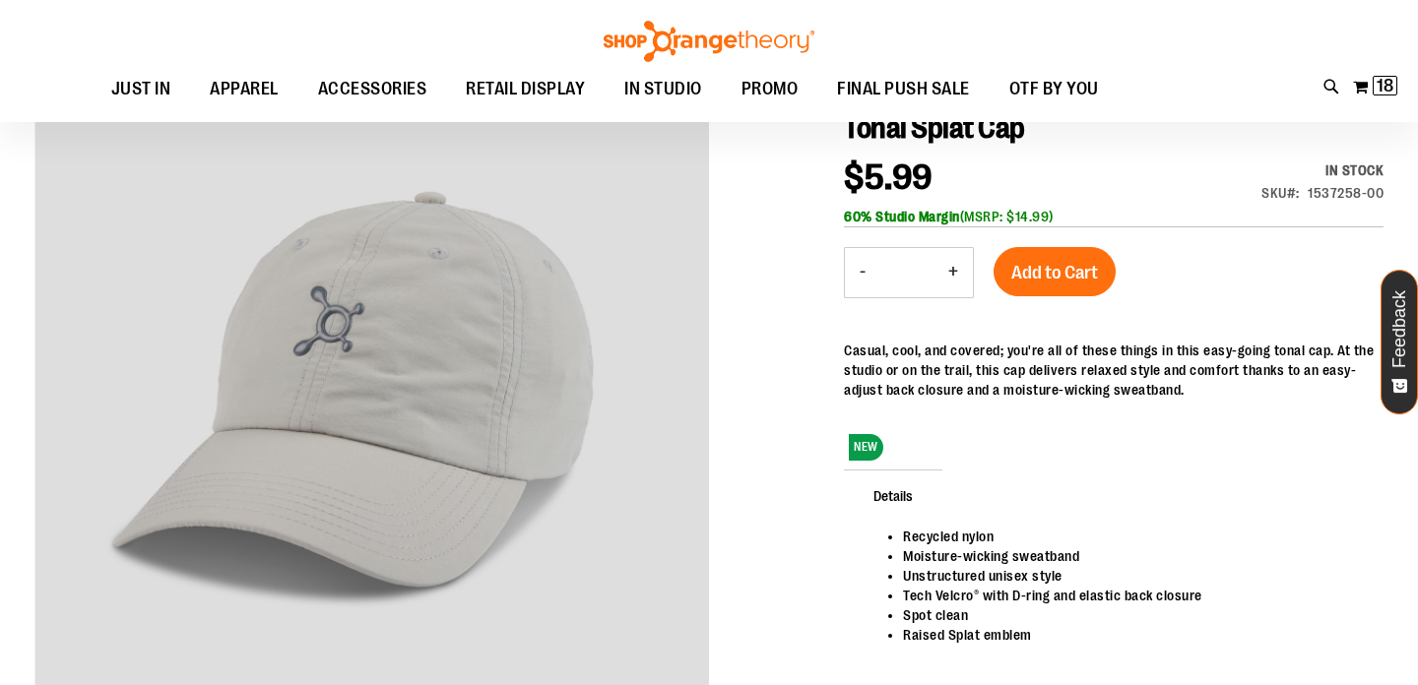
click at [949, 266] on button "+" at bounding box center [953, 272] width 39 height 49
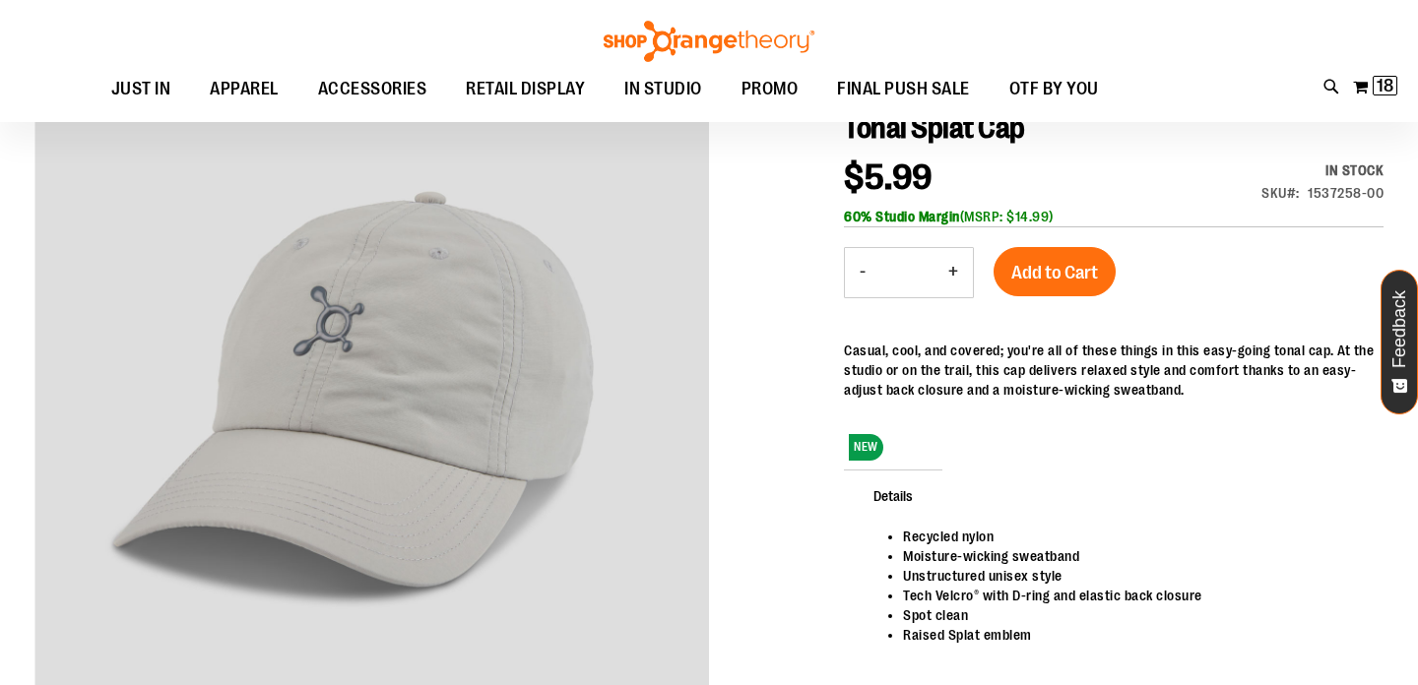
type input "*"
click at [1028, 275] on span "Add to Cart" at bounding box center [1054, 273] width 87 height 22
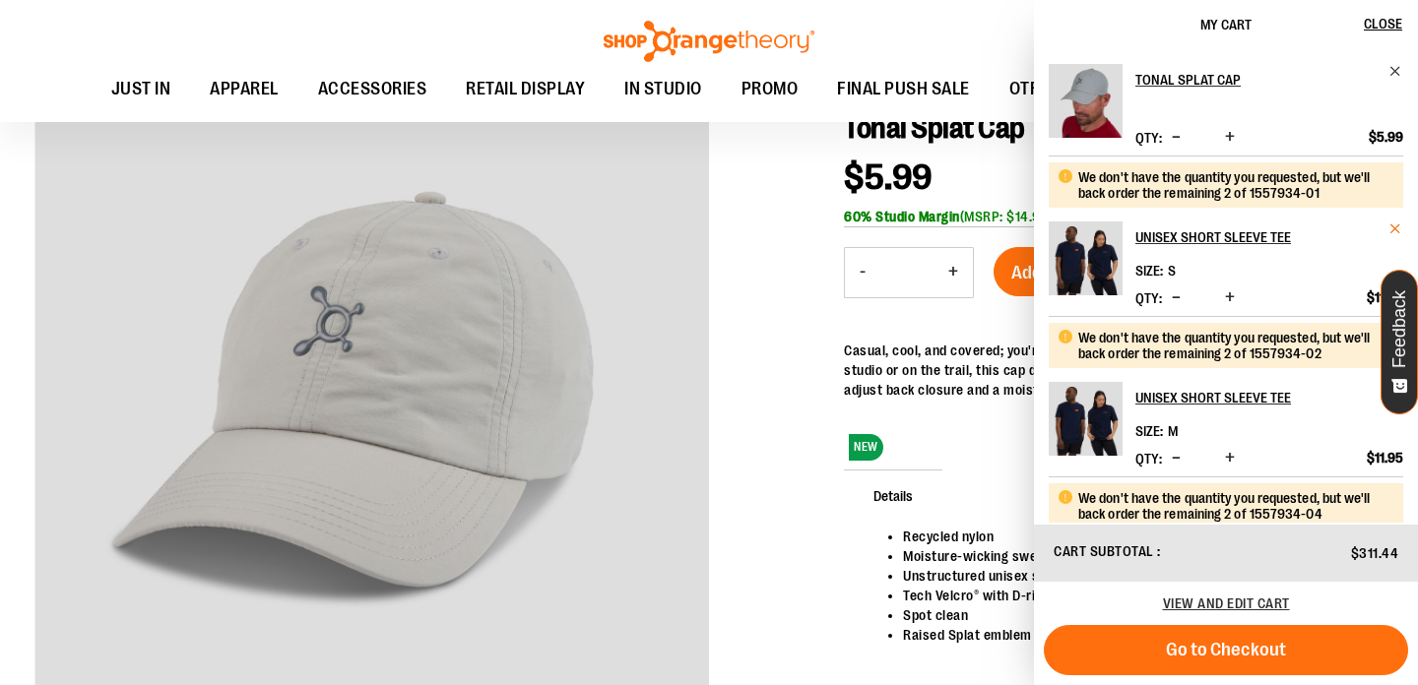
click at [1390, 226] on span "Remove item" at bounding box center [1395, 229] width 15 height 15
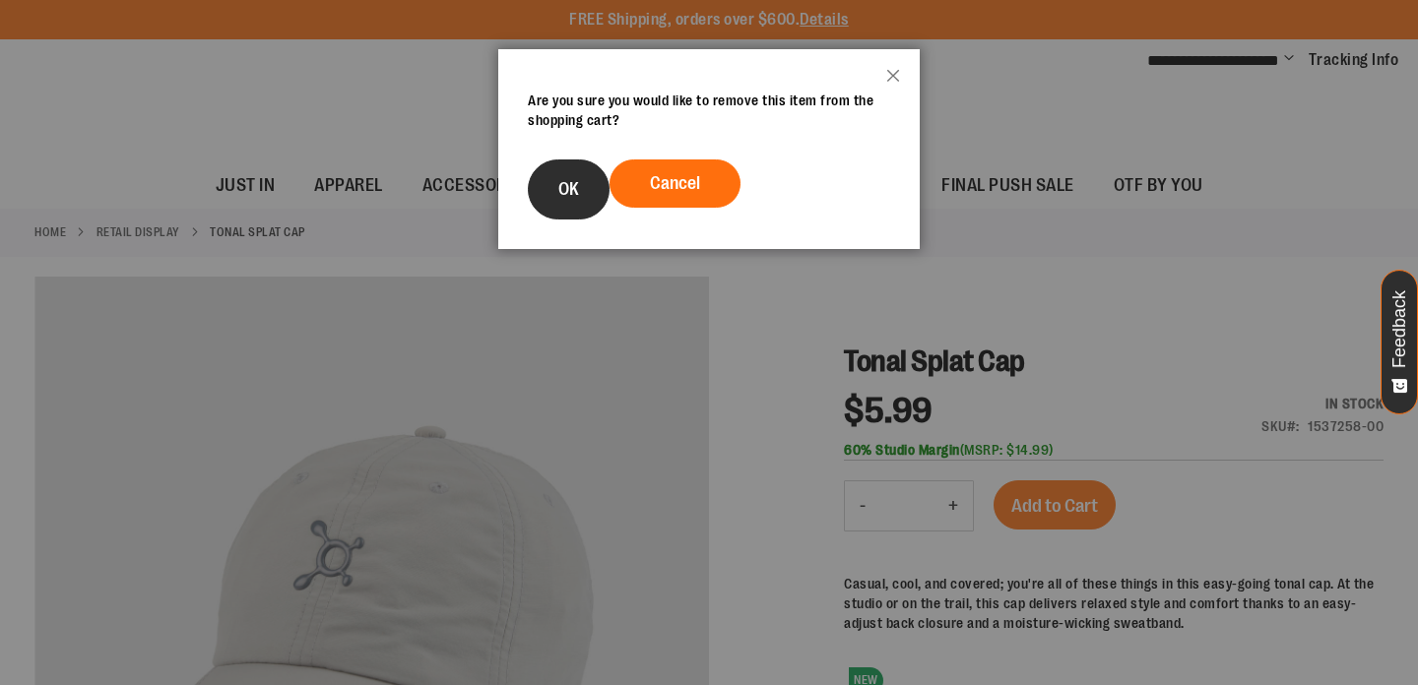
click at [553, 160] on button "OK" at bounding box center [569, 190] width 82 height 60
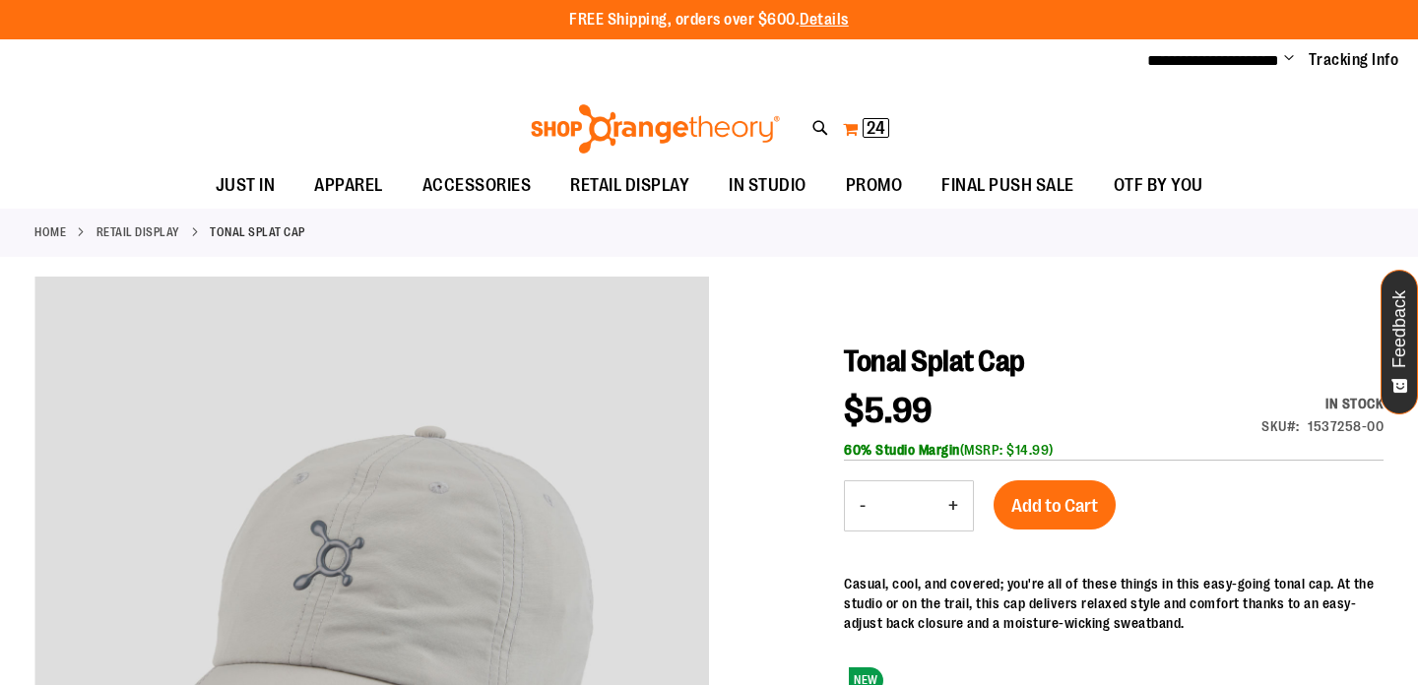
click at [879, 126] on span "24" at bounding box center [876, 128] width 19 height 20
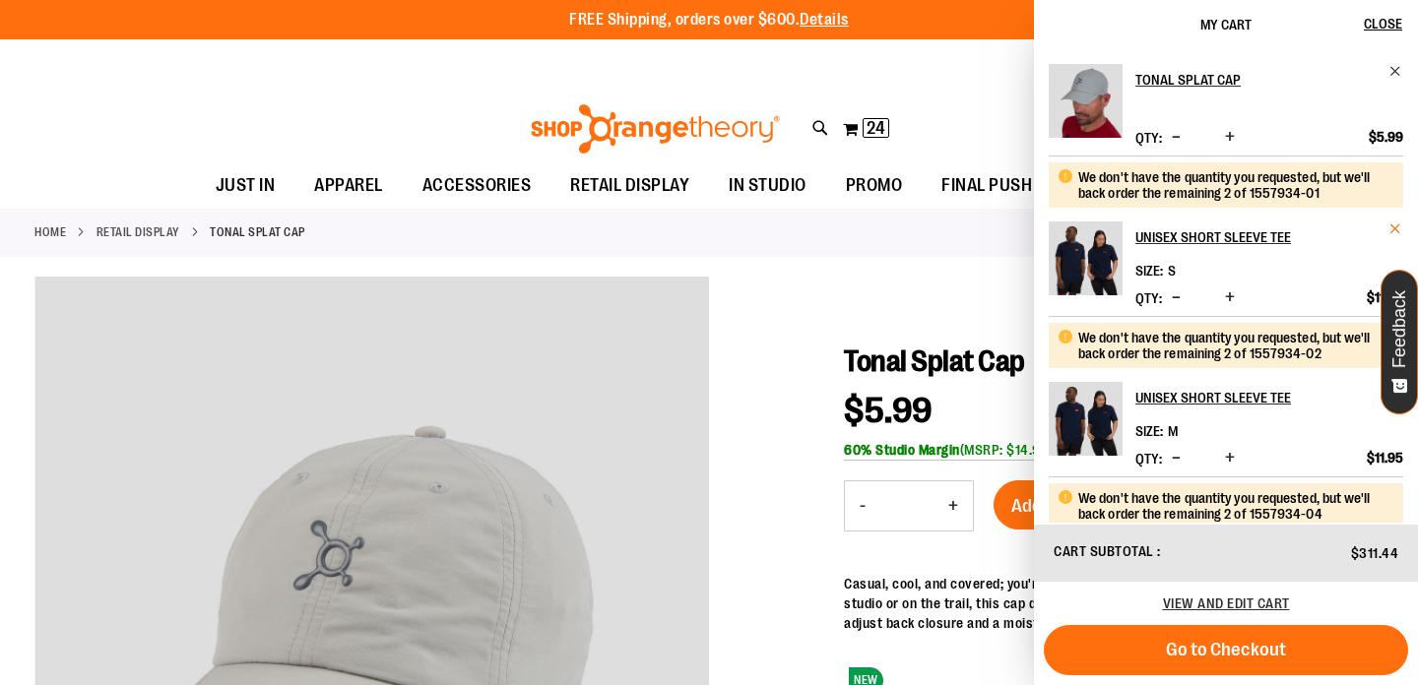
click at [1392, 227] on span "Remove item" at bounding box center [1395, 229] width 15 height 15
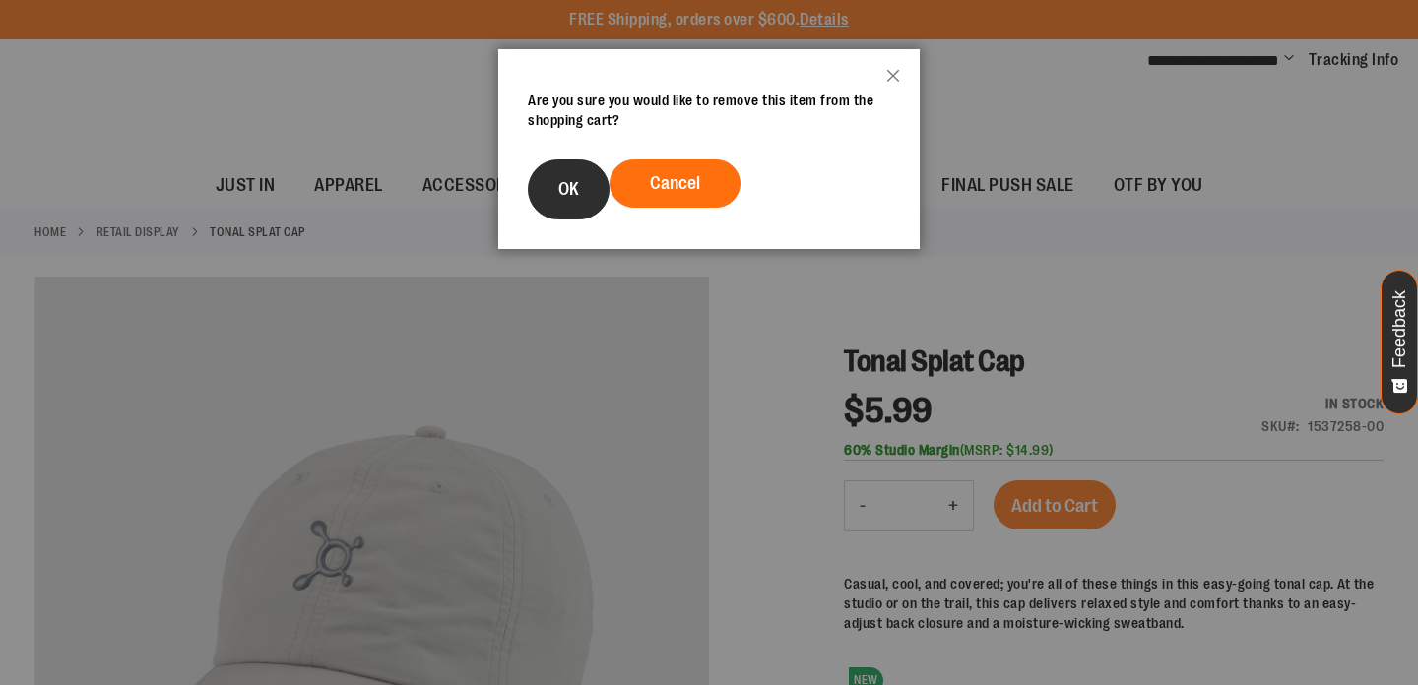
click at [562, 200] on button "OK" at bounding box center [569, 190] width 82 height 60
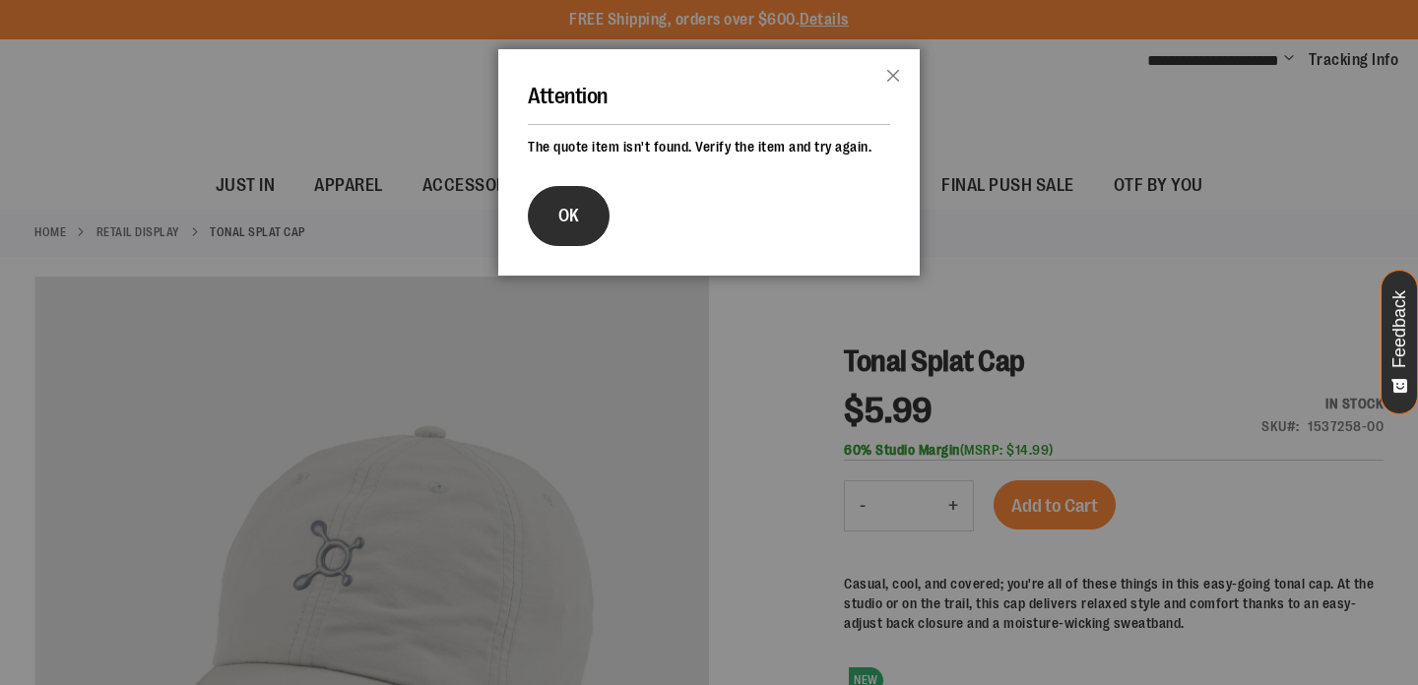
click at [581, 199] on button "OK" at bounding box center [569, 216] width 82 height 60
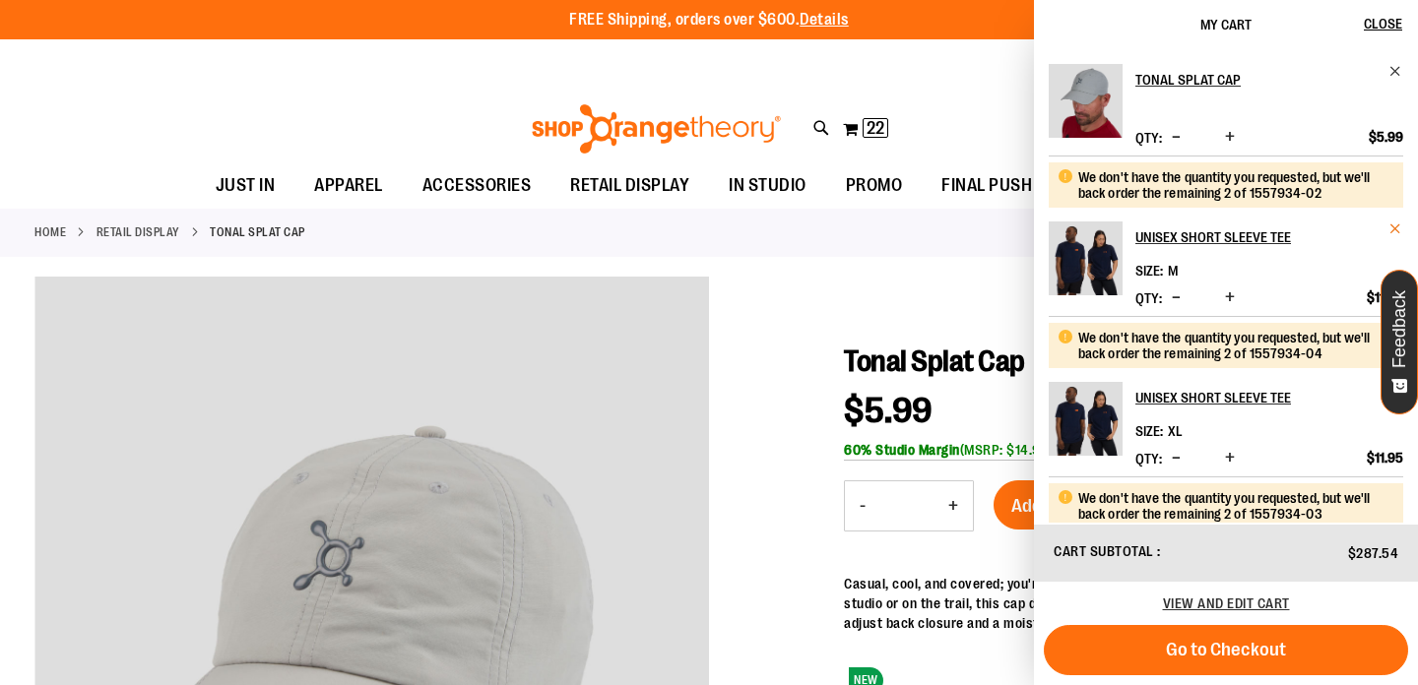
click at [1394, 228] on span "Remove item" at bounding box center [1395, 229] width 15 height 15
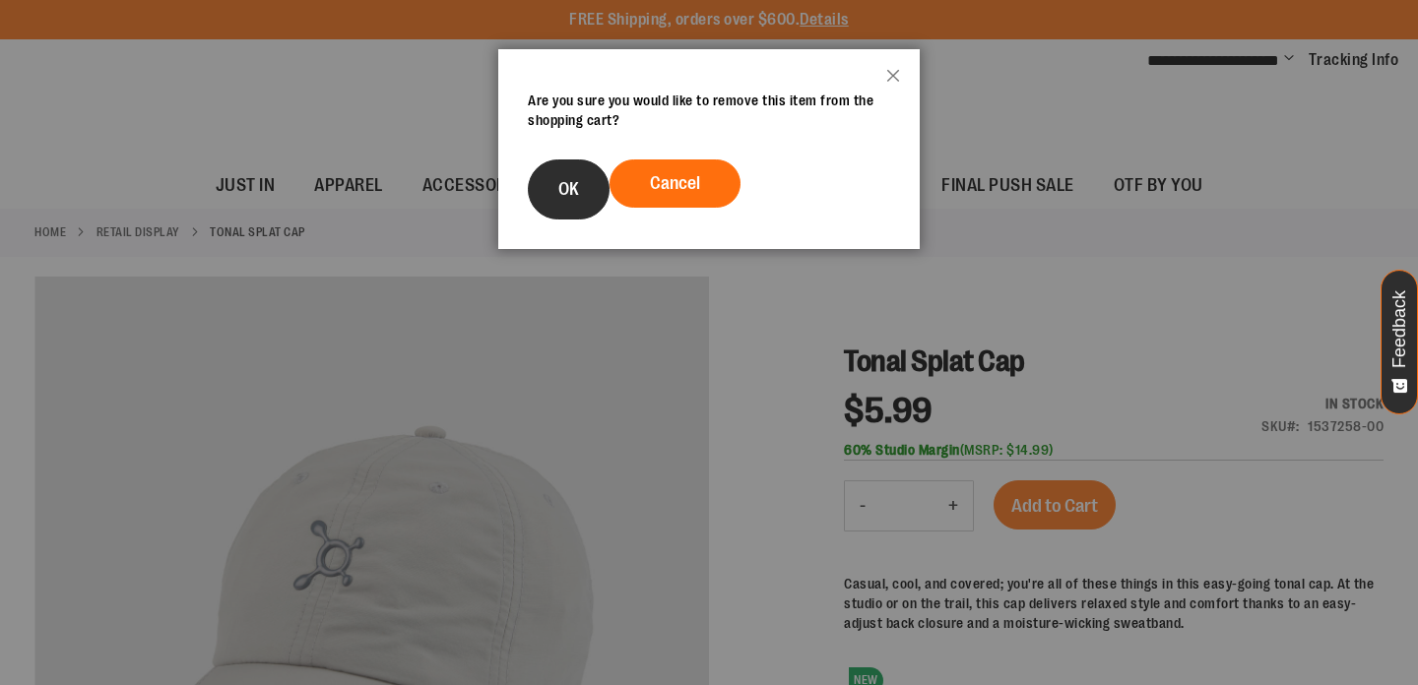
click at [560, 193] on span "OK" at bounding box center [568, 189] width 21 height 20
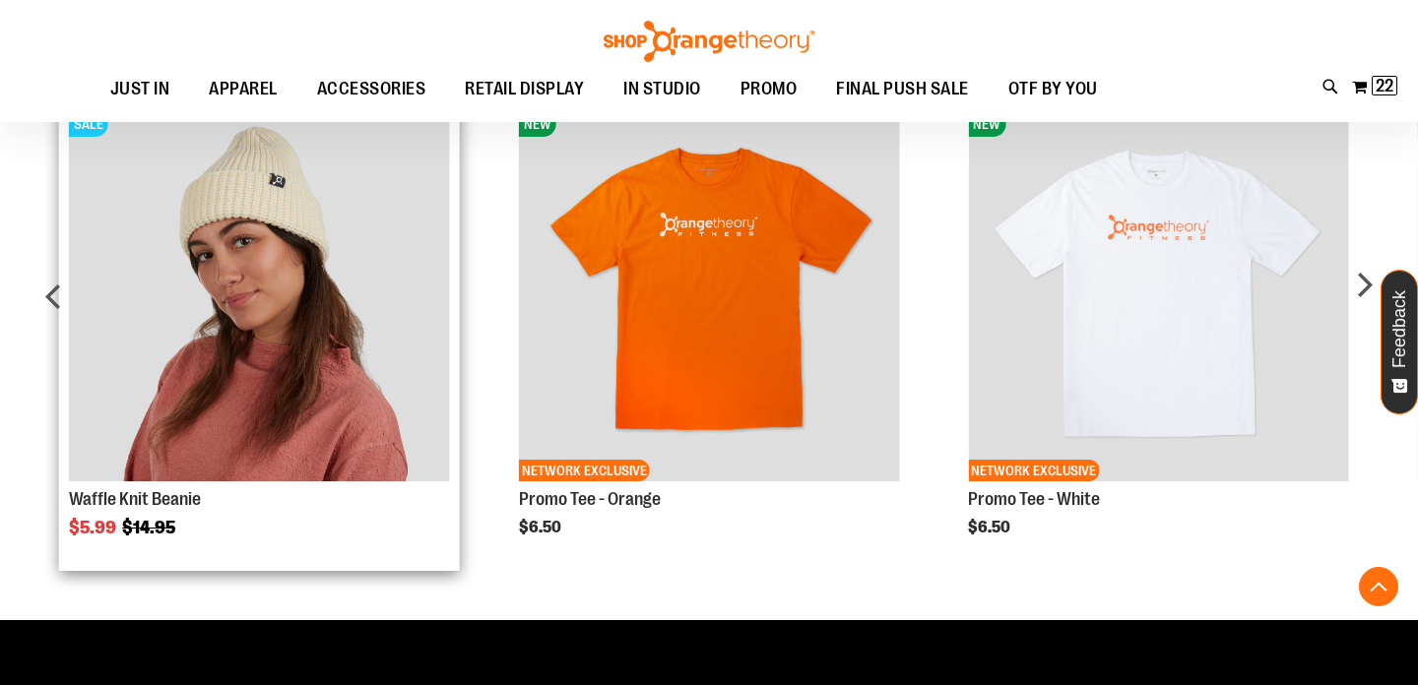
scroll to position [1046, 0]
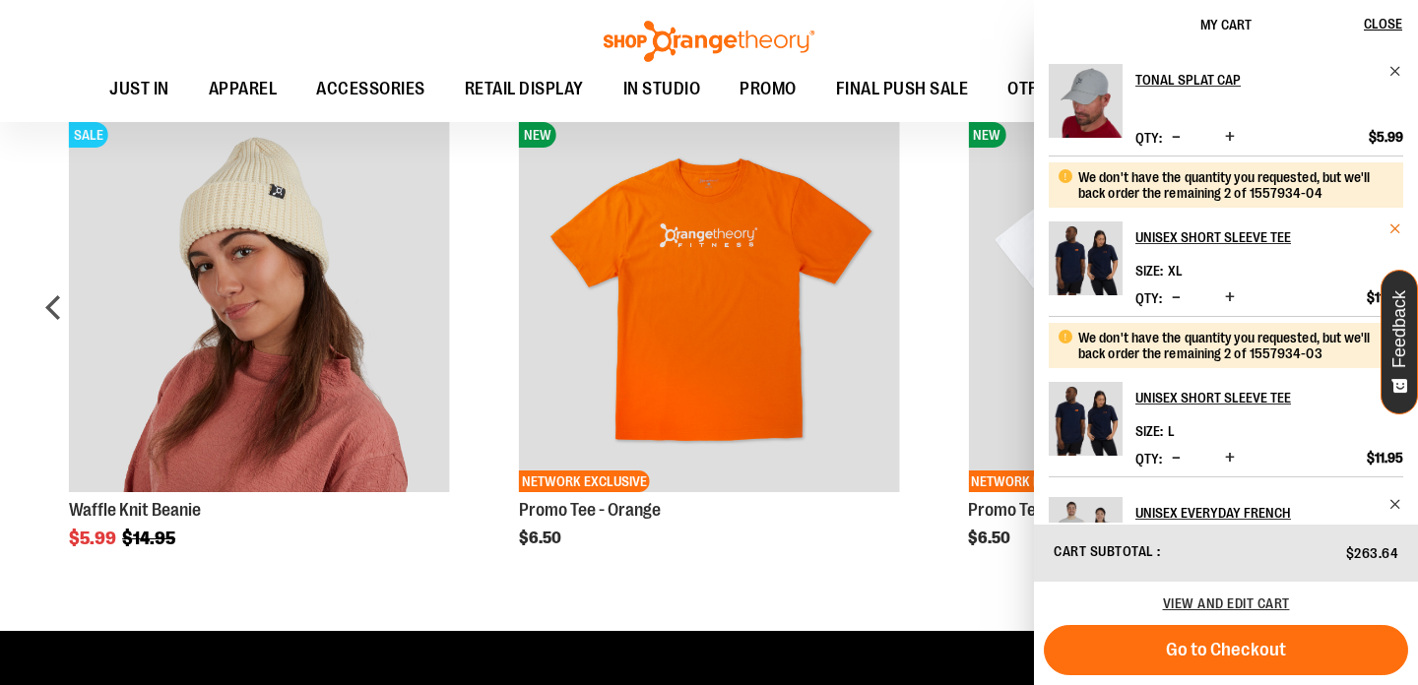
click at [1391, 222] on span "Remove item" at bounding box center [1395, 229] width 15 height 15
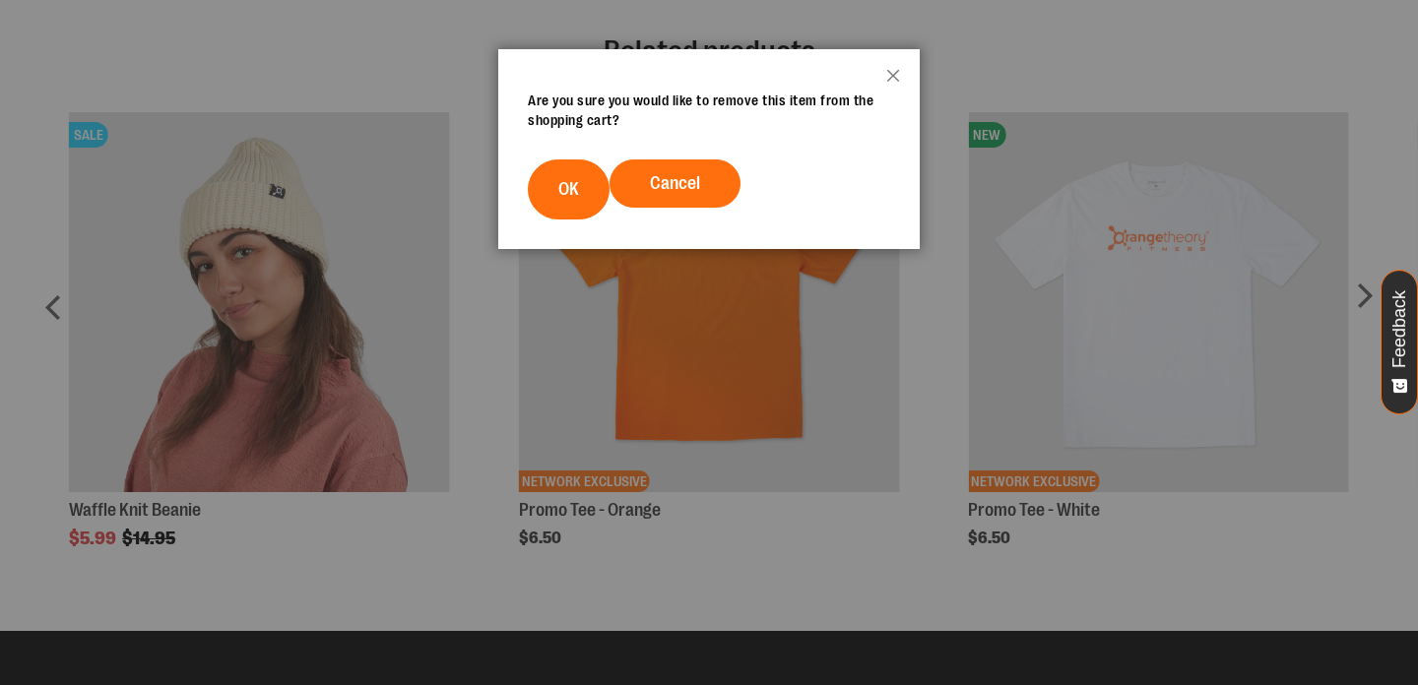
scroll to position [0, 0]
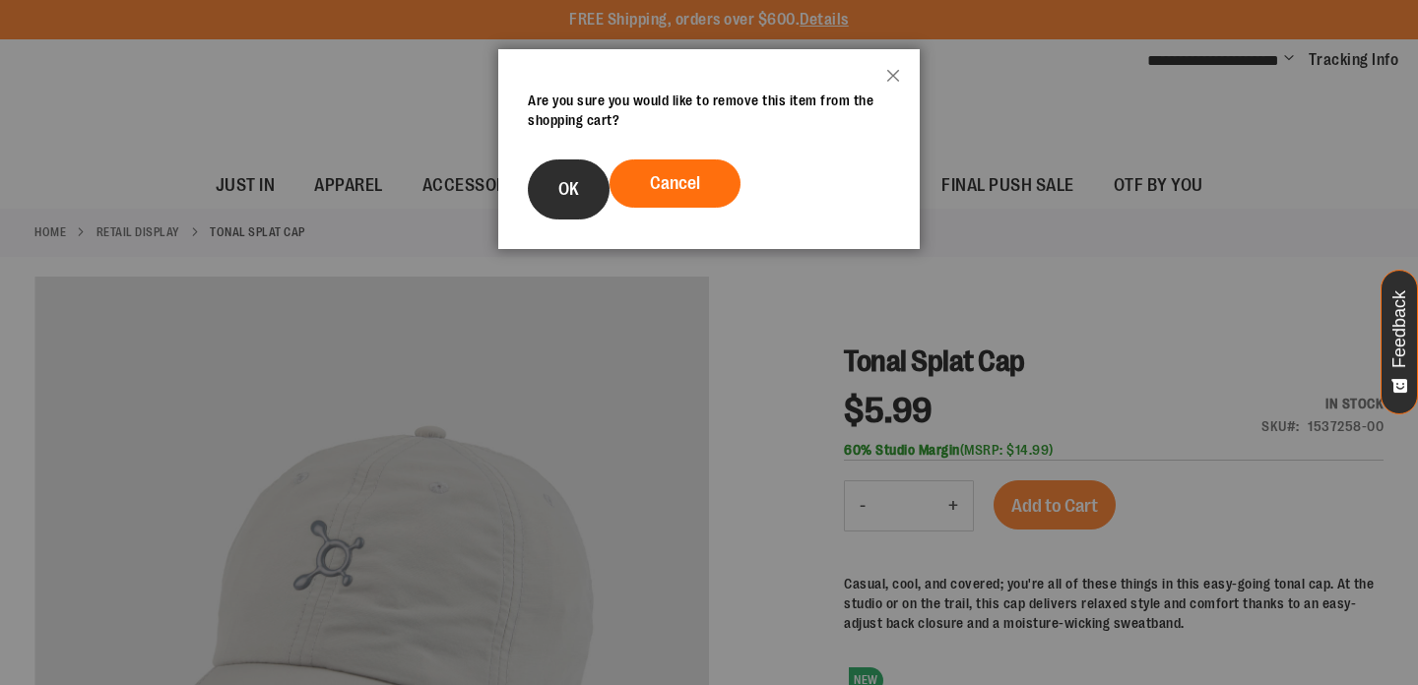
click at [570, 186] on span "OK" at bounding box center [568, 189] width 21 height 20
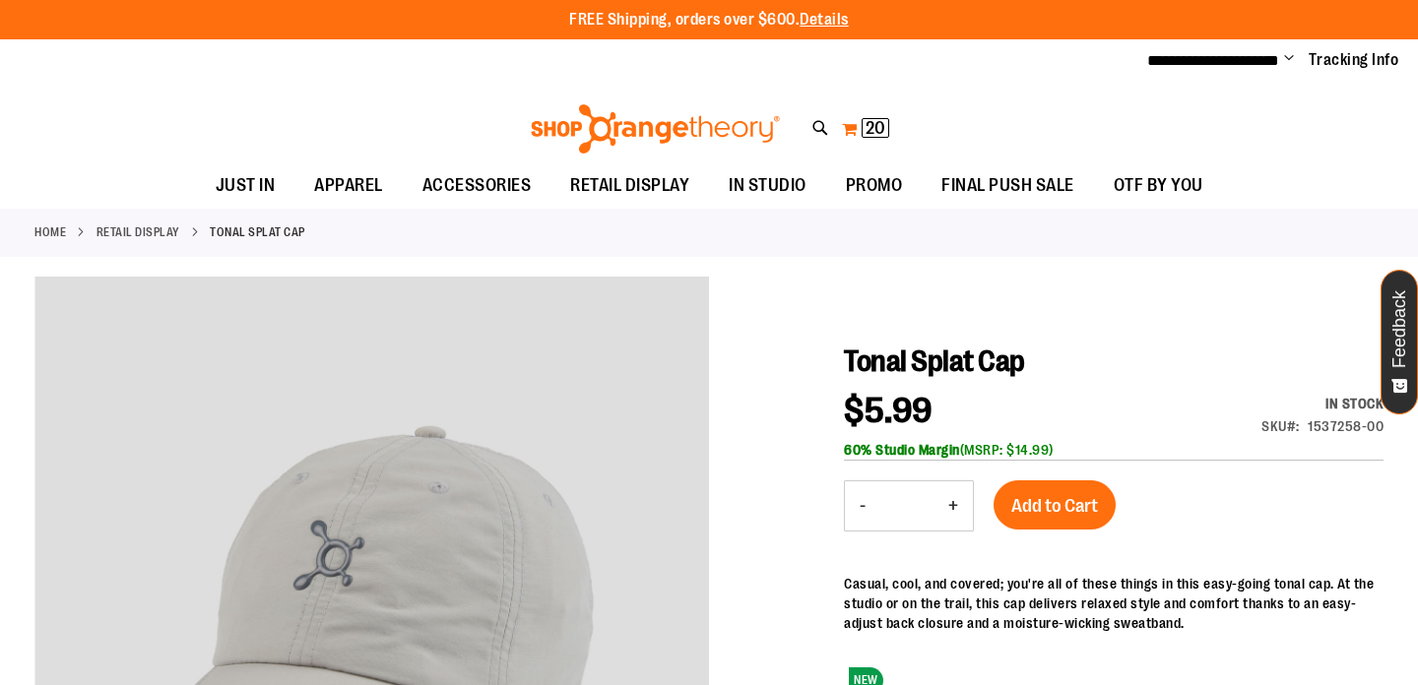
click at [881, 127] on span "20" at bounding box center [876, 128] width 20 height 20
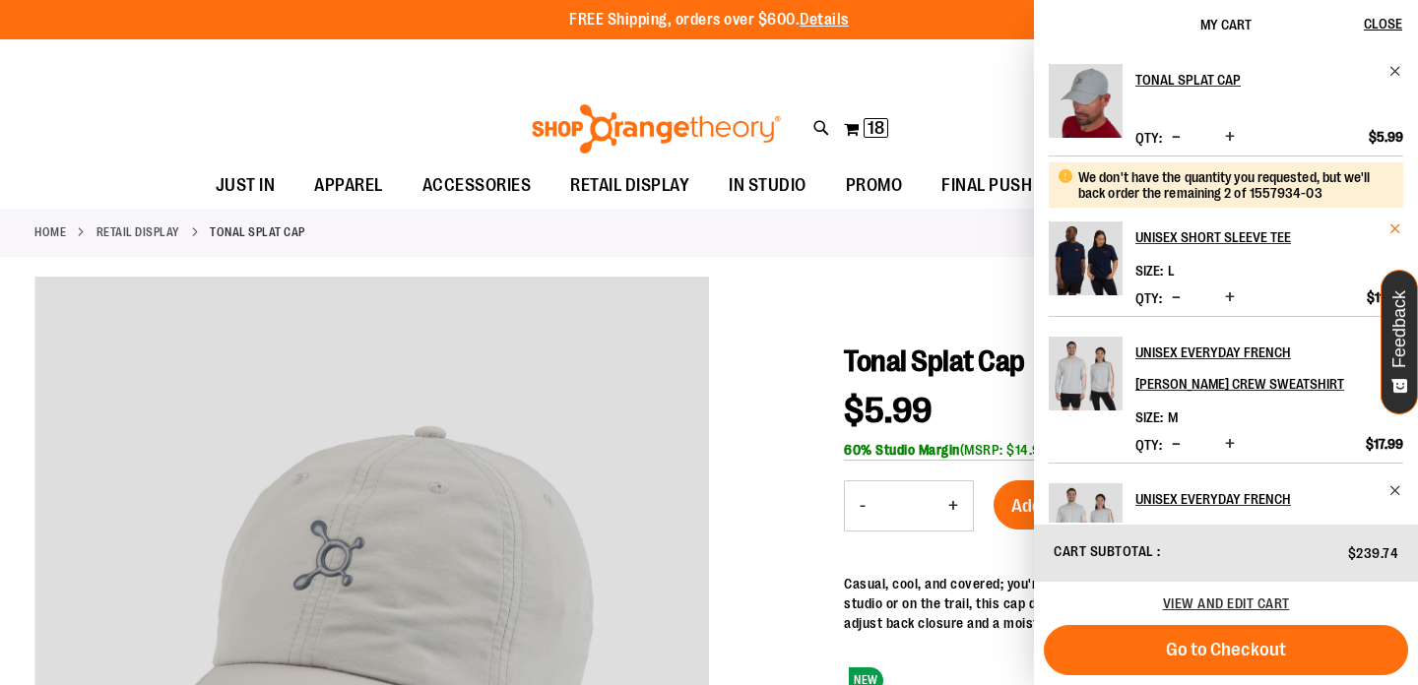
click at [1389, 223] on span "Remove item" at bounding box center [1395, 229] width 15 height 15
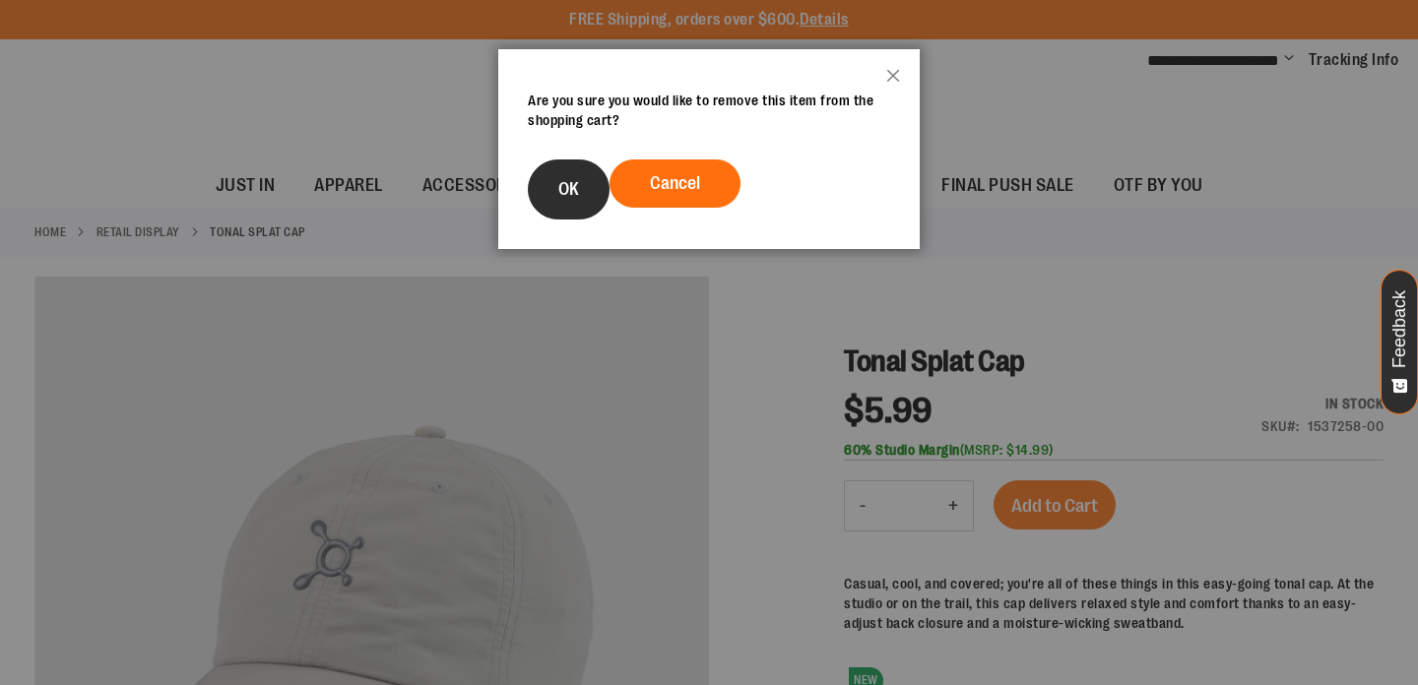
click at [537, 192] on button "OK" at bounding box center [569, 190] width 82 height 60
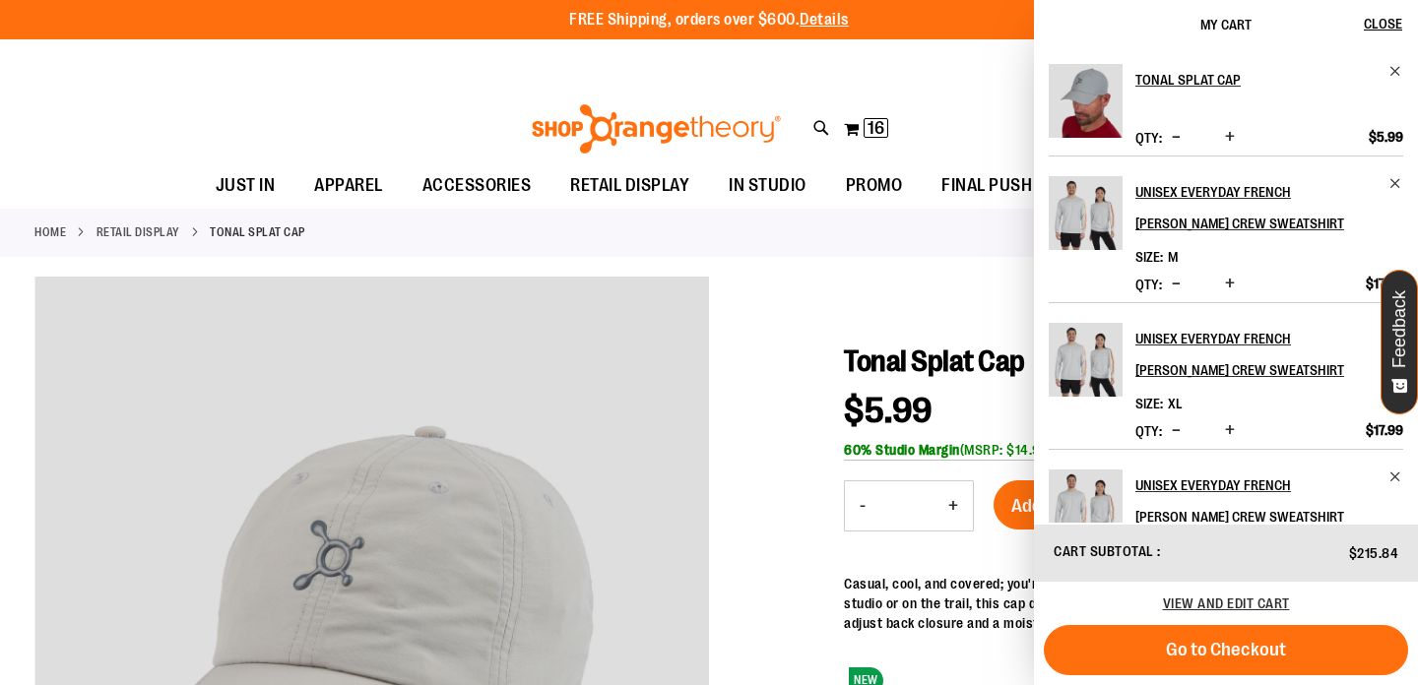
click at [948, 133] on div "Toggle Nav Search Popular Suggestions Advanced Search" at bounding box center [709, 124] width 1418 height 80
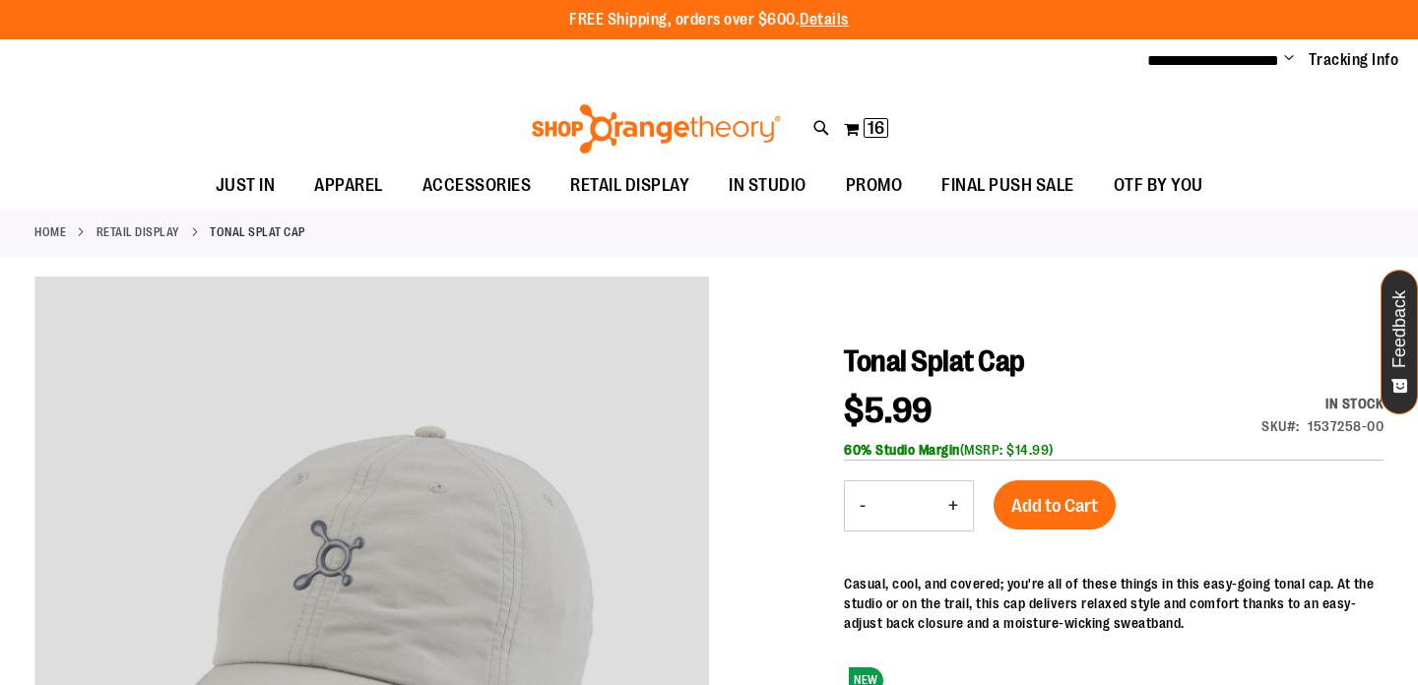
scroll to position [231, 0]
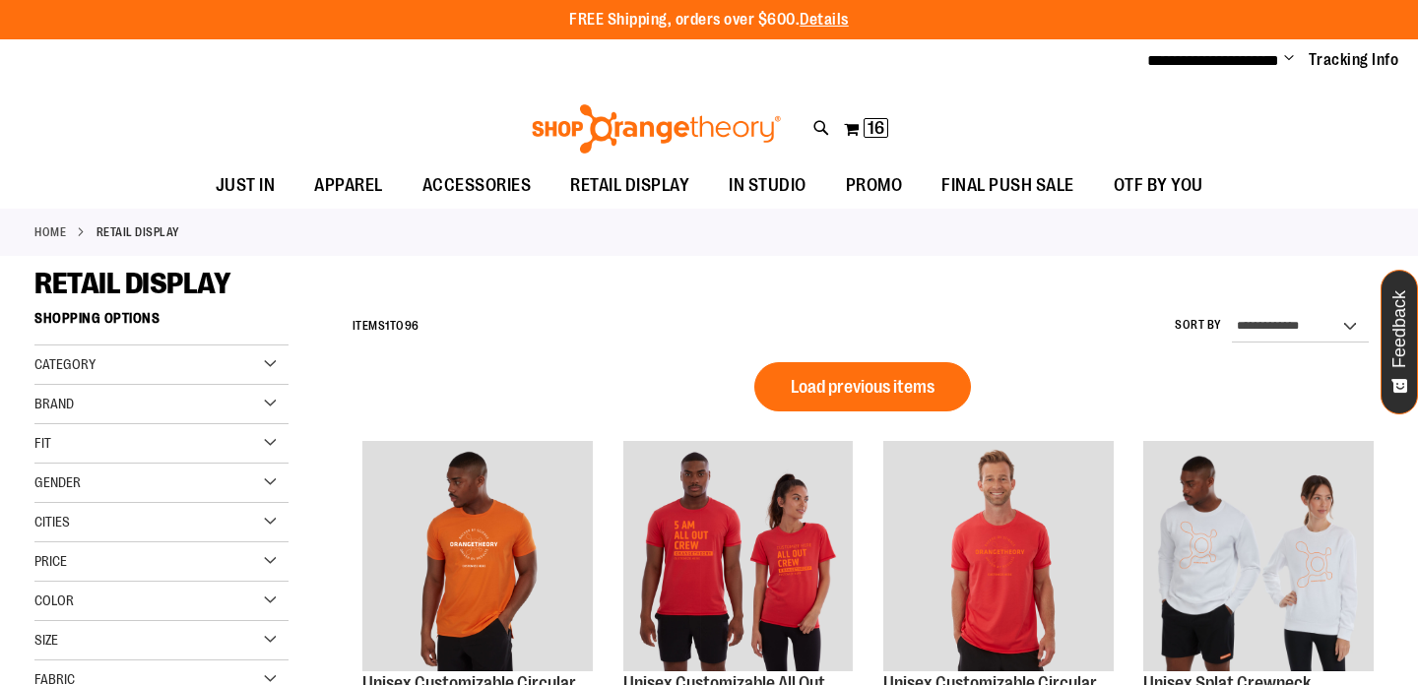
scroll to position [1348, 0]
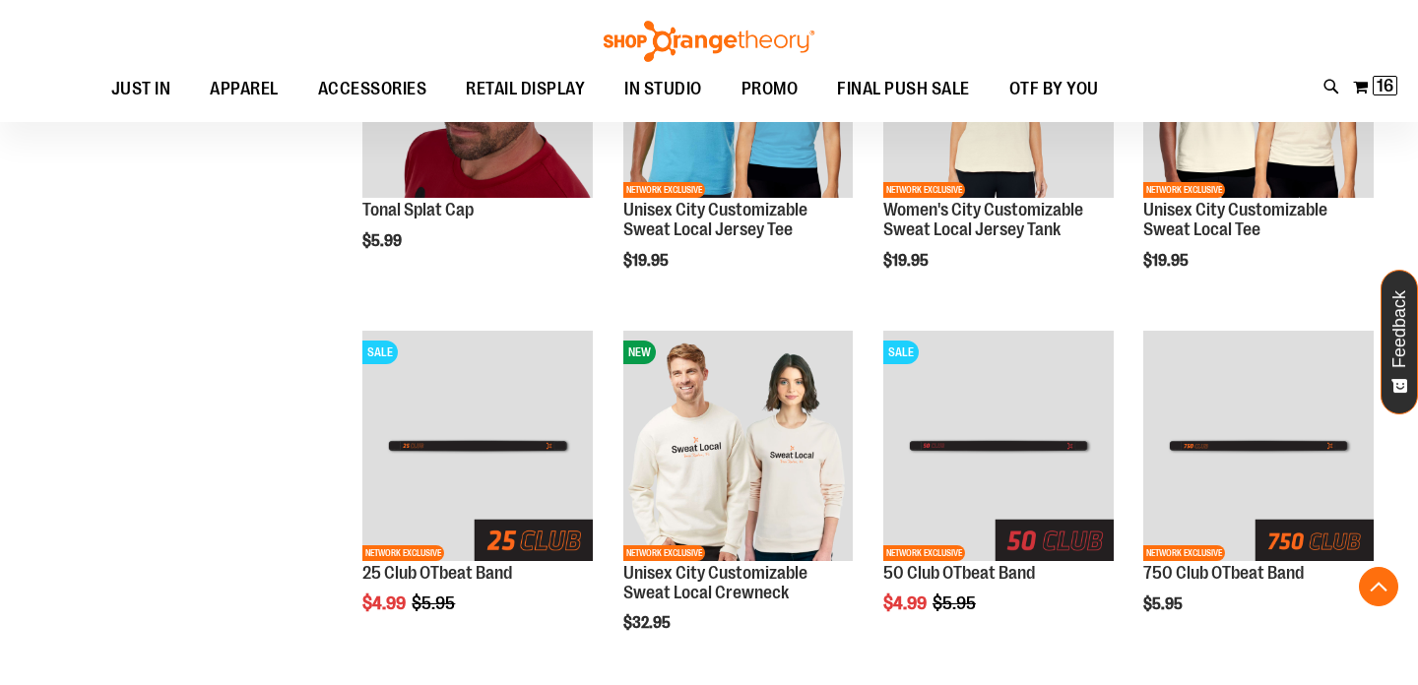
scroll to position [837, 0]
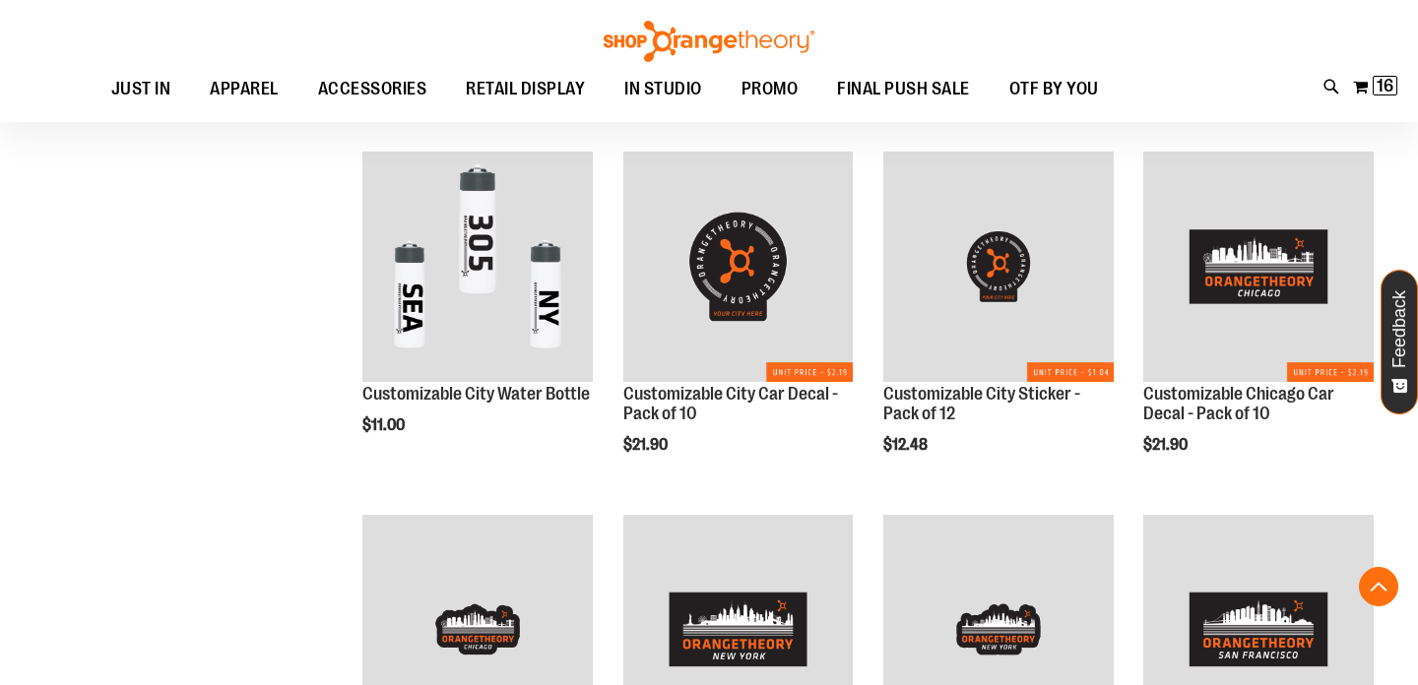
scroll to position [2465, 0]
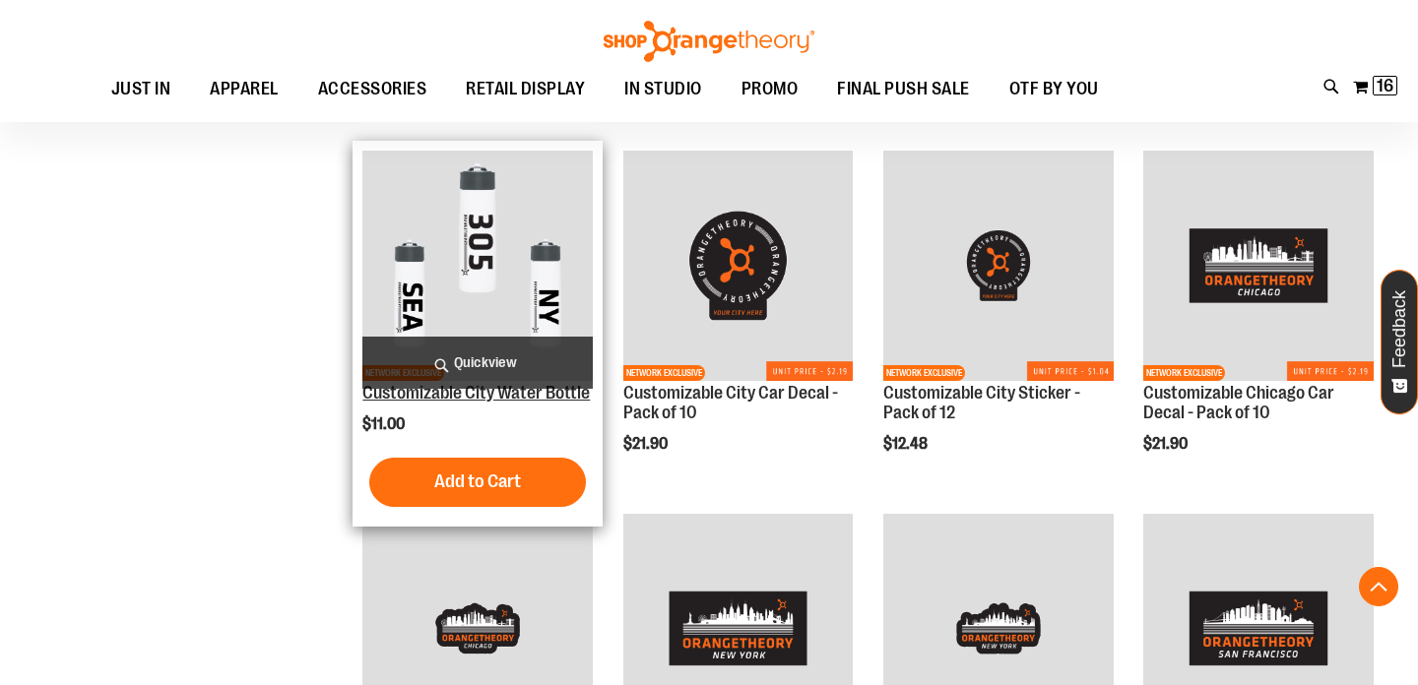
click at [426, 394] on link "Customizable City Water Bottle" at bounding box center [475, 393] width 227 height 20
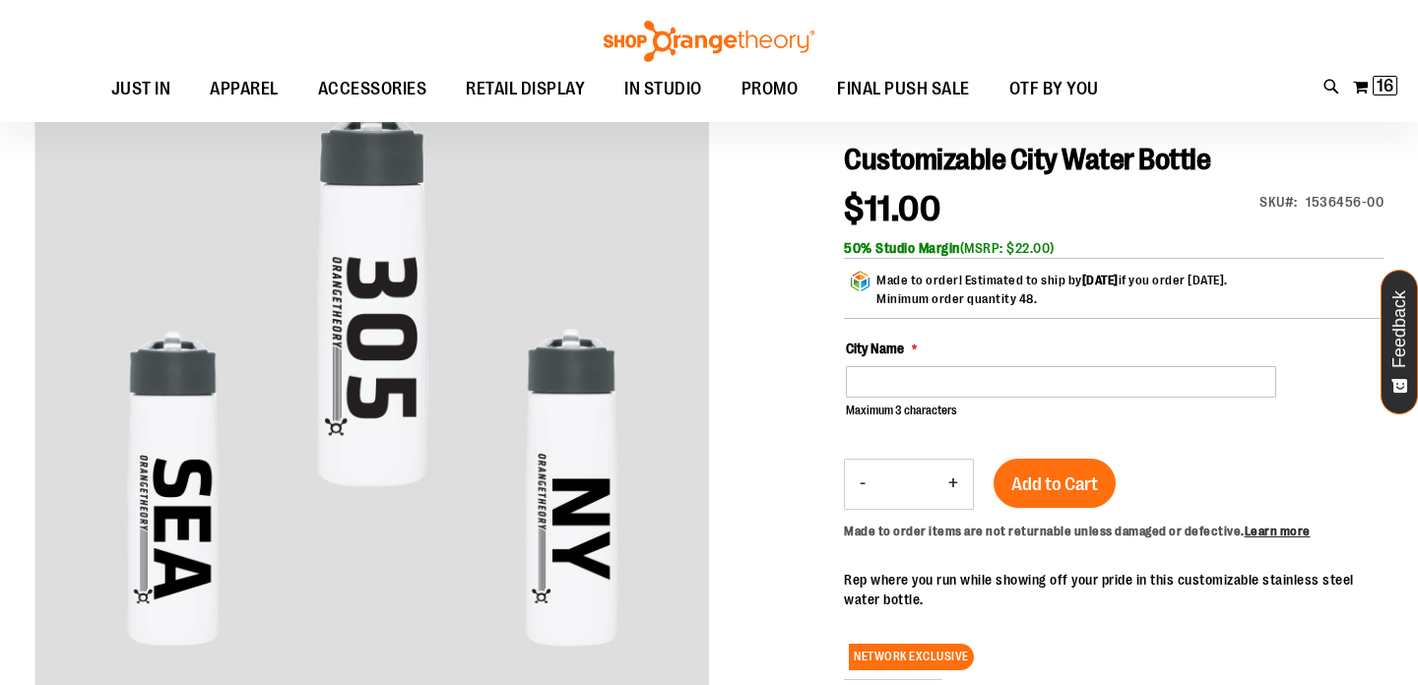
scroll to position [205, 0]
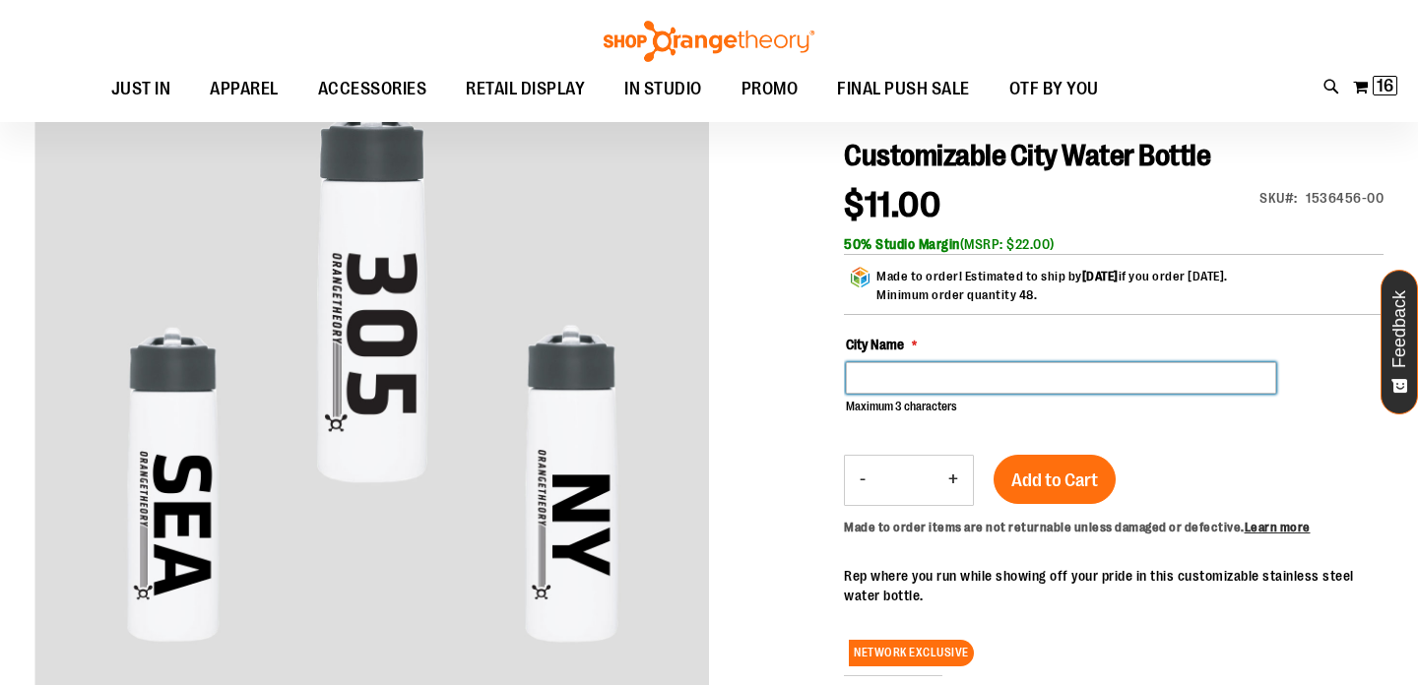
click at [890, 375] on input "City Name" at bounding box center [1061, 378] width 430 height 32
type input "***"
click at [807, 422] on div at bounding box center [708, 510] width 1349 height 880
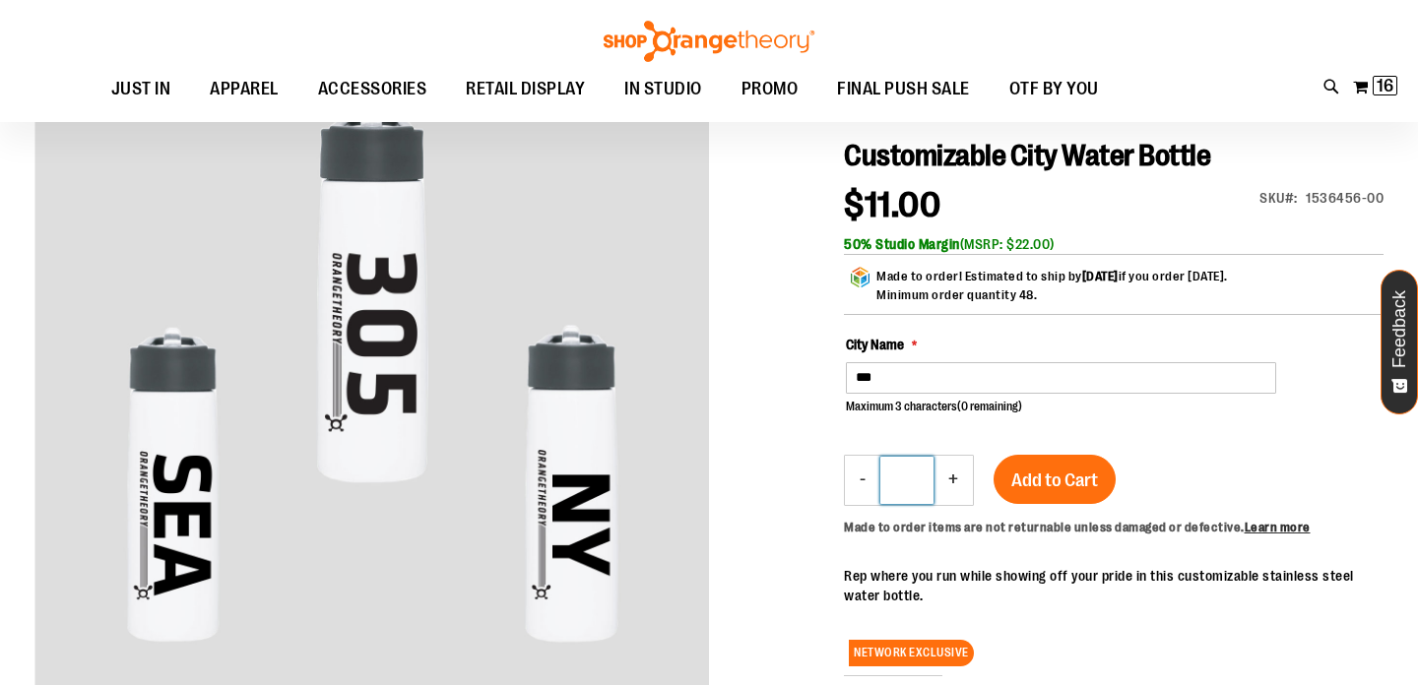
drag, startPoint x: 921, startPoint y: 483, endPoint x: 899, endPoint y: 484, distance: 21.7
click at [899, 484] on input "**" at bounding box center [906, 480] width 53 height 47
type input "**"
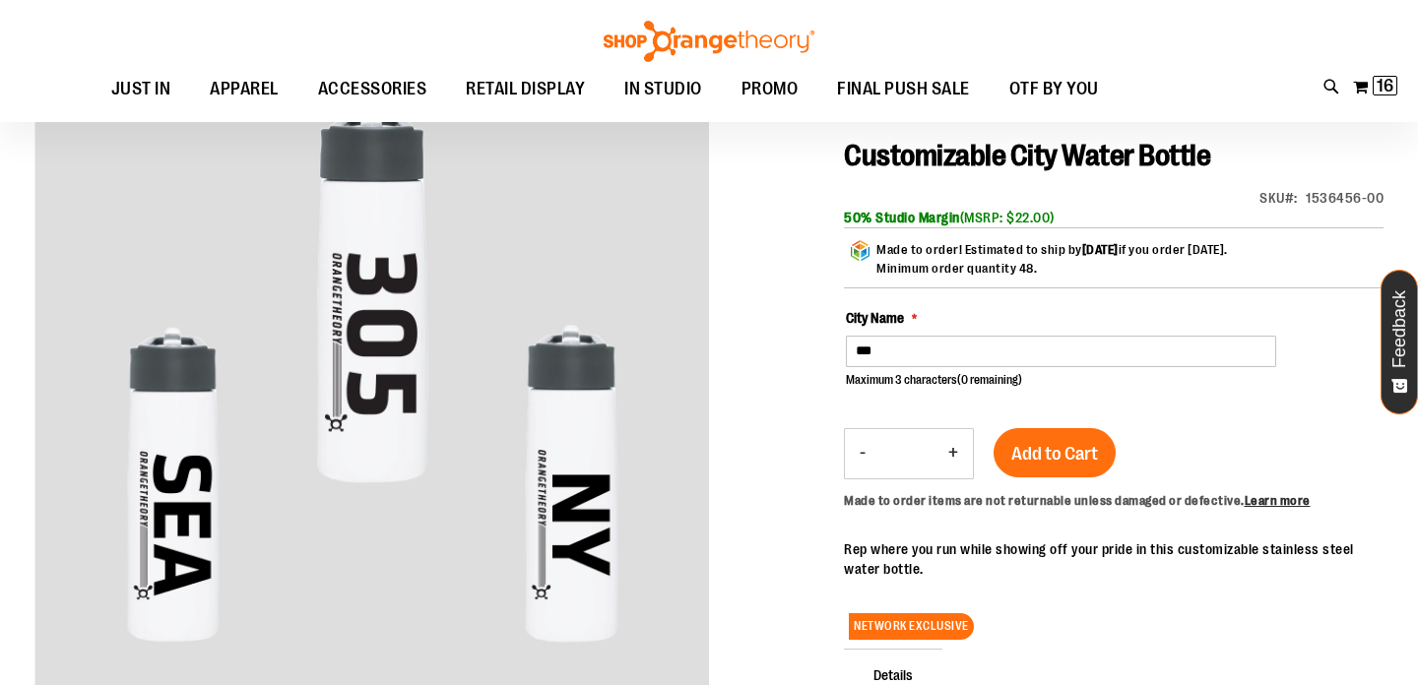
click at [811, 531] on div at bounding box center [708, 497] width 1349 height 854
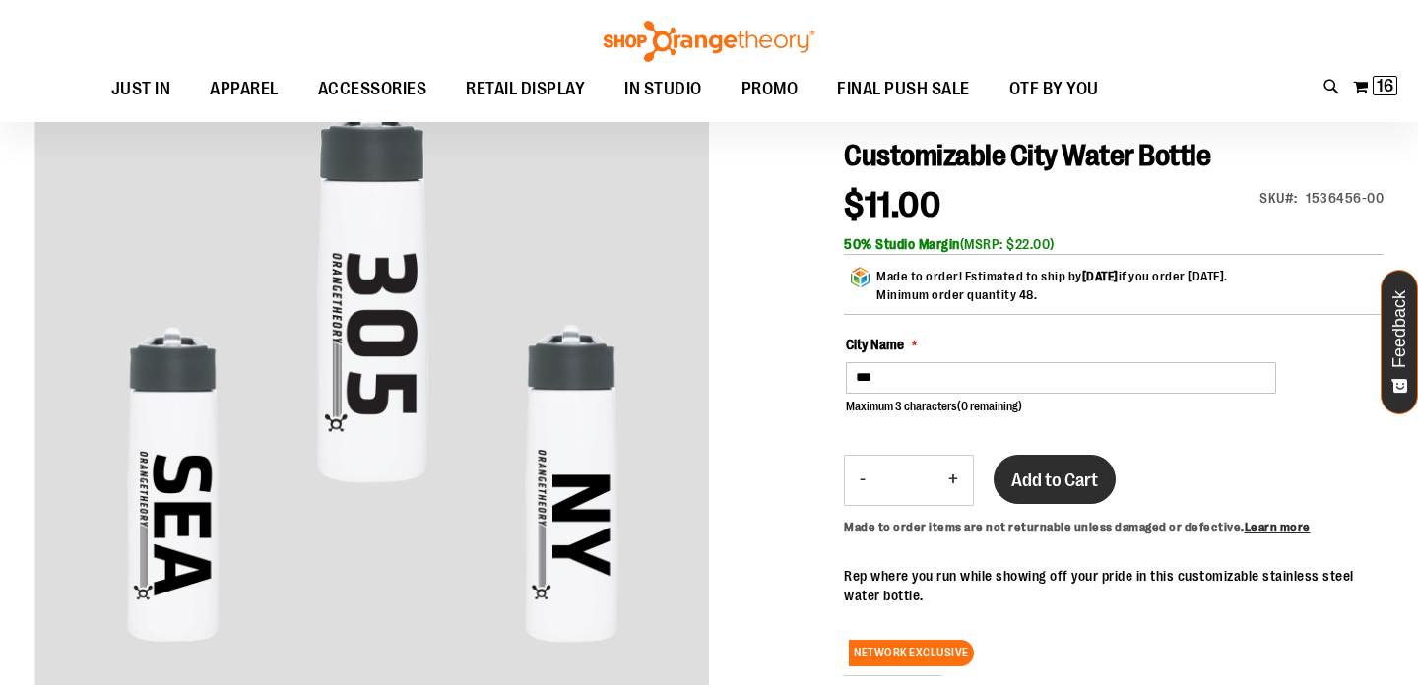
click at [1042, 476] on span "Add to Cart" at bounding box center [1054, 481] width 87 height 22
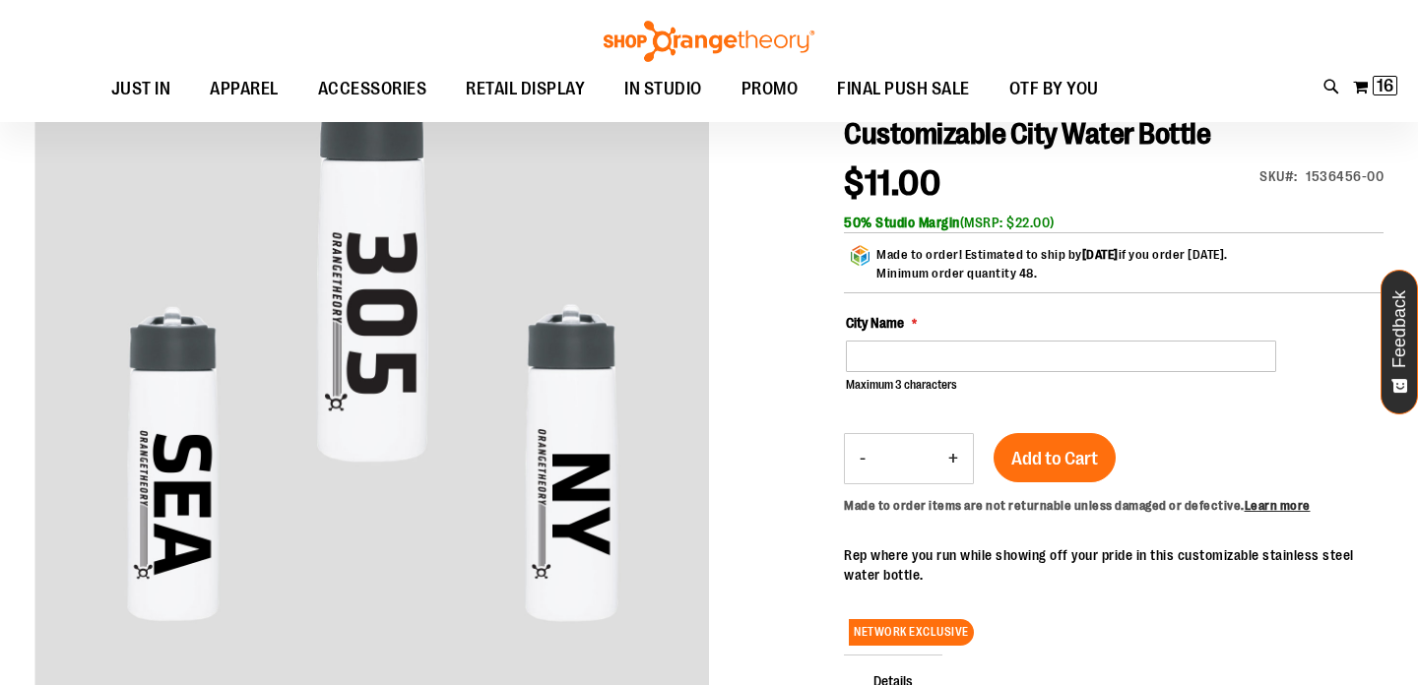
scroll to position [70, 0]
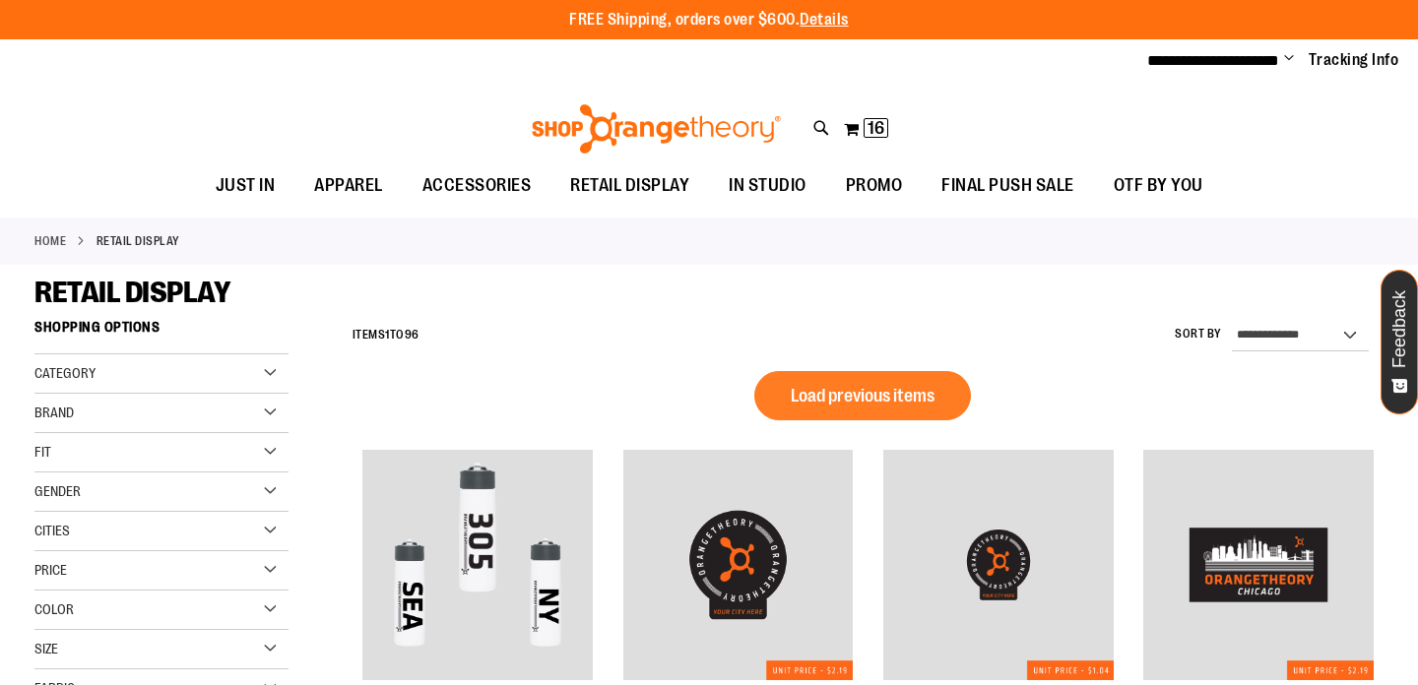
scroll to position [1141, 0]
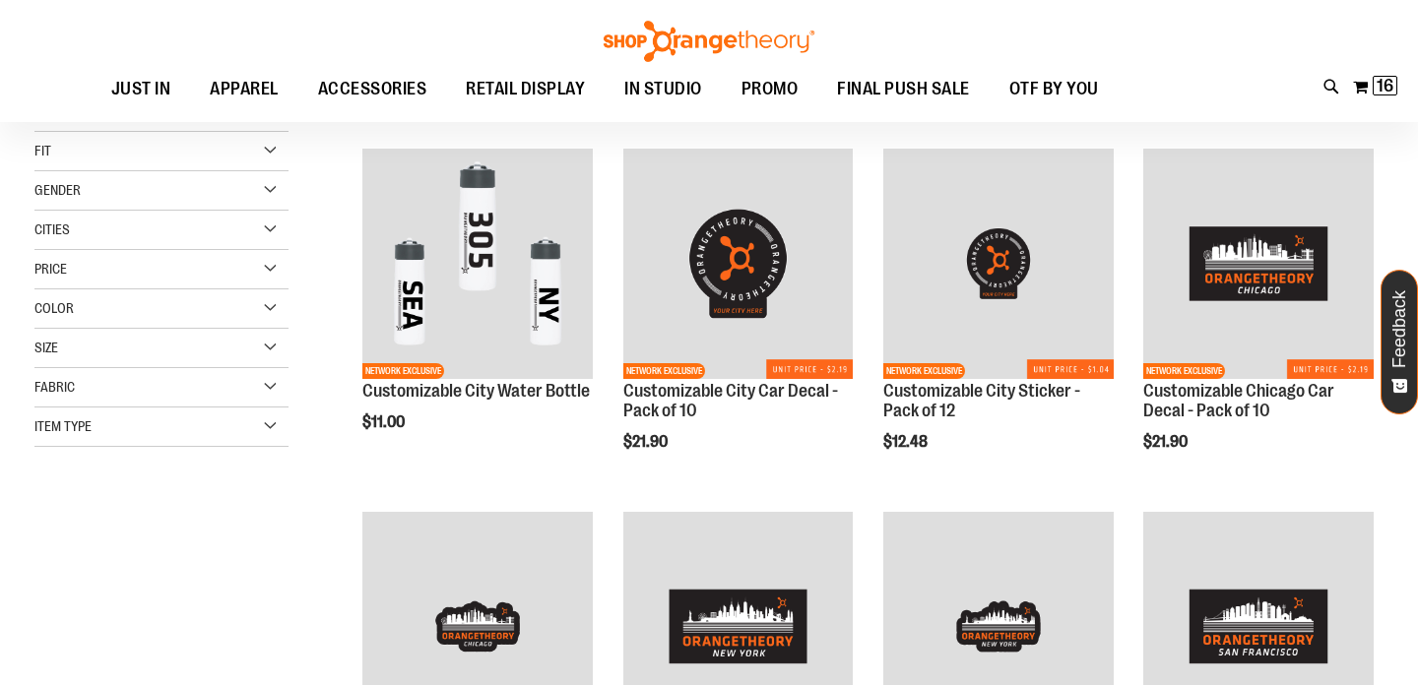
scroll to position [114, 0]
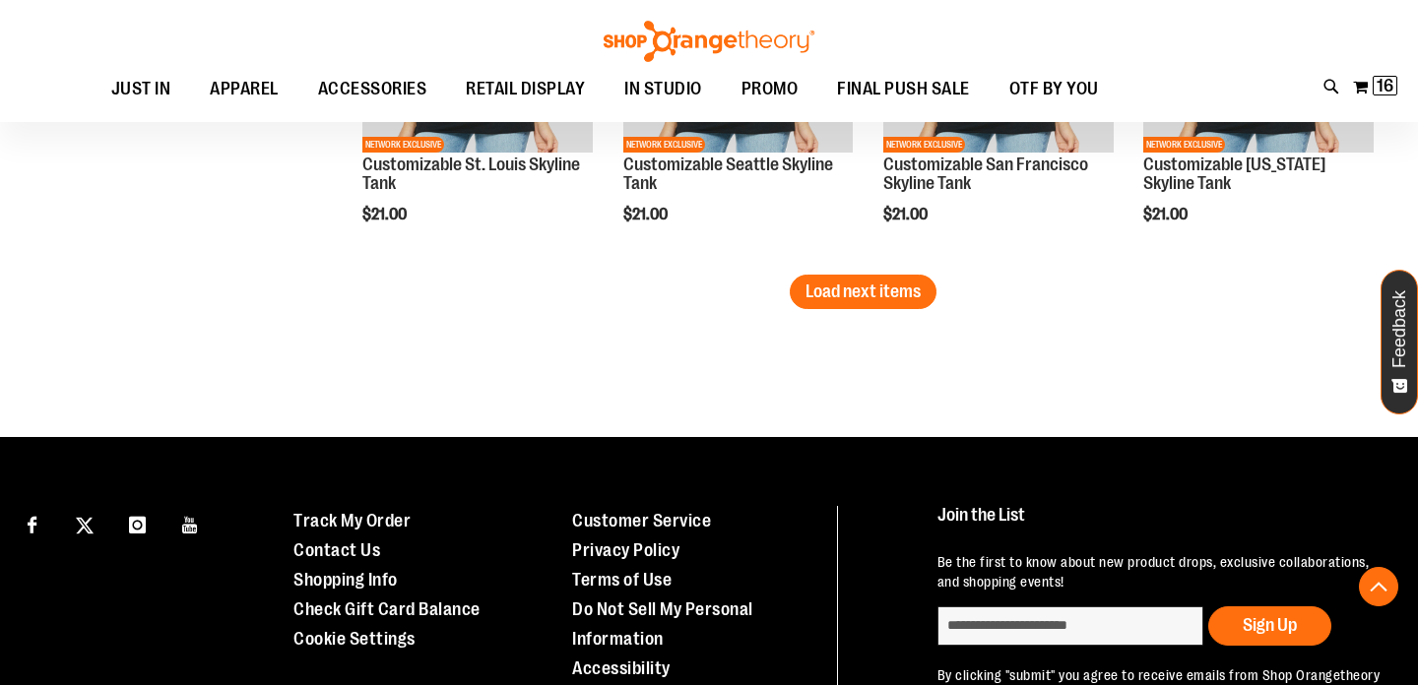
scroll to position [3270, 0]
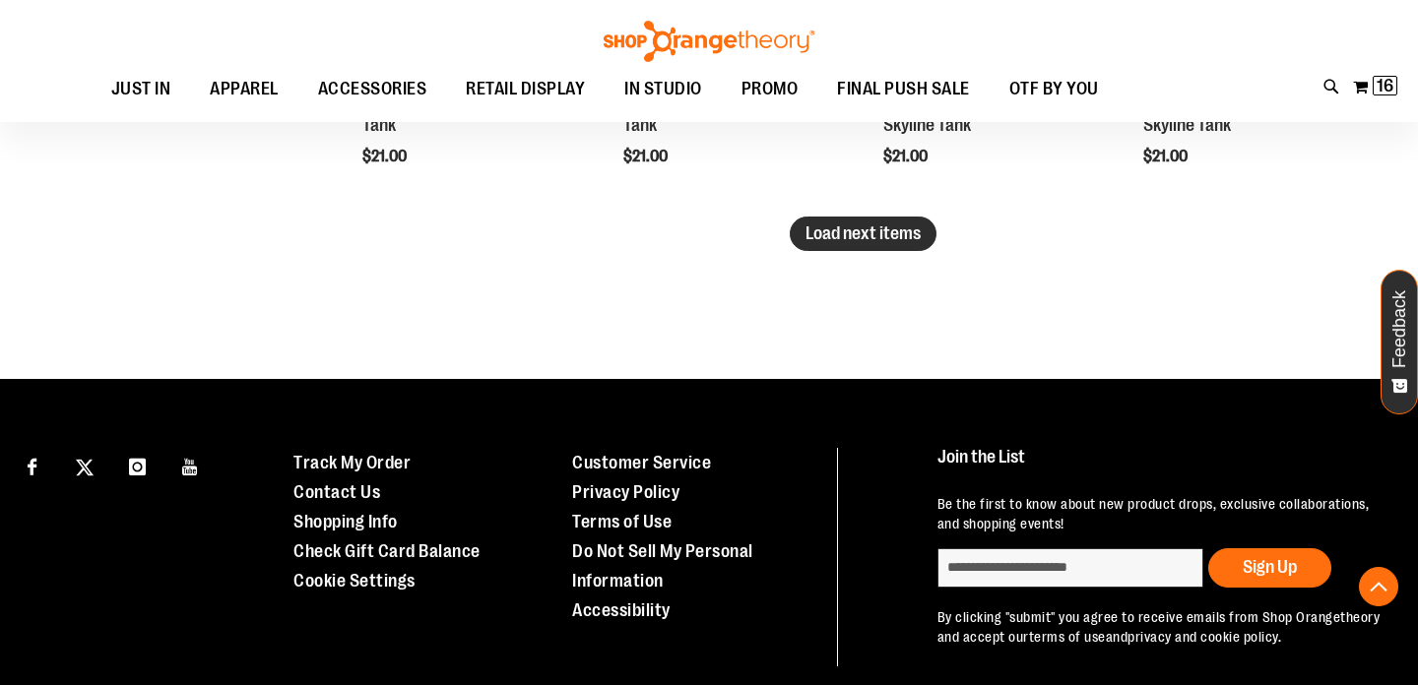
click at [848, 226] on span "Load next items" at bounding box center [863, 234] width 115 height 20
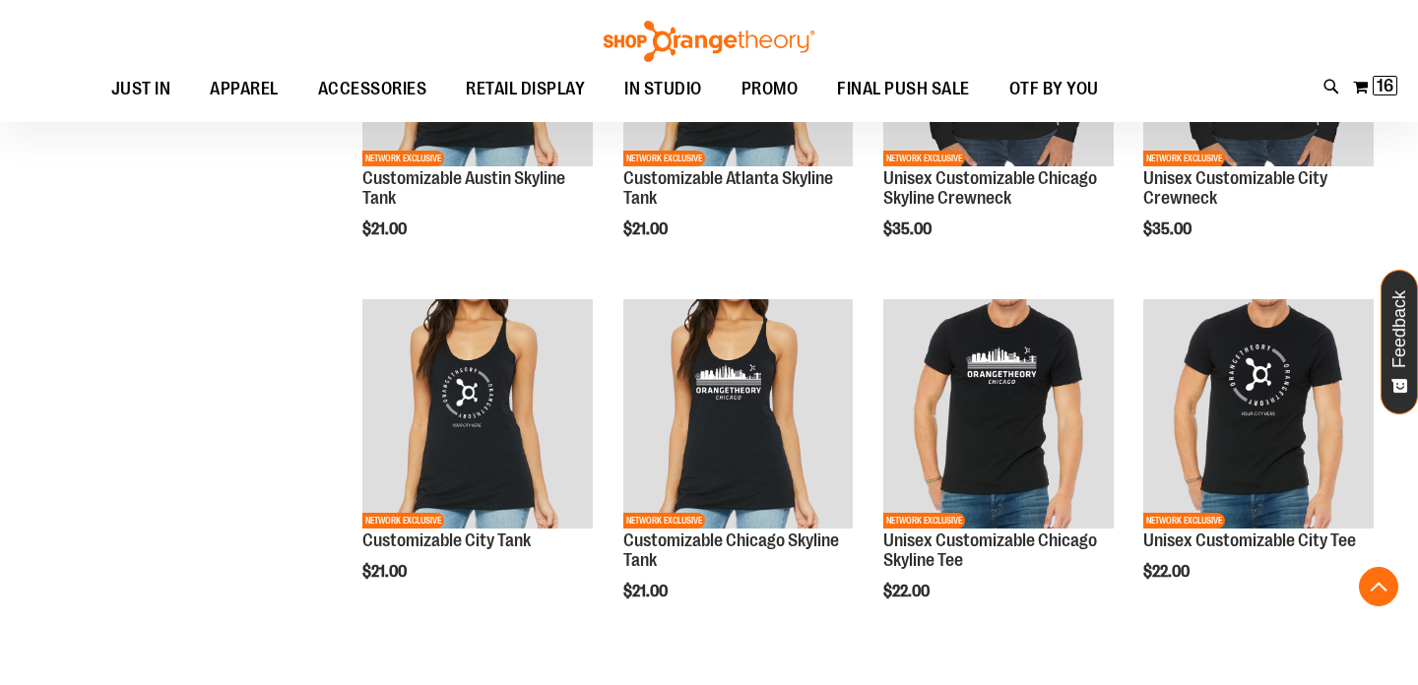
scroll to position [3939, 0]
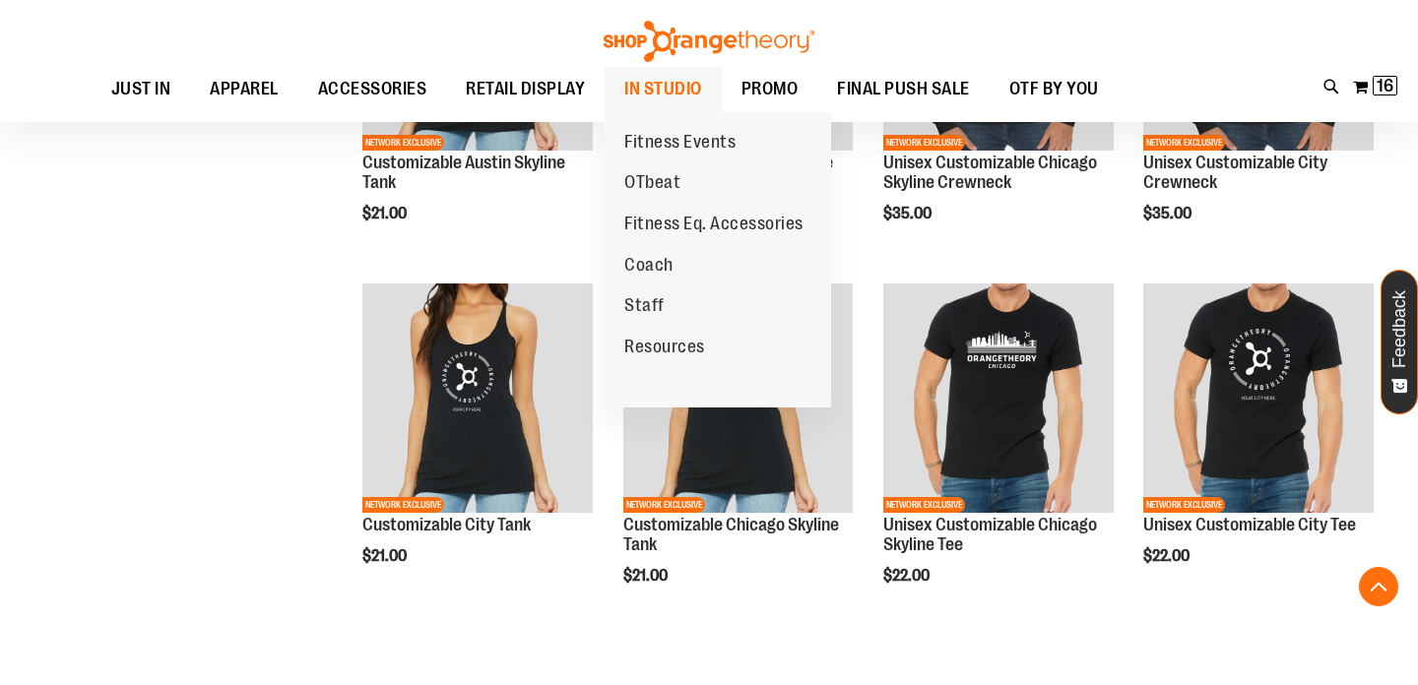
click at [667, 87] on span "IN STUDIO" at bounding box center [663, 89] width 78 height 44
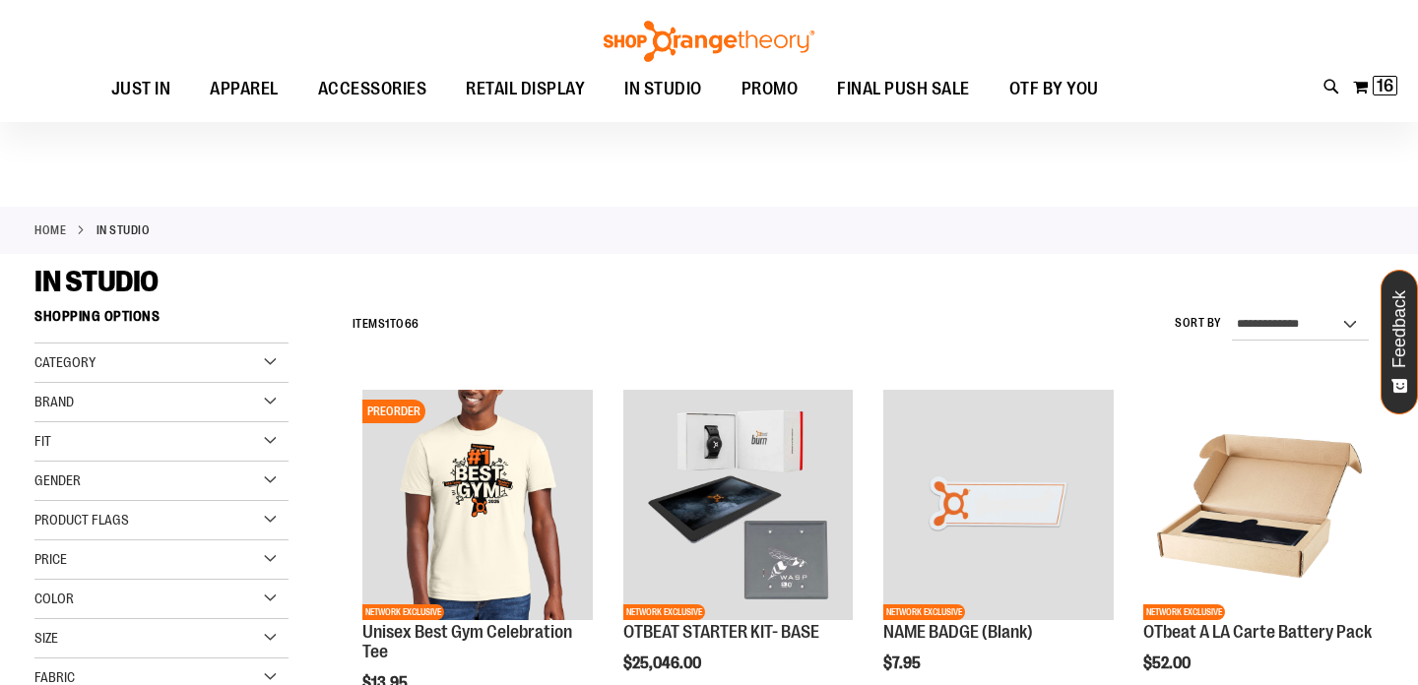
scroll to position [121, 0]
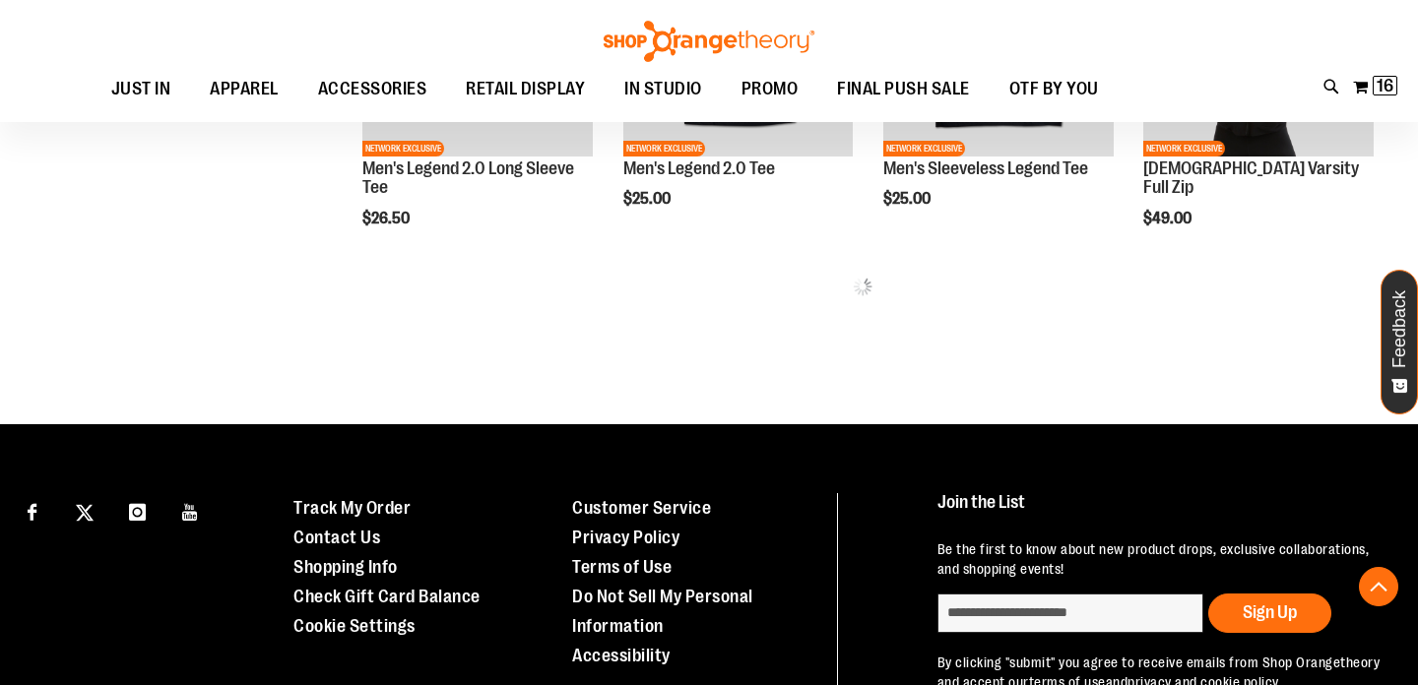
scroll to position [1217, 0]
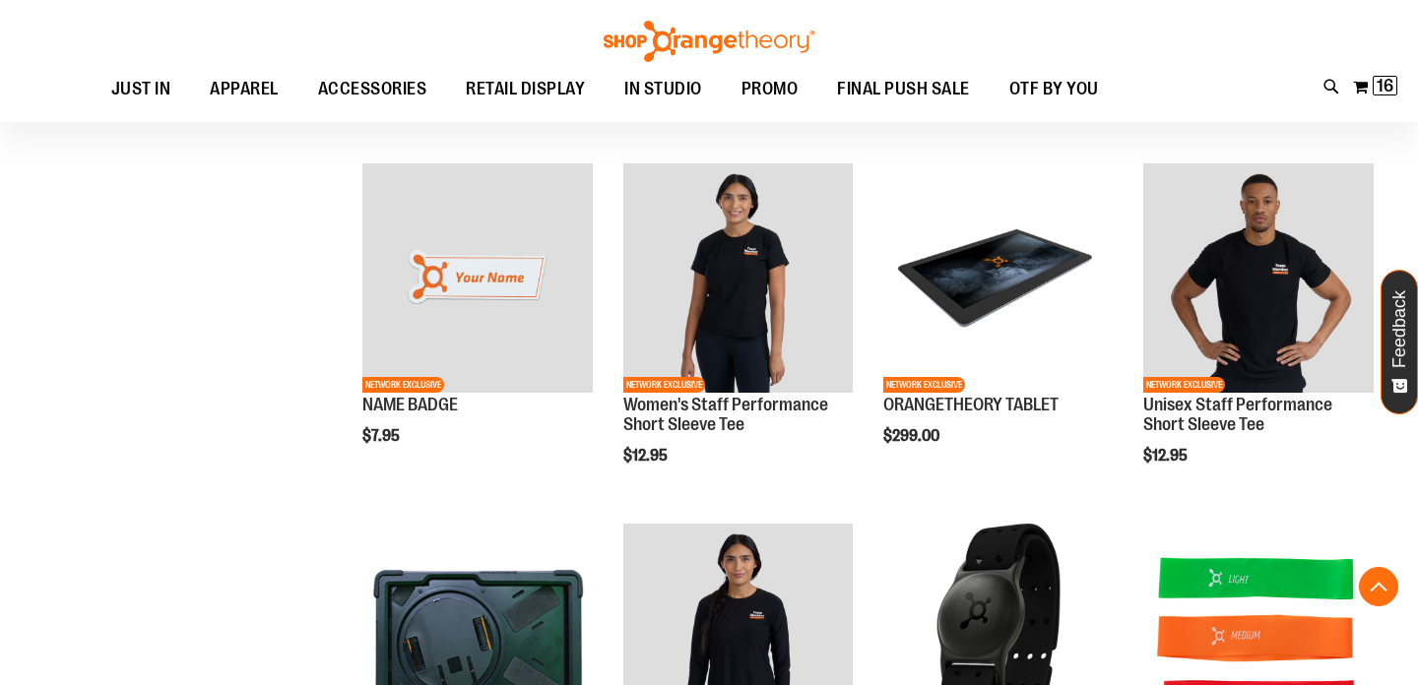
scroll to position [2374, 0]
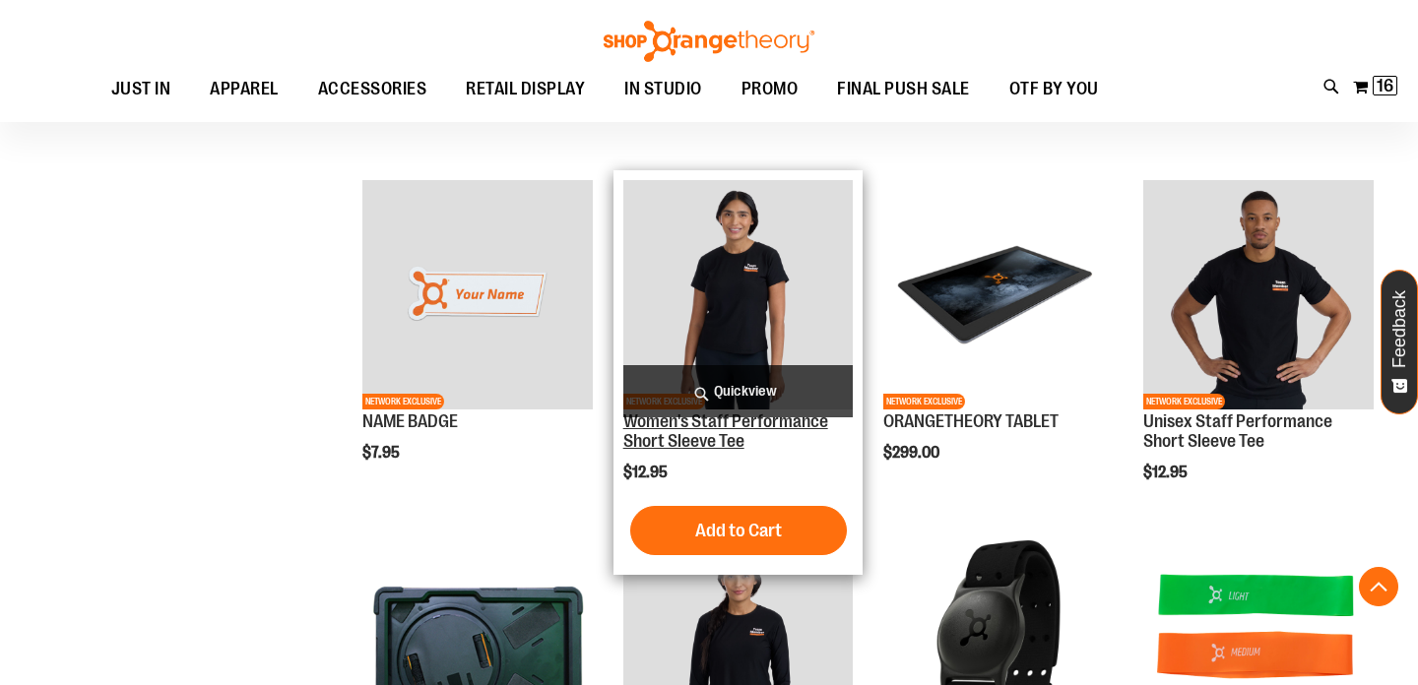
click at [681, 434] on link "Women's Staff Performance Short Sleeve Tee" at bounding box center [725, 431] width 205 height 39
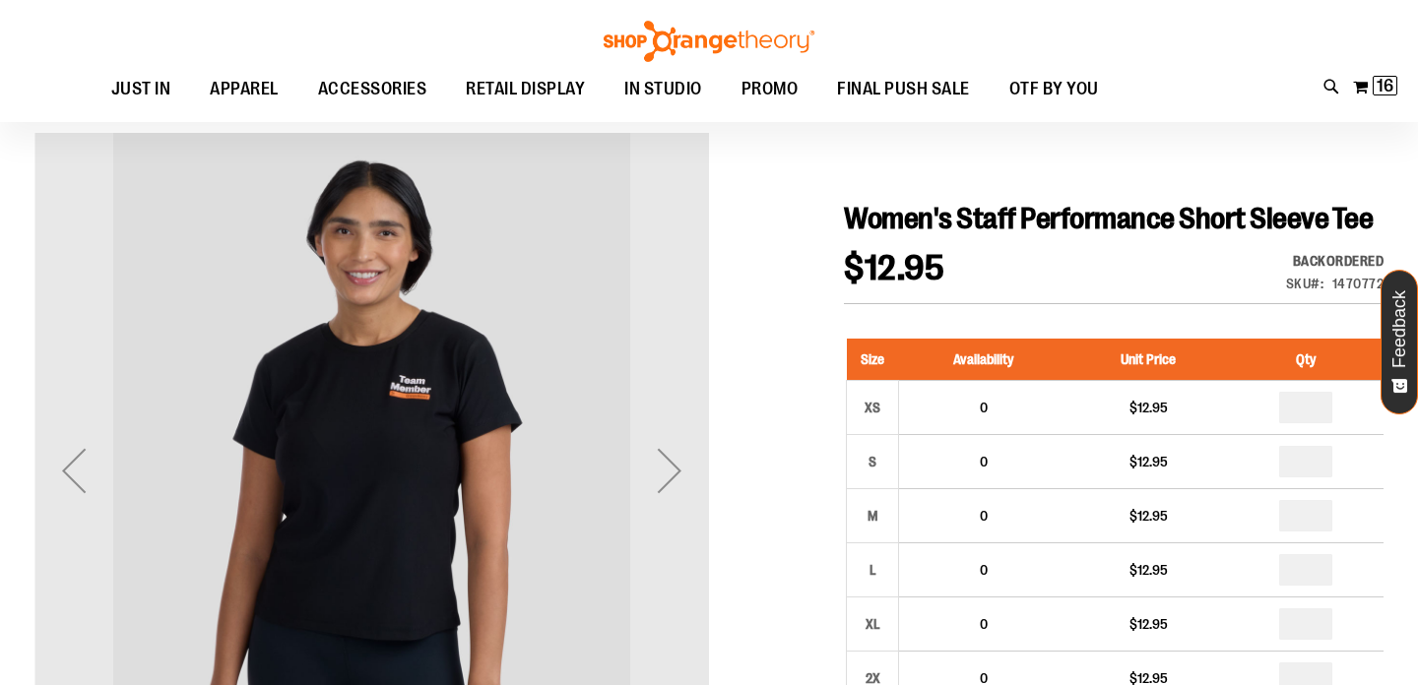
scroll to position [144, 0]
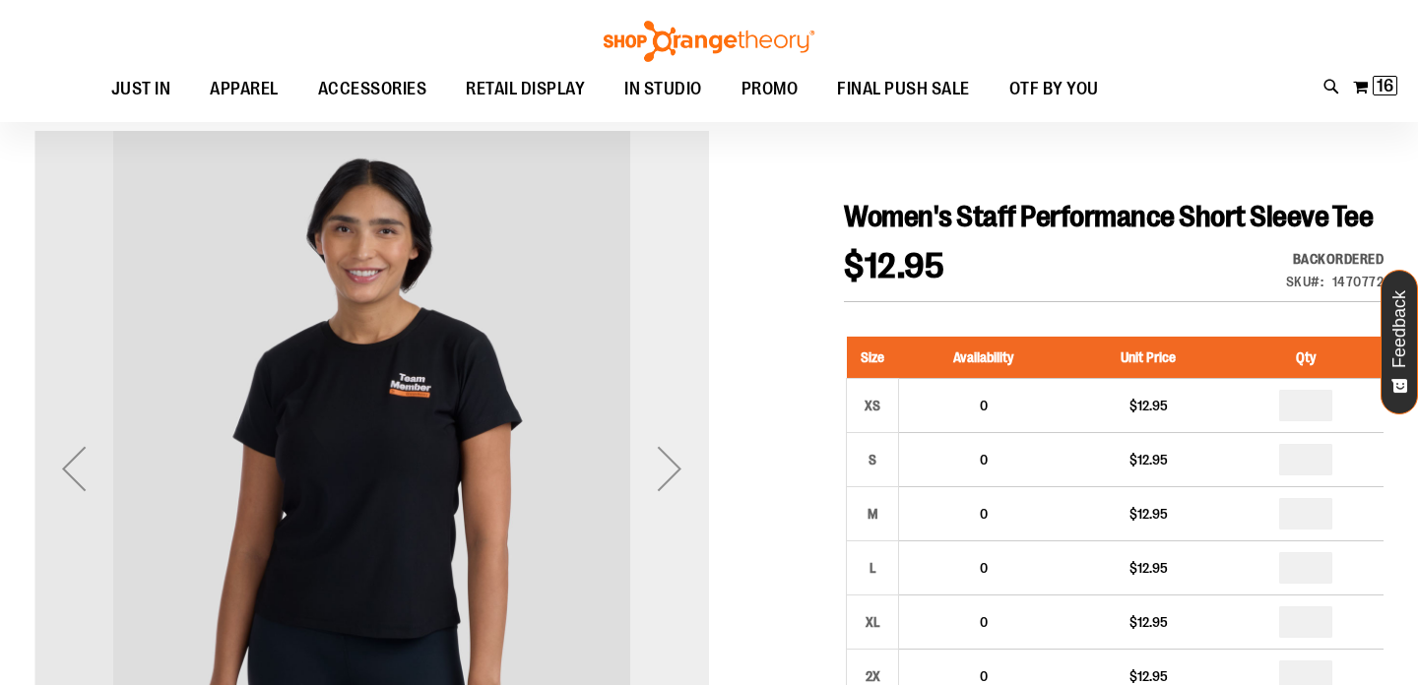
click at [679, 468] on div "Next" at bounding box center [669, 468] width 79 height 79
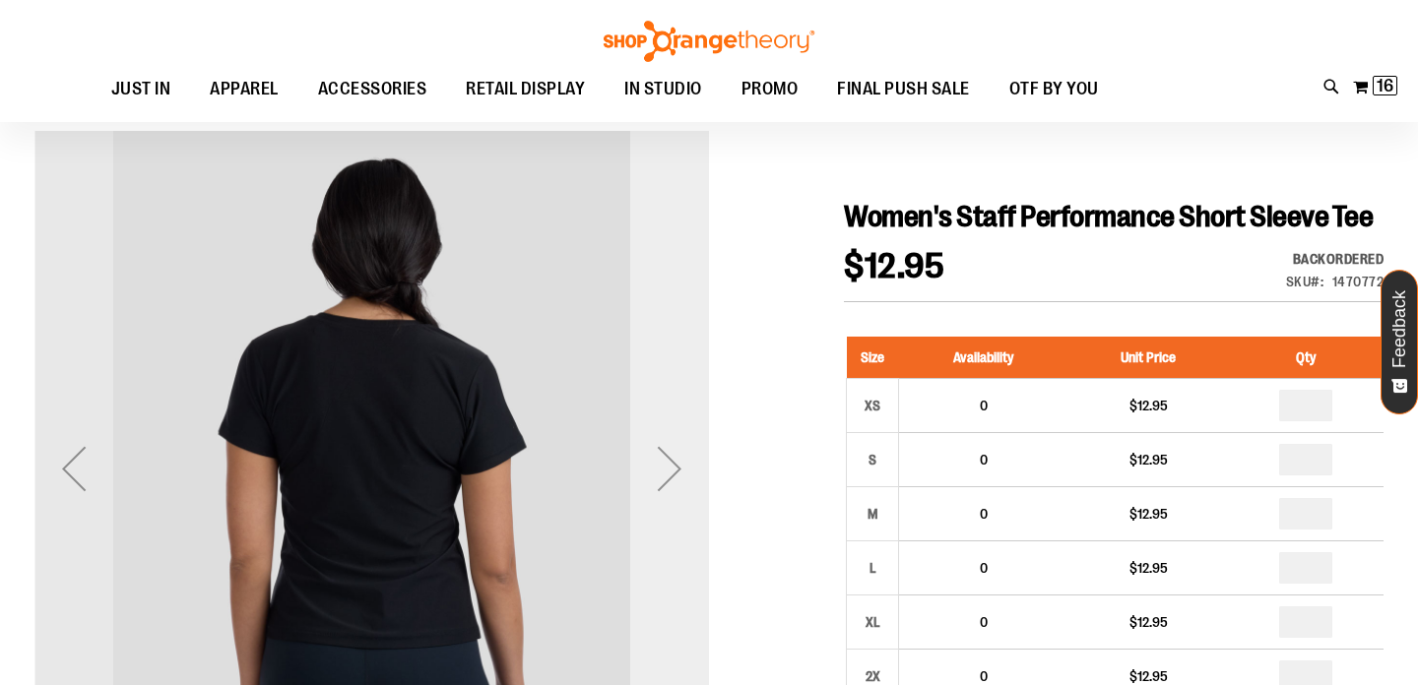
click at [679, 468] on div "Next" at bounding box center [669, 468] width 79 height 79
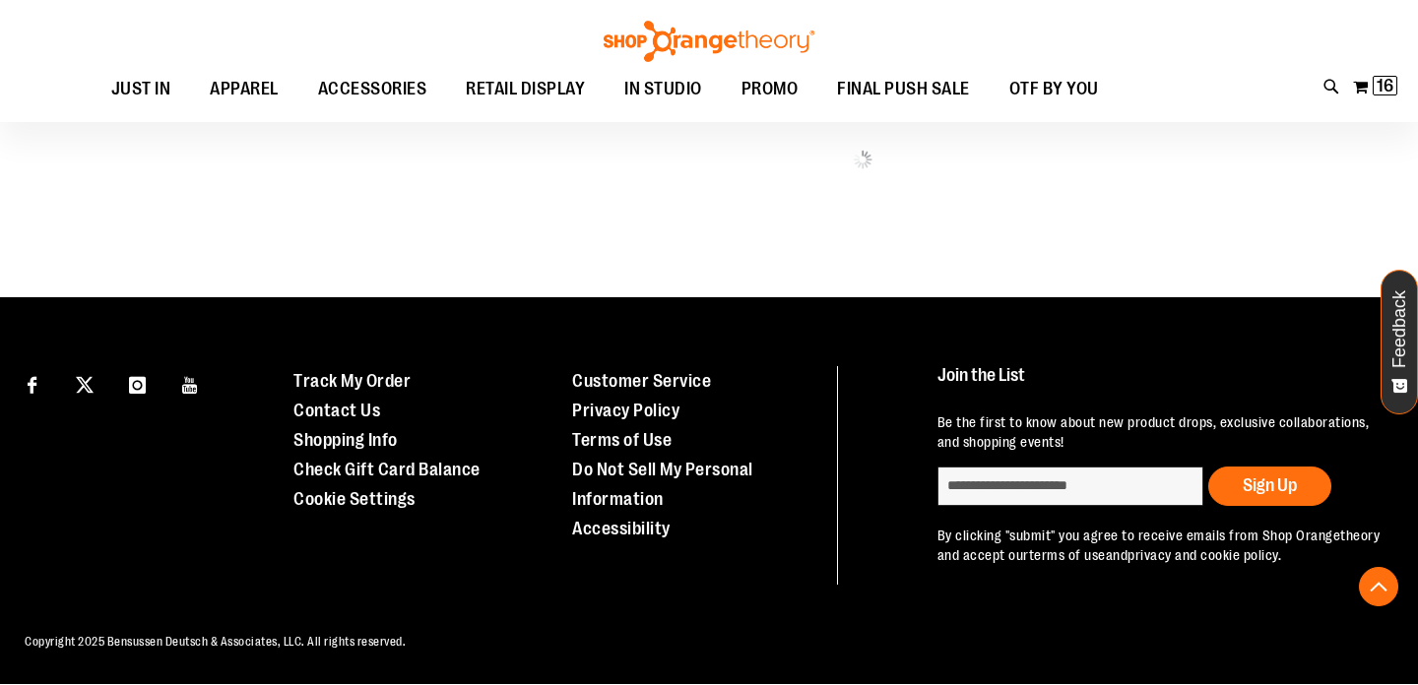
scroll to position [1083, 0]
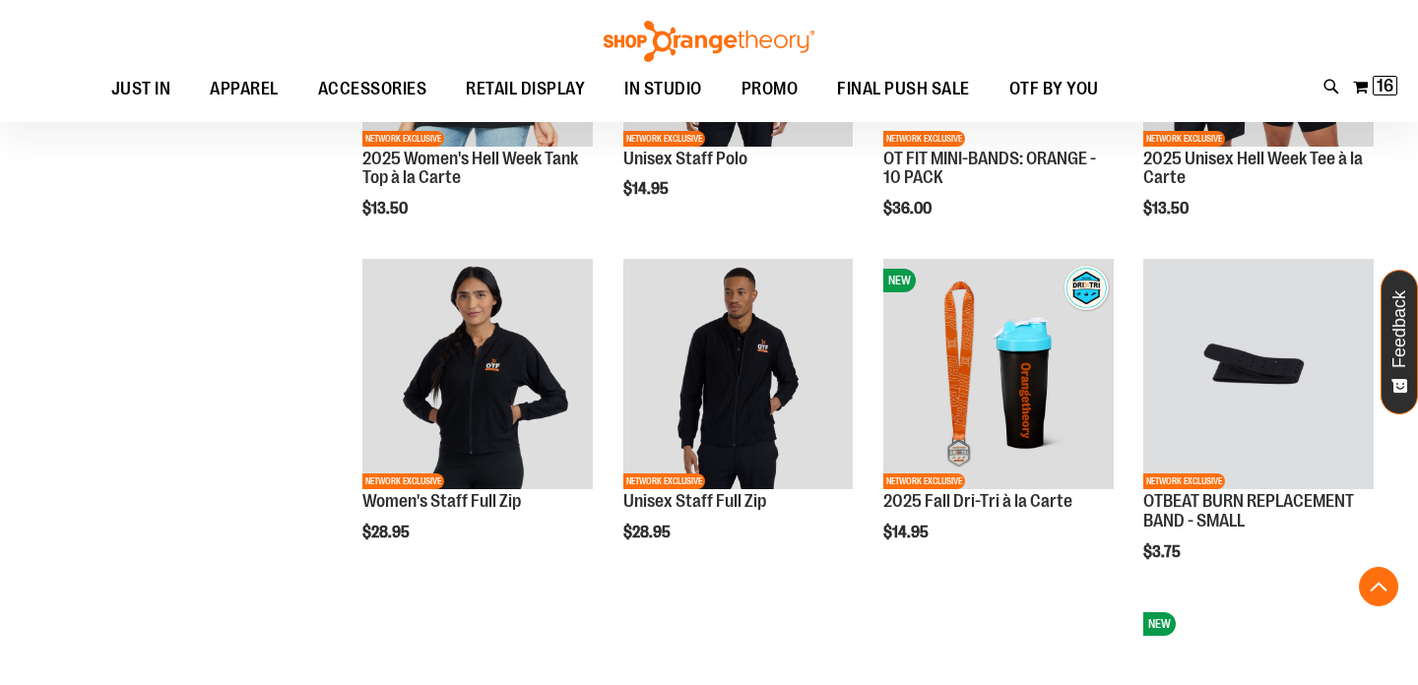
scroll to position [1630, 0]
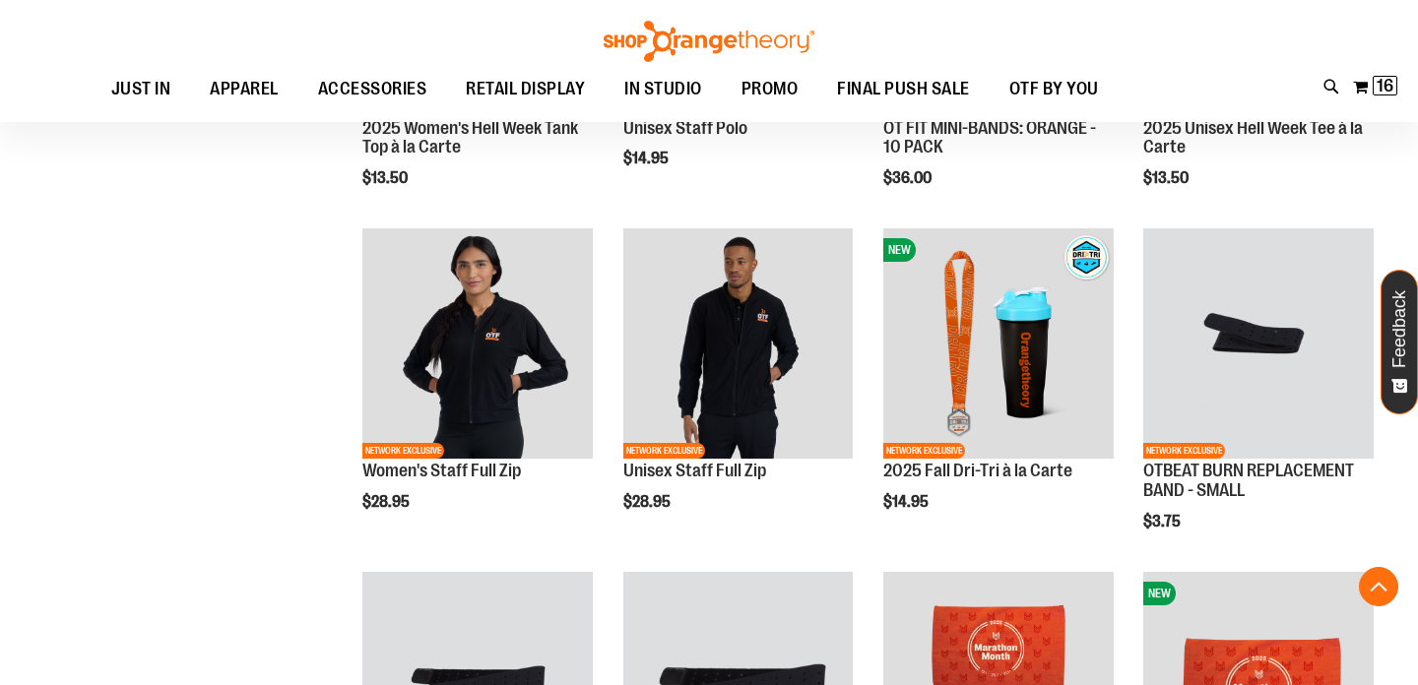
scroll to position [1372, 0]
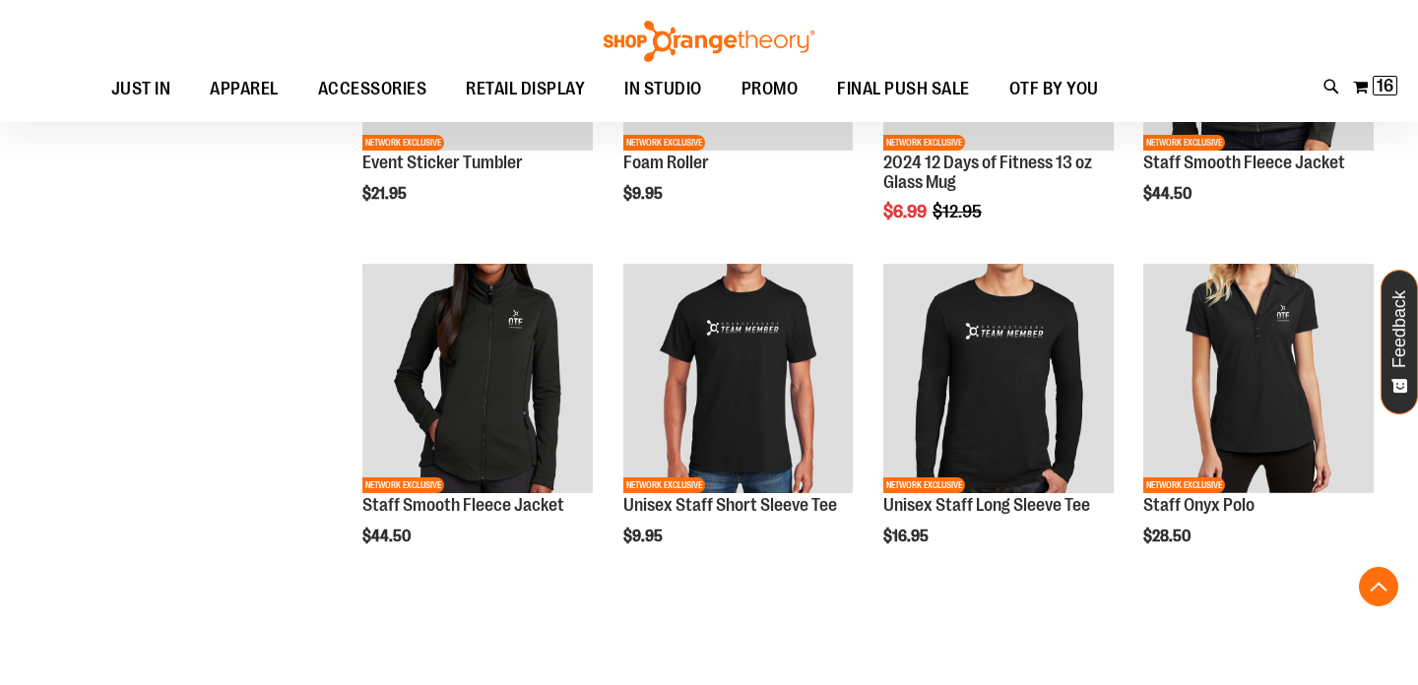
scroll to position [2716, 0]
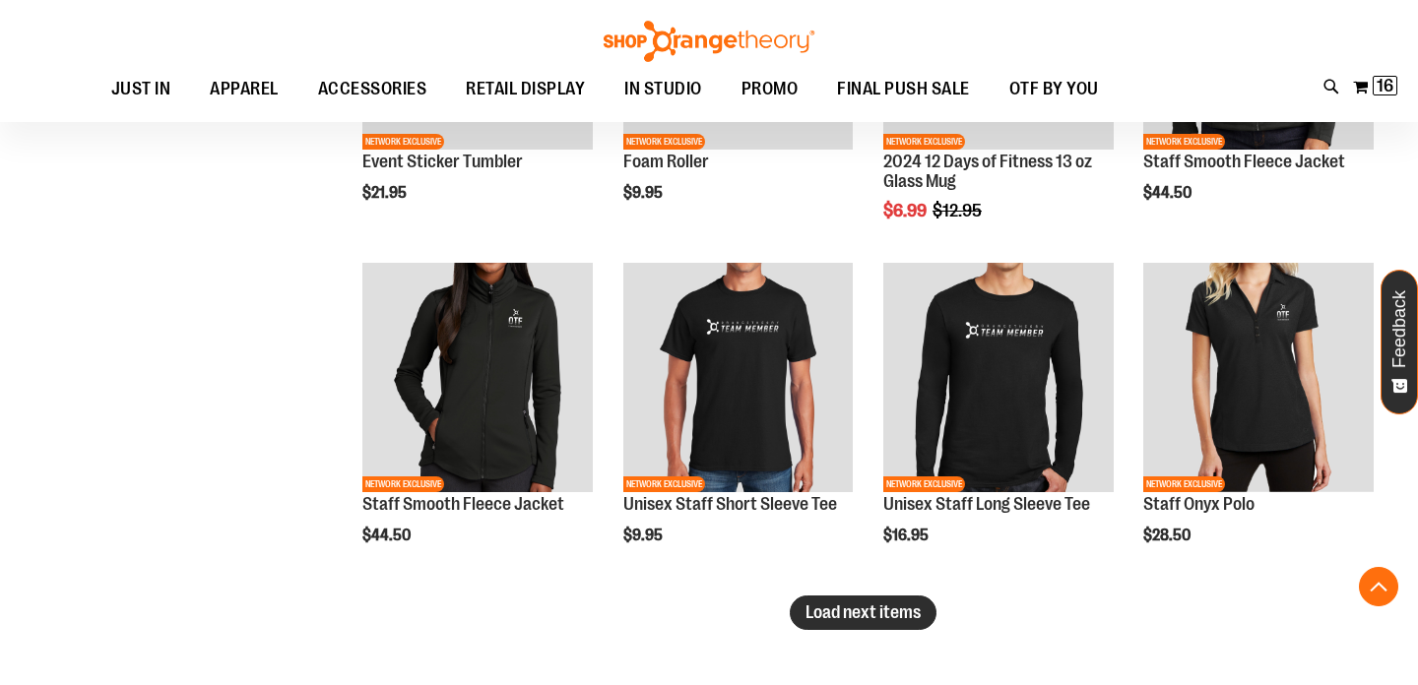
click at [909, 601] on button "Load next items" at bounding box center [863, 613] width 147 height 34
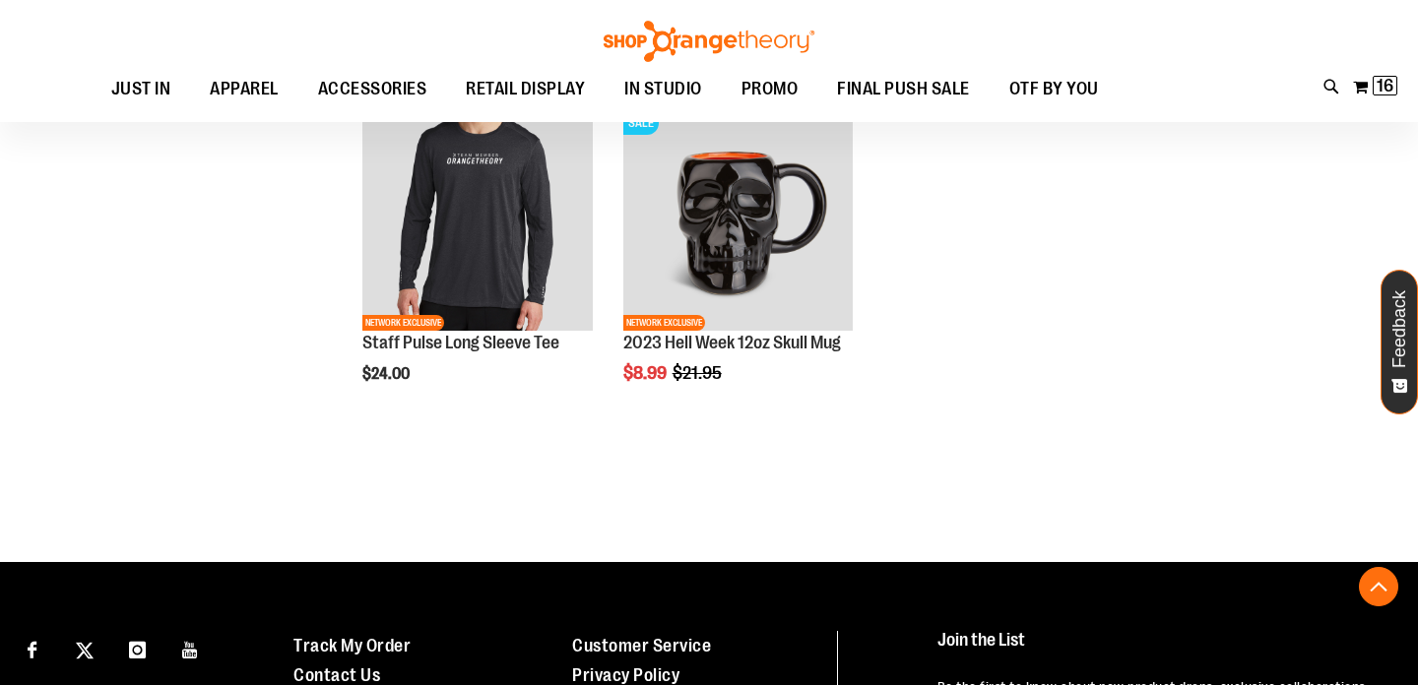
scroll to position [3829, 0]
